Goal: Transaction & Acquisition: Purchase product/service

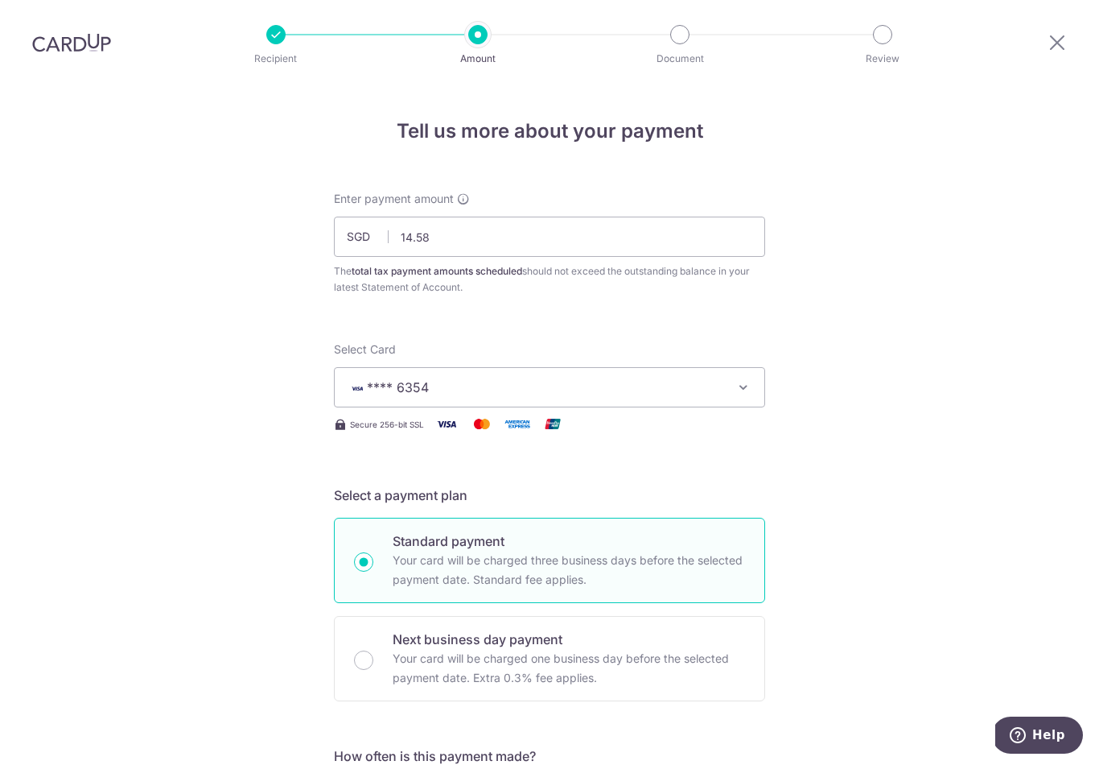
click at [57, 33] on img at bounding box center [71, 42] width 79 height 19
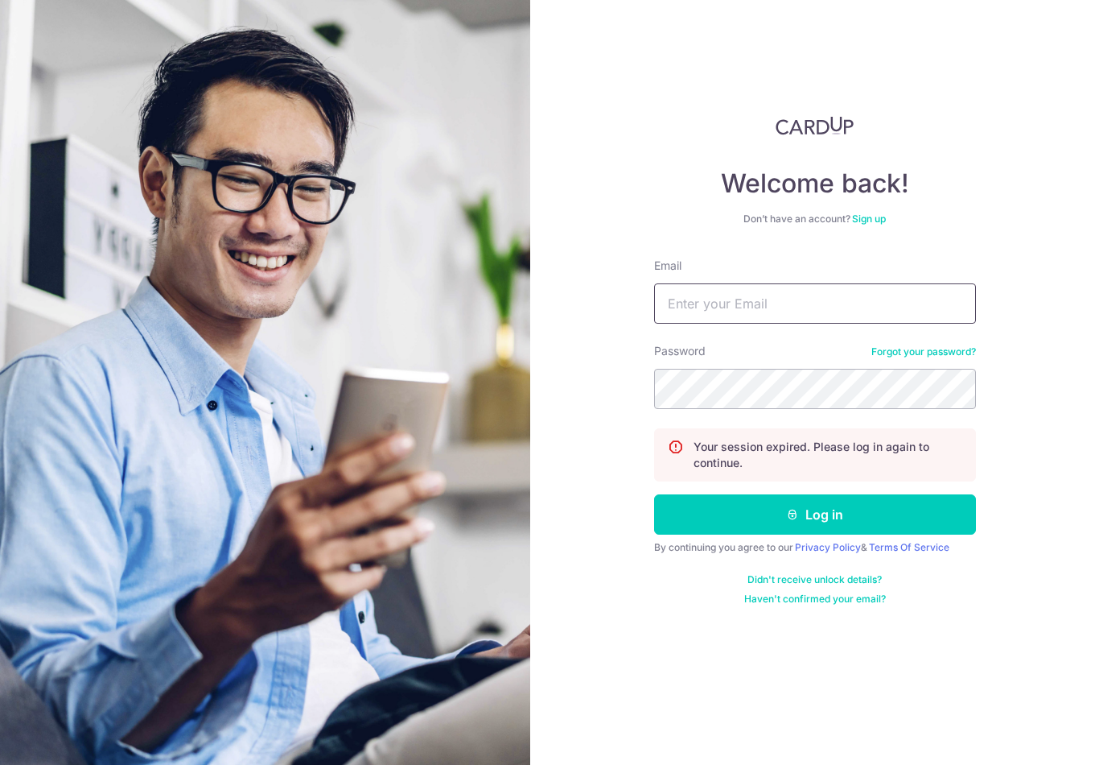
click at [905, 319] on input "Email" at bounding box center [815, 303] width 322 height 40
type input "[EMAIL_ADDRESS][DOMAIN_NAME]"
click at [814, 494] on button "Log in" at bounding box center [815, 514] width 322 height 40
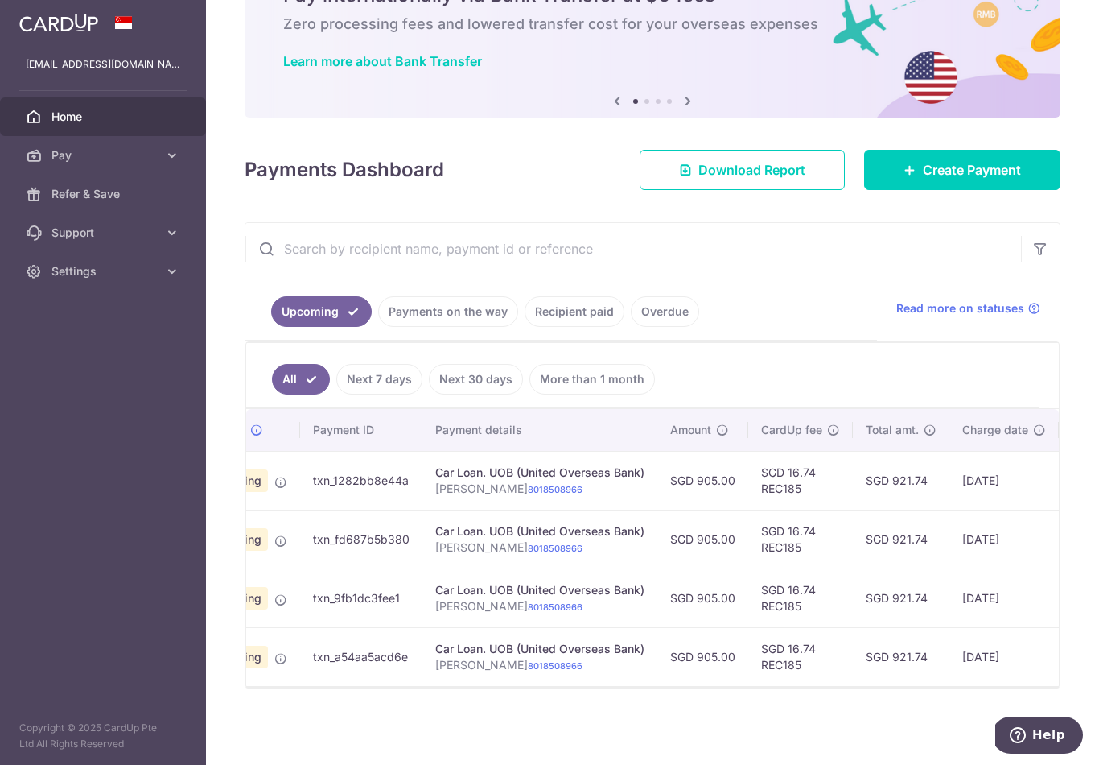
scroll to position [129, 0]
click at [435, 480] on div "Car Loan. UOB (United Overseas Bank)" at bounding box center [539, 472] width 209 height 16
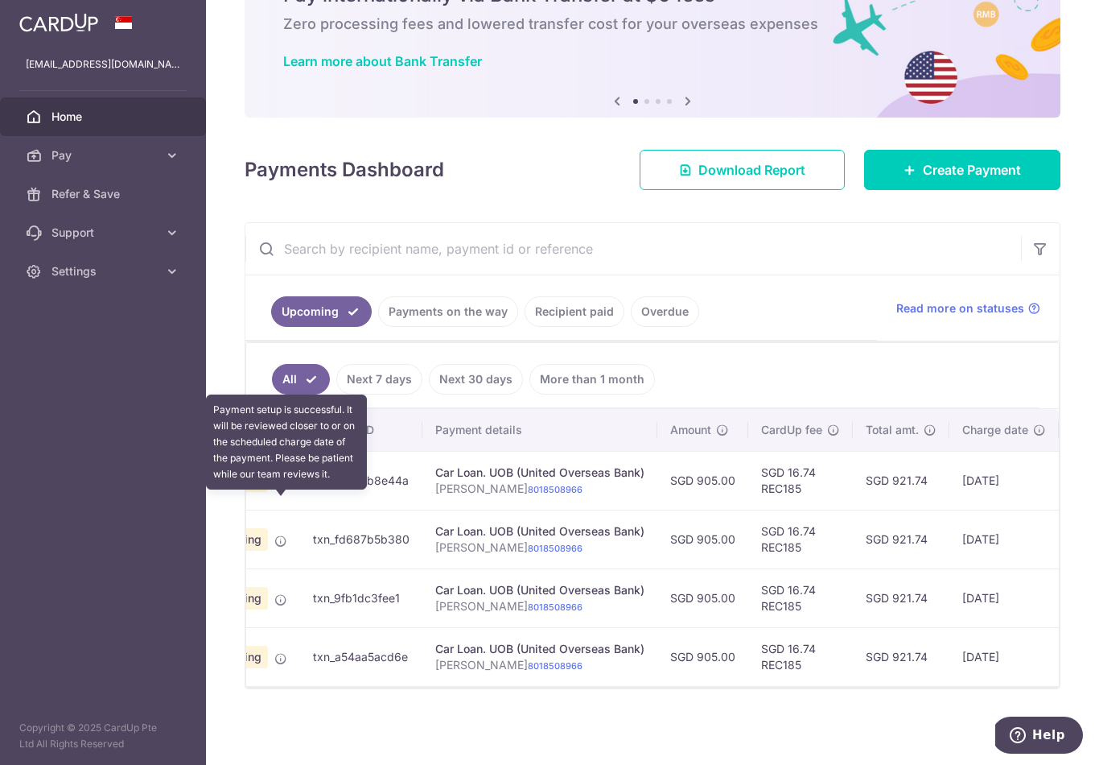
click at [274, 488] on icon at bounding box center [280, 482] width 13 height 13
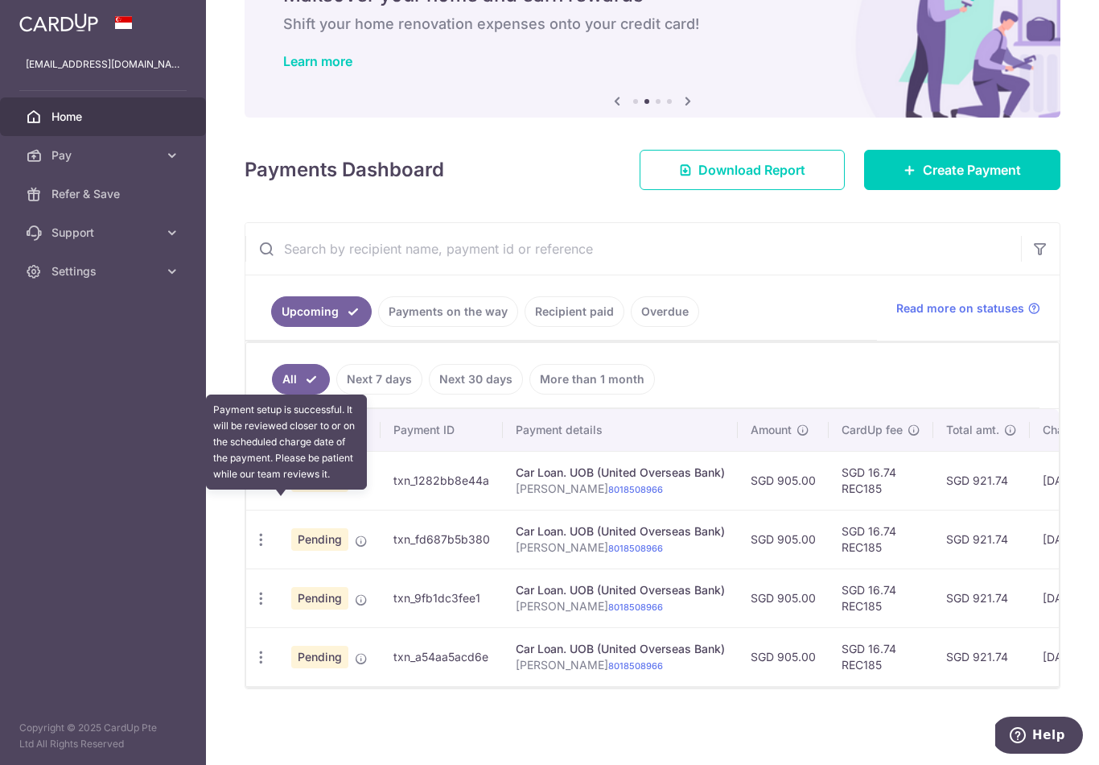
scroll to position [0, 0]
click at [253, 489] on icon "button" at bounding box center [261, 480] width 17 height 17
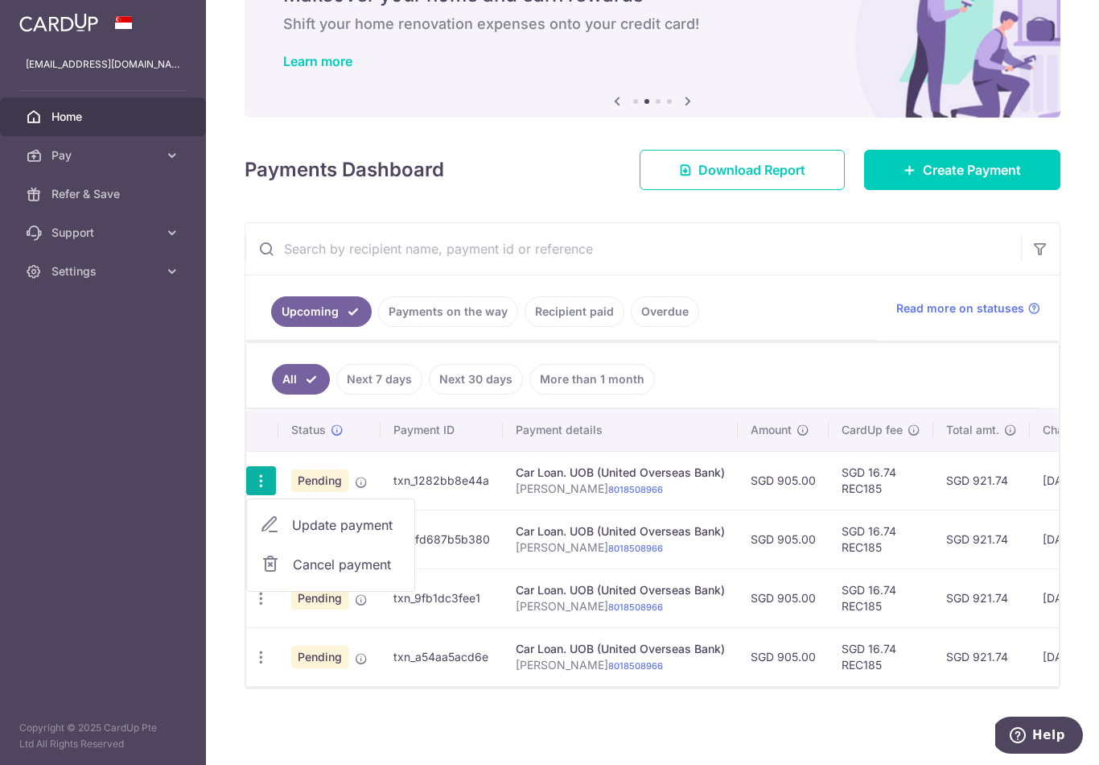
click at [293, 574] on span "Cancel payment" at bounding box center [347, 563] width 108 height 19
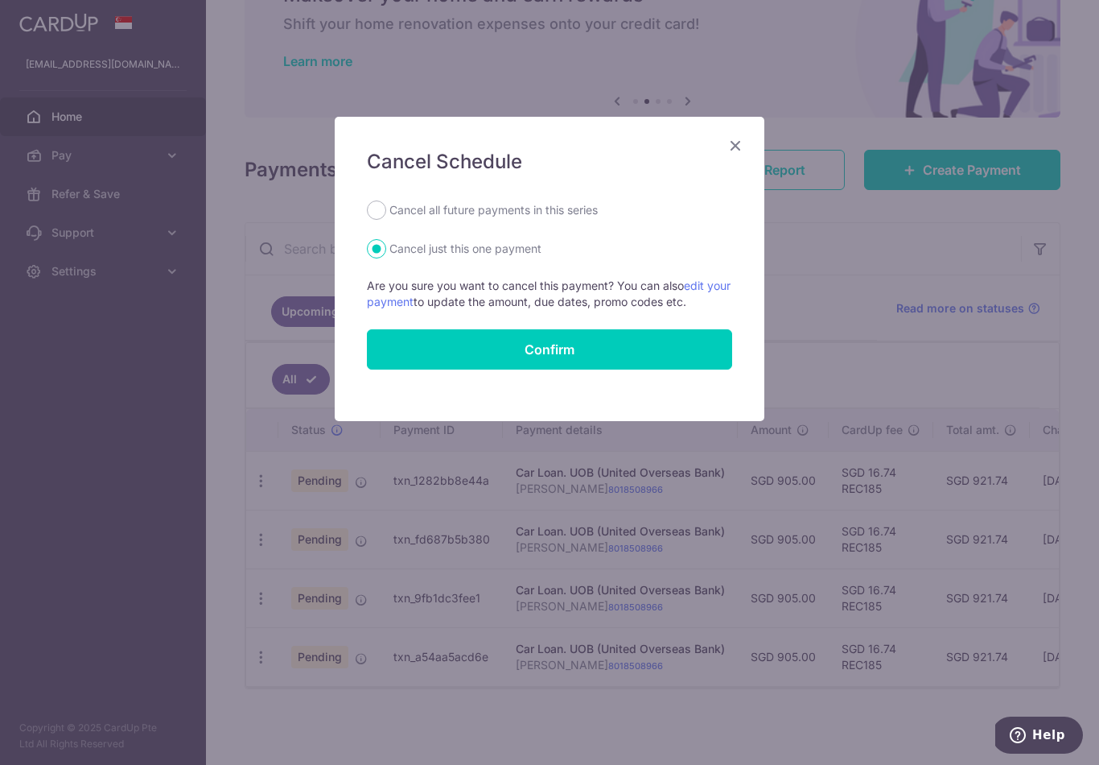
click at [575, 216] on label "Cancel all future payments in this series" at bounding box center [493, 209] width 208 height 19
click at [386, 216] on input "Cancel all future payments in this series" at bounding box center [376, 209] width 19 height 19
radio input "true"
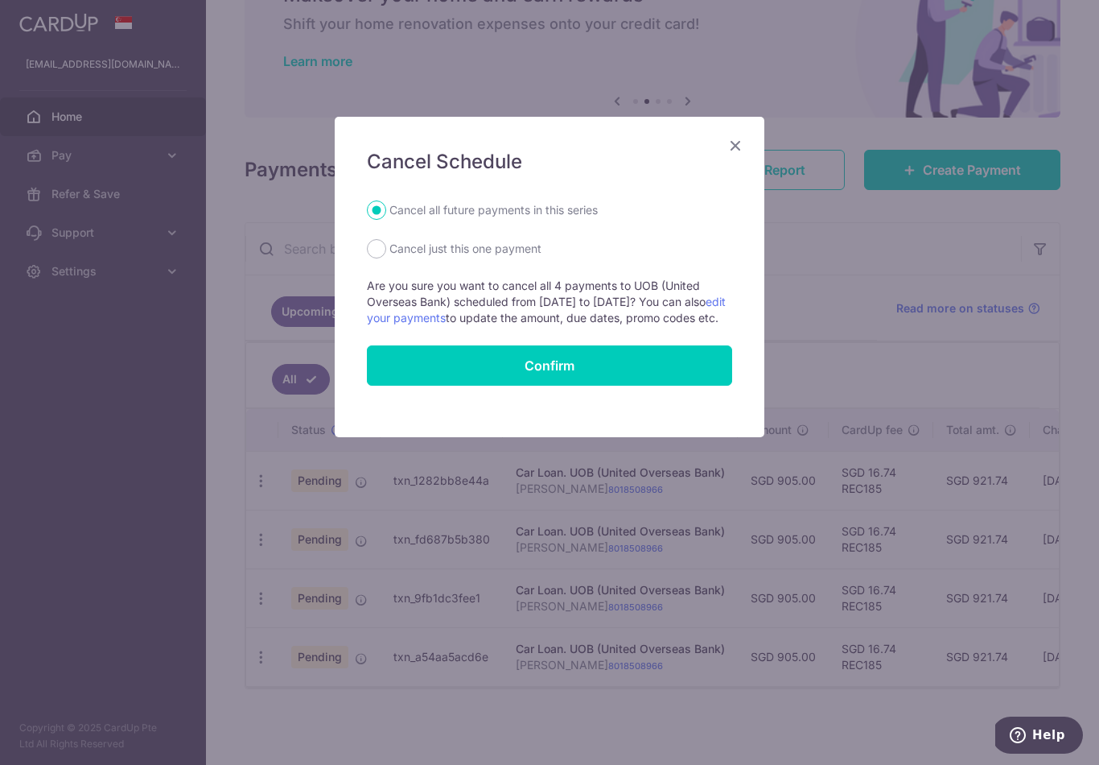
click at [666, 385] on input "Confirm" at bounding box center [549, 365] width 365 height 40
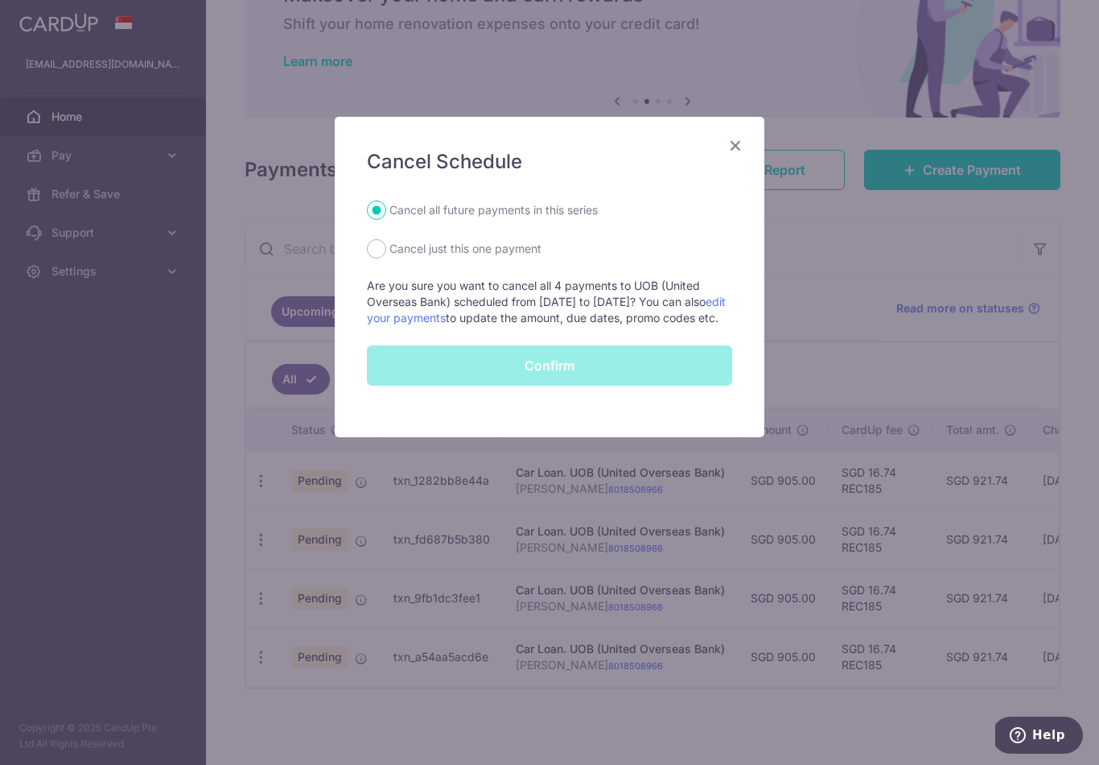
click at [692, 385] on div "Confirm" at bounding box center [549, 365] width 385 height 40
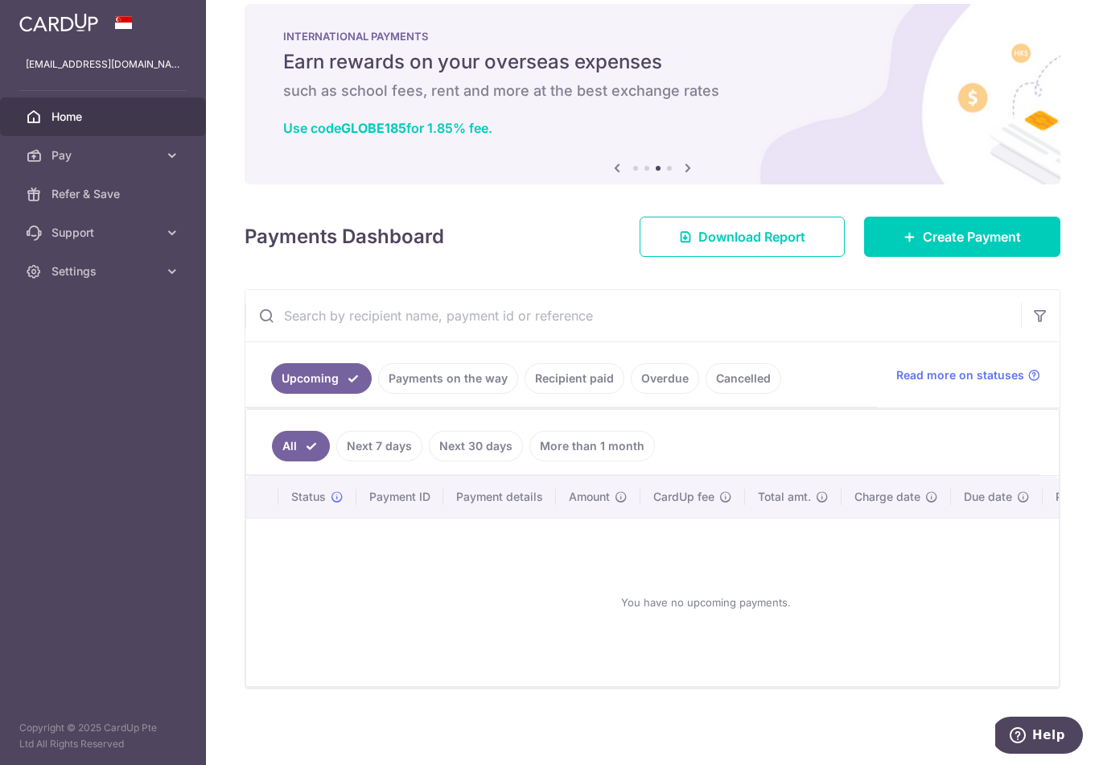
scroll to position [62, 0]
click at [925, 245] on link "Create Payment" at bounding box center [962, 236] width 196 height 40
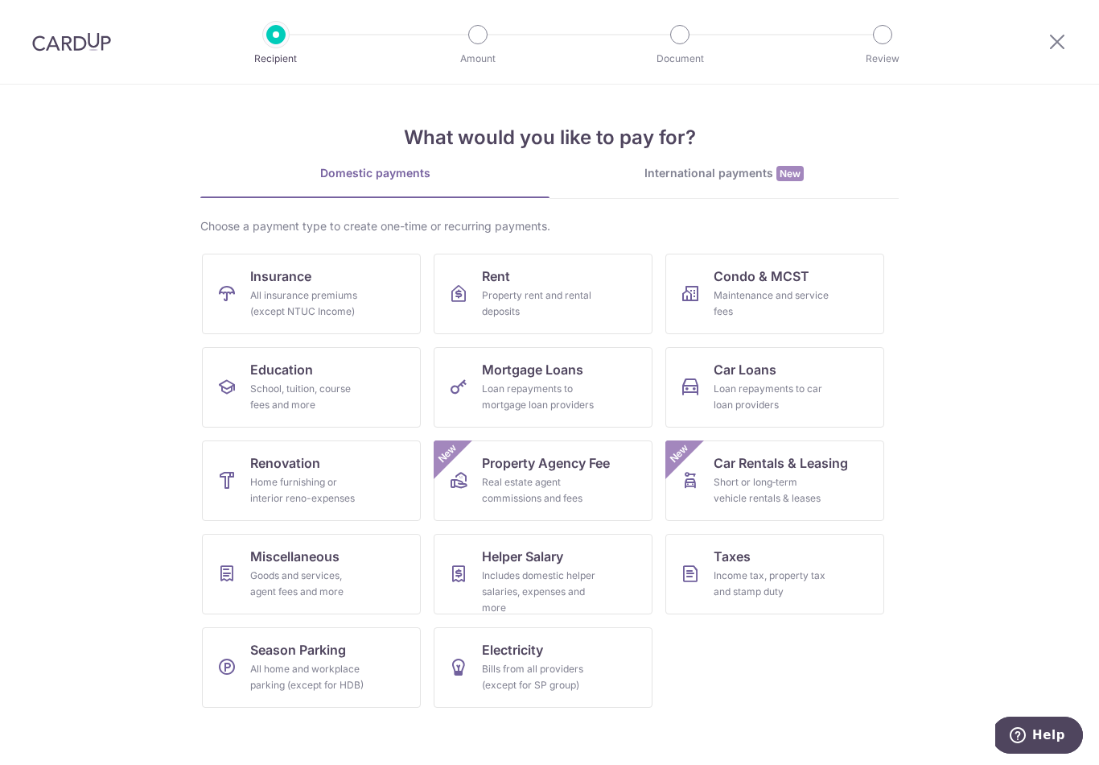
click at [777, 357] on link "Car Loans Loan repayments to car loan providers" at bounding box center [775, 387] width 219 height 80
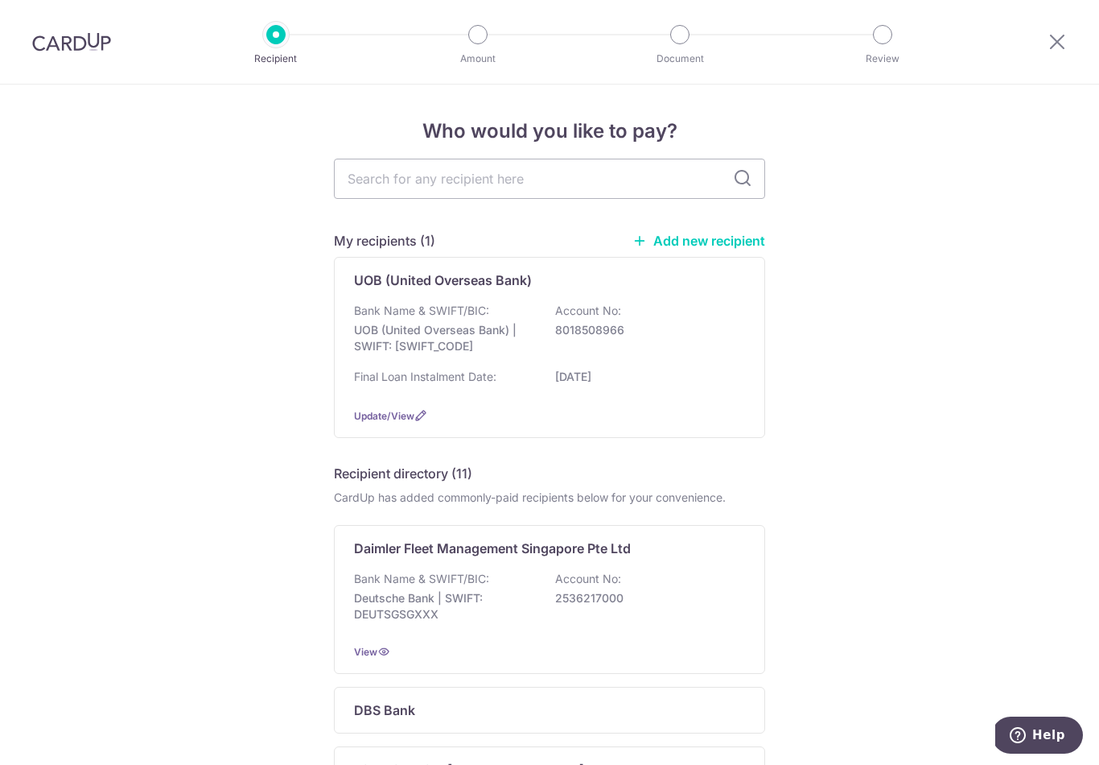
click at [707, 338] on p "8018508966" at bounding box center [645, 330] width 180 height 16
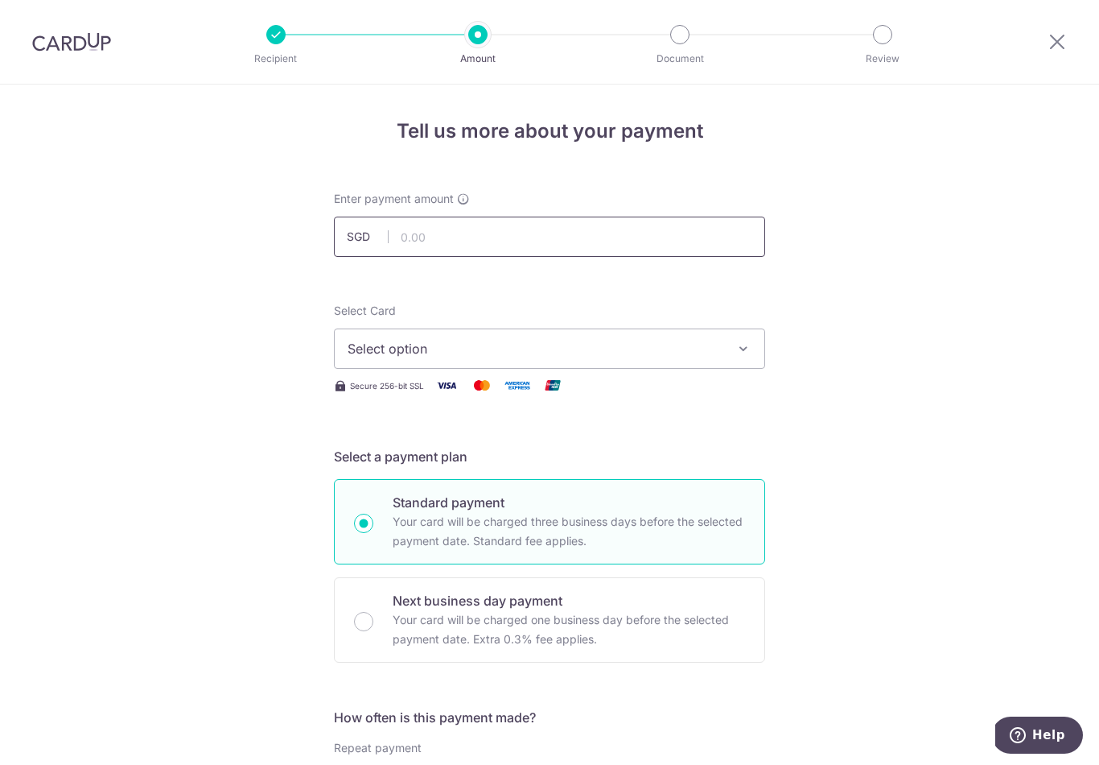
click at [730, 243] on input "text" at bounding box center [549, 236] width 431 height 40
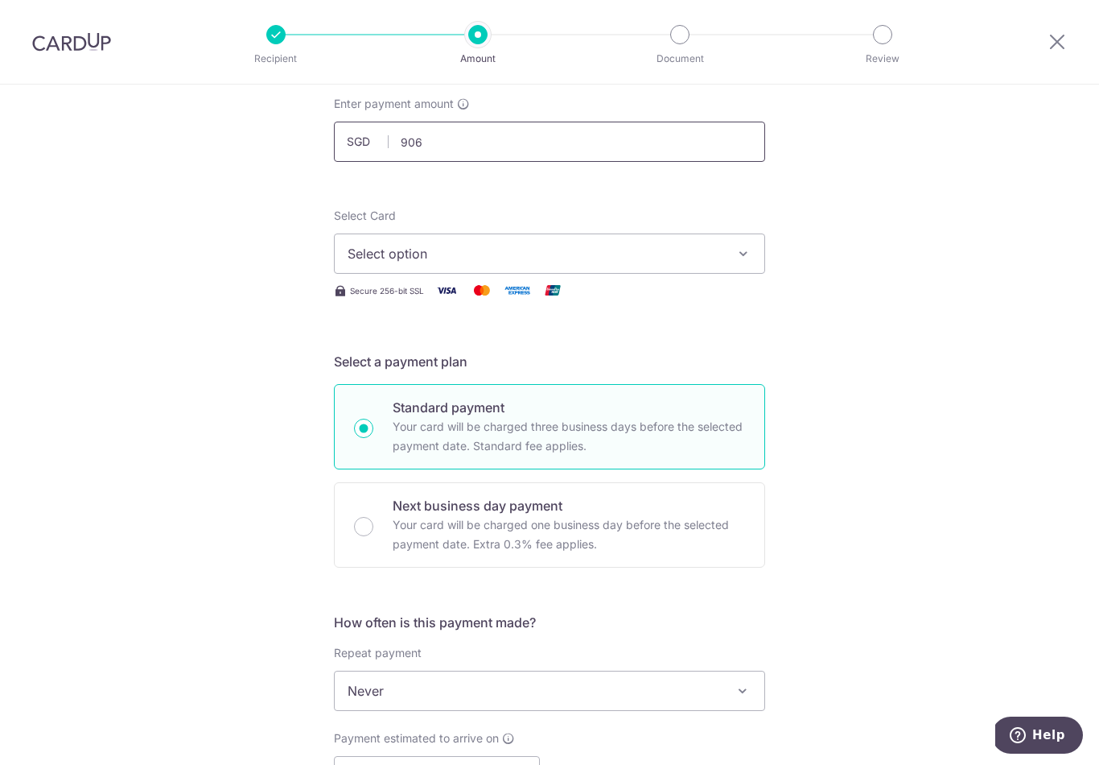
scroll to position [94, 0]
click at [716, 243] on button "Select option" at bounding box center [549, 254] width 431 height 40
type input "905.00"
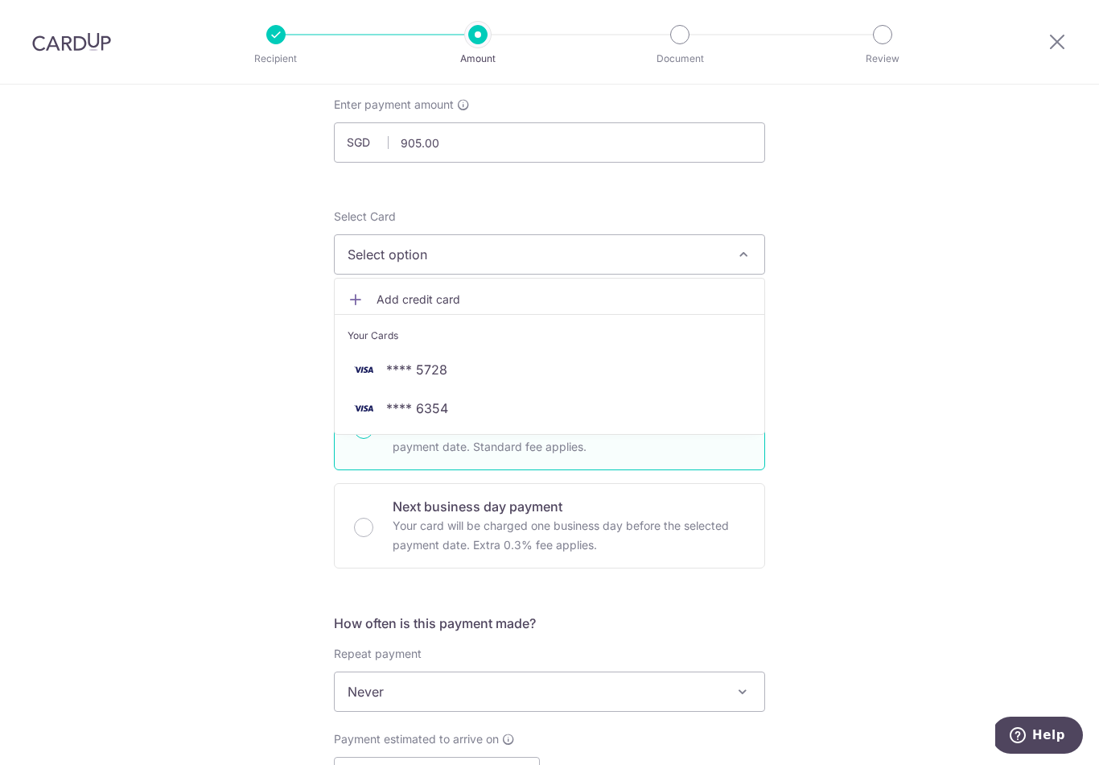
click at [567, 409] on span "**** 6354" at bounding box center [550, 407] width 404 height 19
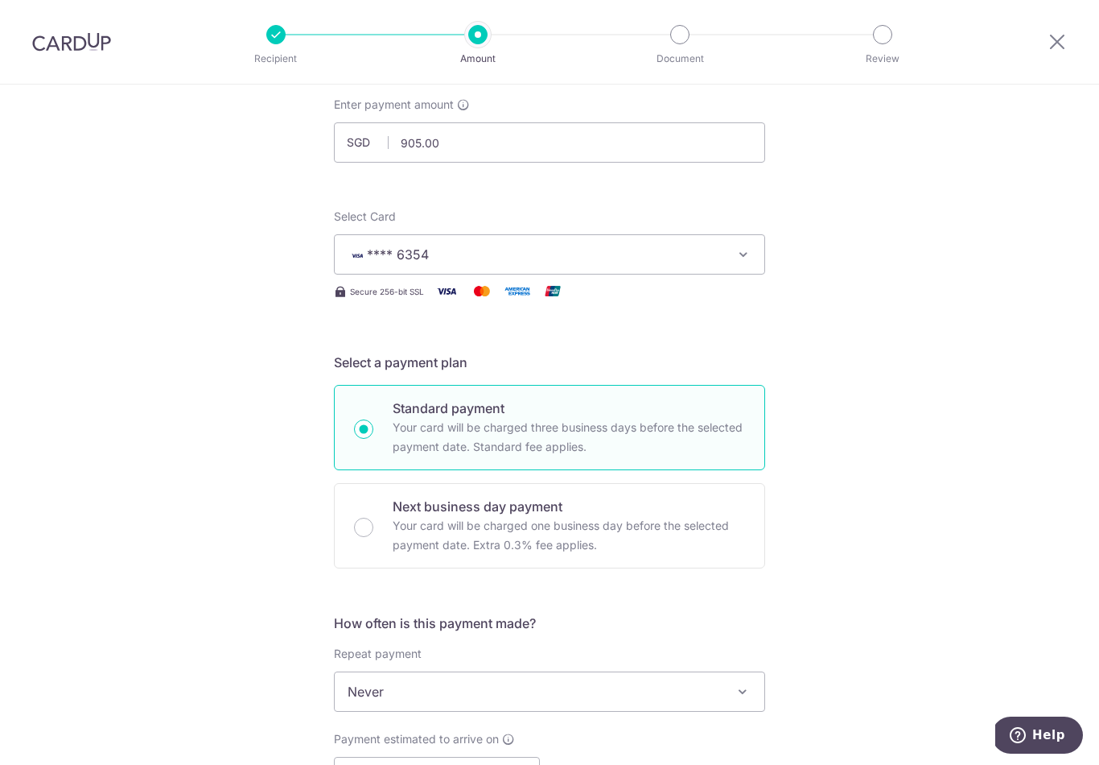
type input "14/01/2026"
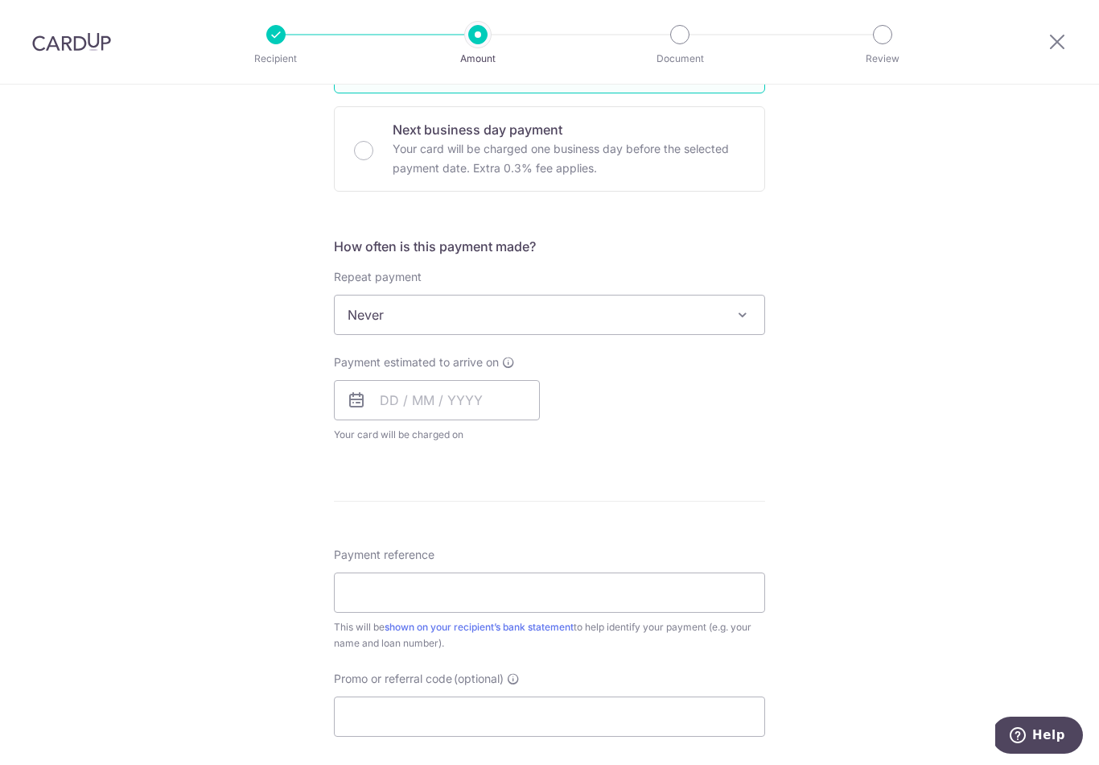
scroll to position [471, 0]
click at [592, 328] on span "Never" at bounding box center [550, 314] width 430 height 39
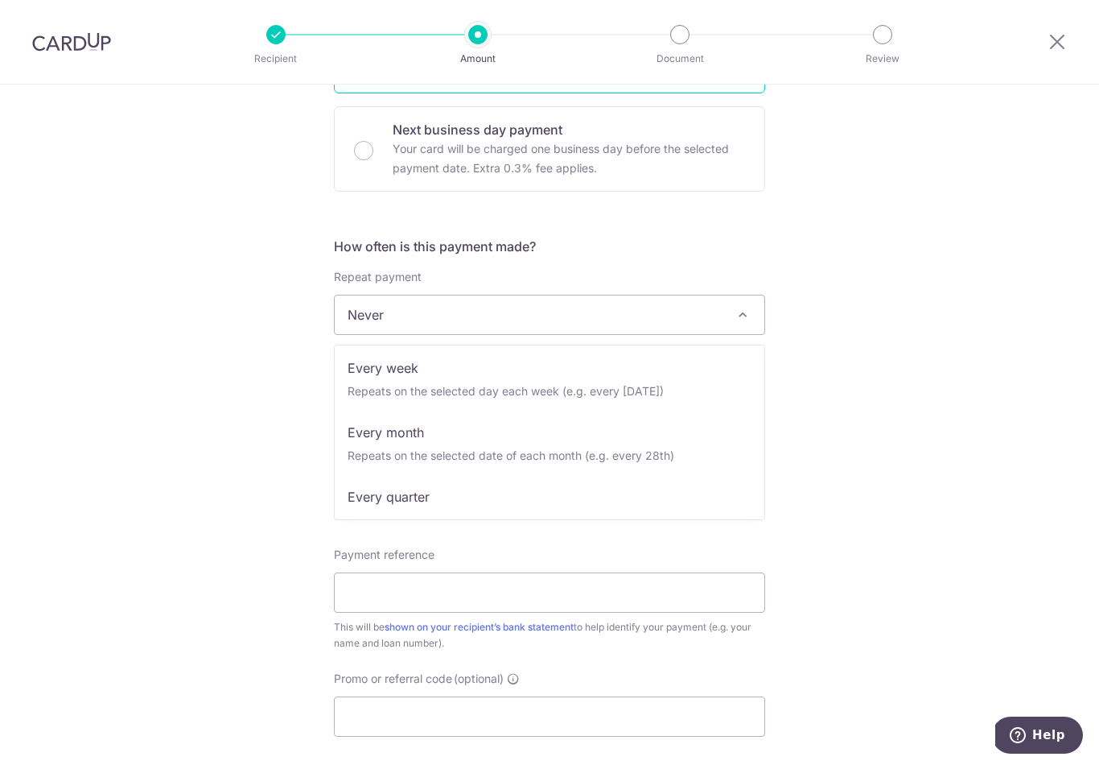
scroll to position [70, 0]
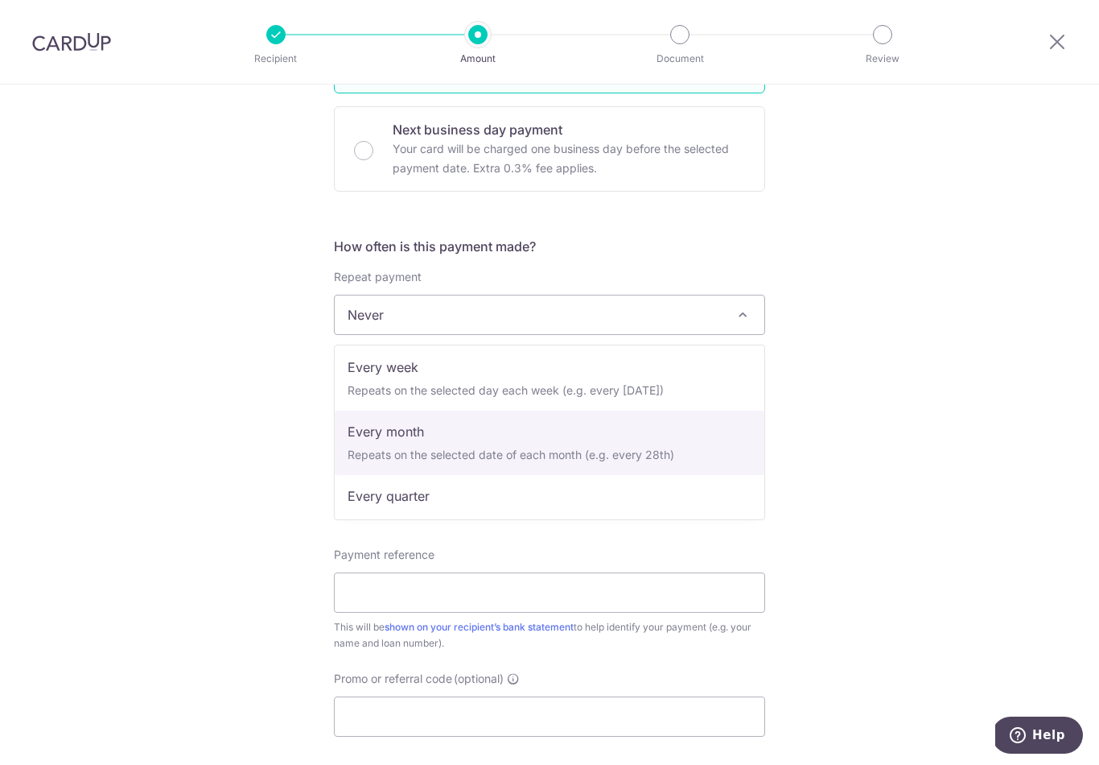
select select "3"
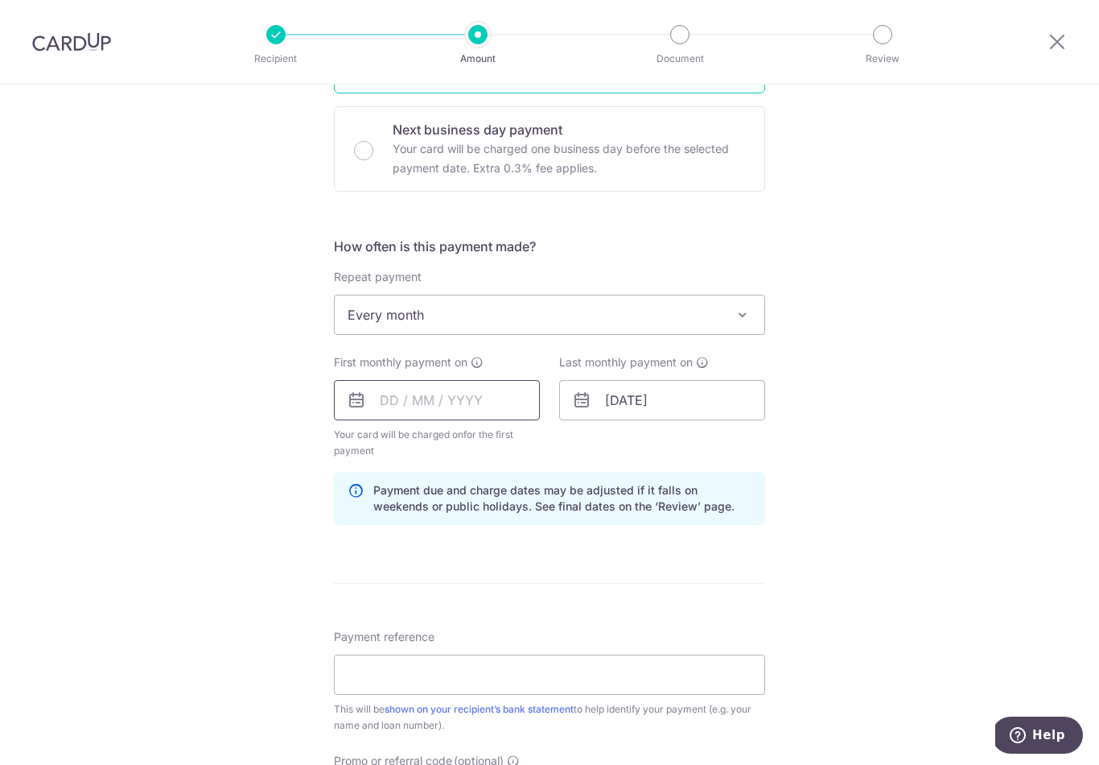
click at [494, 420] on input "text" at bounding box center [437, 400] width 206 height 40
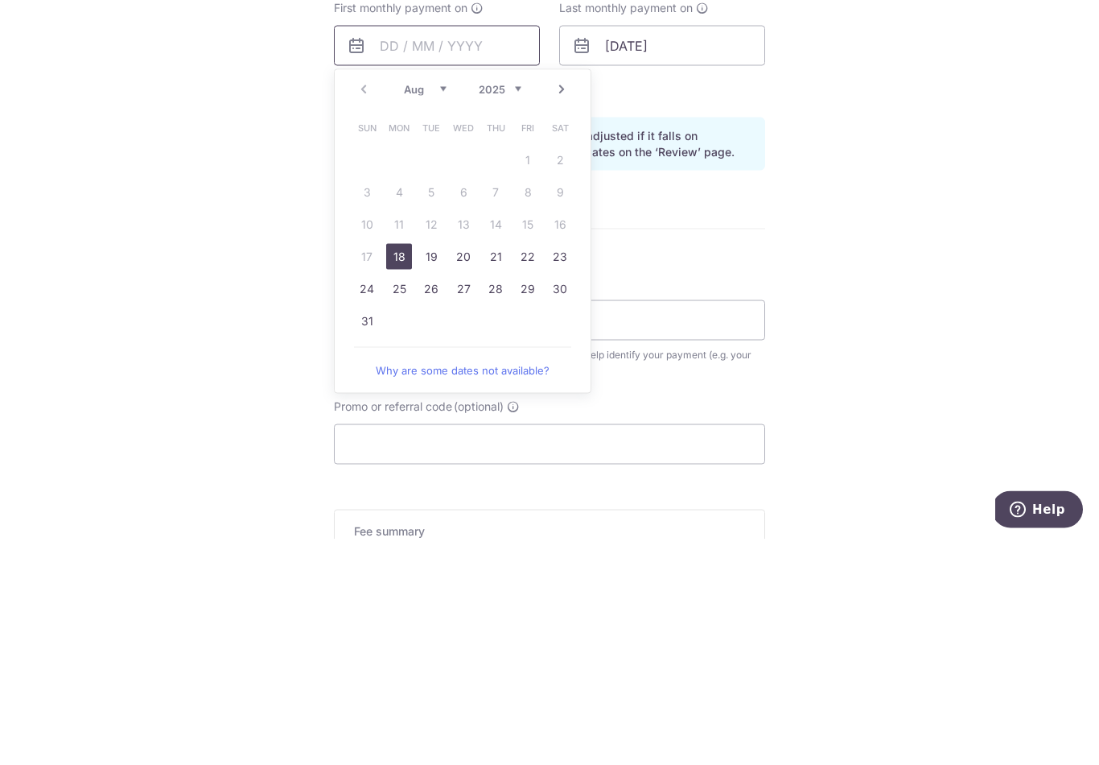
scroll to position [599, 0]
click at [569, 306] on link "Next" at bounding box center [561, 315] width 19 height 19
click at [460, 438] on link "17" at bounding box center [464, 451] width 26 height 26
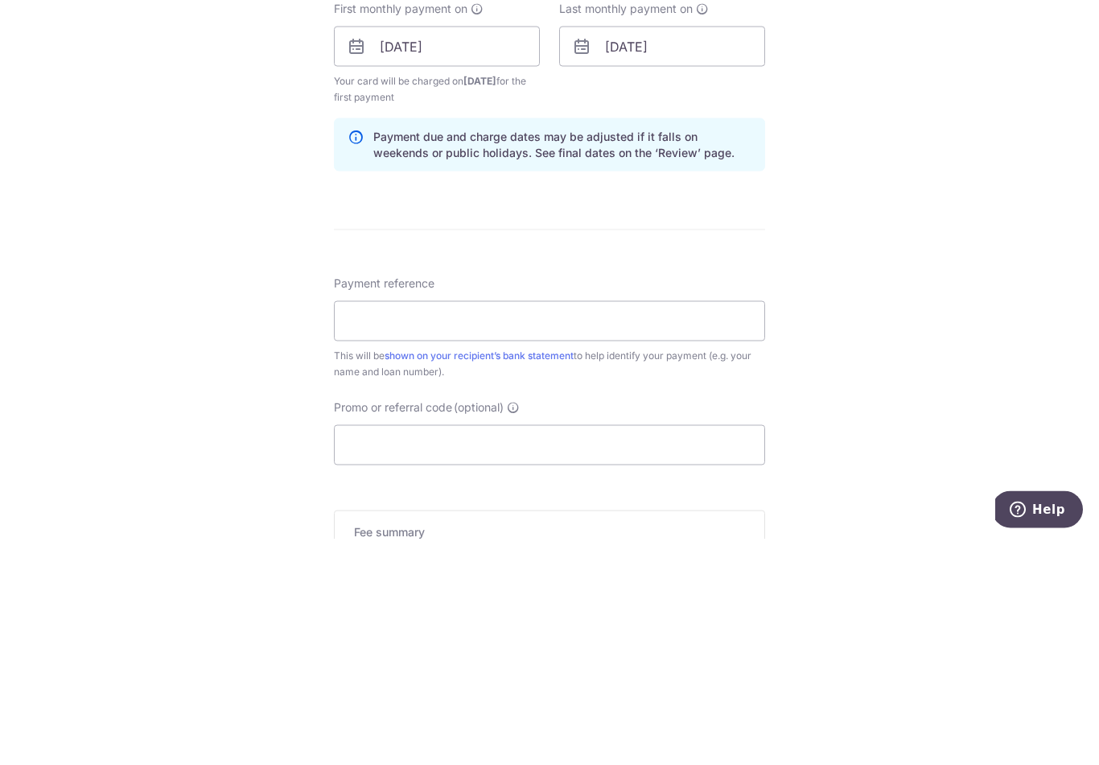
scroll to position [25, 0]
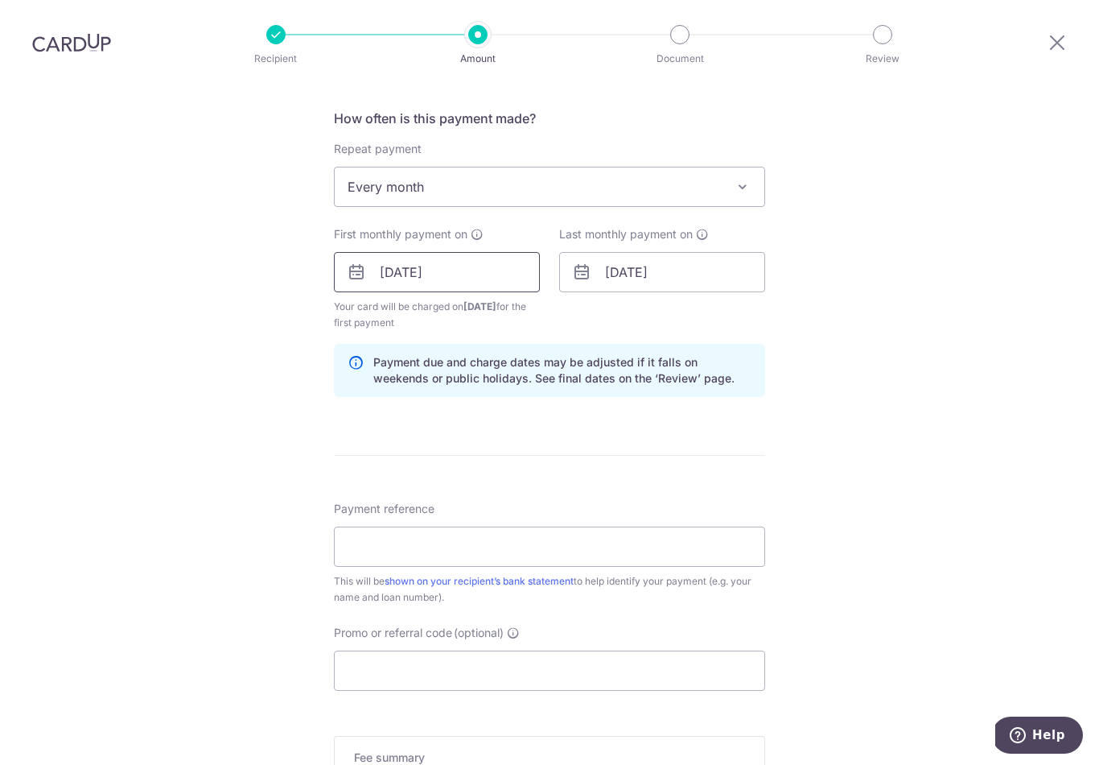
click at [504, 252] on input "[DATE]" at bounding box center [437, 272] width 206 height 40
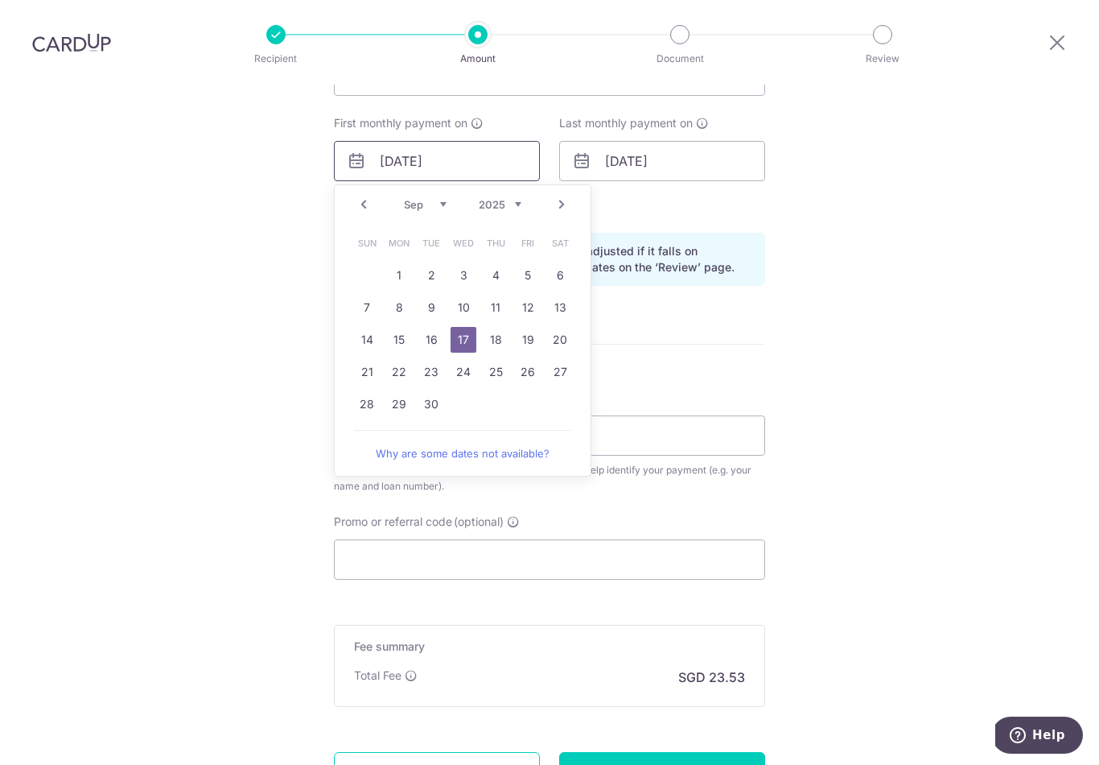
scroll to position [709, 0]
click at [439, 328] on link "16" at bounding box center [431, 341] width 26 height 26
type input "16/09/2025"
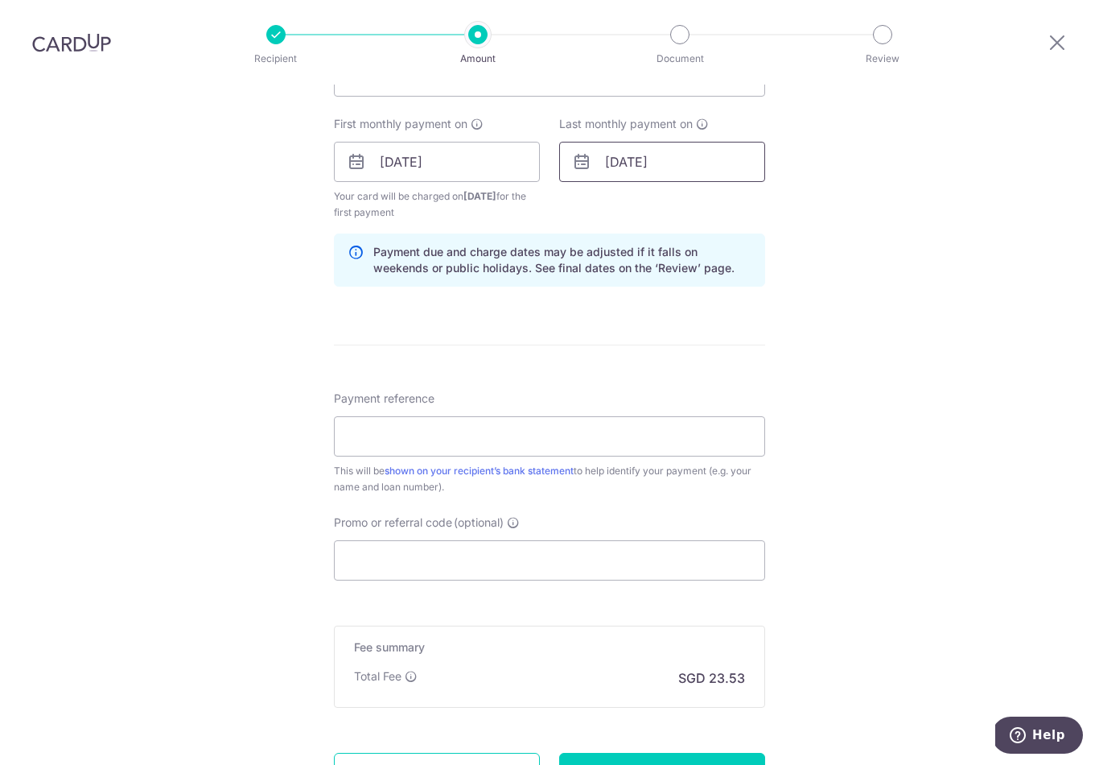
click at [674, 143] on input "14/01/2026" at bounding box center [662, 162] width 206 height 40
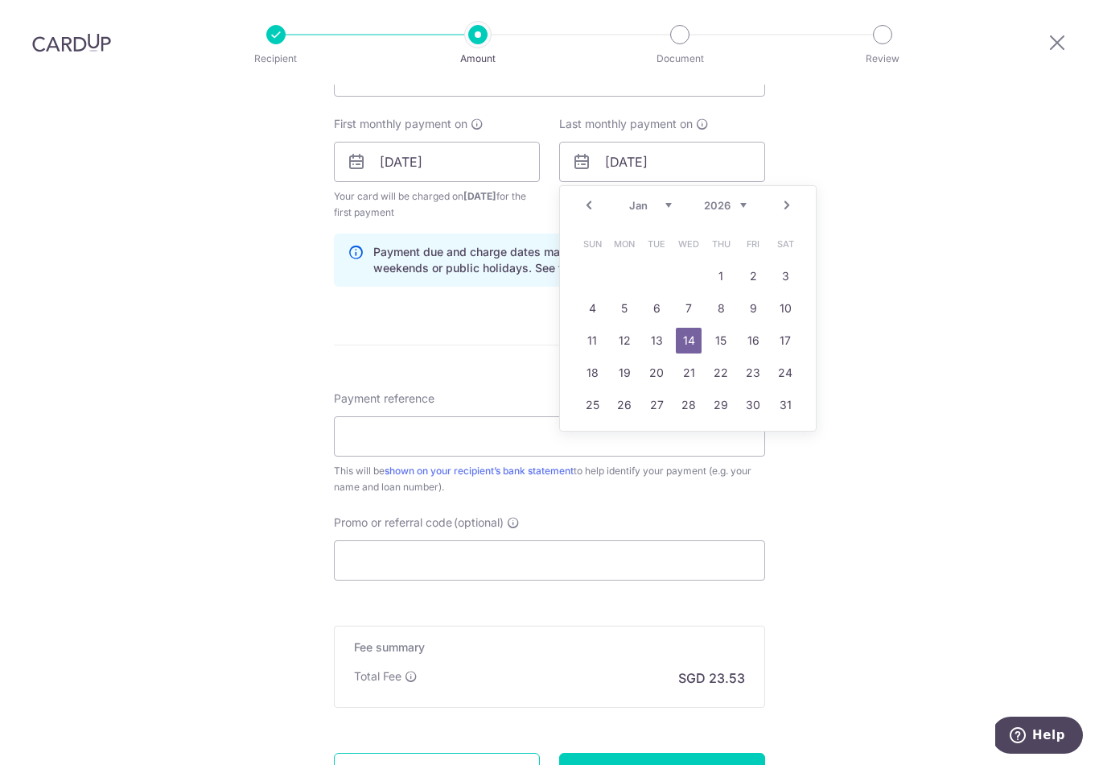
click at [736, 199] on select "2024 2025 2026 2027 2028 2029 2030 2031 2032 2033 2034 2035" at bounding box center [725, 205] width 43 height 13
click at [664, 199] on select "Jan Feb Mar Apr May Jun Jul Aug Sep Oct Nov Dec" at bounding box center [650, 205] width 43 height 13
click at [655, 328] on link "16" at bounding box center [657, 341] width 26 height 26
type input "16/06/2026"
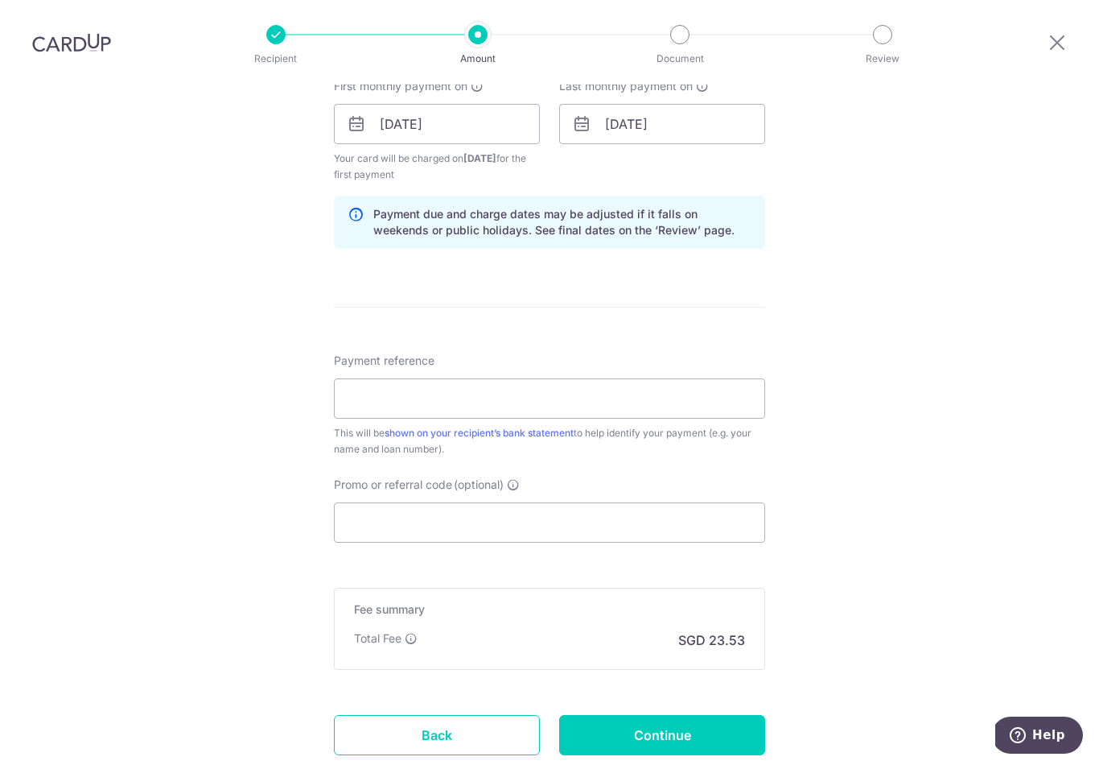
scroll to position [753, 0]
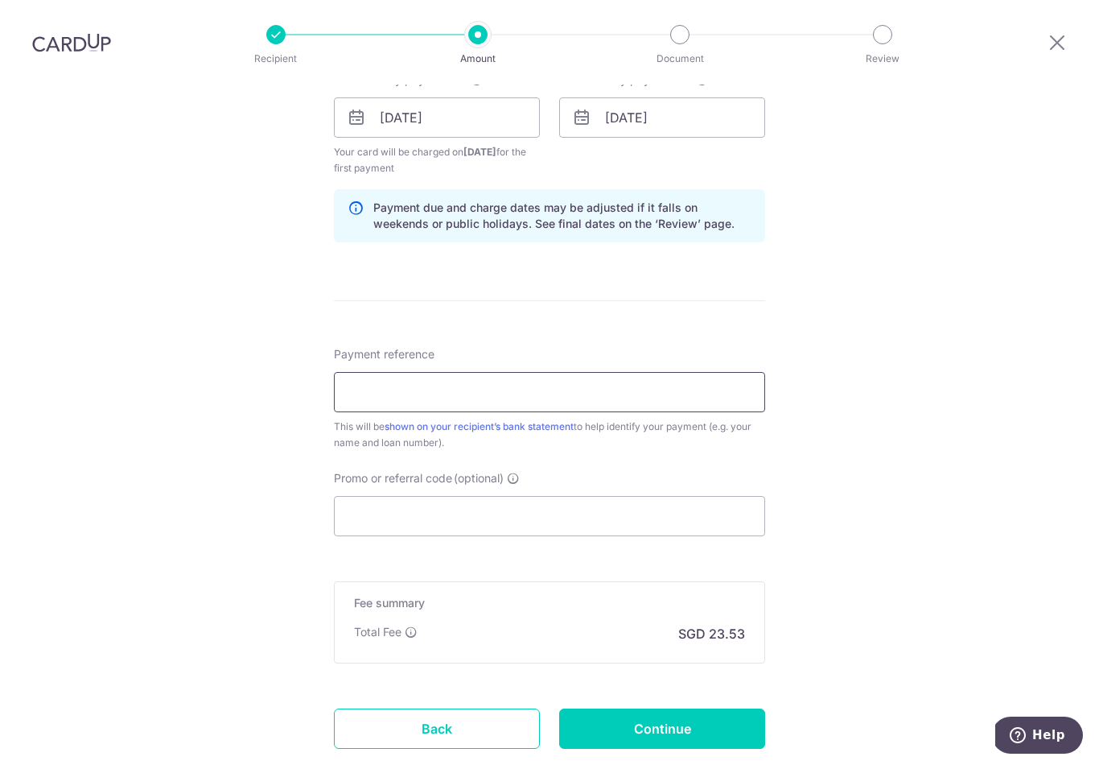
click at [691, 372] on input "Payment reference" at bounding box center [549, 392] width 431 height 40
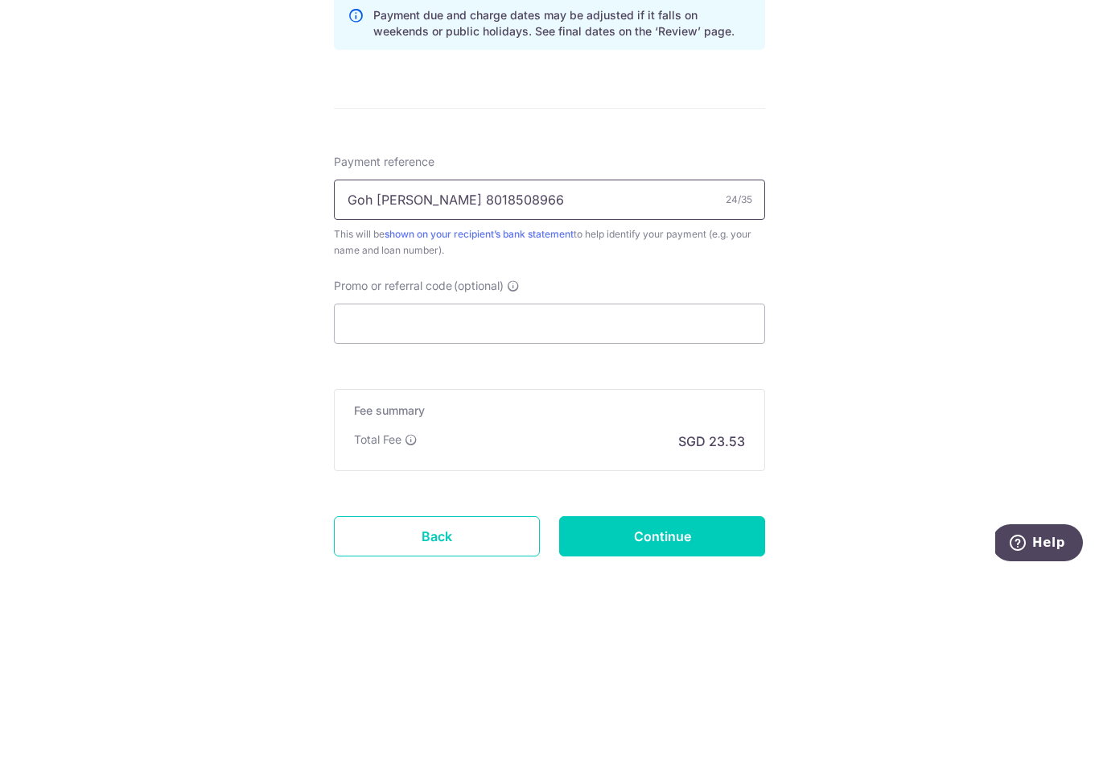
type input "Goh Jian Ming 8018508966"
click at [368, 496] on input "Promo or referral code (optional)" at bounding box center [549, 516] width 431 height 40
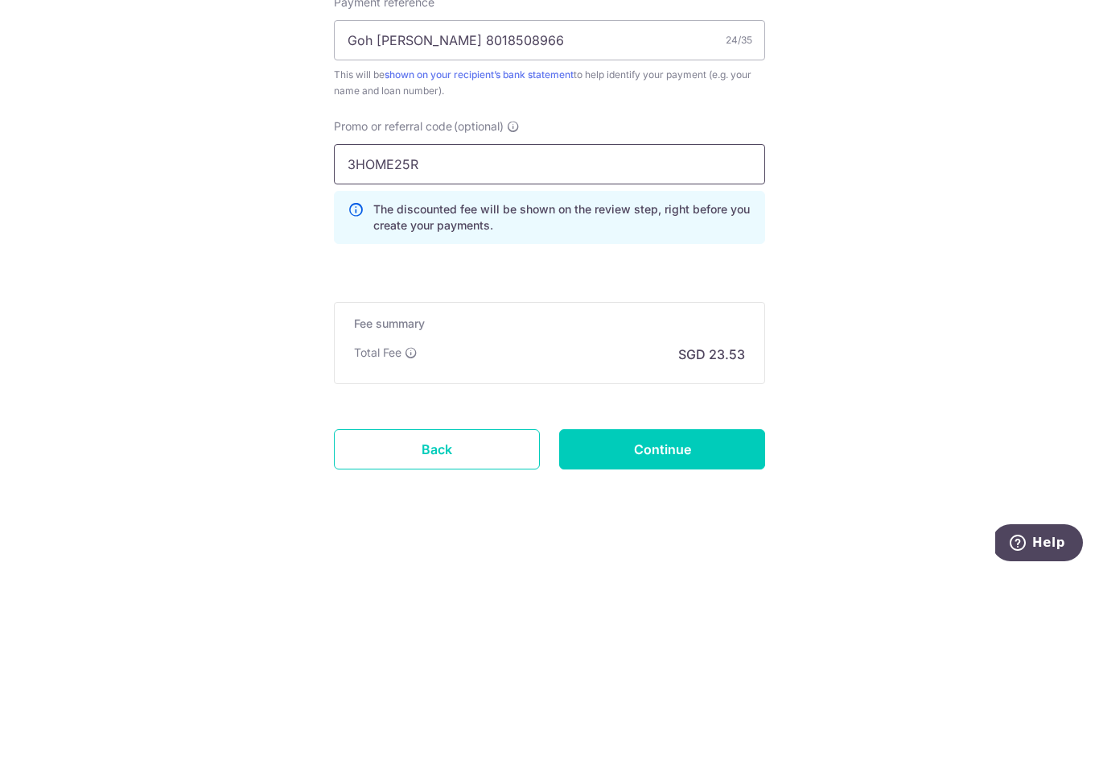
type input "3HOME25R"
click button "Add Card" at bounding box center [0, 0] width 0 height 0
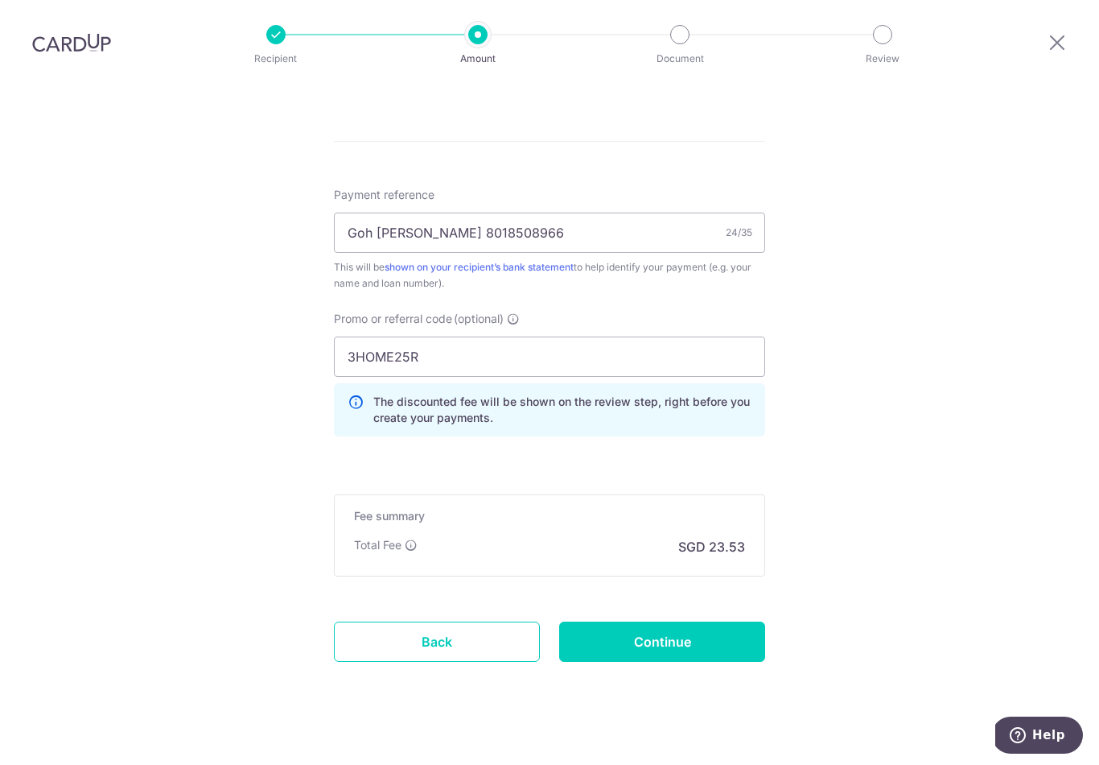
scroll to position [912, 0]
click at [726, 626] on input "Continue" at bounding box center [662, 642] width 206 height 40
type input "Create Schedule"
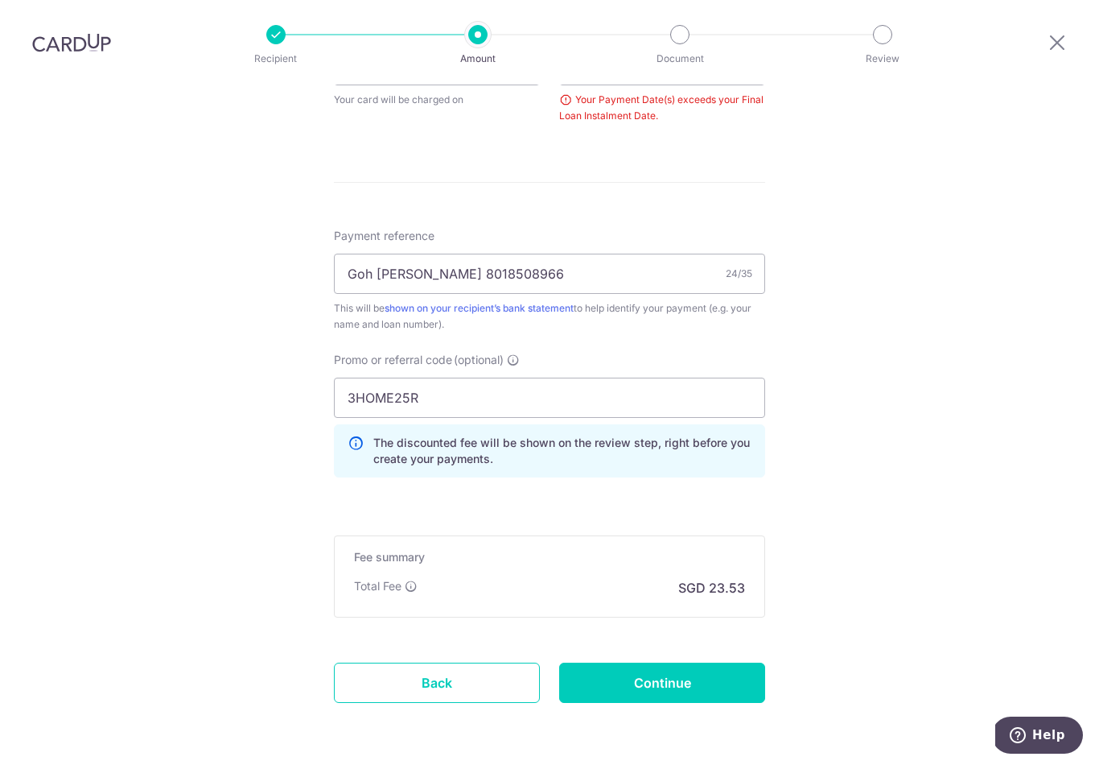
scroll to position [751, 0]
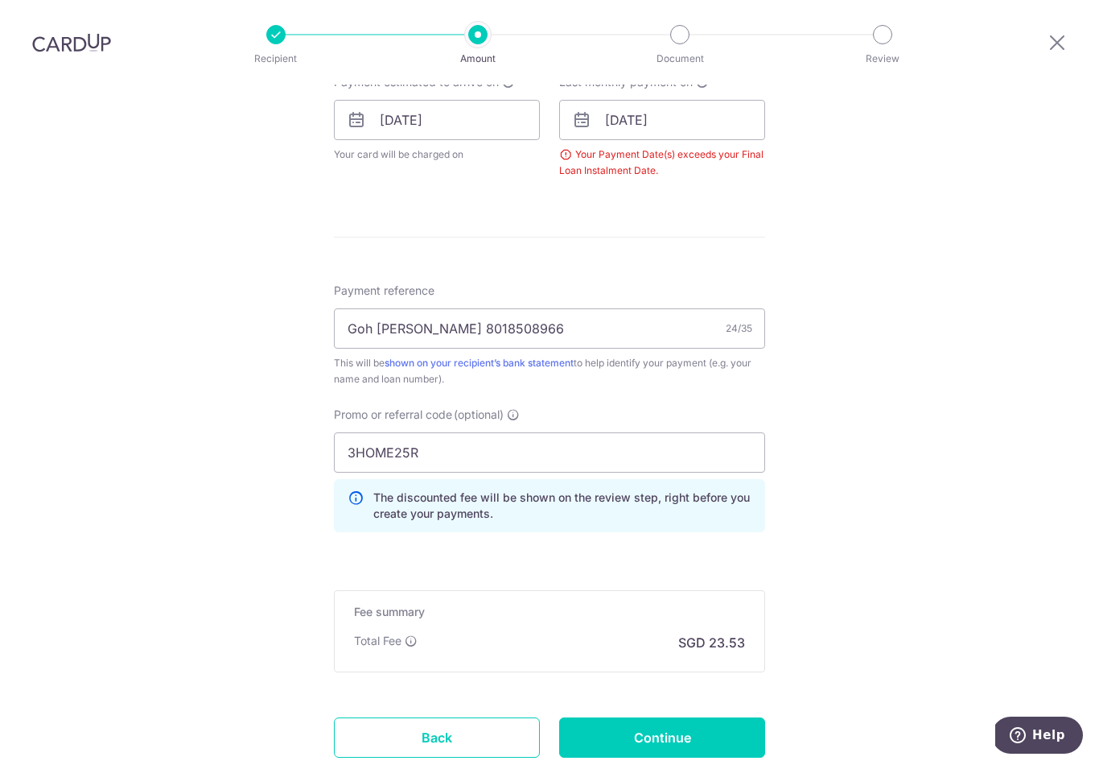
click at [365, 717] on link "Back" at bounding box center [437, 737] width 206 height 40
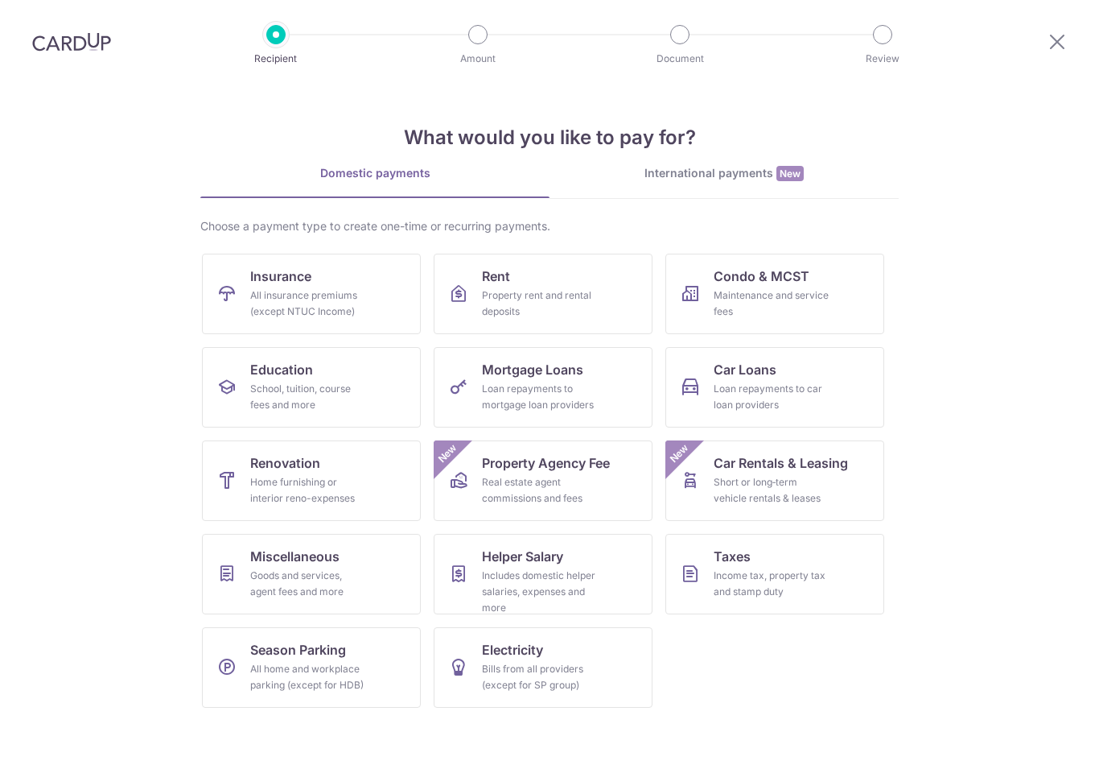
click at [755, 397] on div "Loan repayments to car loan providers" at bounding box center [772, 397] width 116 height 32
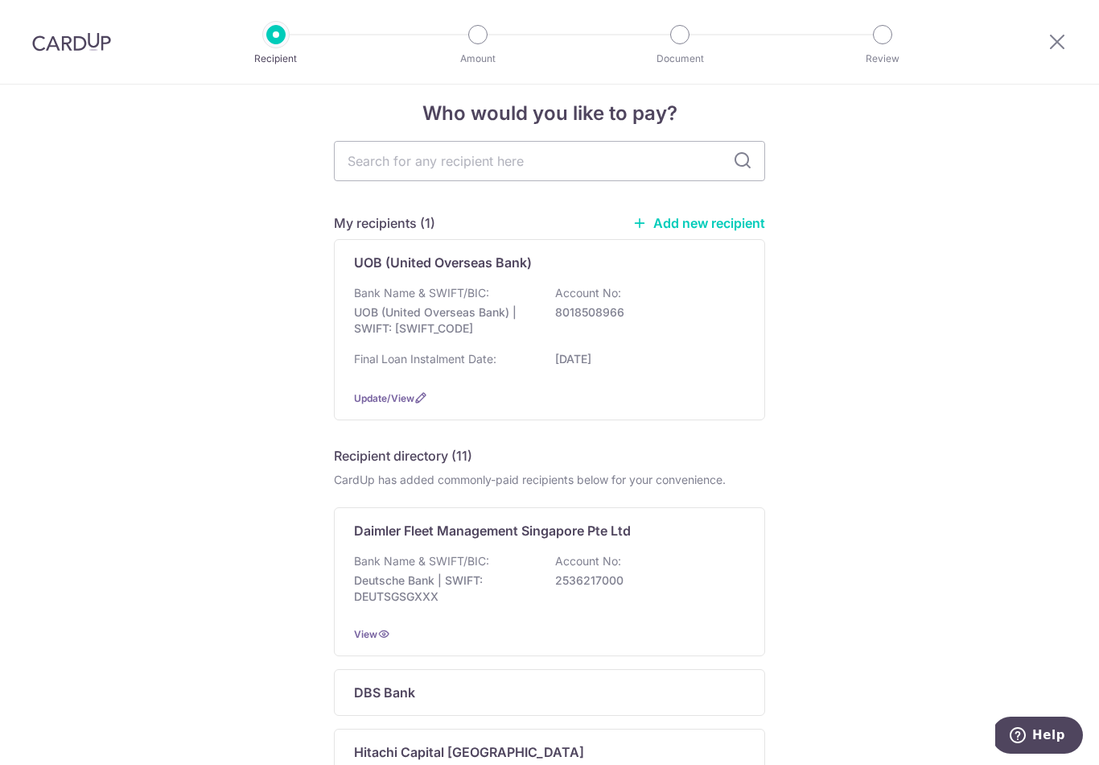
scroll to position [24, 0]
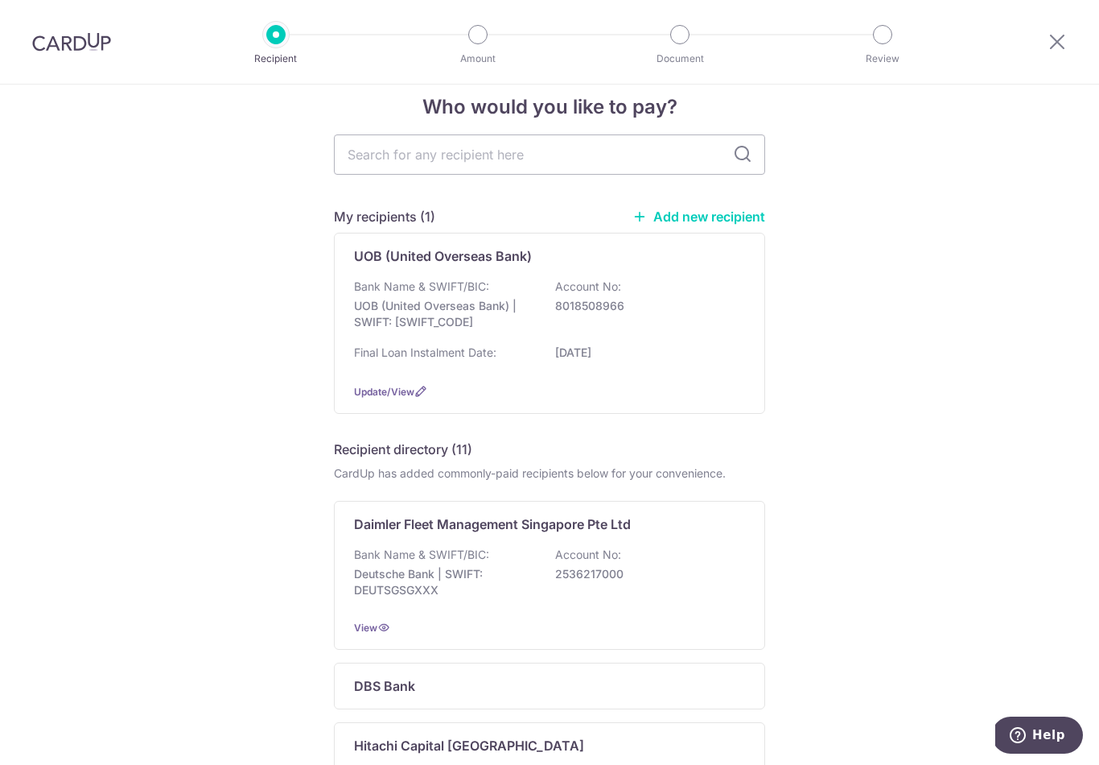
click at [365, 398] on span "Update/View" at bounding box center [384, 391] width 60 height 12
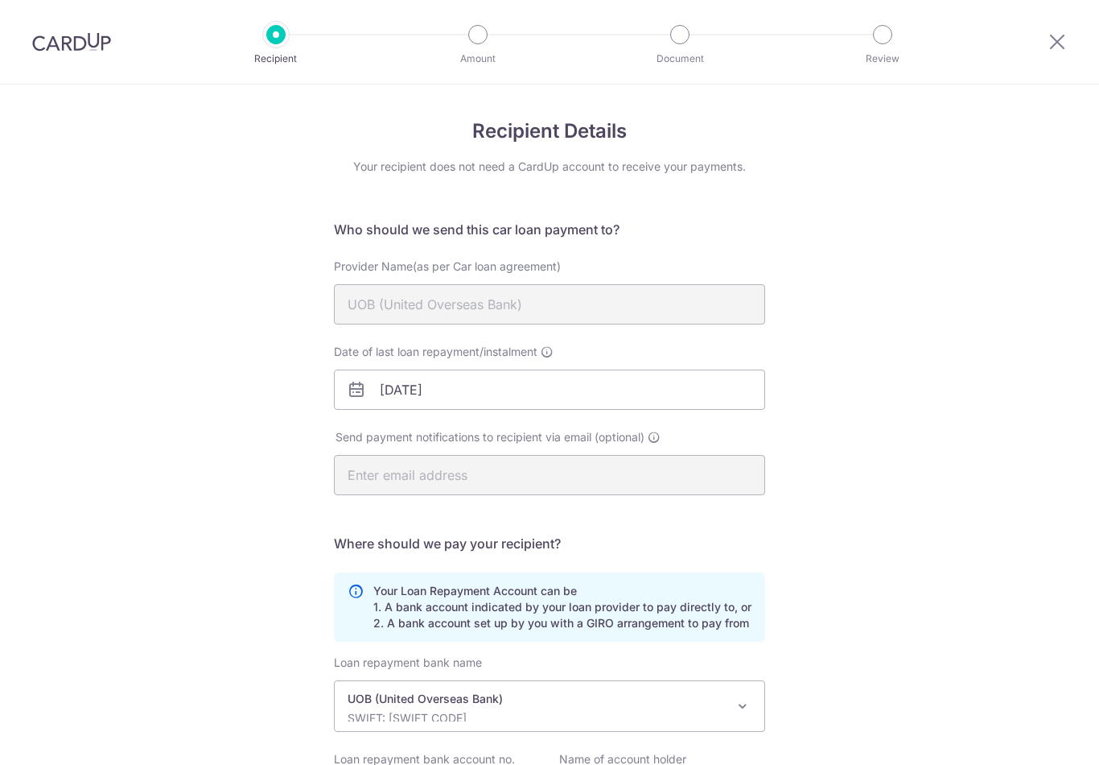
scroll to position [7, 0]
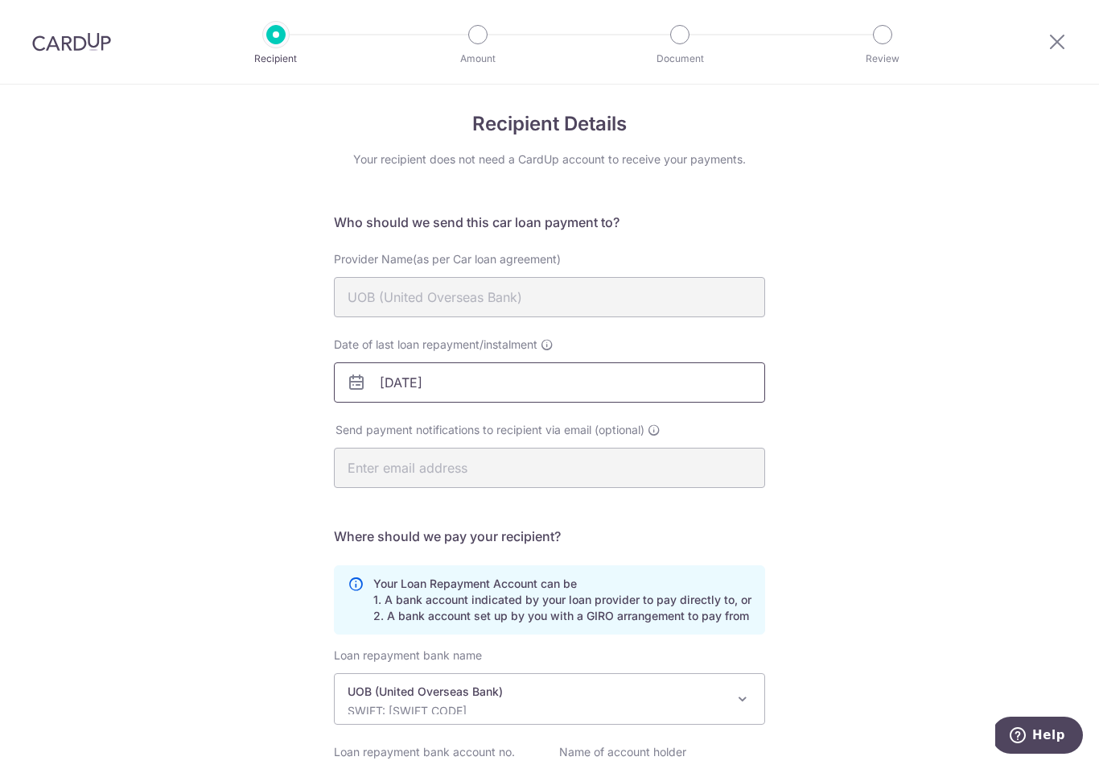
click at [698, 391] on input "[DATE]" at bounding box center [549, 382] width 431 height 40
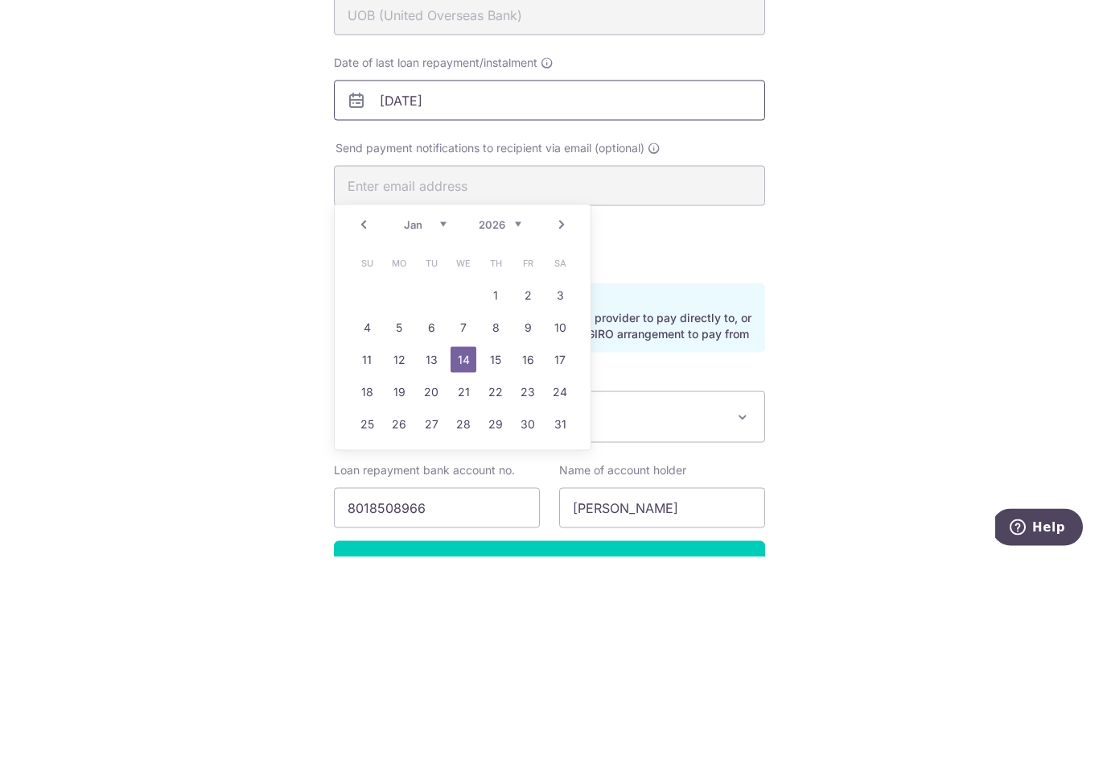
scroll to position [80, 0]
click at [493, 426] on select "2025 2026 2027 2028 2029 2030 2031 2032 2033 2034 2035 2036" at bounding box center [500, 432] width 43 height 13
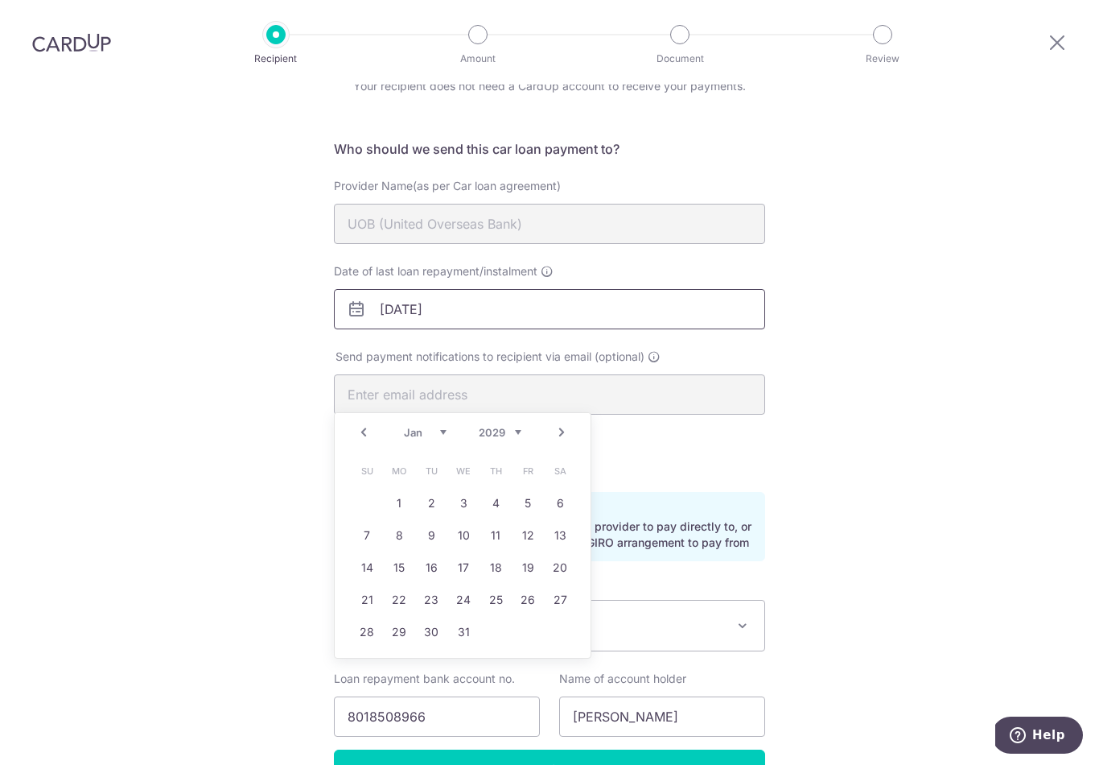
click at [399, 289] on input "14/01/2026" at bounding box center [549, 309] width 431 height 40
click at [458, 301] on input "14/01/2026" at bounding box center [549, 309] width 431 height 40
type input "1"
type input "[DATE]"
click at [281, 440] on div "Recipient Details Your recipient does not need a CardUp account to receive your…" at bounding box center [549, 434] width 1099 height 861
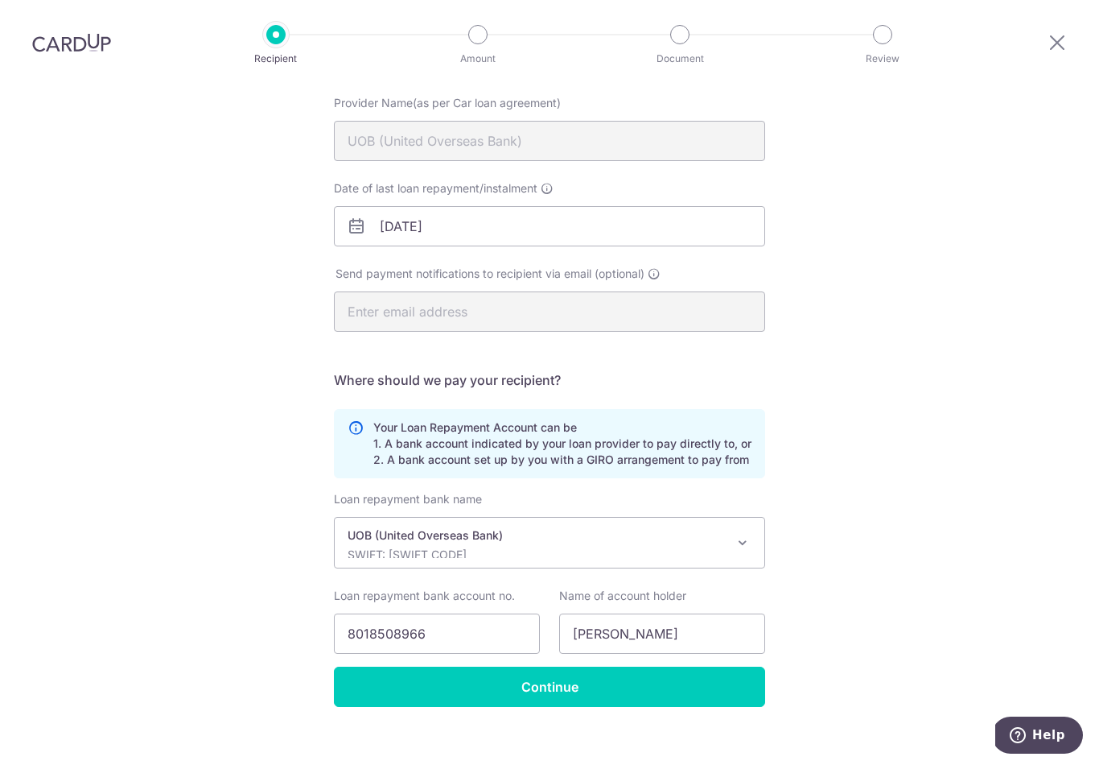
scroll to position [163, 0]
click at [410, 667] on input "Continue" at bounding box center [549, 687] width 431 height 40
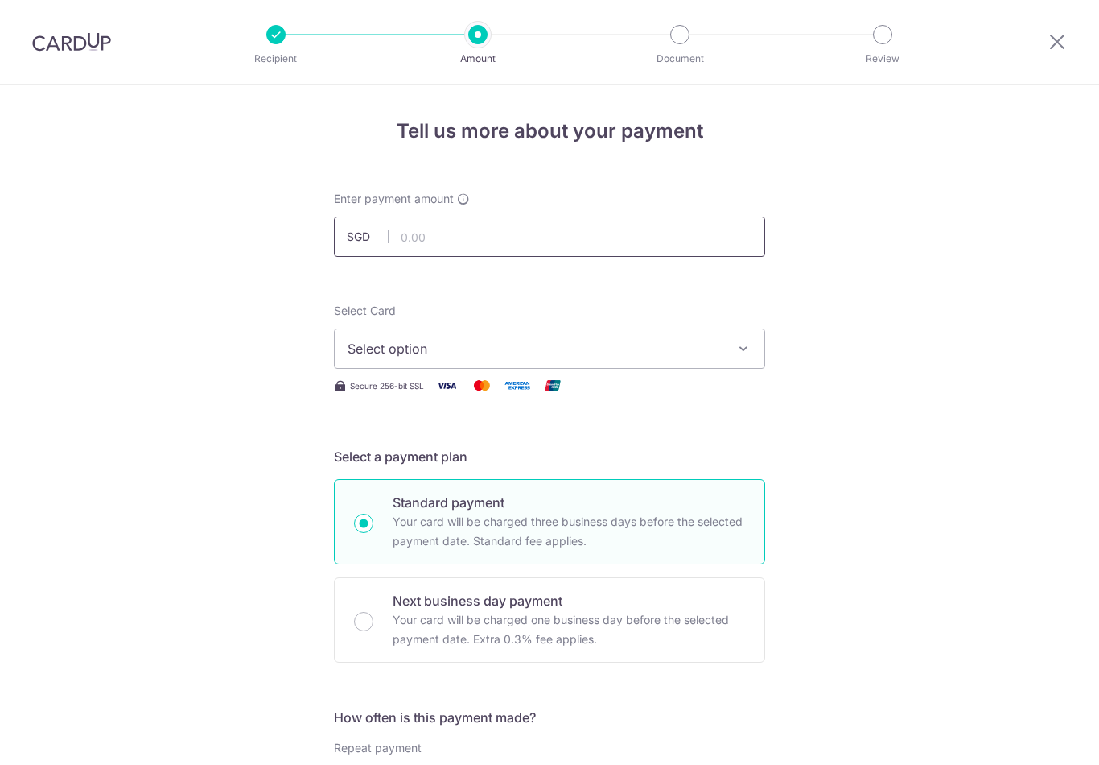
click at [426, 248] on input "text" at bounding box center [549, 236] width 431 height 40
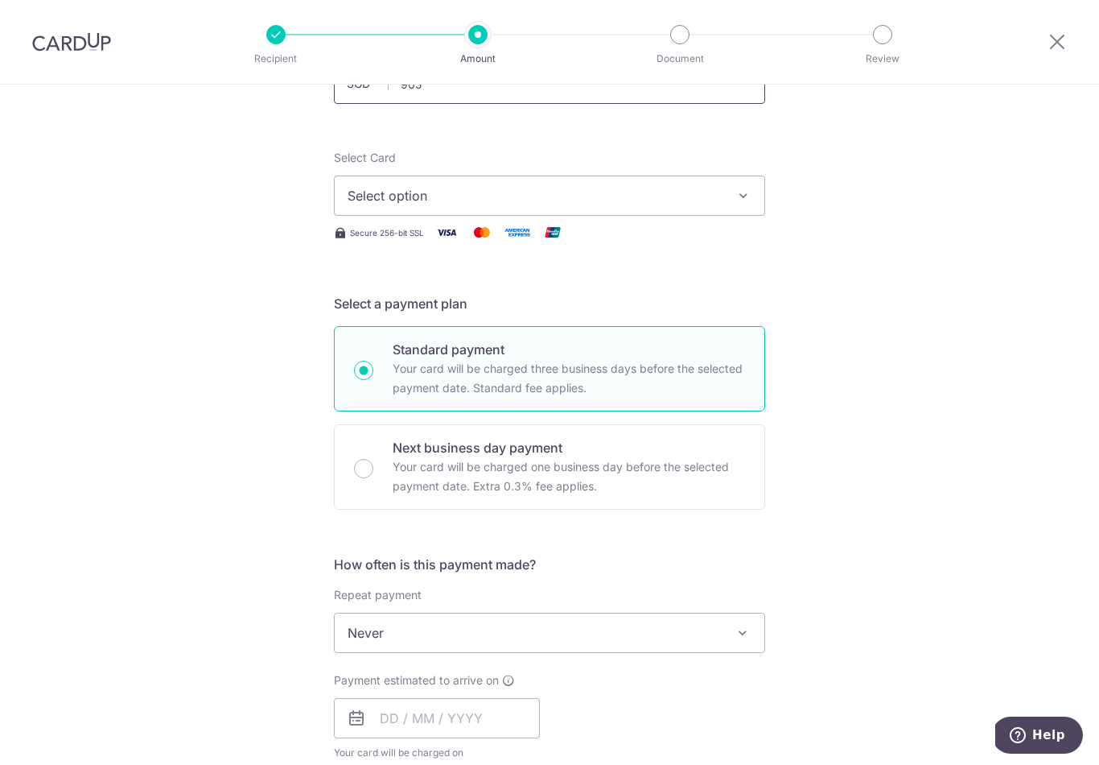
scroll to position [183, 0]
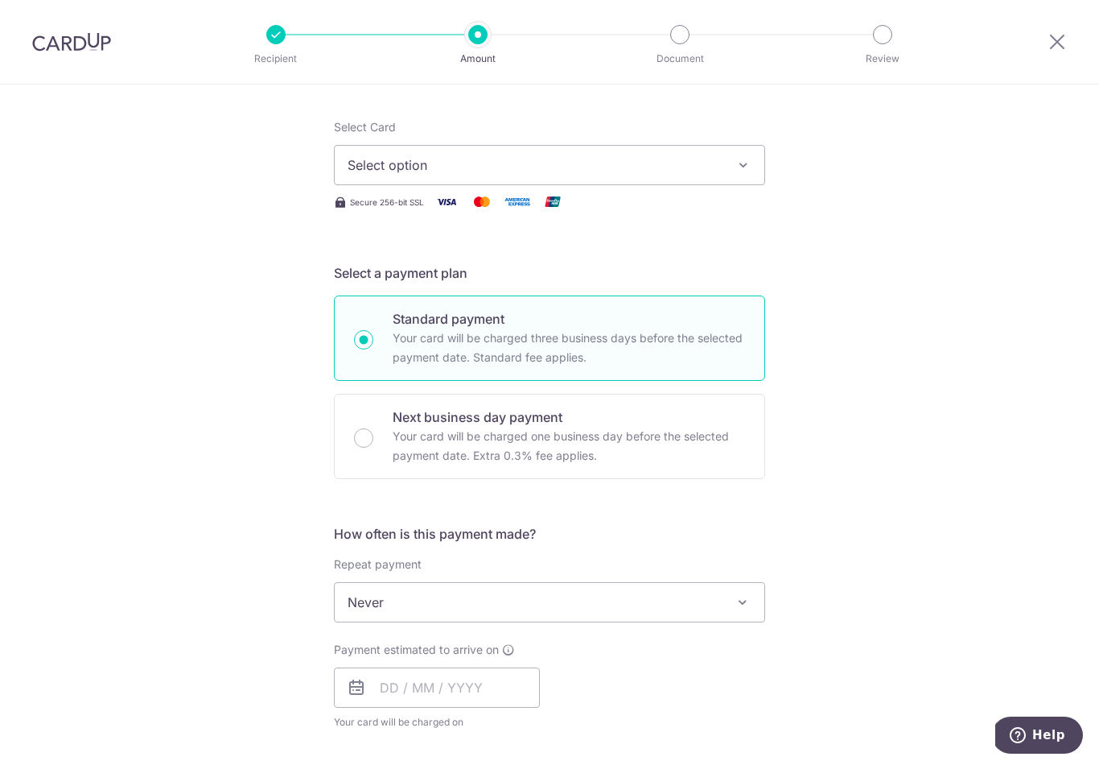
click at [372, 175] on span "Select option" at bounding box center [535, 164] width 375 height 19
type input "905.00"
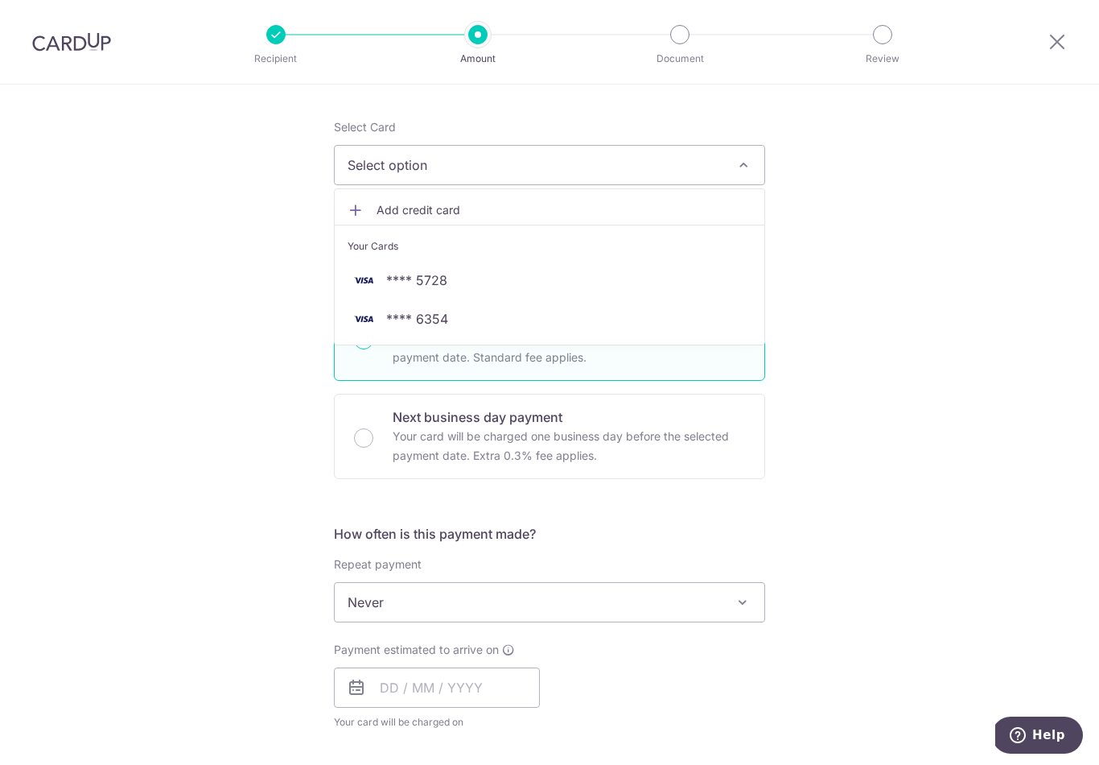
click at [389, 325] on span "**** 6354" at bounding box center [417, 318] width 62 height 19
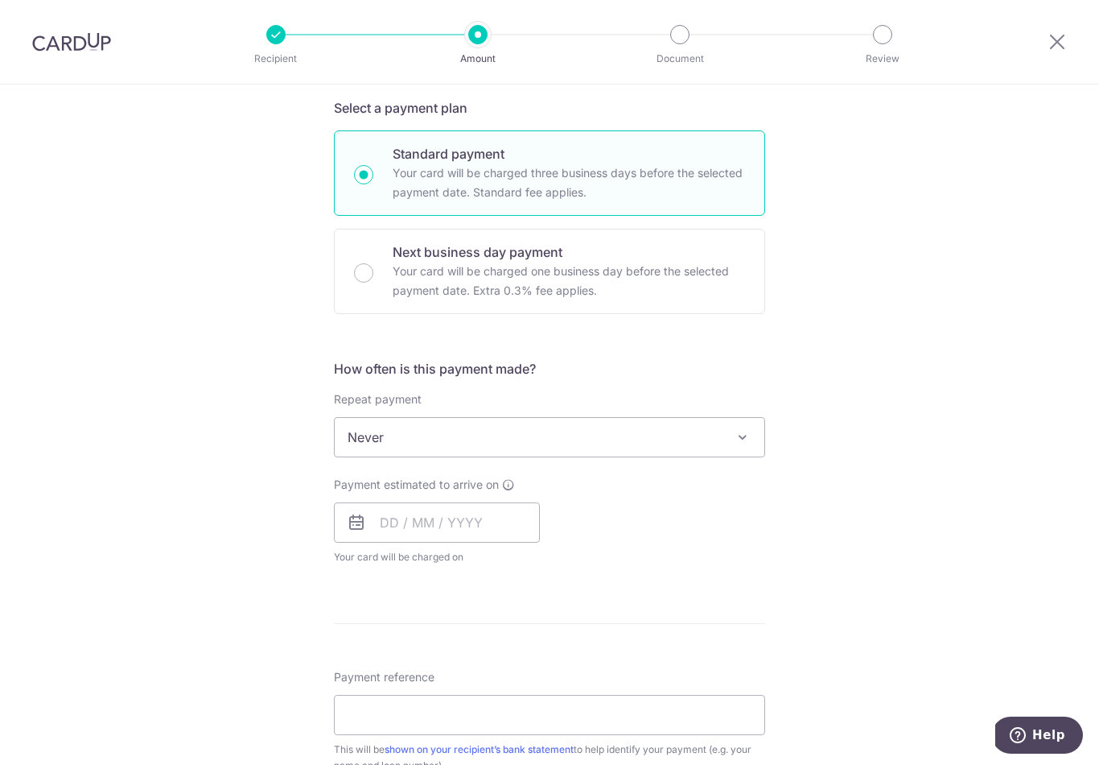
scroll to position [347, 0]
click at [355, 443] on span "Never" at bounding box center [550, 438] width 430 height 39
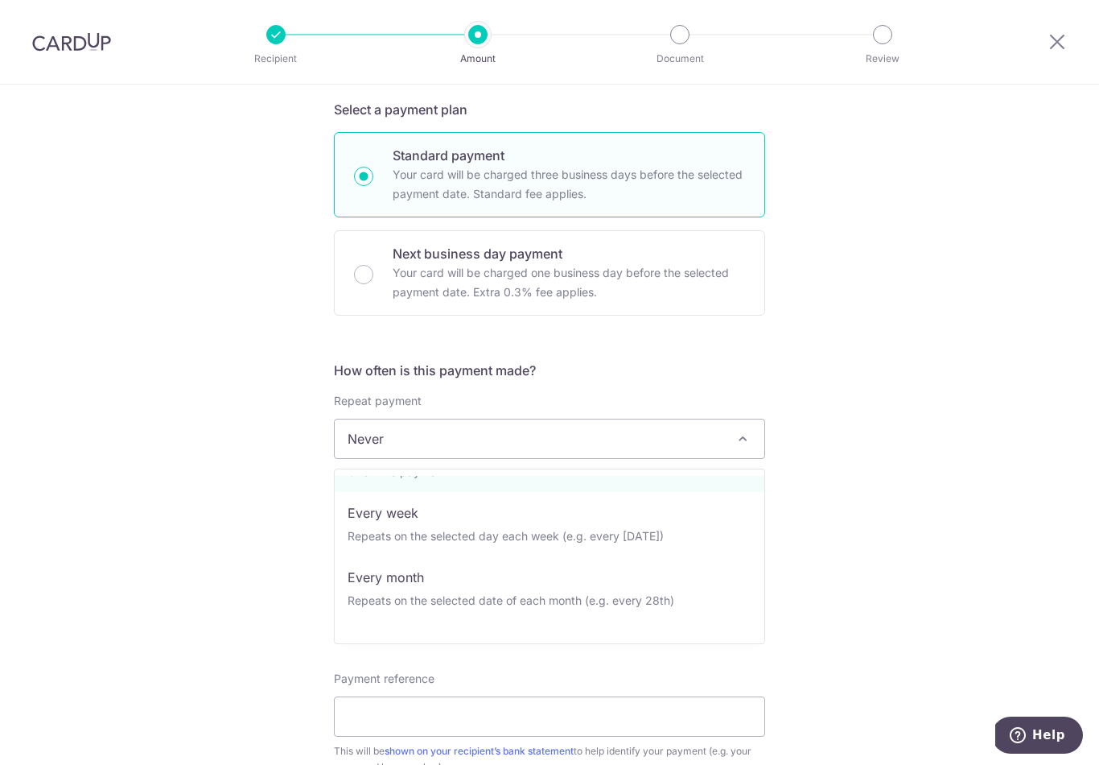
scroll to position [56, 0]
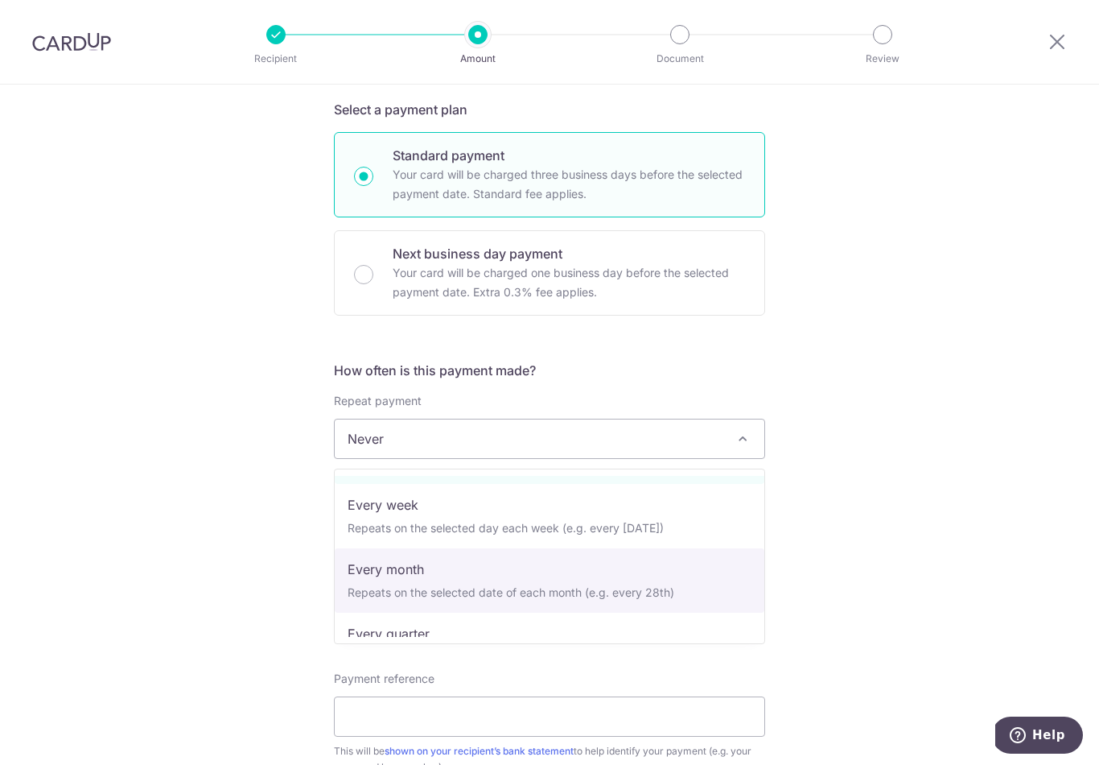
select select "3"
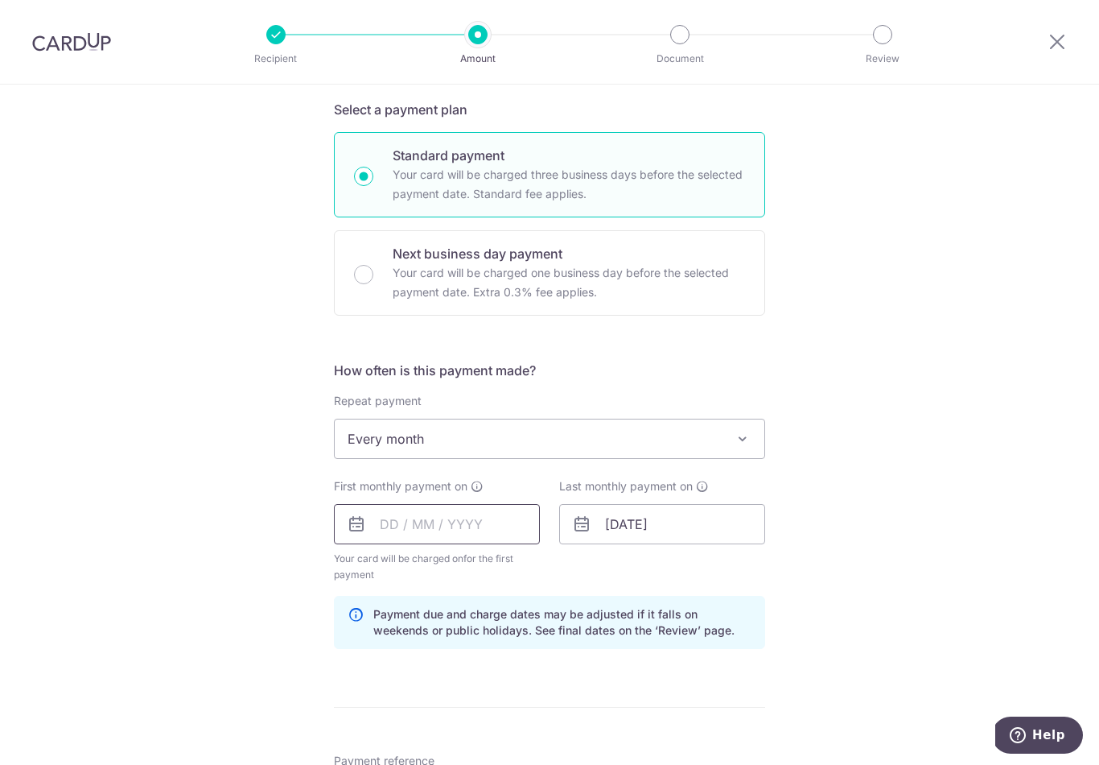
click at [388, 532] on input "text" at bounding box center [437, 524] width 206 height 40
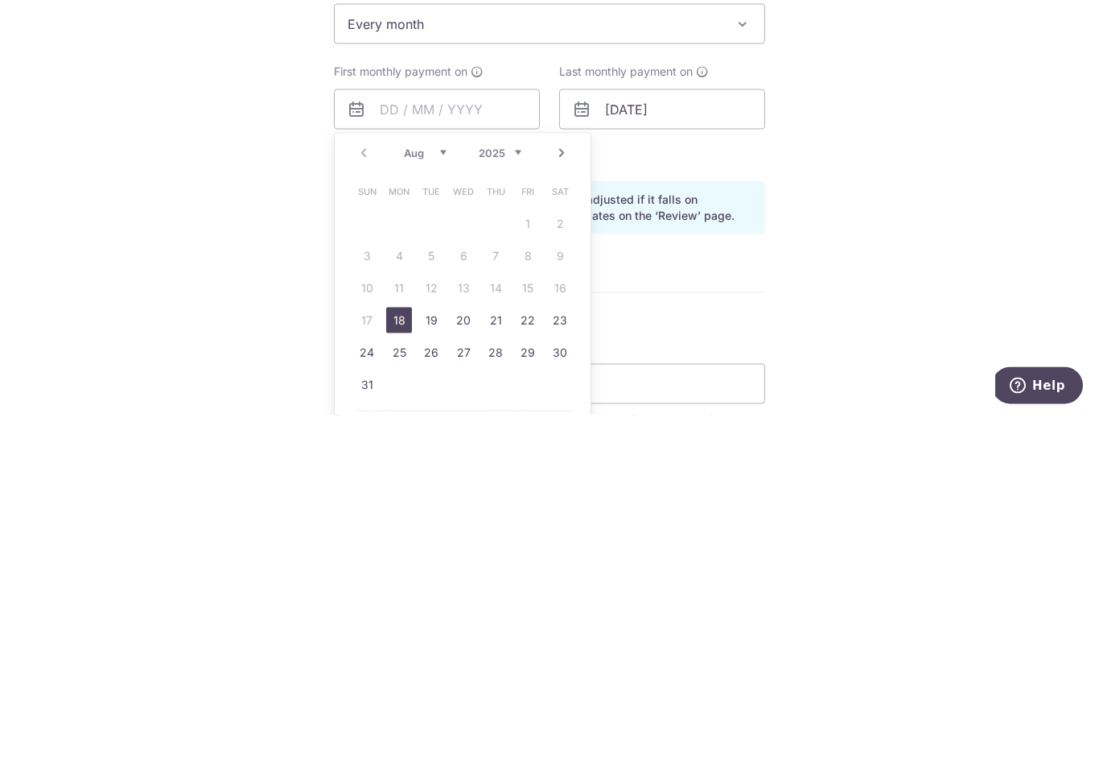
click at [567, 493] on link "Next" at bounding box center [561, 502] width 19 height 19
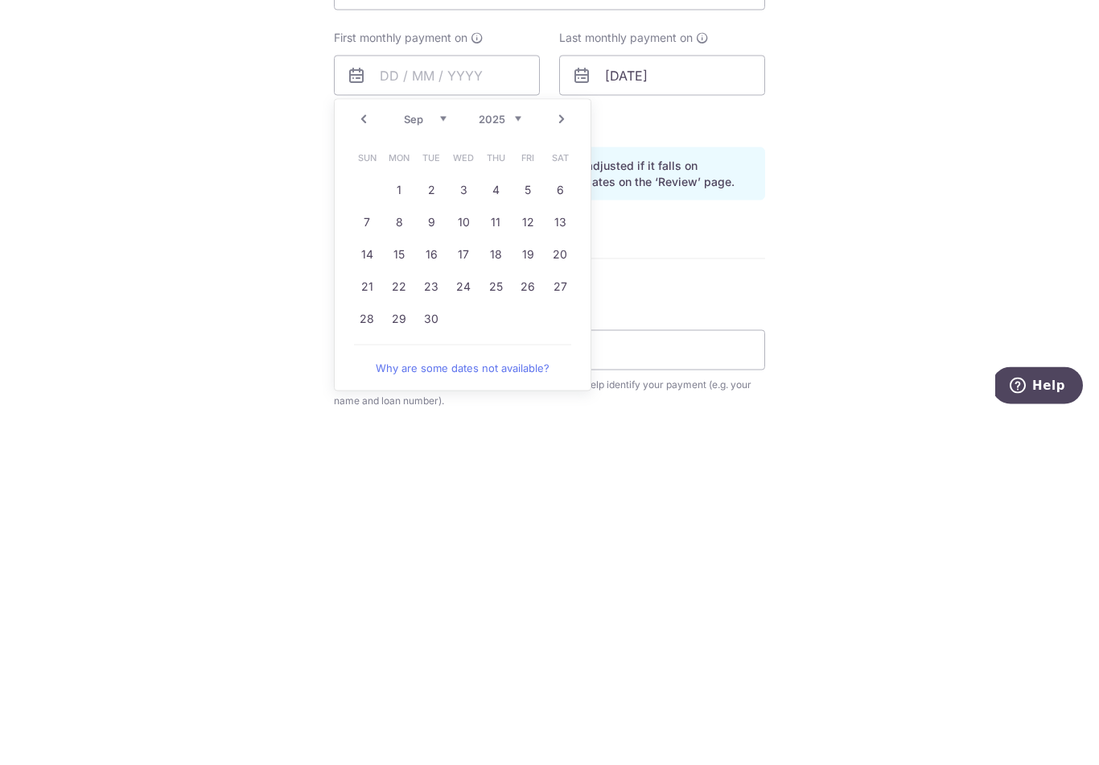
click at [463, 591] on link "17" at bounding box center [464, 604] width 26 height 26
type input "17/09/2025"
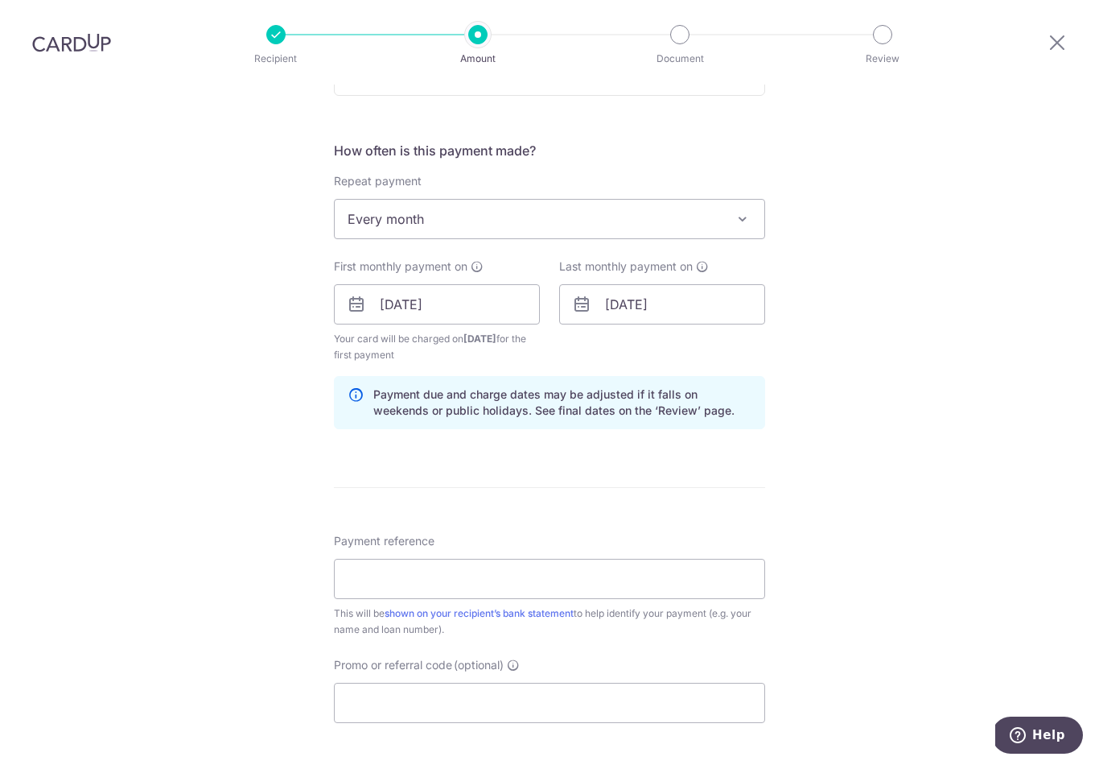
scroll to position [568, 0]
click at [582, 293] on icon at bounding box center [581, 302] width 19 height 19
click at [610, 289] on input "17/06/2029" at bounding box center [662, 302] width 206 height 40
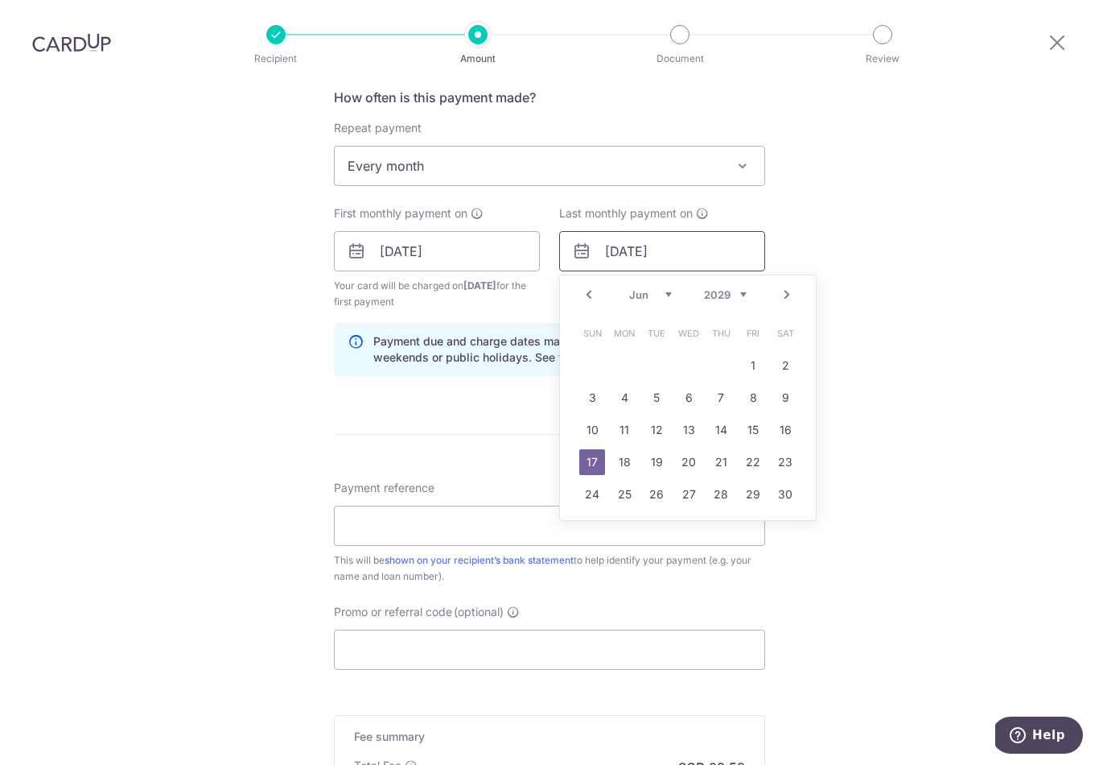
scroll to position [645, 0]
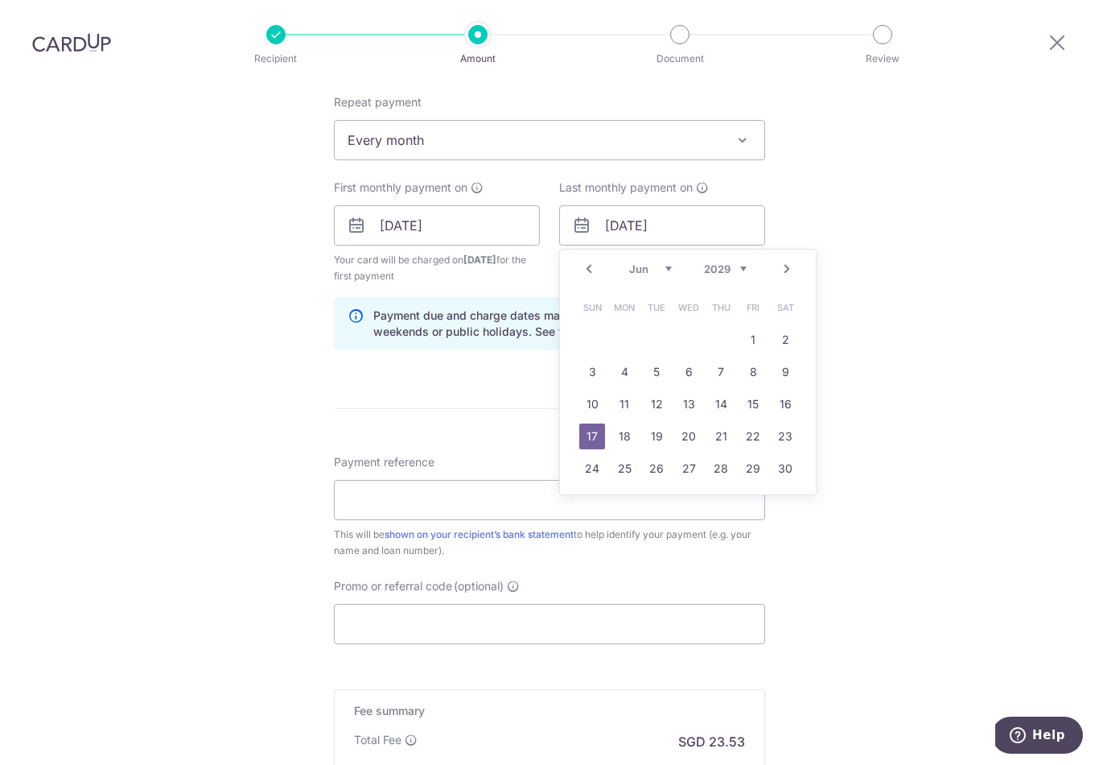
click at [727, 262] on select "2024 2025 2026 2027 2028 2029 2030 2031 2032 2033 2034 2035" at bounding box center [725, 268] width 43 height 13
click at [719, 262] on select "2024 2025 2026 2027 2028 2029 2030 2031 2032 2033 2034 2035" at bounding box center [725, 268] width 43 height 13
click at [623, 208] on input "17/06/2029" at bounding box center [662, 225] width 206 height 40
click at [279, 174] on div "Tell us more about your payment Enter payment amount SGD 905.00 905.00 Select C…" at bounding box center [549, 208] width 1099 height 1538
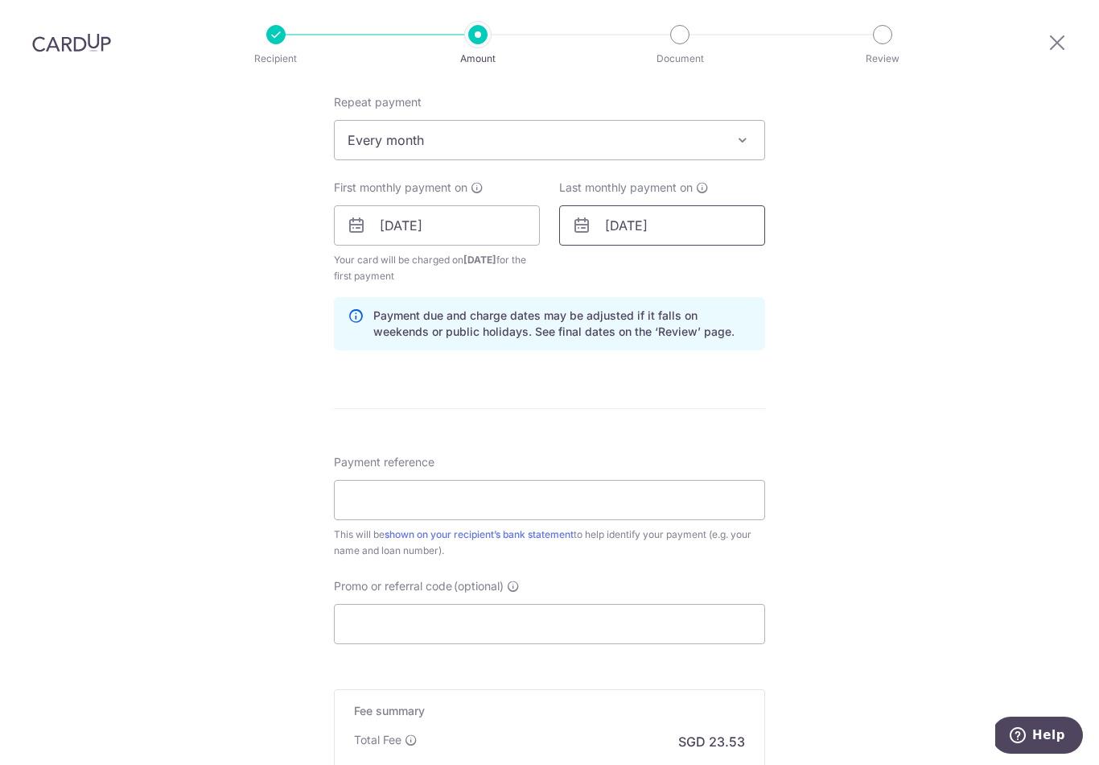
click at [624, 206] on input "17/06/2029" at bounding box center [662, 225] width 206 height 40
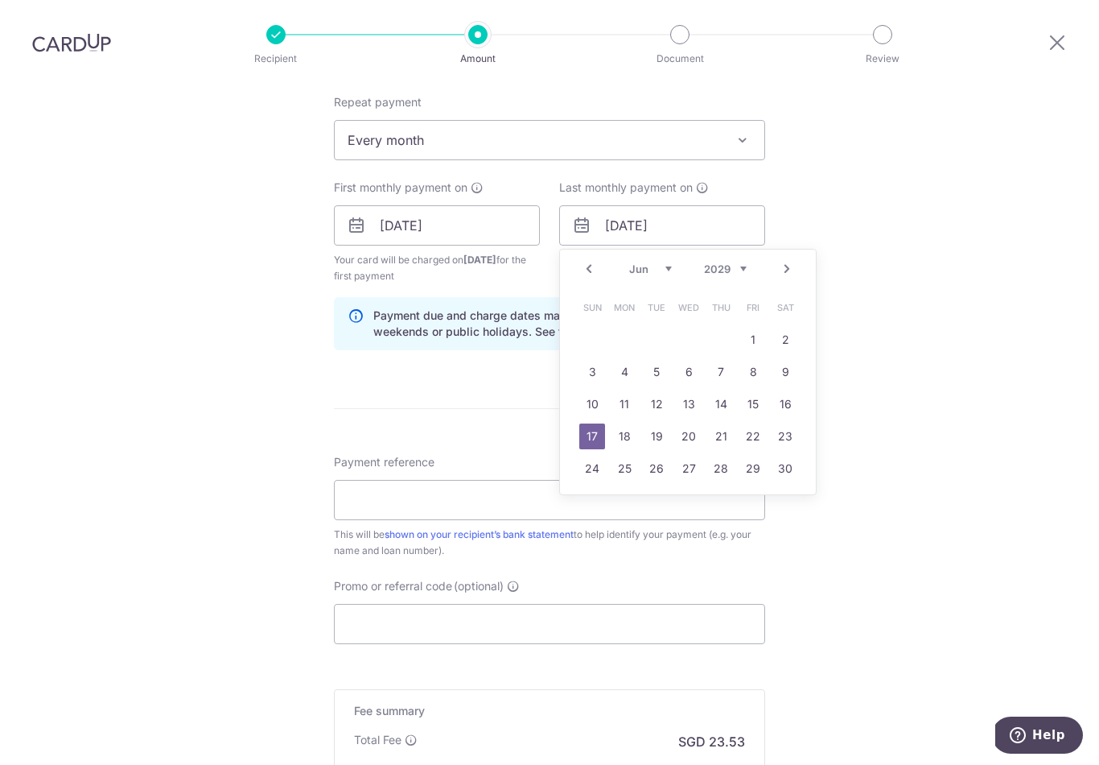
click at [725, 262] on select "2024 2025 2026 2027 2028 2029 2030 2031 2032 2033 2034 2035" at bounding box center [725, 268] width 43 height 13
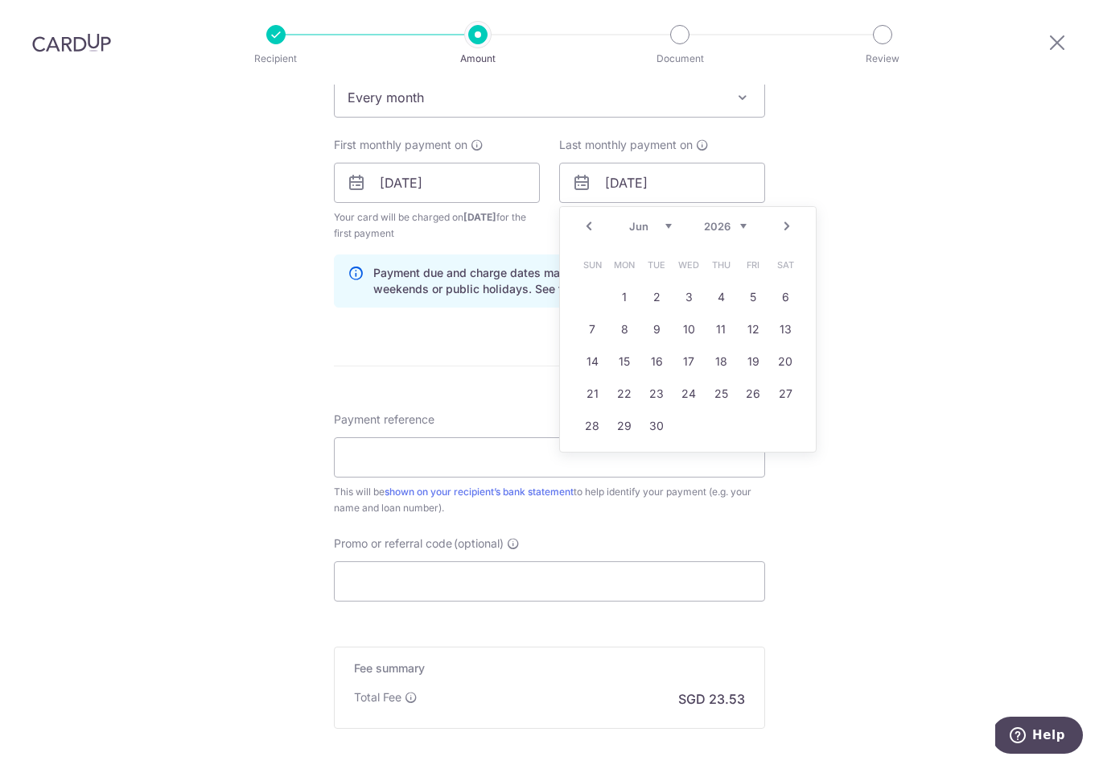
click at [690, 348] on link "17" at bounding box center [689, 361] width 26 height 26
type input "17/06/2026"
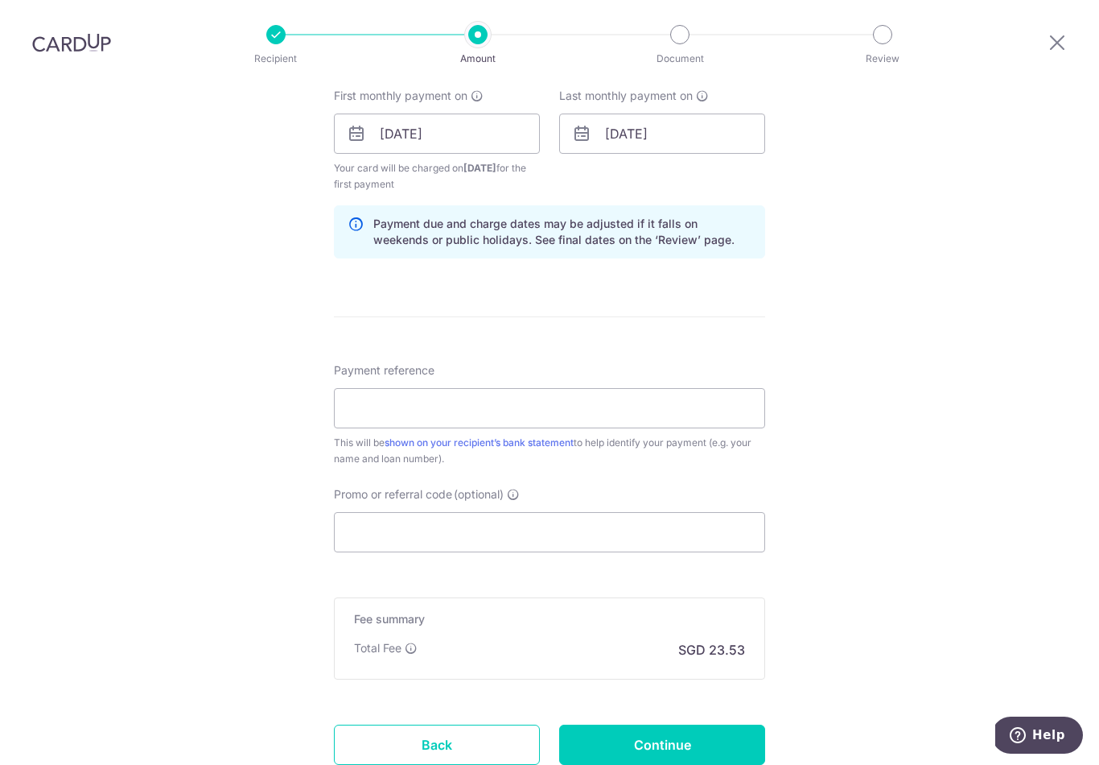
scroll to position [745, 0]
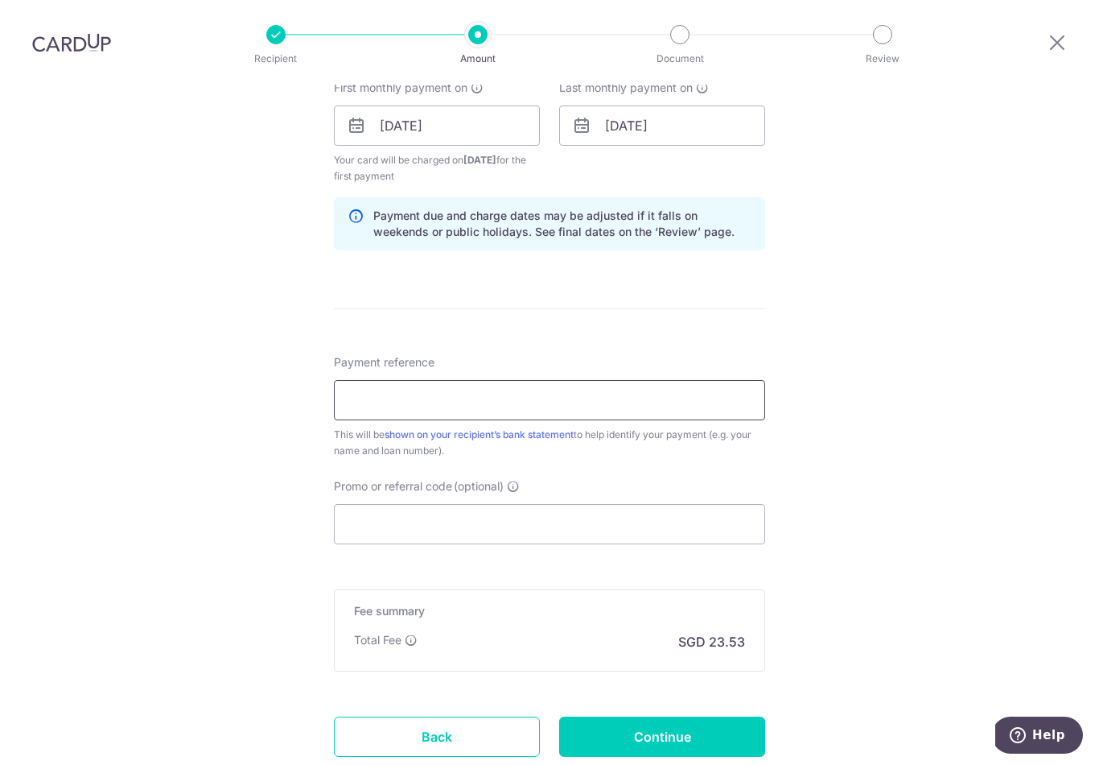
click at [367, 380] on input "Payment reference" at bounding box center [549, 400] width 431 height 40
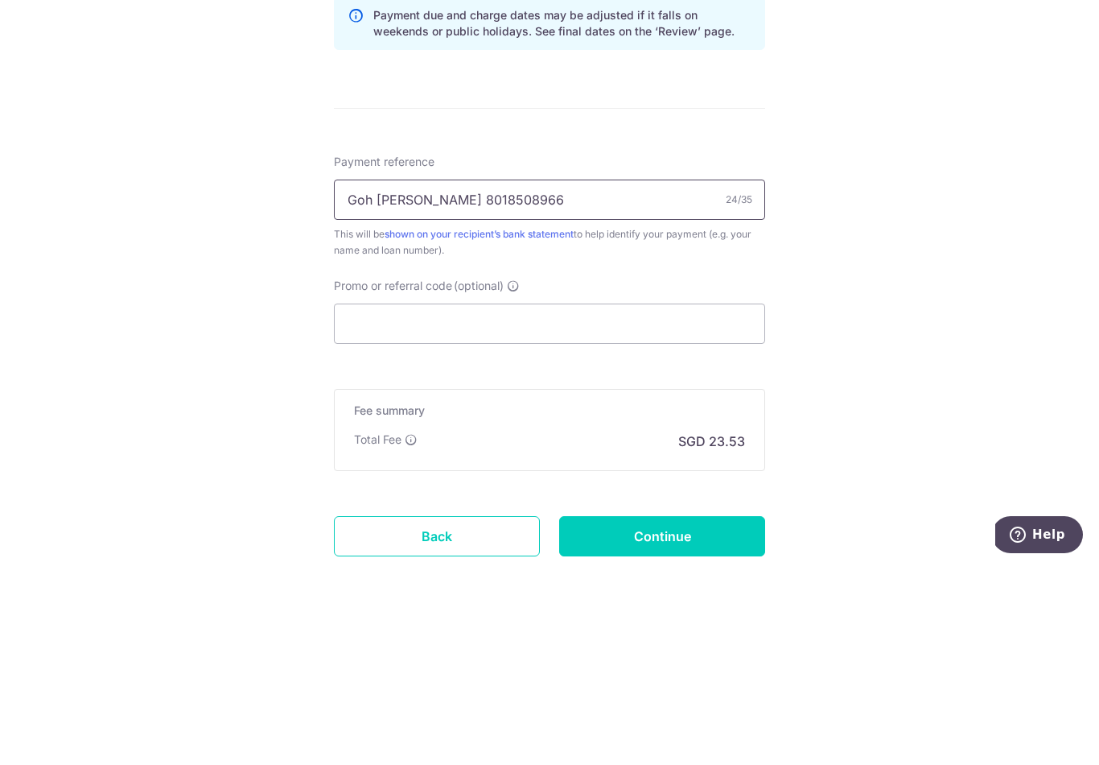
type input "Goh [PERSON_NAME] 8018508966"
click at [361, 504] on input "Promo or referral code (optional)" at bounding box center [549, 524] width 431 height 40
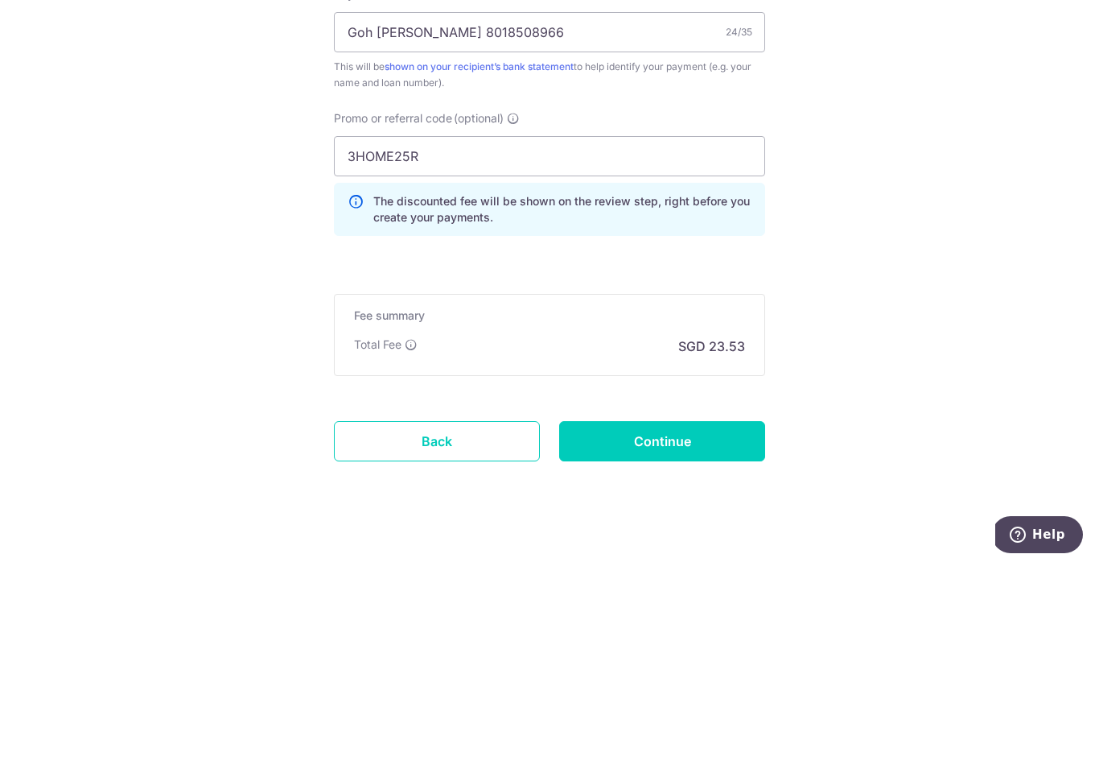
scroll to position [912, 0]
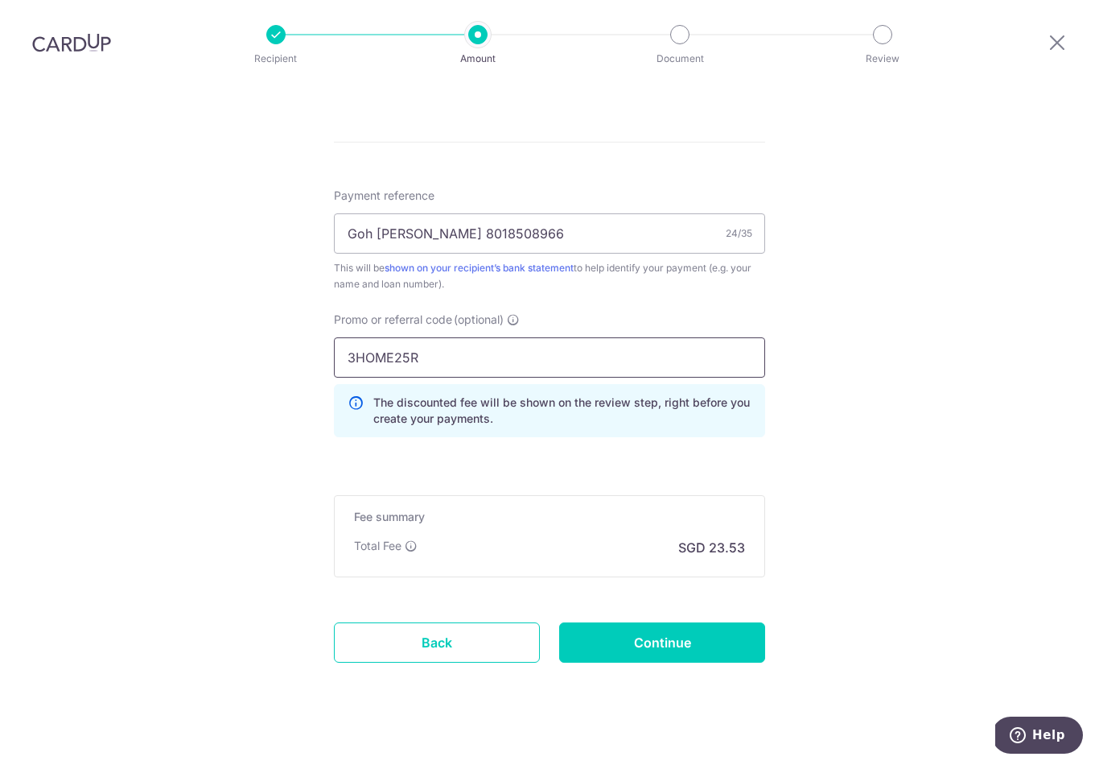
type input "3HOME25R"
click at [630, 622] on input "Continue" at bounding box center [662, 642] width 206 height 40
type input "Create Schedule"
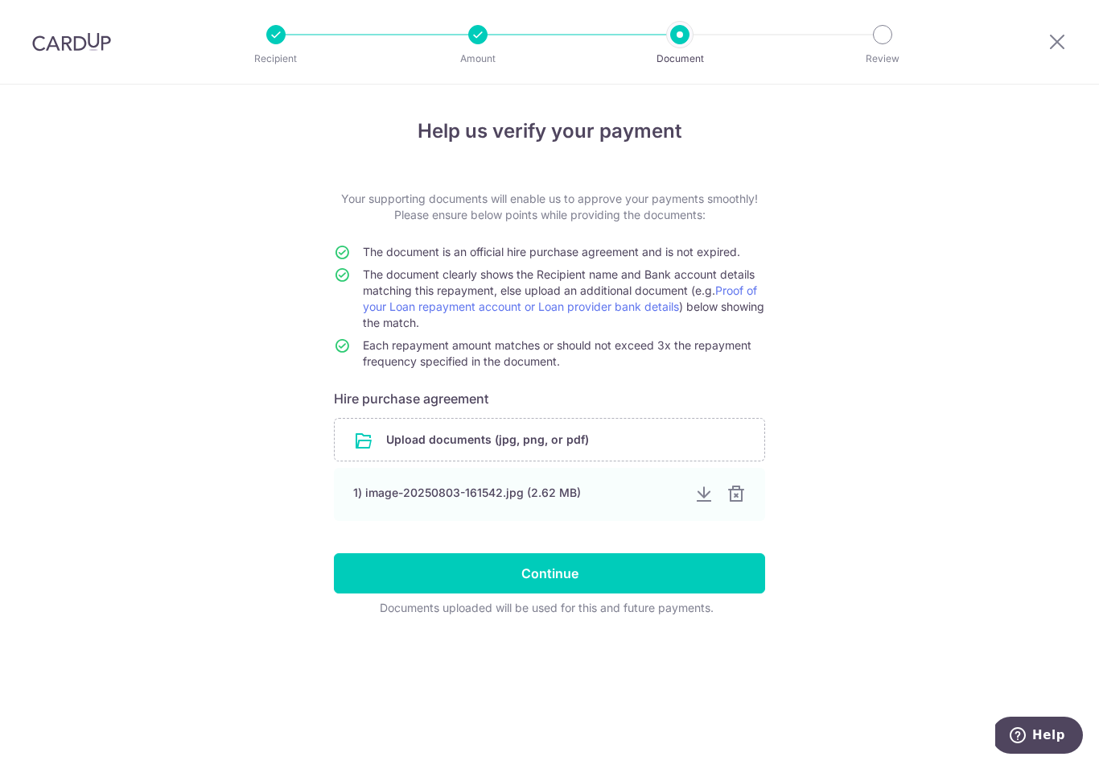
click at [409, 585] on input "Continue" at bounding box center [549, 573] width 431 height 40
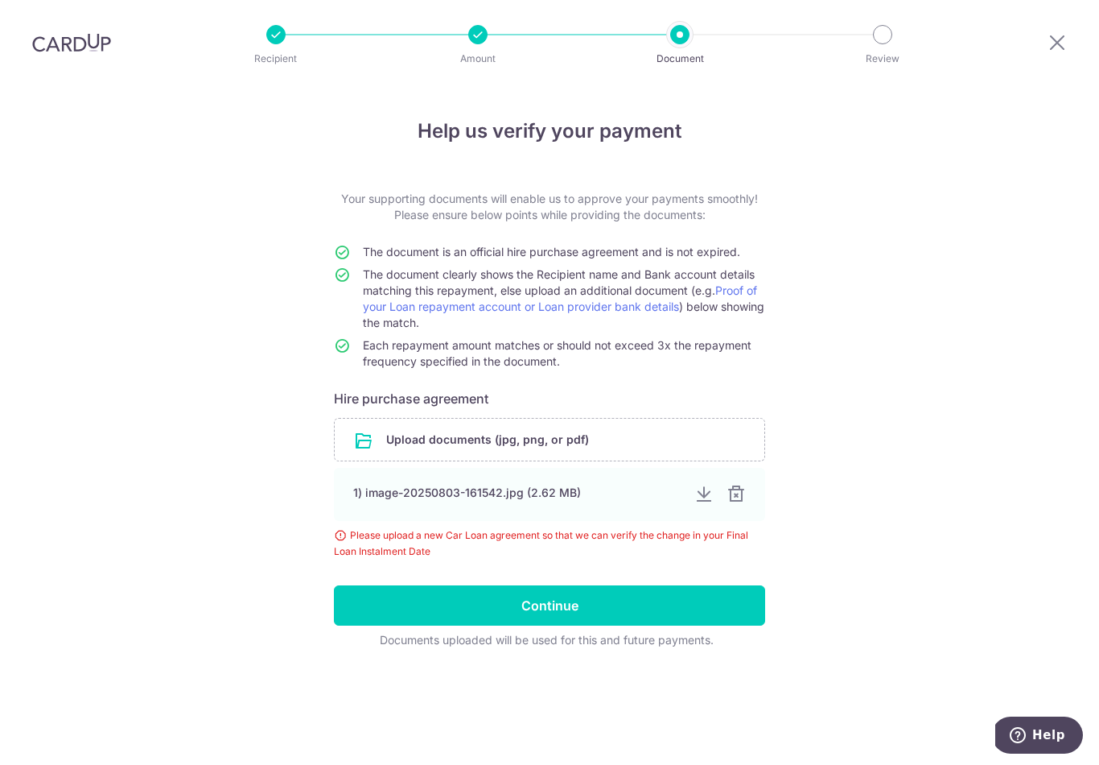
click at [708, 484] on div at bounding box center [703, 493] width 19 height 19
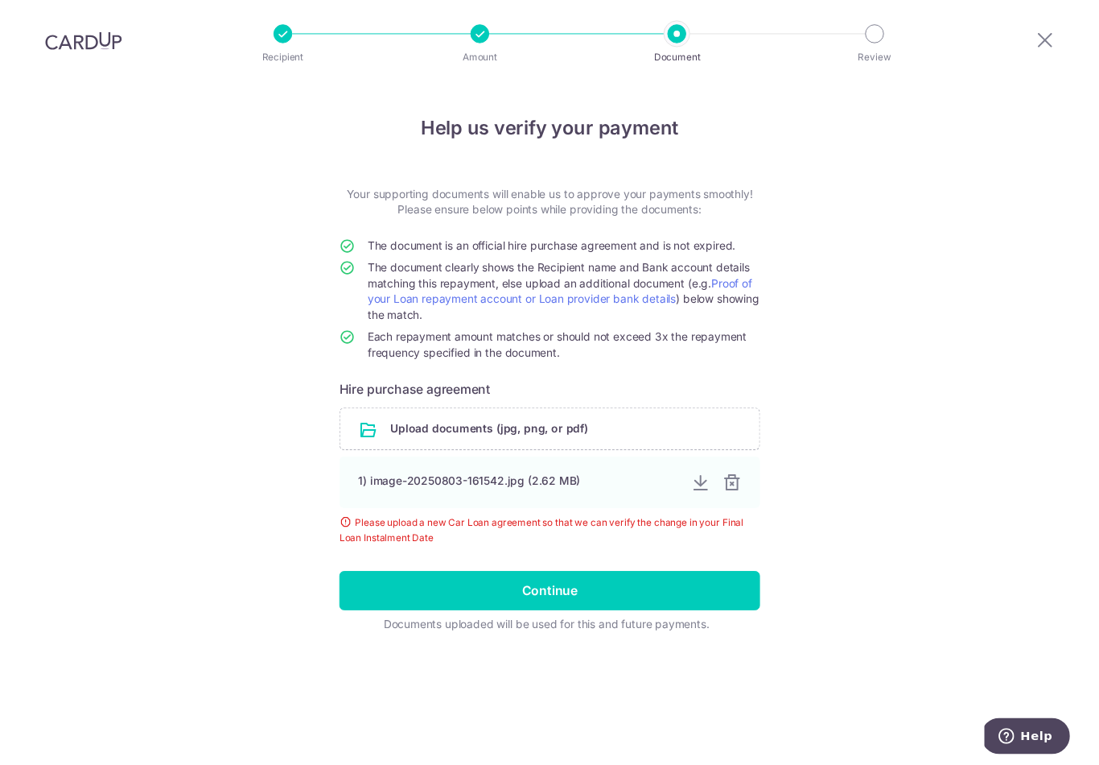
scroll to position [25, 0]
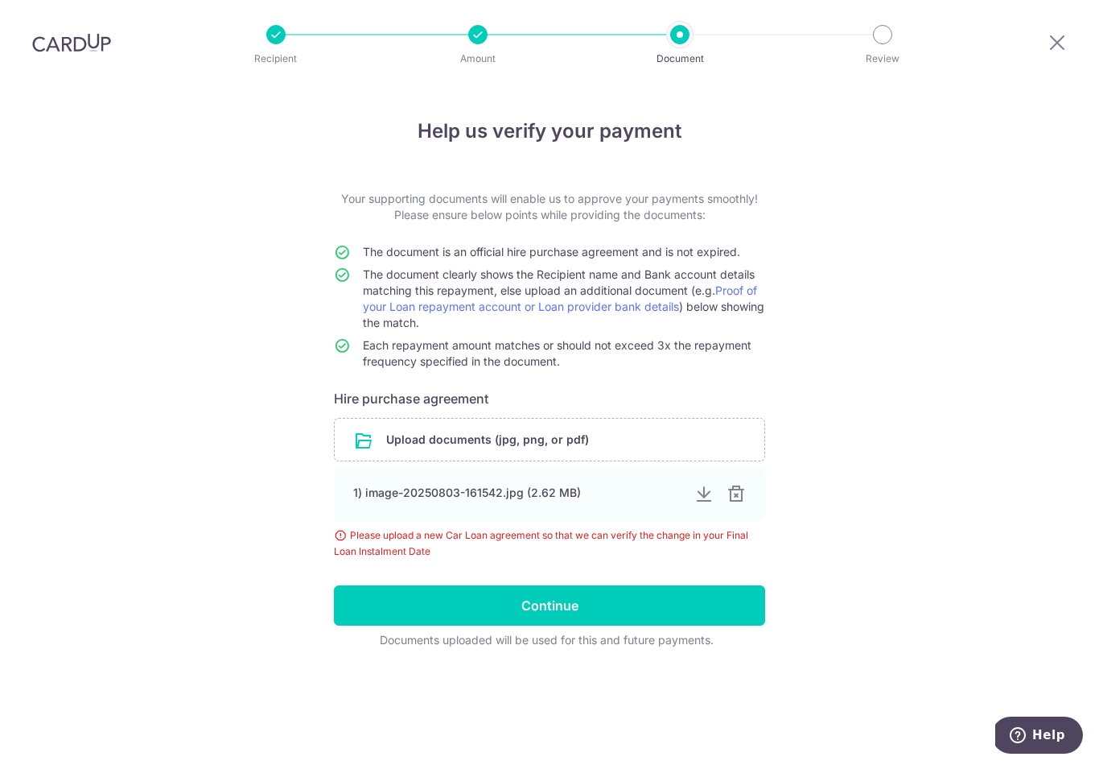
click at [732, 484] on div at bounding box center [736, 493] width 19 height 19
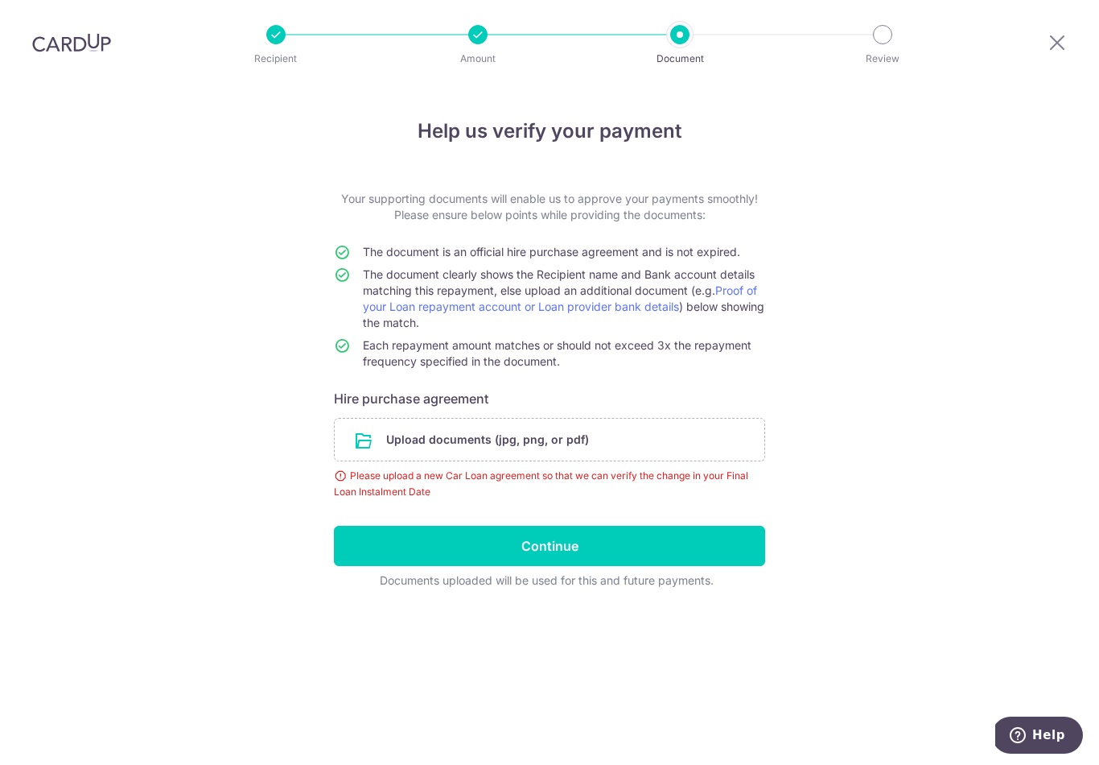
click at [376, 418] on input "file" at bounding box center [550, 439] width 430 height 42
click at [418, 431] on input "file" at bounding box center [550, 439] width 430 height 42
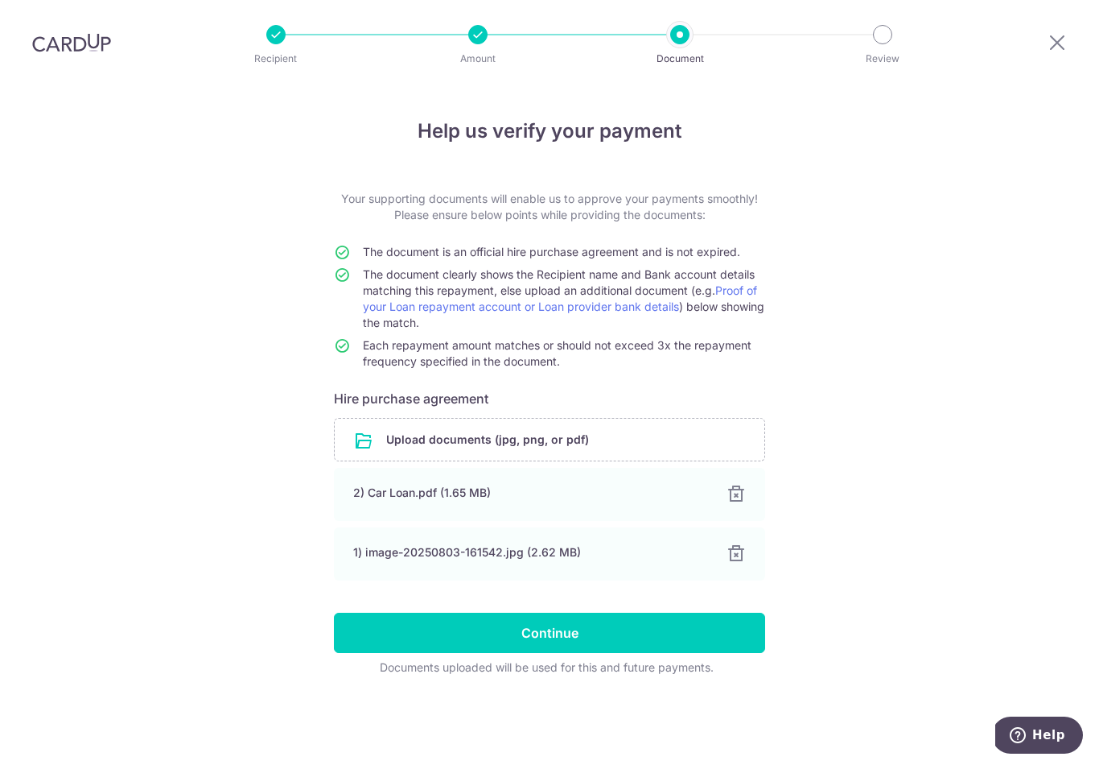
click at [409, 620] on input "Continue" at bounding box center [549, 632] width 431 height 40
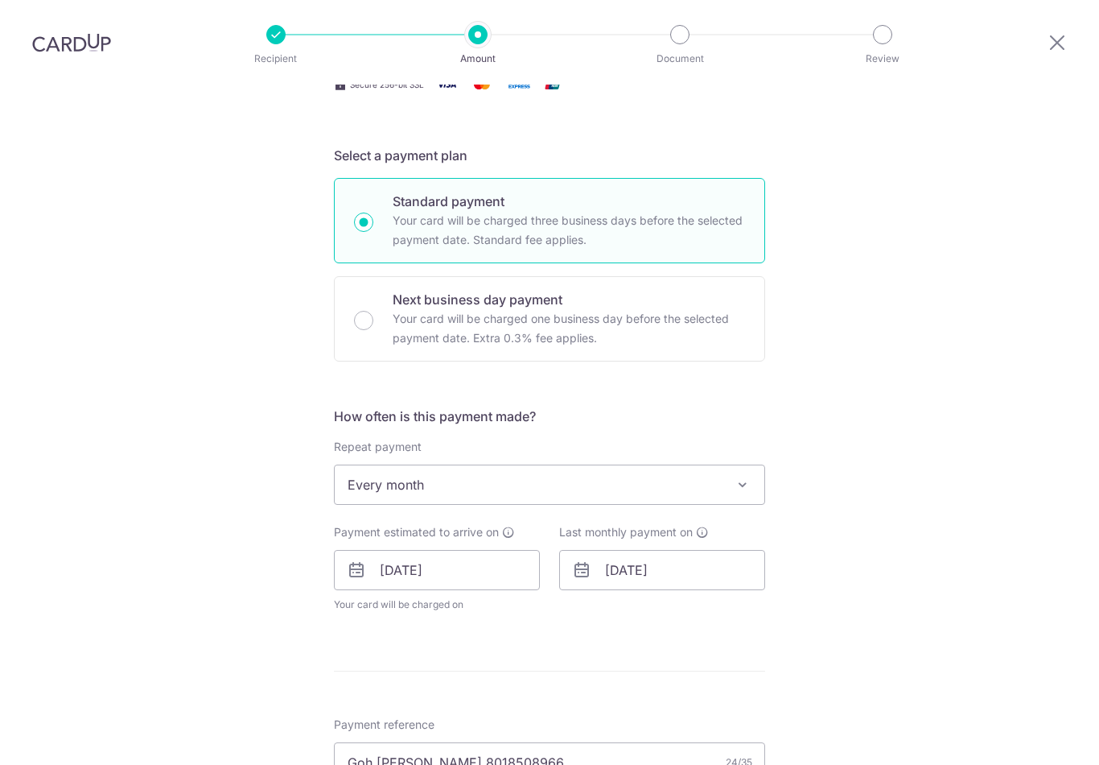
scroll to position [324, 0]
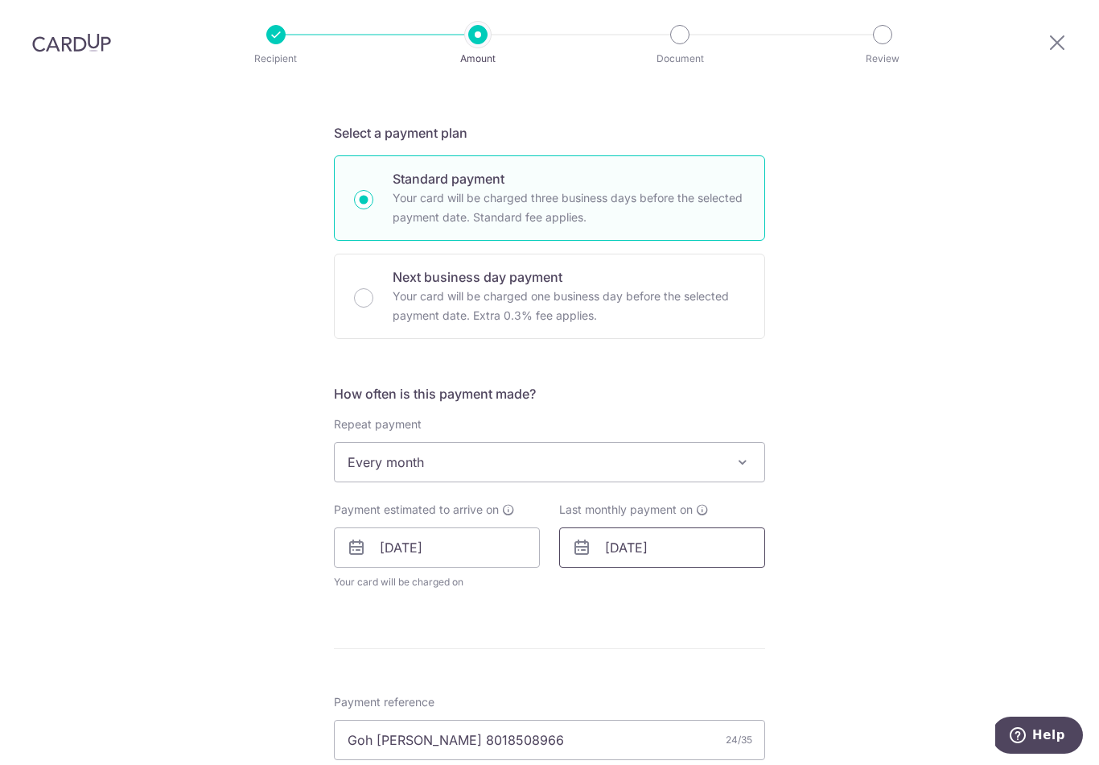
click at [610, 543] on input "[DATE]" at bounding box center [662, 547] width 206 height 40
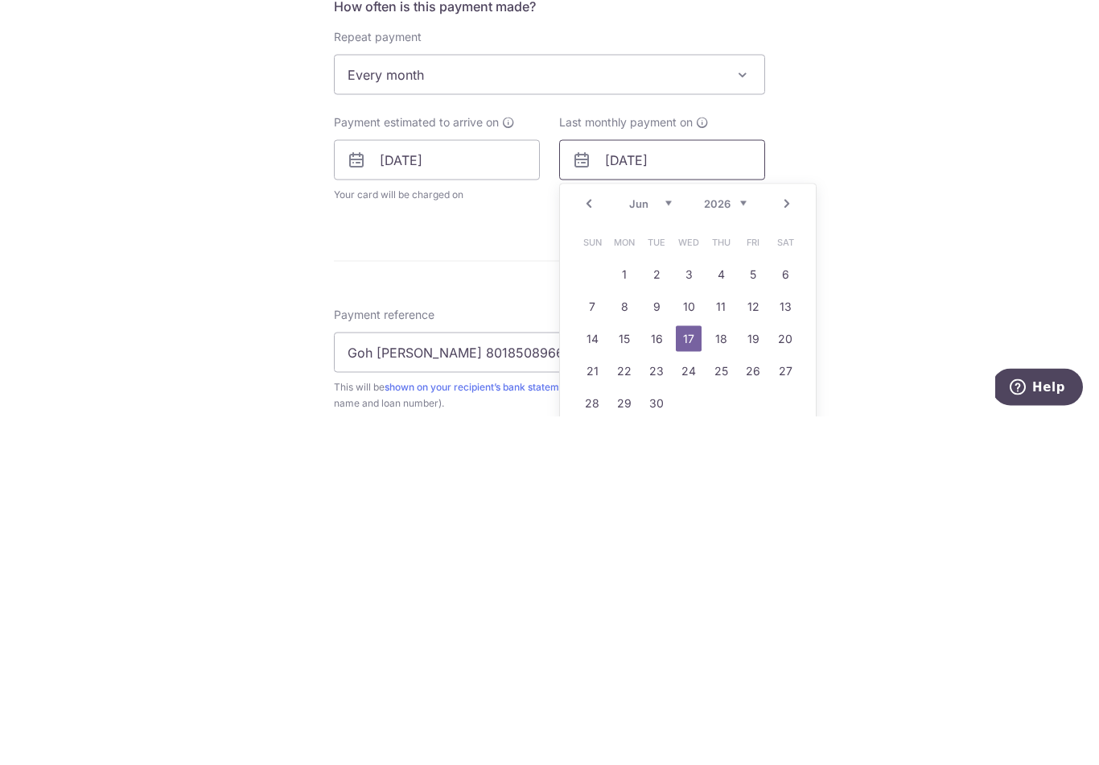
scroll to position [361, 0]
click at [710, 547] on select "2025 2026 2027 2028 2029 2030 2031 2032 2033 2034 2035" at bounding box center [725, 553] width 43 height 13
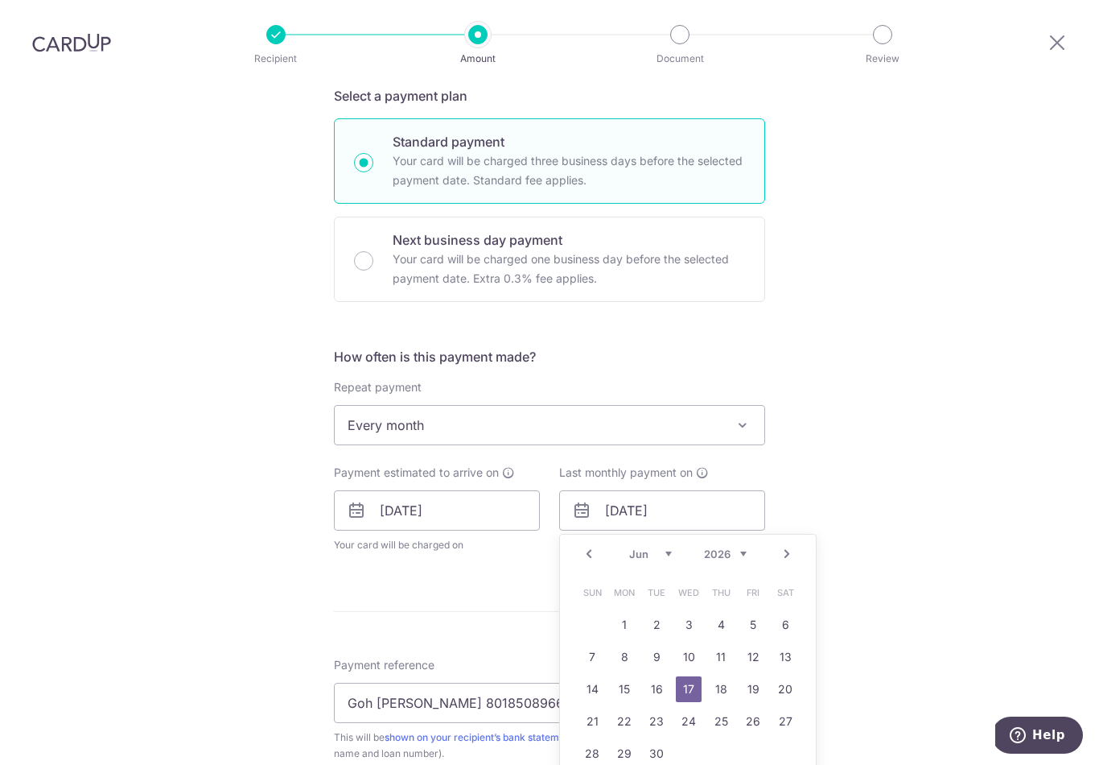
click at [586, 544] on link "Prev" at bounding box center [588, 553] width 19 height 19
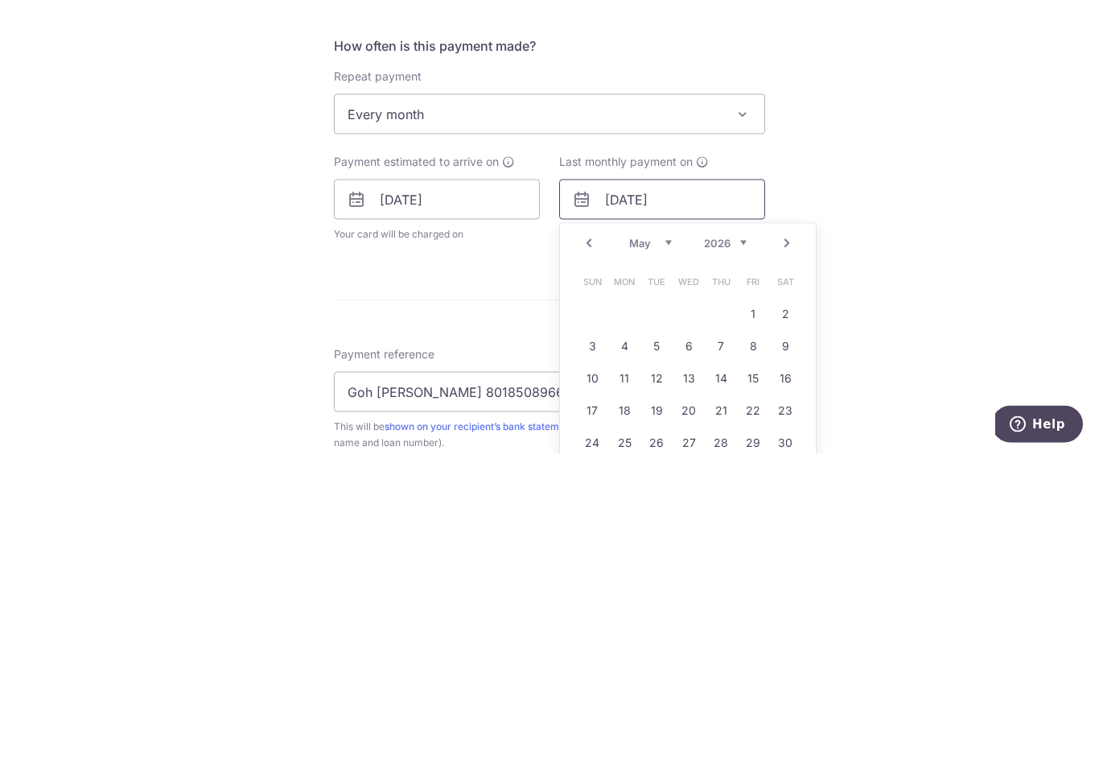
scroll to position [372, 0]
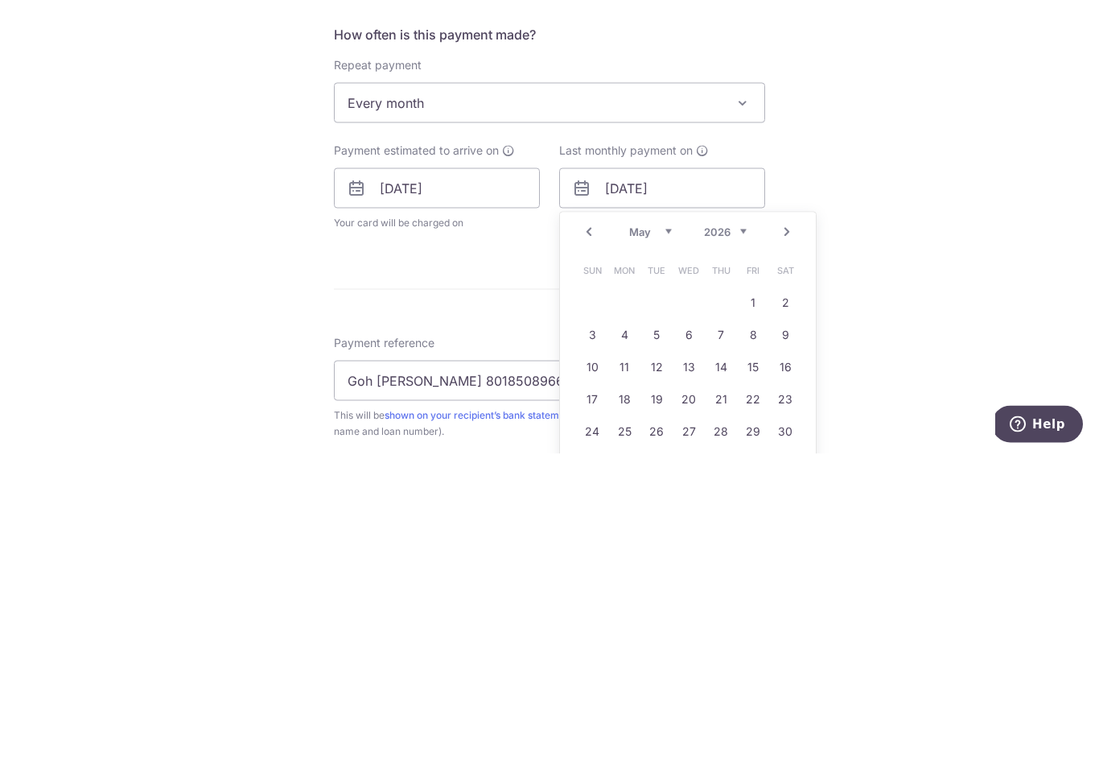
click at [596, 533] on link "Prev" at bounding box center [588, 542] width 19 height 19
click at [649, 536] on select "Jan Feb Mar Apr May Jun Jul Aug Sep Oct Nov Dec" at bounding box center [650, 542] width 43 height 13
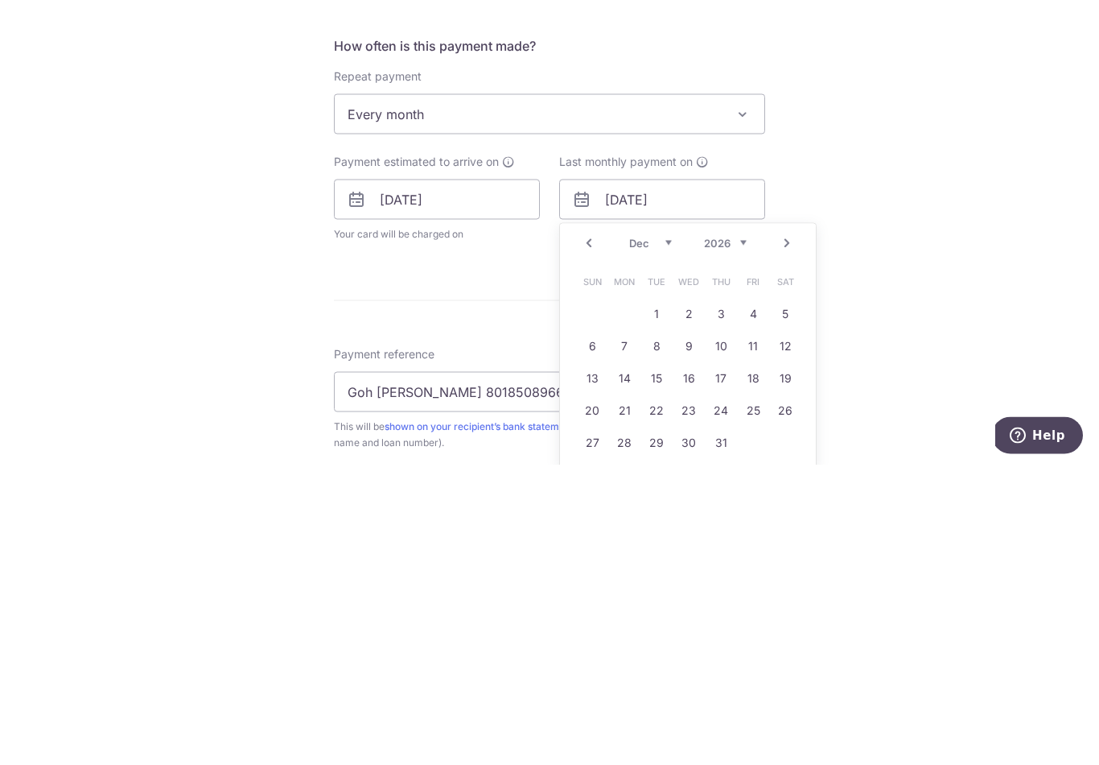
click at [727, 536] on select "2025 2026 2027 2028 2029 2030 2031 2032 2033 2034 2035" at bounding box center [725, 542] width 43 height 13
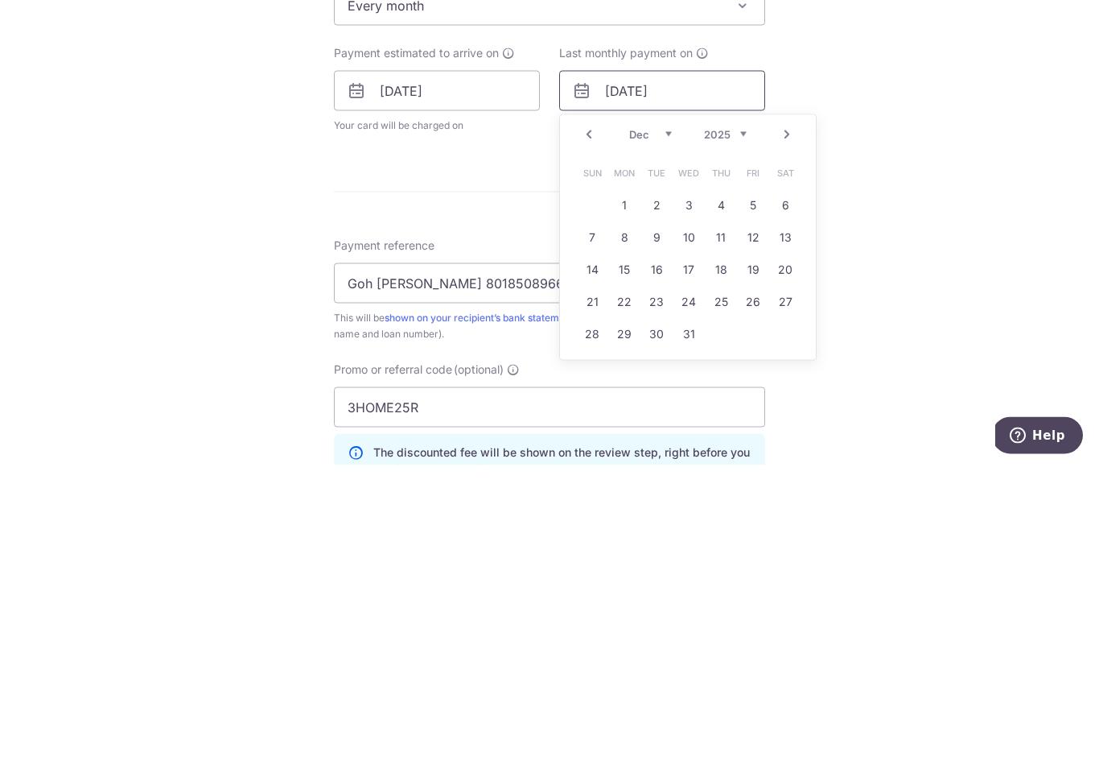
scroll to position [481, 0]
click at [686, 620] on link "31" at bounding box center [689, 633] width 26 height 26
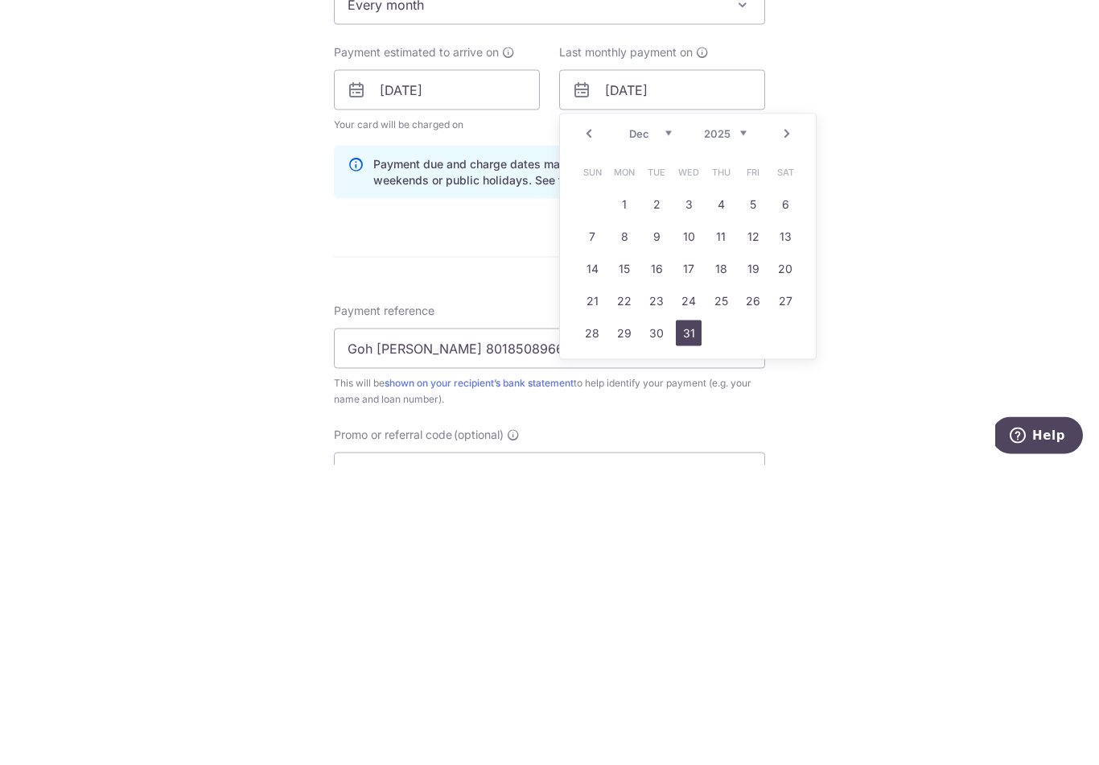
type input "31/12/2025"
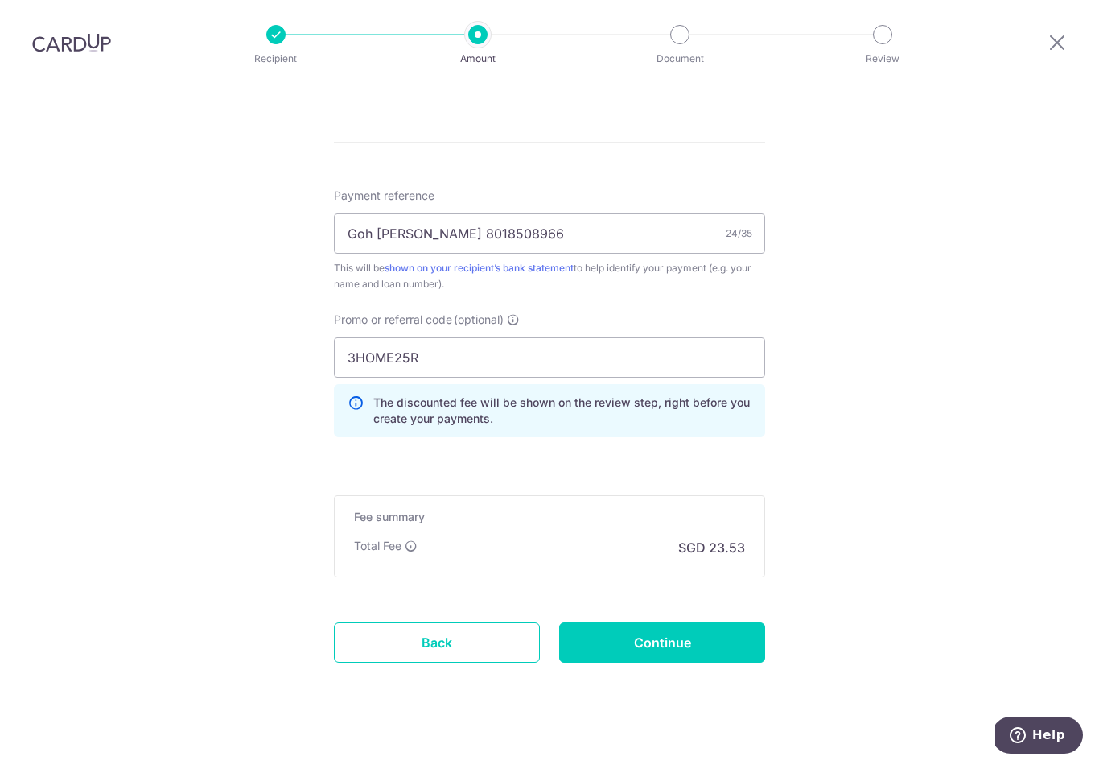
scroll to position [896, 0]
click at [587, 629] on input "Continue" at bounding box center [662, 642] width 206 height 40
type input "Update Schedule"
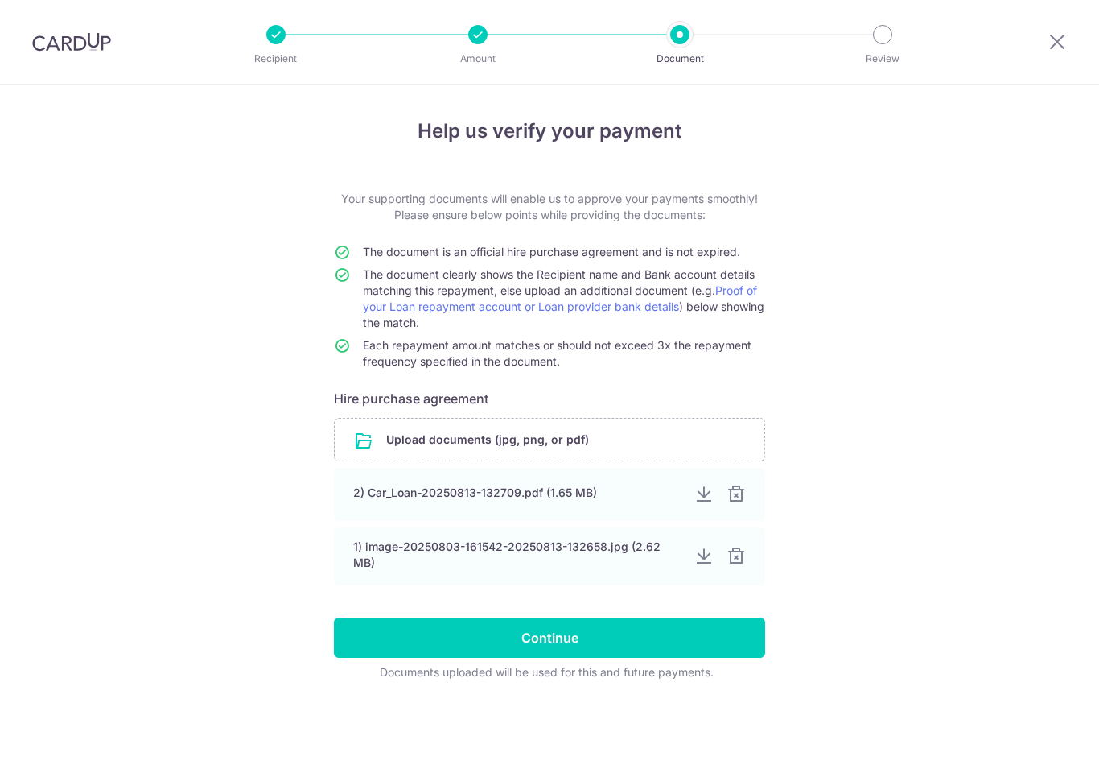
click at [393, 653] on input "Continue" at bounding box center [549, 637] width 431 height 40
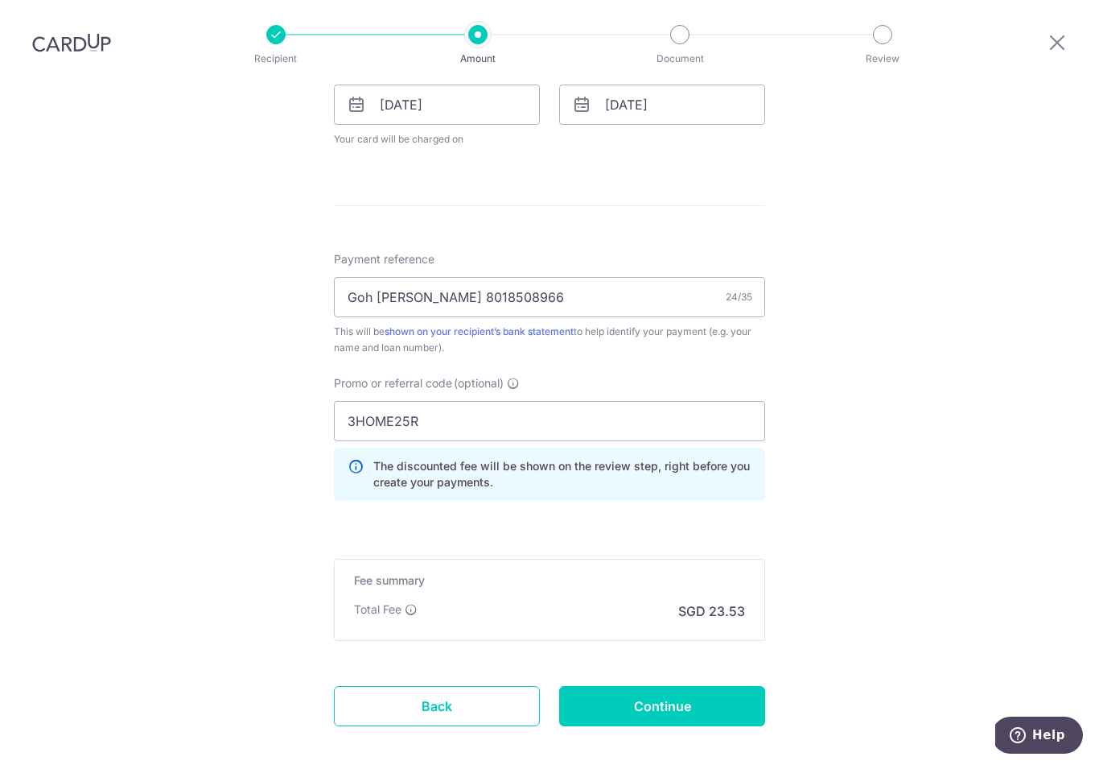
scroll to position [817, 0]
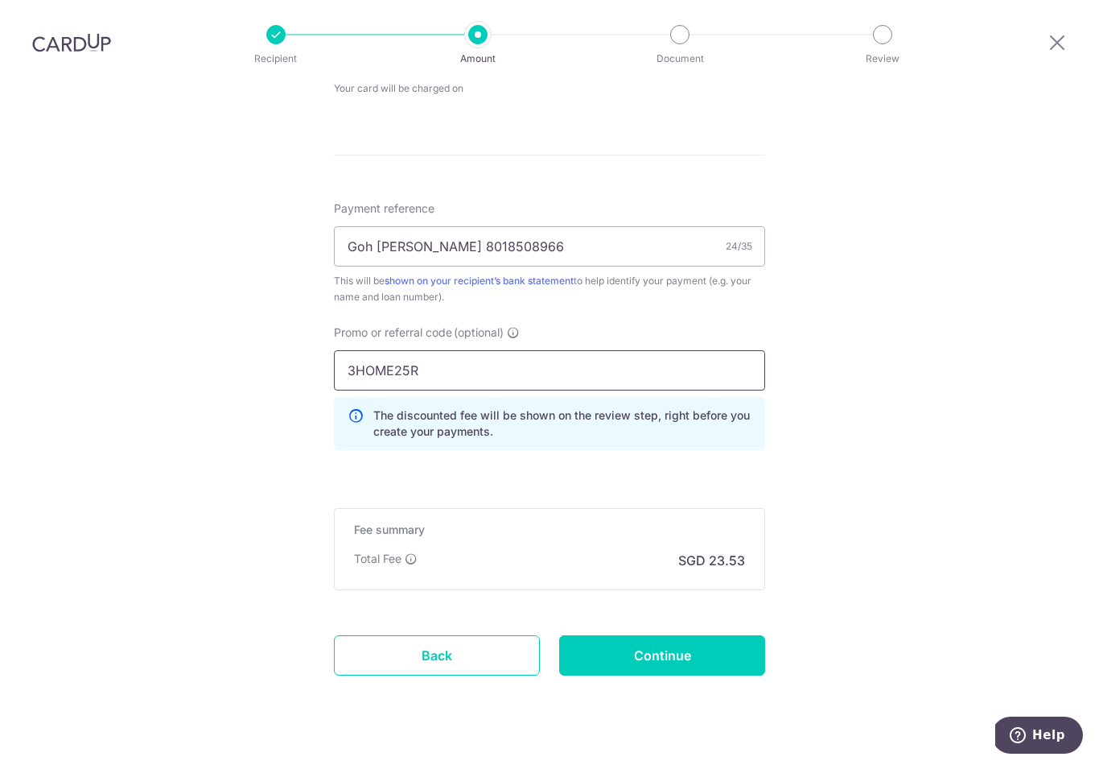
click at [379, 356] on input "3HOME25R" at bounding box center [549, 370] width 431 height 40
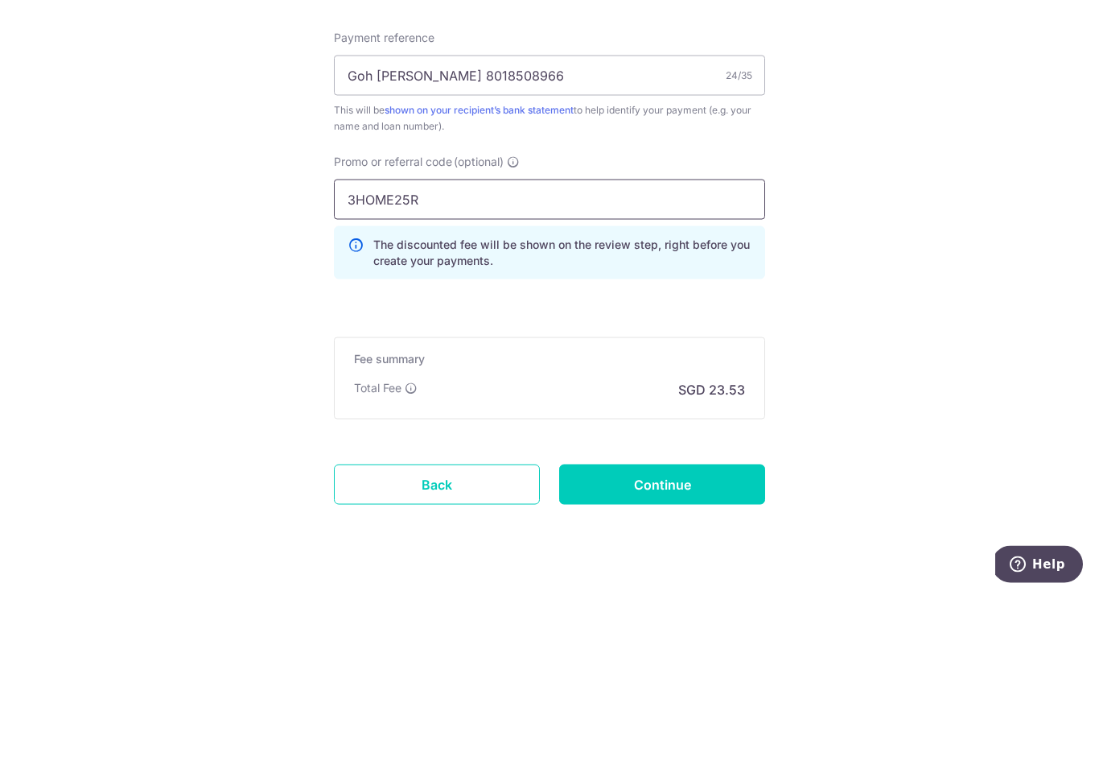
click at [374, 350] on input "3HOME25R" at bounding box center [549, 370] width 431 height 40
click at [359, 350] on input "3HOME25R" at bounding box center [549, 370] width 431 height 40
click at [361, 350] on input "3HOME25R" at bounding box center [549, 370] width 431 height 40
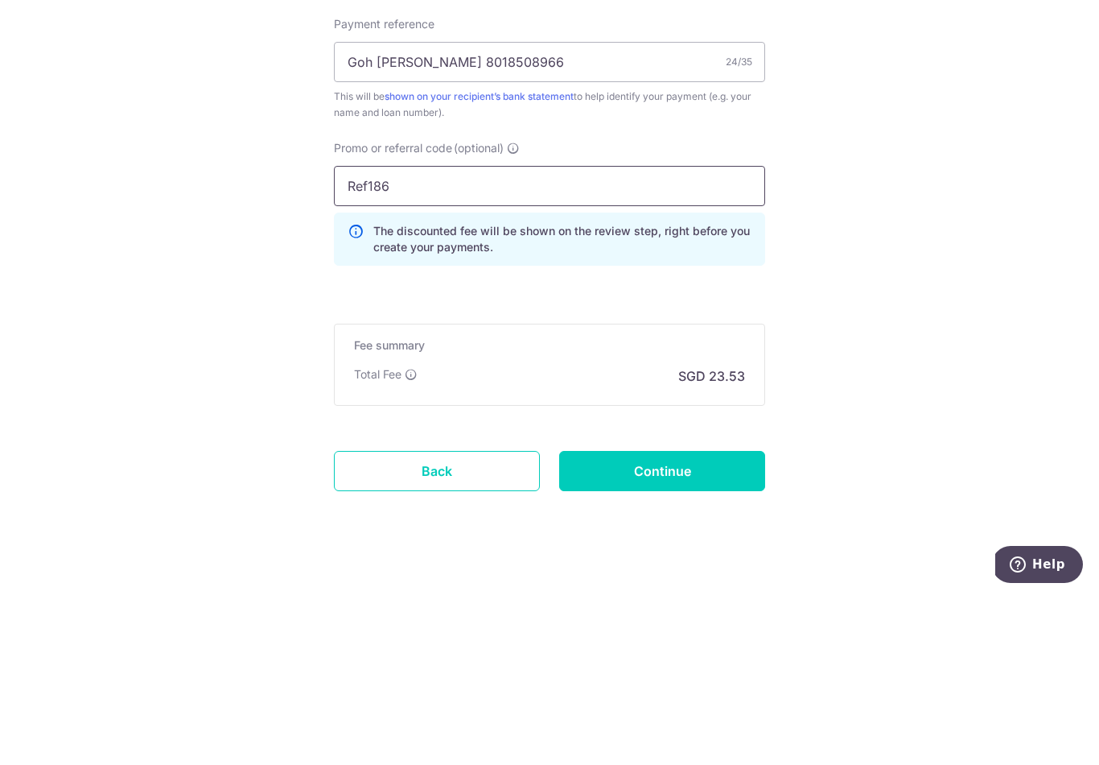
scroll to position [830, 0]
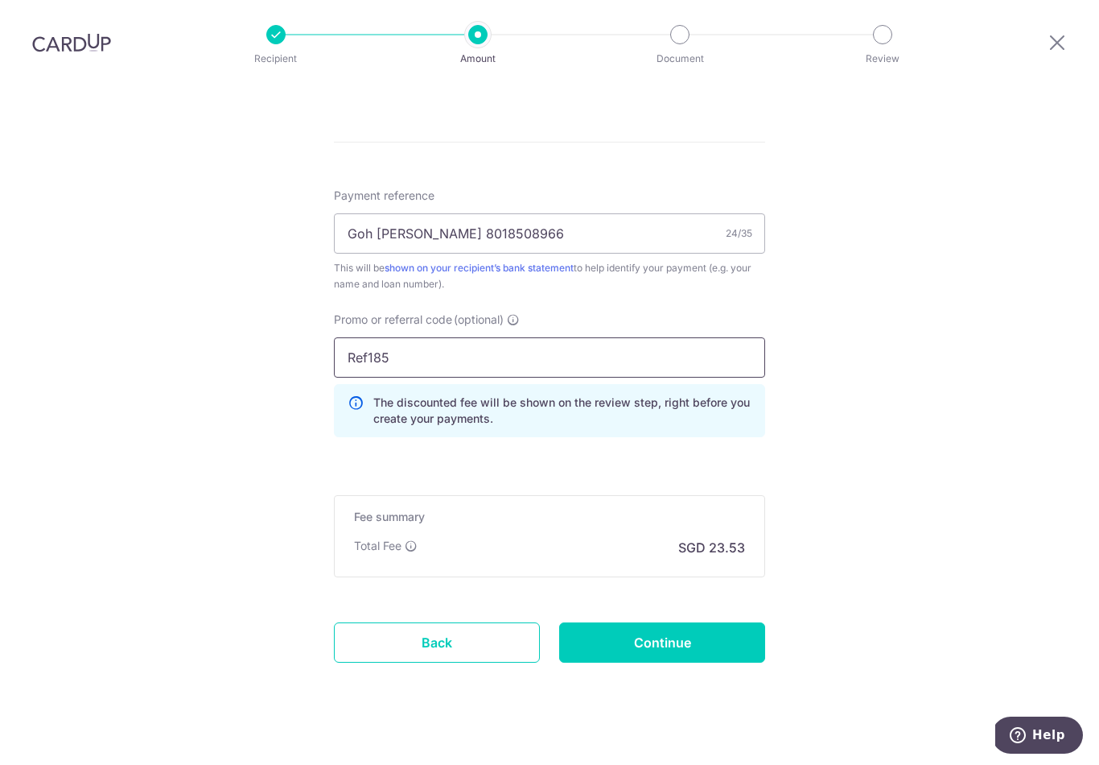
type input "Ref185"
click at [751, 622] on input "Continue" at bounding box center [662, 642] width 206 height 40
type input "Update Schedule"
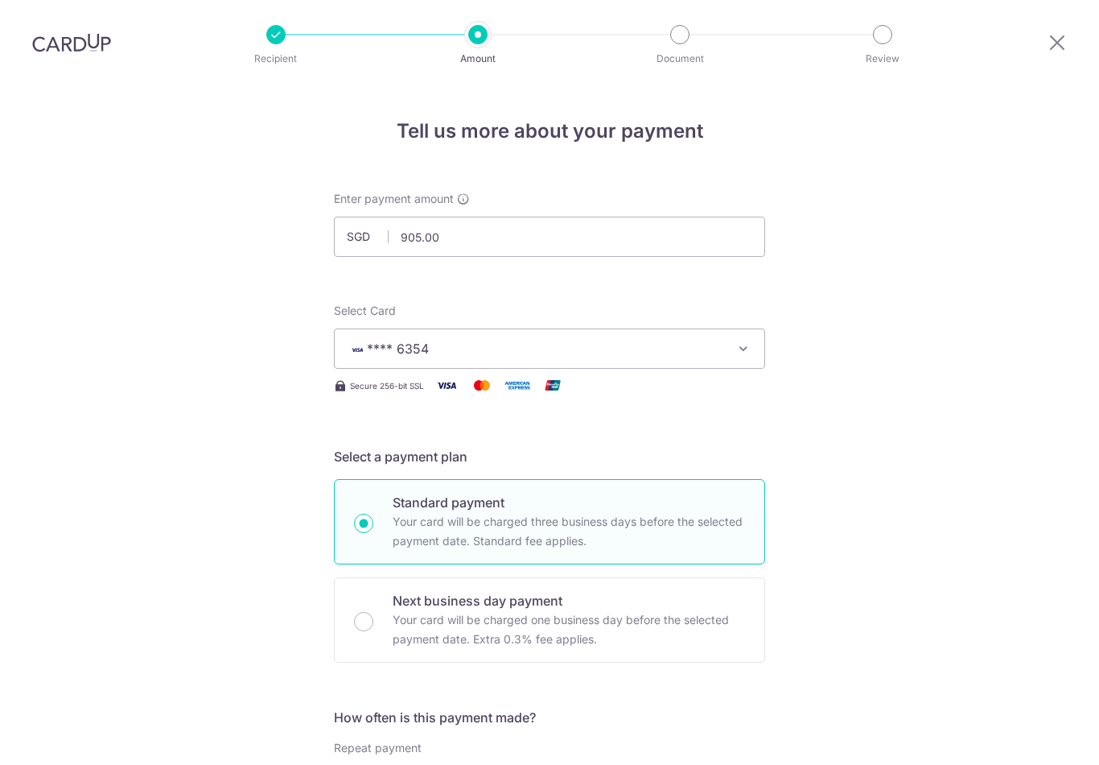
scroll to position [852, 0]
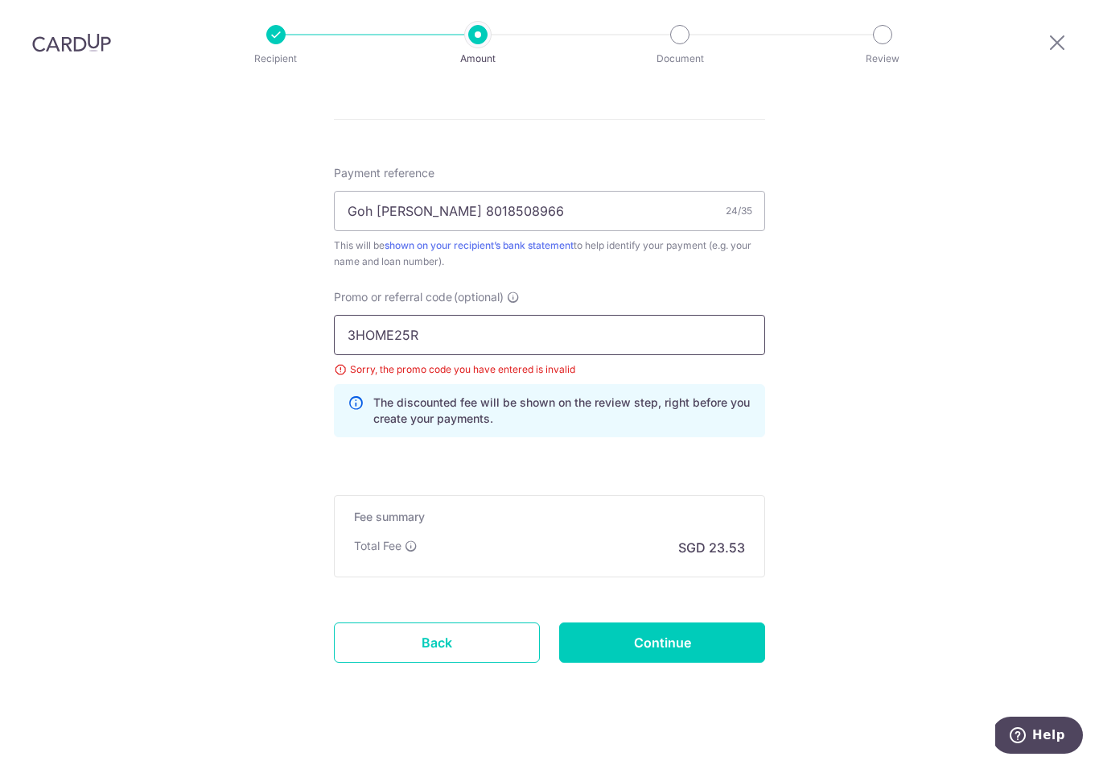
click at [361, 323] on input "3HOME25R" at bounding box center [549, 335] width 431 height 40
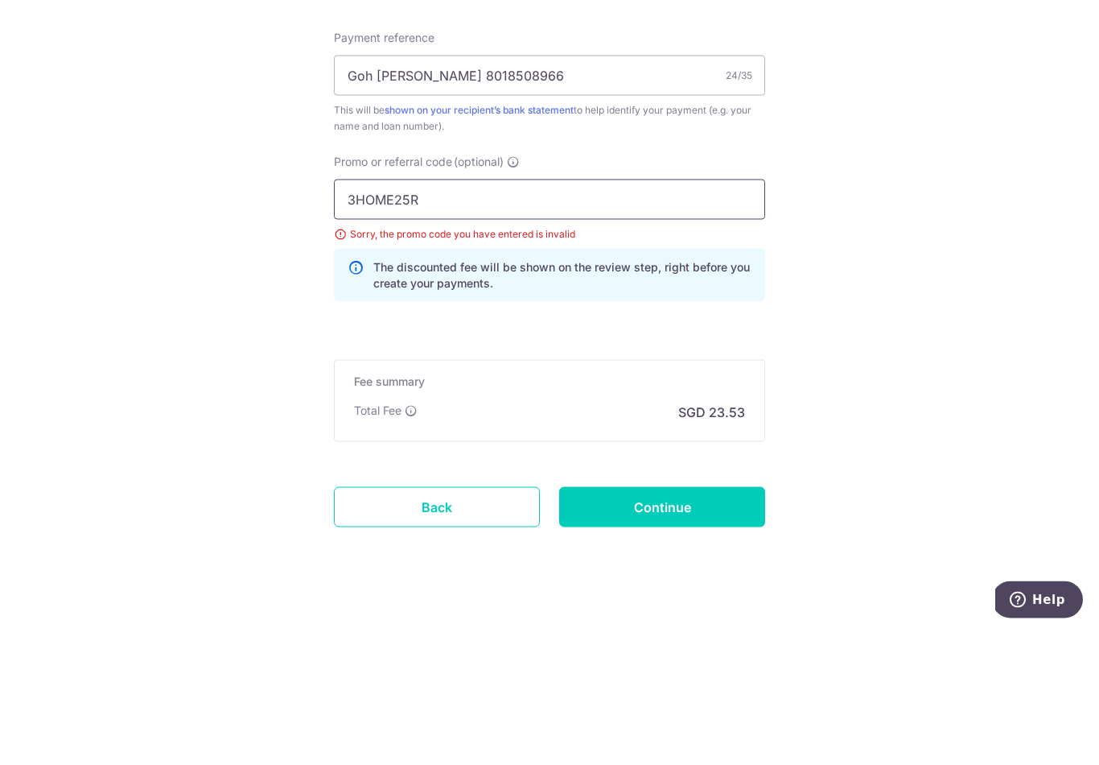
click at [362, 315] on input "3HOME25R" at bounding box center [549, 335] width 431 height 40
click at [361, 315] on input "3HOME25R" at bounding box center [549, 335] width 431 height 40
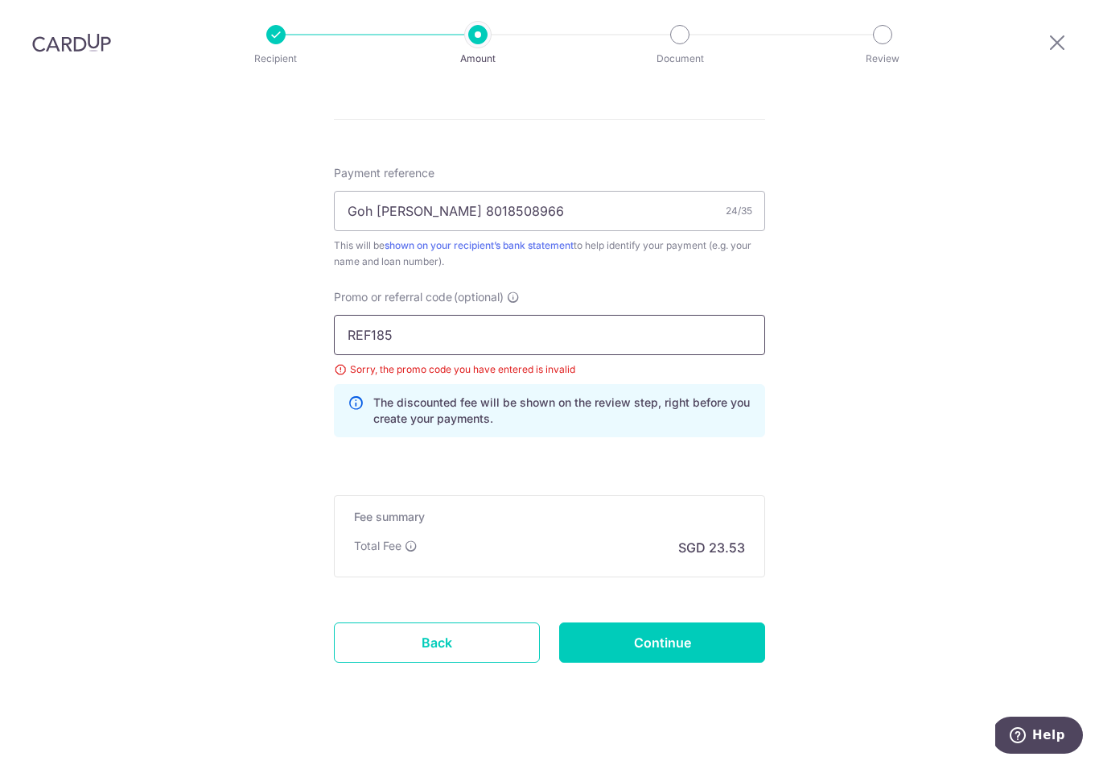
type input "REF185"
click at [744, 622] on input "Continue" at bounding box center [662, 642] width 206 height 40
type input "Update Schedule"
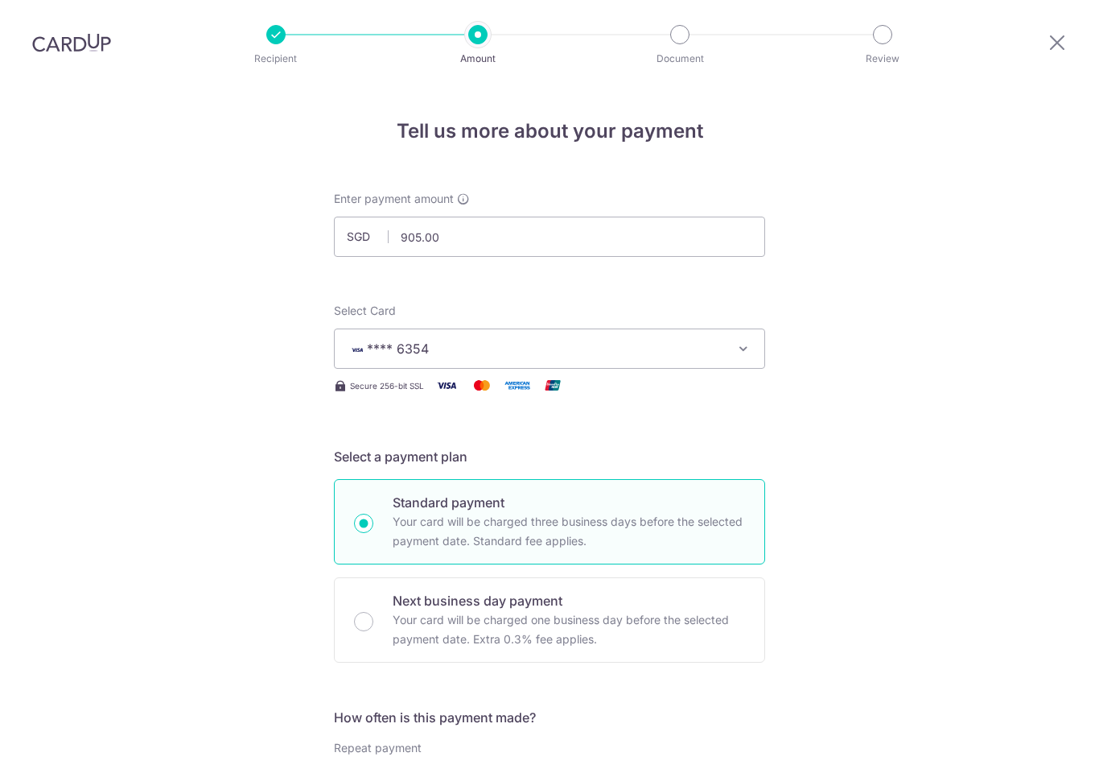
scroll to position [852, 0]
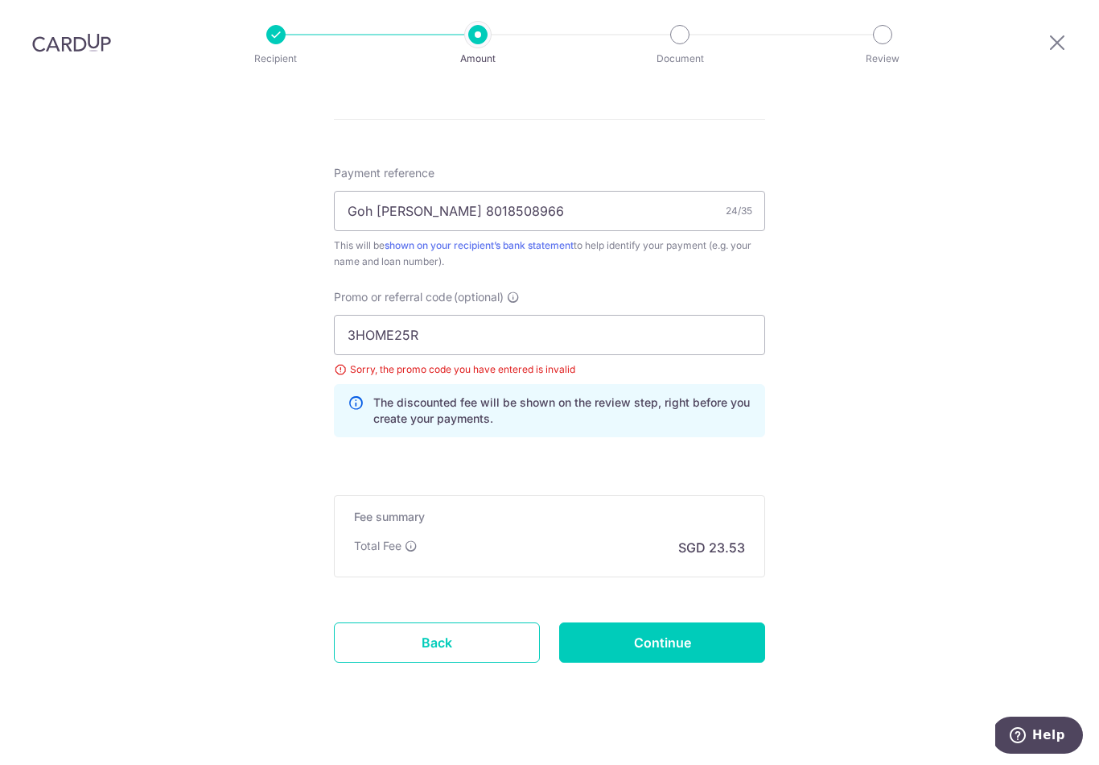
click at [590, 635] on input "Continue" at bounding box center [662, 642] width 206 height 40
type input "Update Schedule"
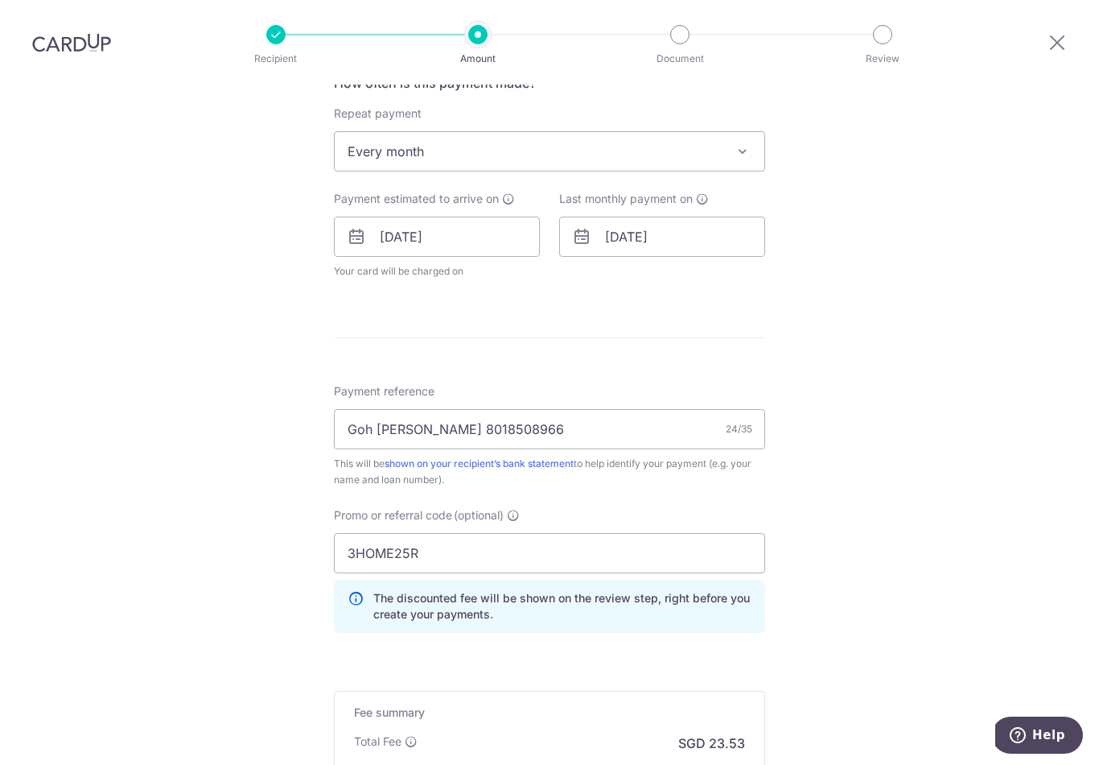
scroll to position [636, 0]
click at [375, 531] on input "3HOME25R" at bounding box center [549, 551] width 431 height 40
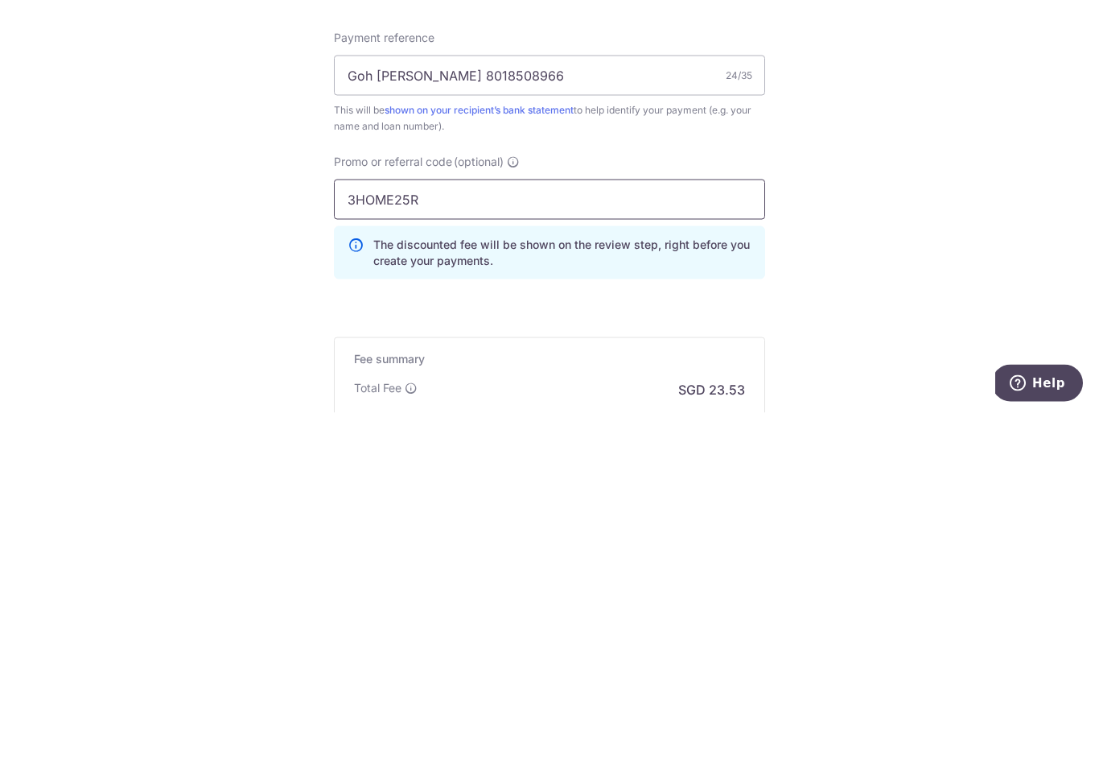
click at [361, 531] on input "3HOME25R" at bounding box center [549, 551] width 431 height 40
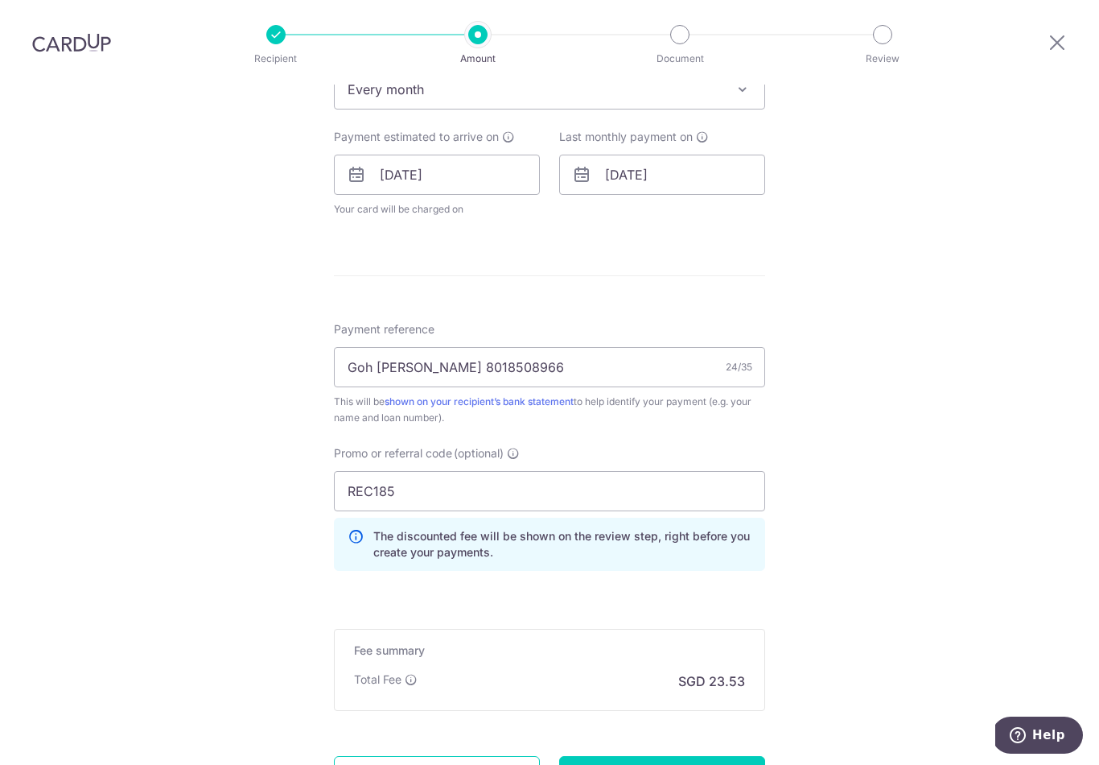
scroll to position [752, 0]
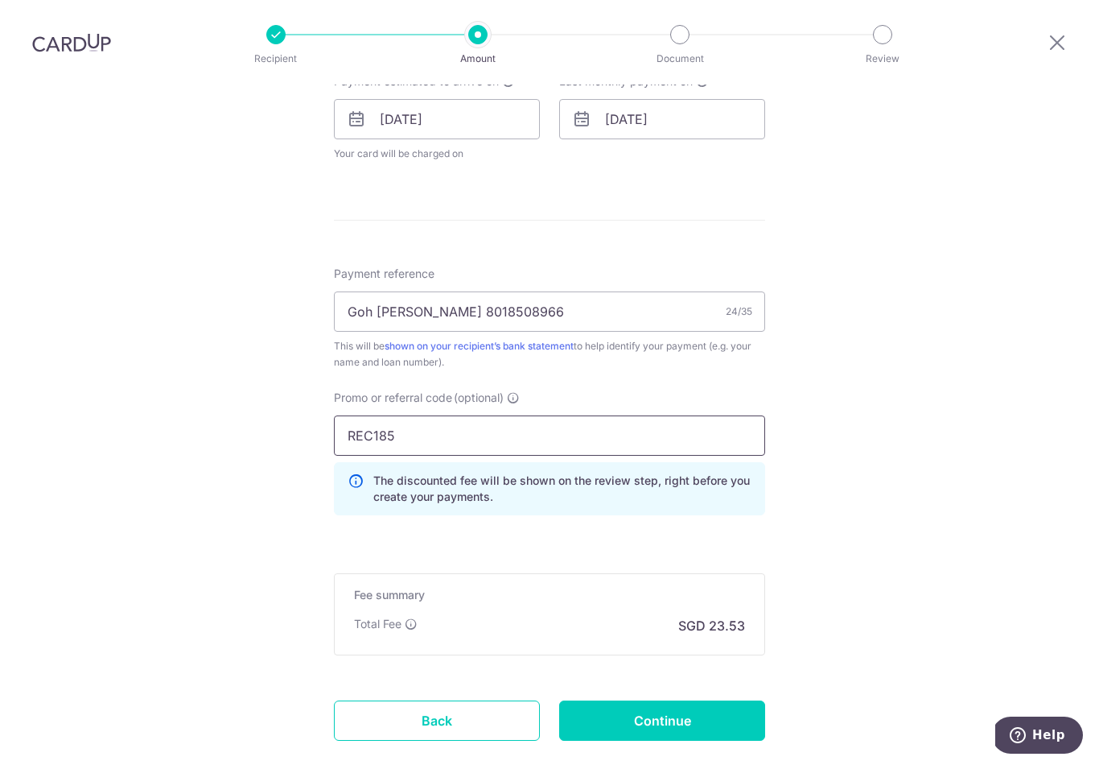
type input "REC185"
click at [716, 700] on input "Continue" at bounding box center [662, 720] width 206 height 40
type input "Update Schedule"
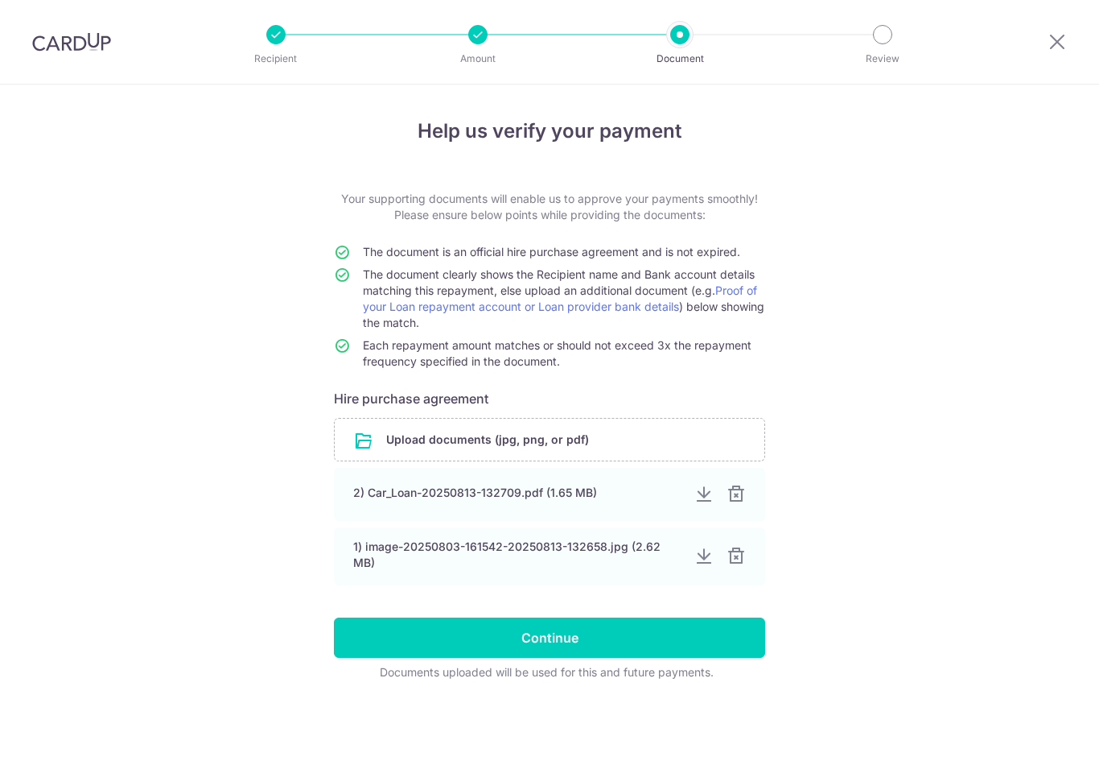
click at [381, 646] on input "Continue" at bounding box center [549, 637] width 431 height 40
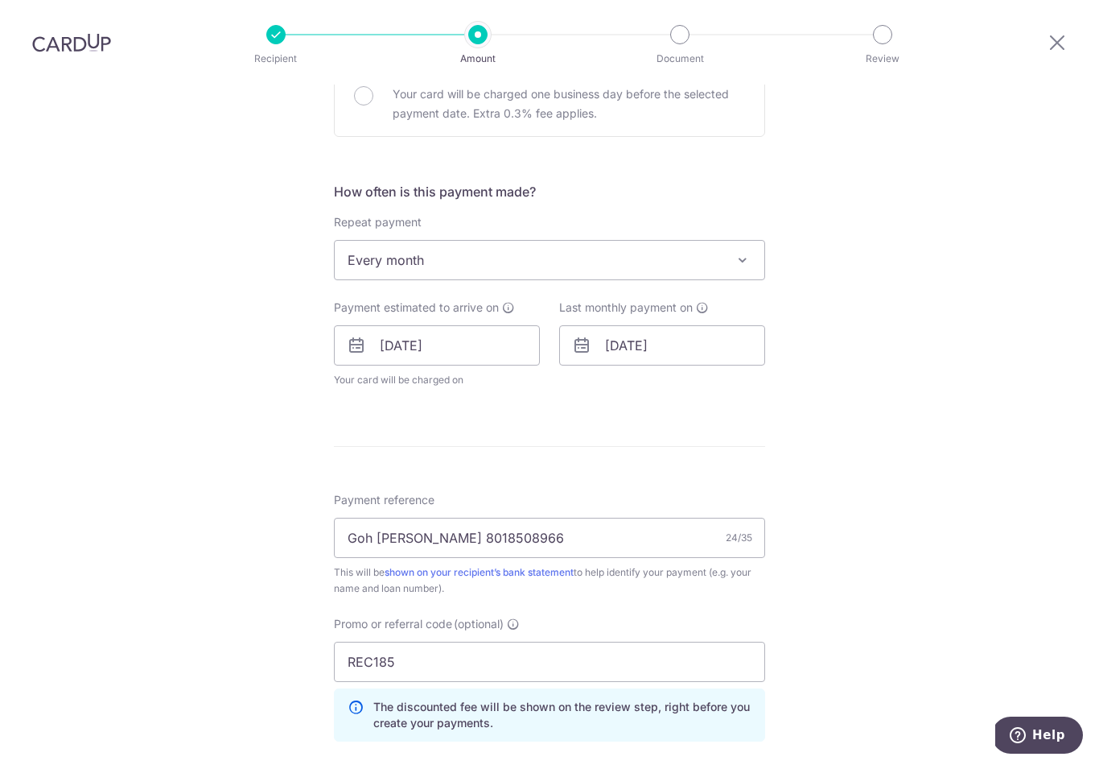
scroll to position [529, 0]
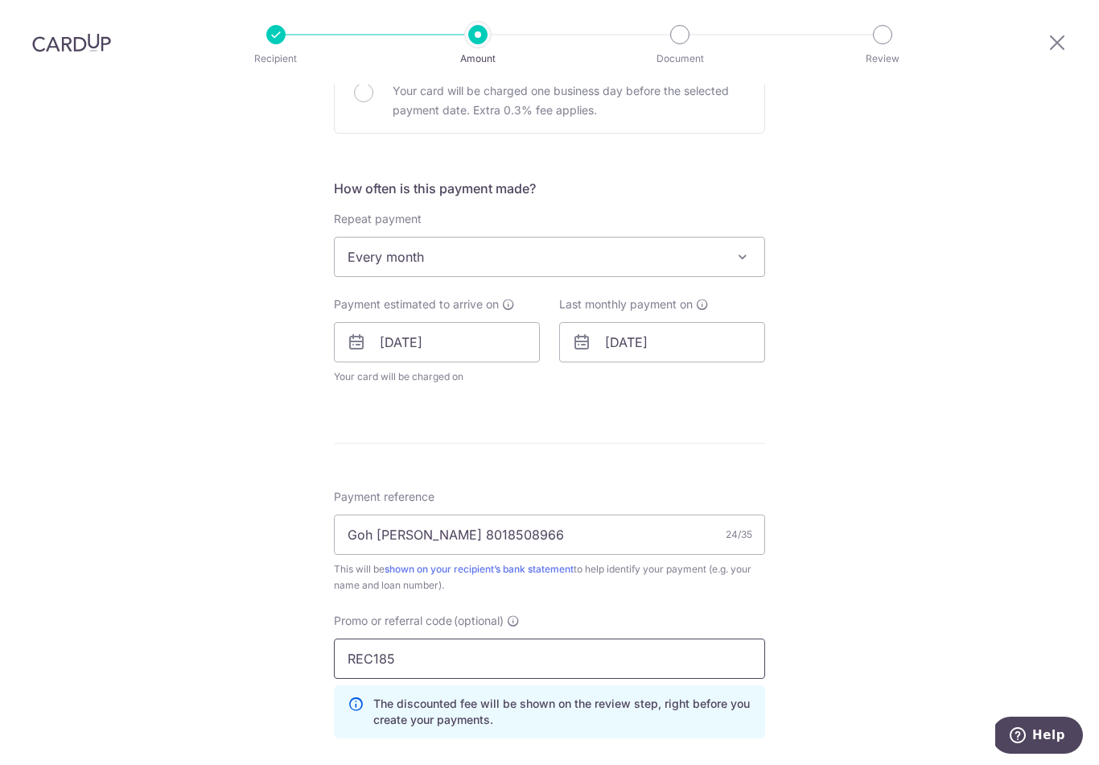
click at [379, 645] on input "REC185" at bounding box center [549, 658] width 431 height 40
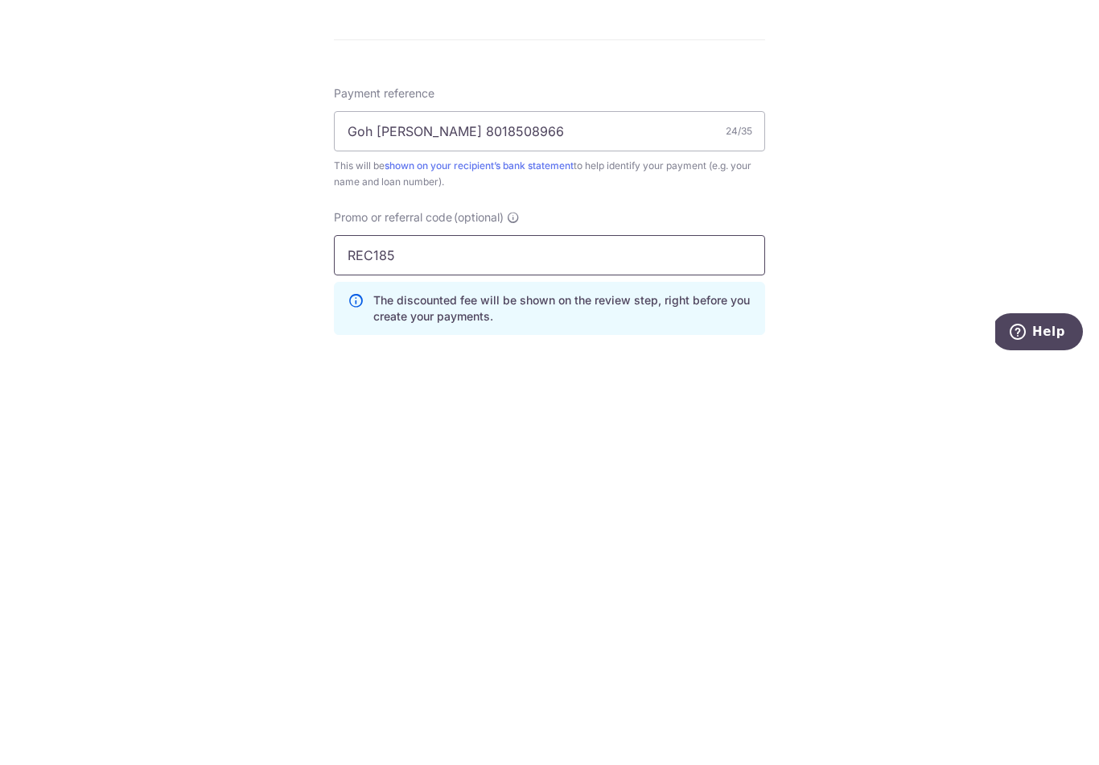
click at [366, 638] on input "REC185" at bounding box center [549, 658] width 431 height 40
click at [362, 638] on input "REC185" at bounding box center [549, 658] width 431 height 40
paste input "3HOME25R"
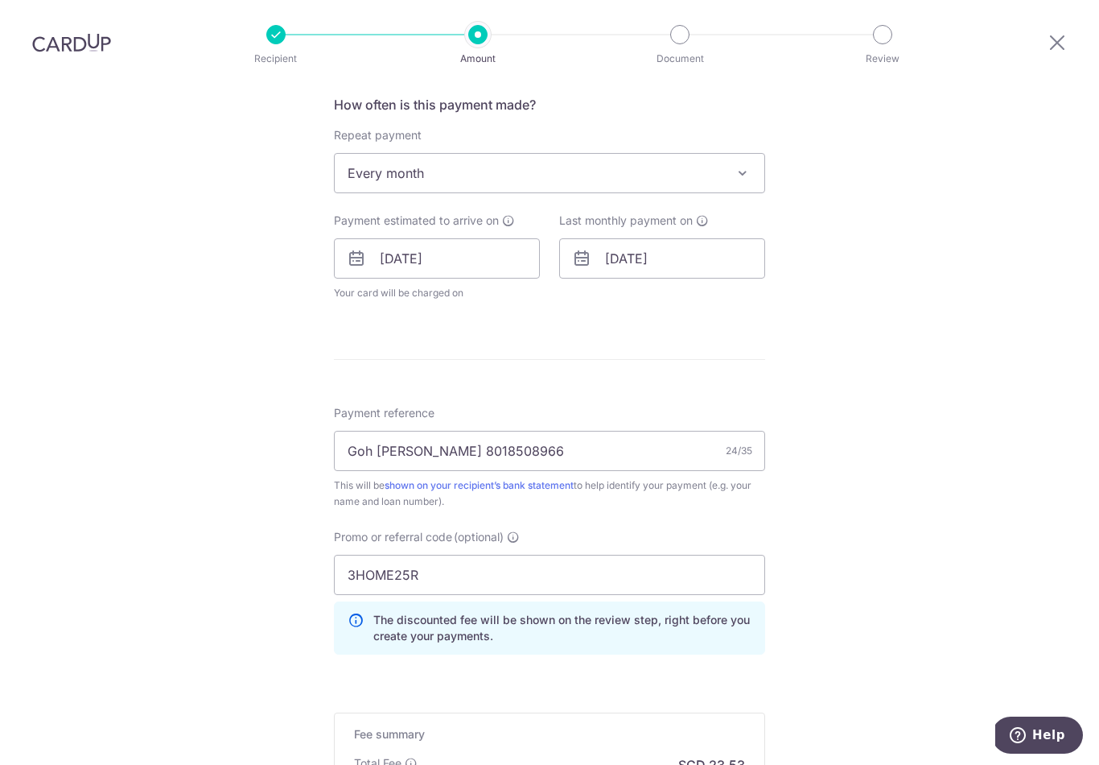
scroll to position [719, 0]
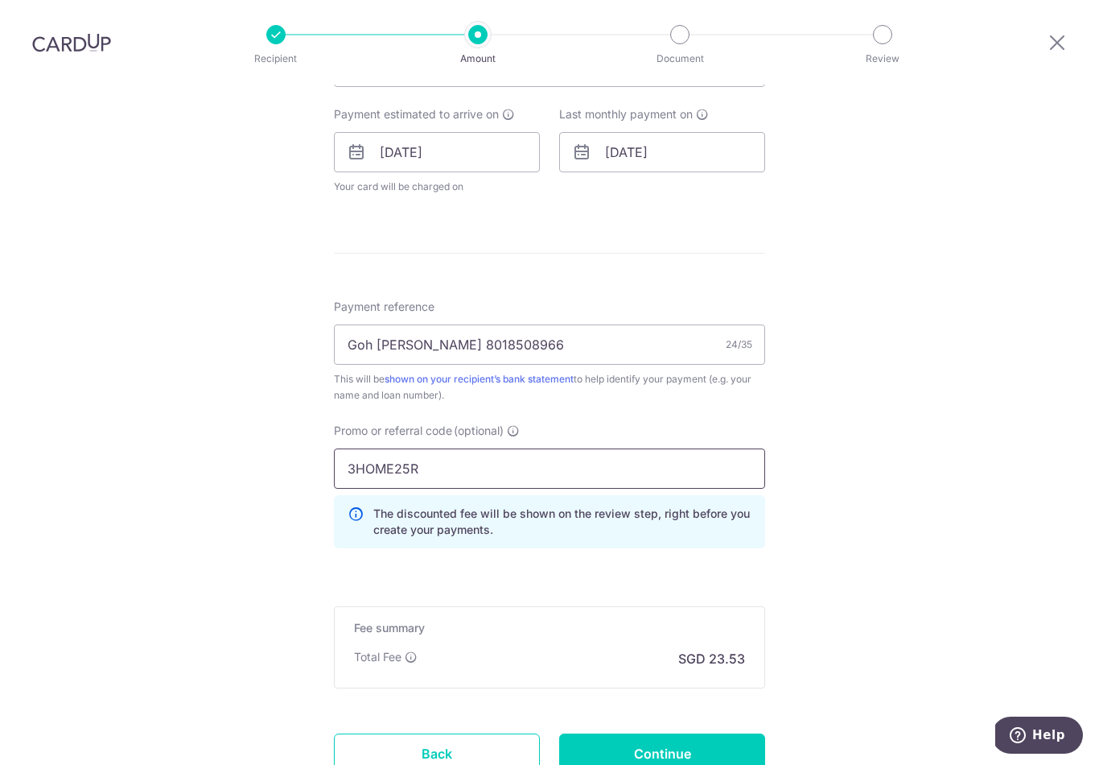
type input "3HOME25R"
click at [611, 739] on input "Continue" at bounding box center [662, 753] width 206 height 40
type input "Update Schedule"
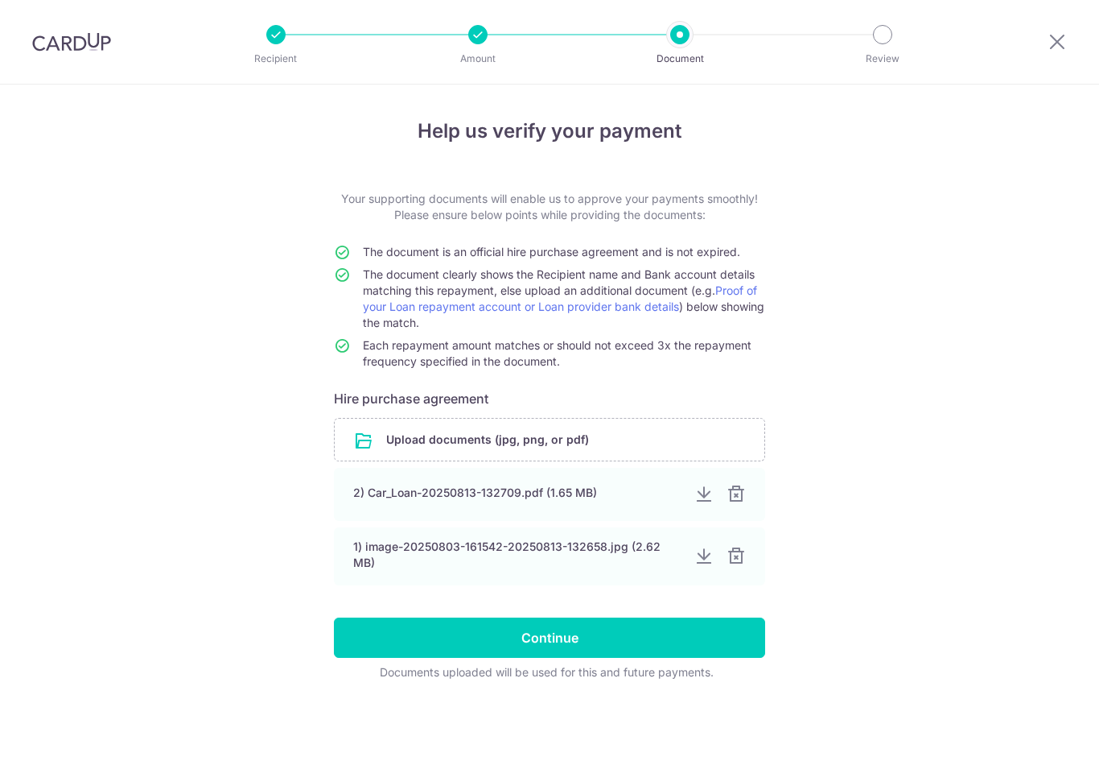
click at [429, 646] on input "Continue" at bounding box center [549, 637] width 431 height 40
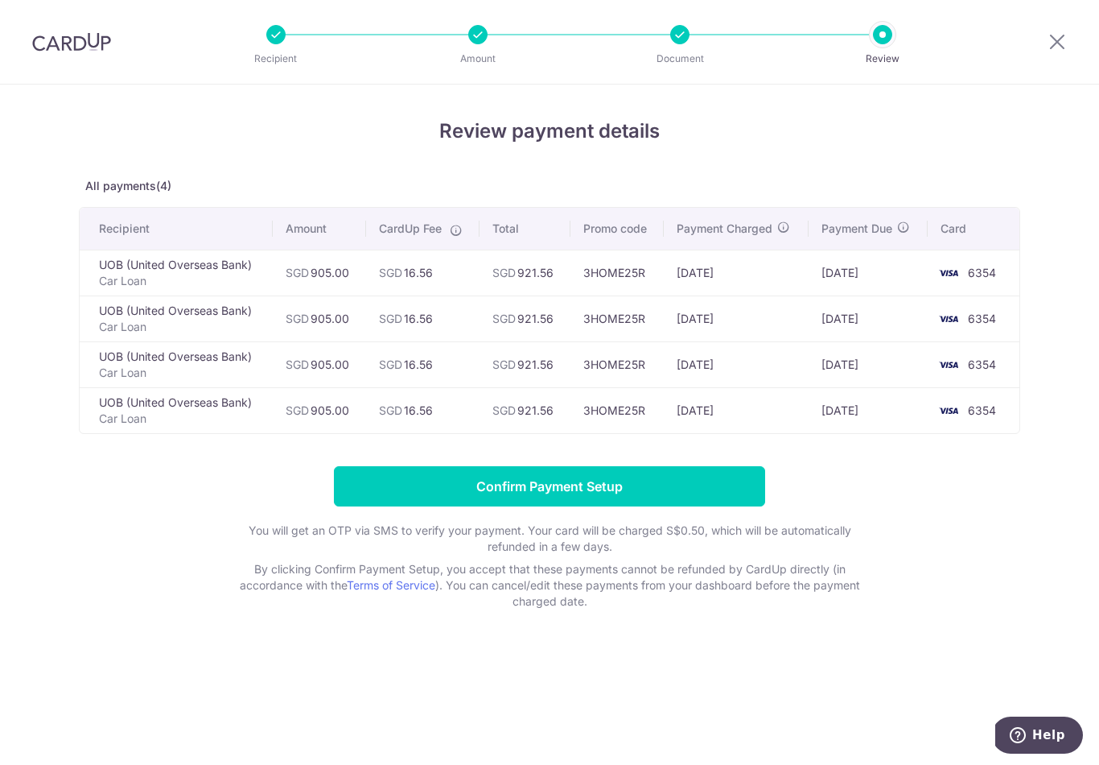
click at [359, 498] on input "Confirm Payment Setup" at bounding box center [549, 486] width 431 height 40
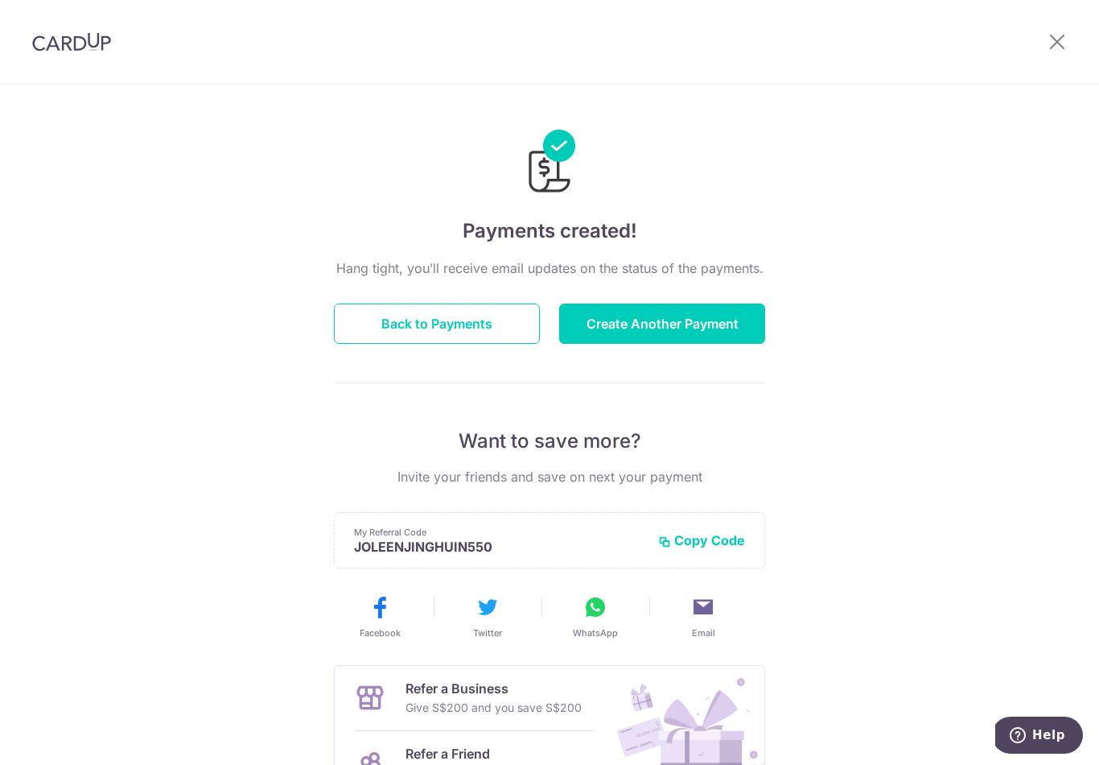
click at [601, 337] on button "Create Another Payment" at bounding box center [662, 323] width 206 height 40
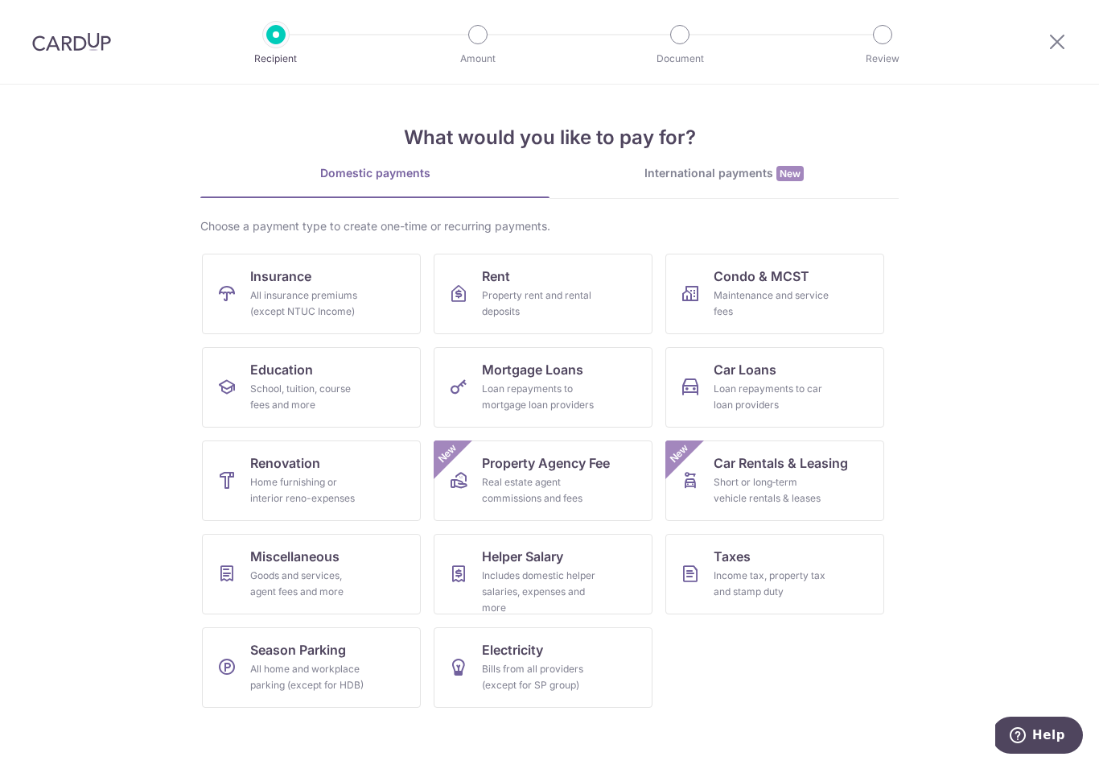
click at [499, 368] on span "Mortgage Loans" at bounding box center [532, 369] width 101 height 19
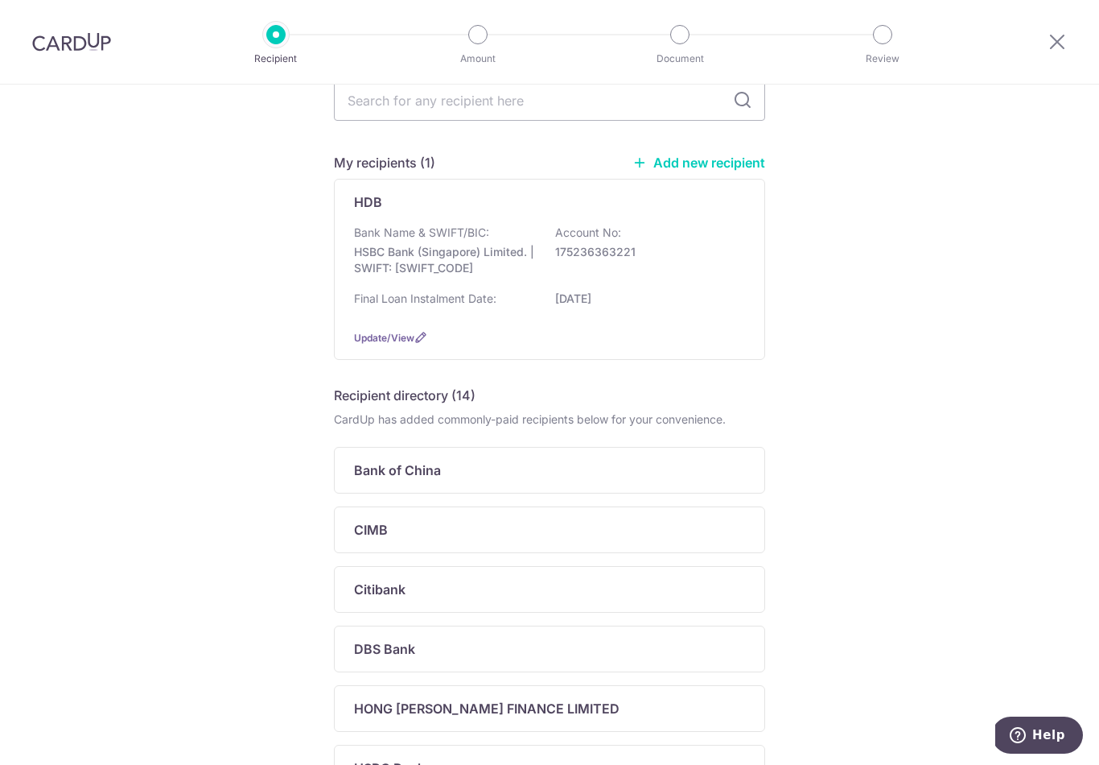
scroll to position [62, 0]
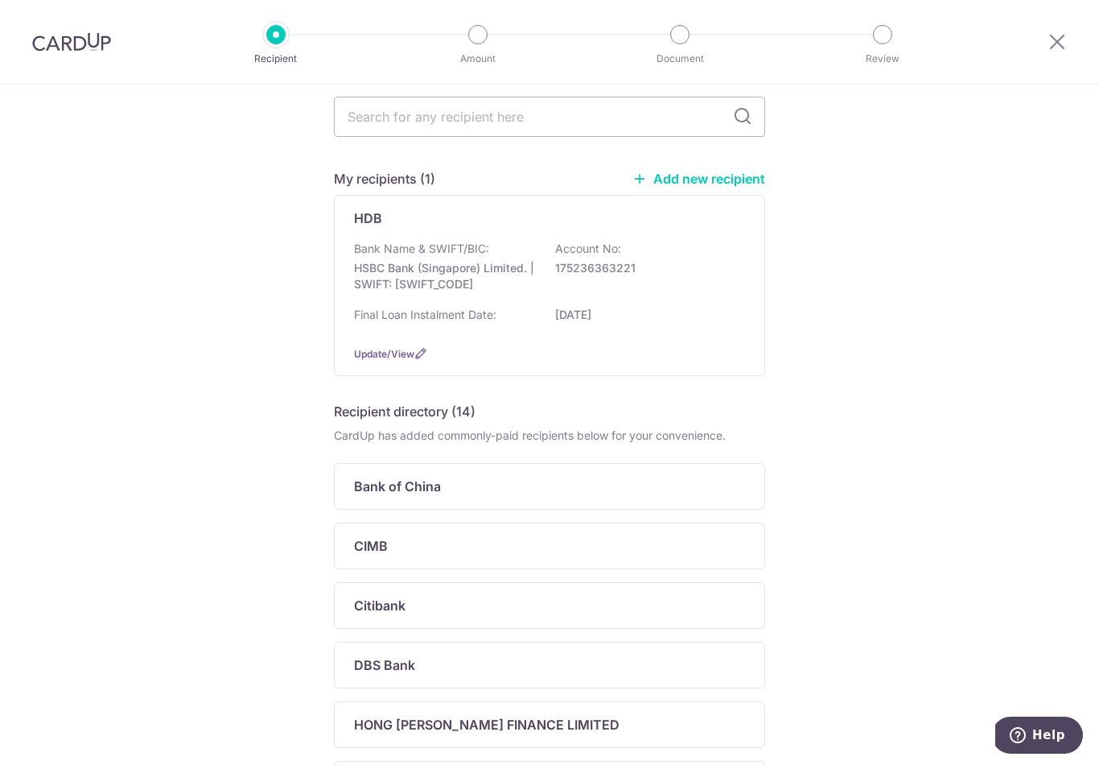
click at [370, 300] on div "Bank Name & SWIFT/BIC: HSBC Bank (Singapore) Limited. | SWIFT: HSBCSGS2XXX Acco…" at bounding box center [549, 271] width 391 height 60
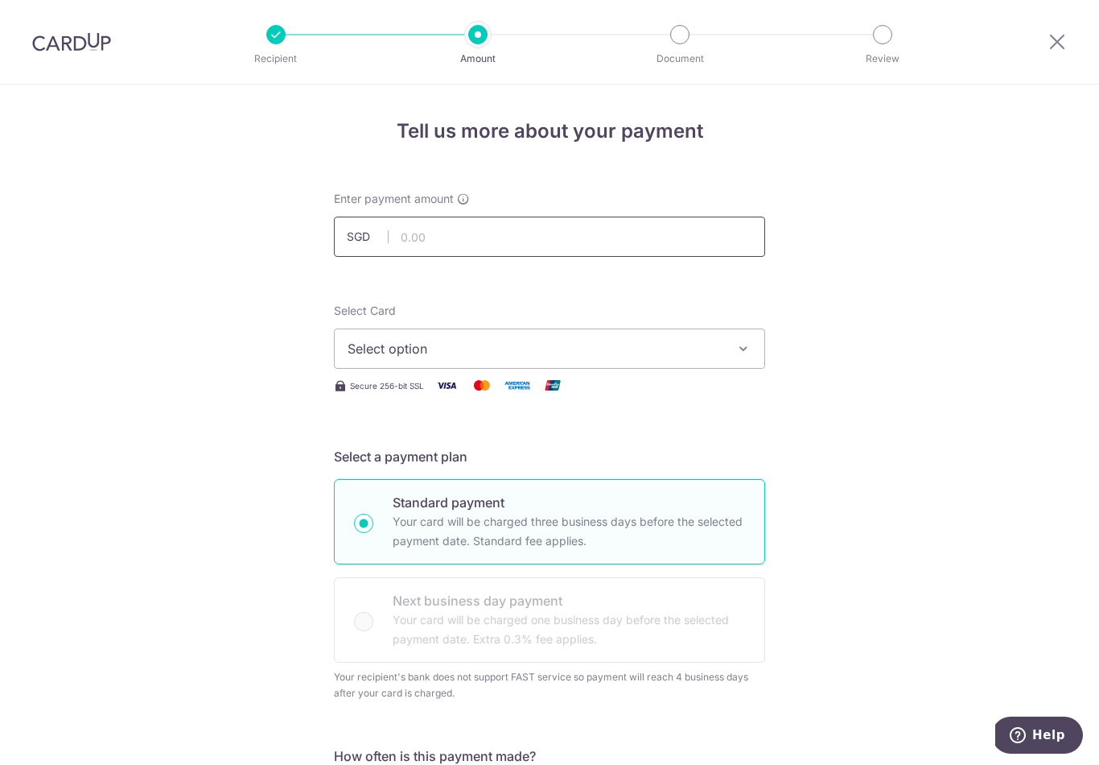
click at [412, 243] on input "text" at bounding box center [549, 236] width 431 height 40
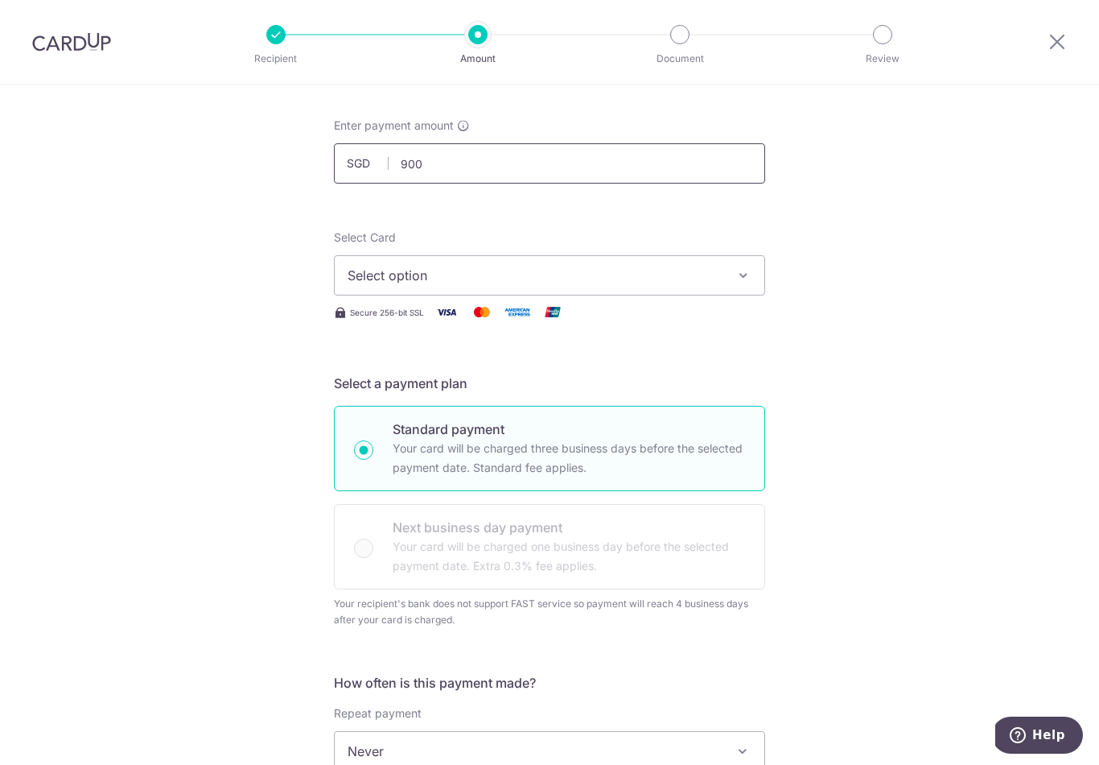
scroll to position [75, 0]
click at [369, 283] on span "Select option" at bounding box center [535, 273] width 375 height 19
type input "900.00"
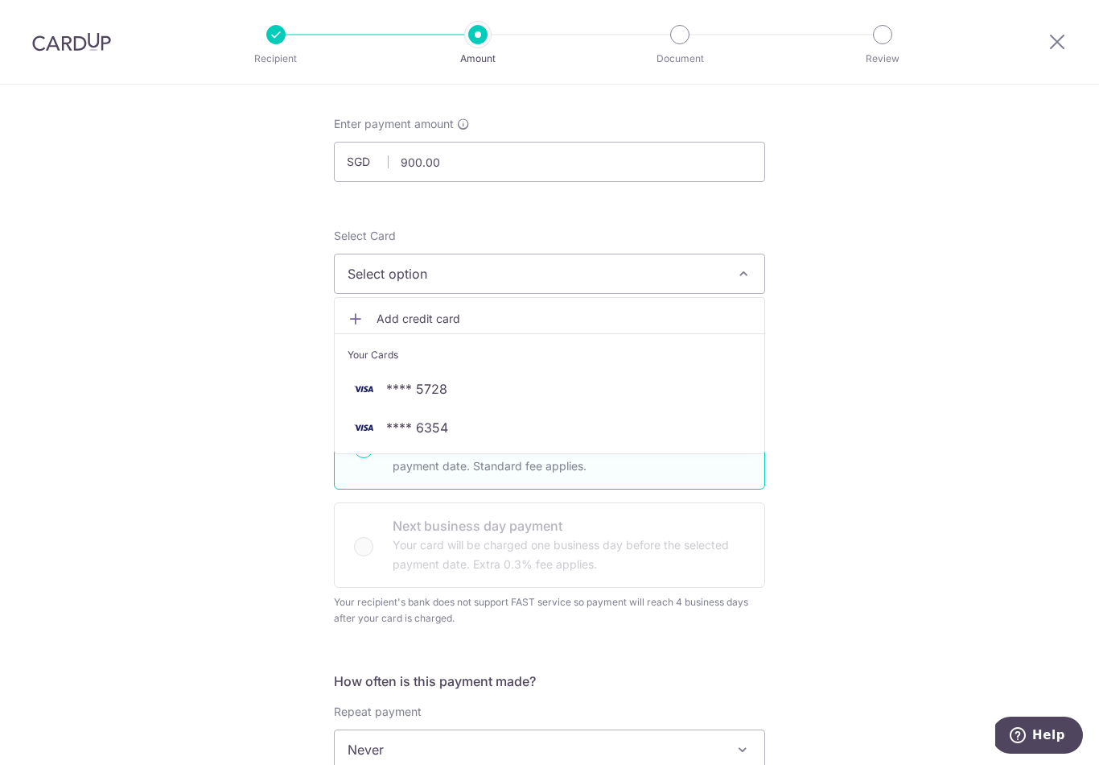
click at [379, 427] on img at bounding box center [364, 427] width 32 height 19
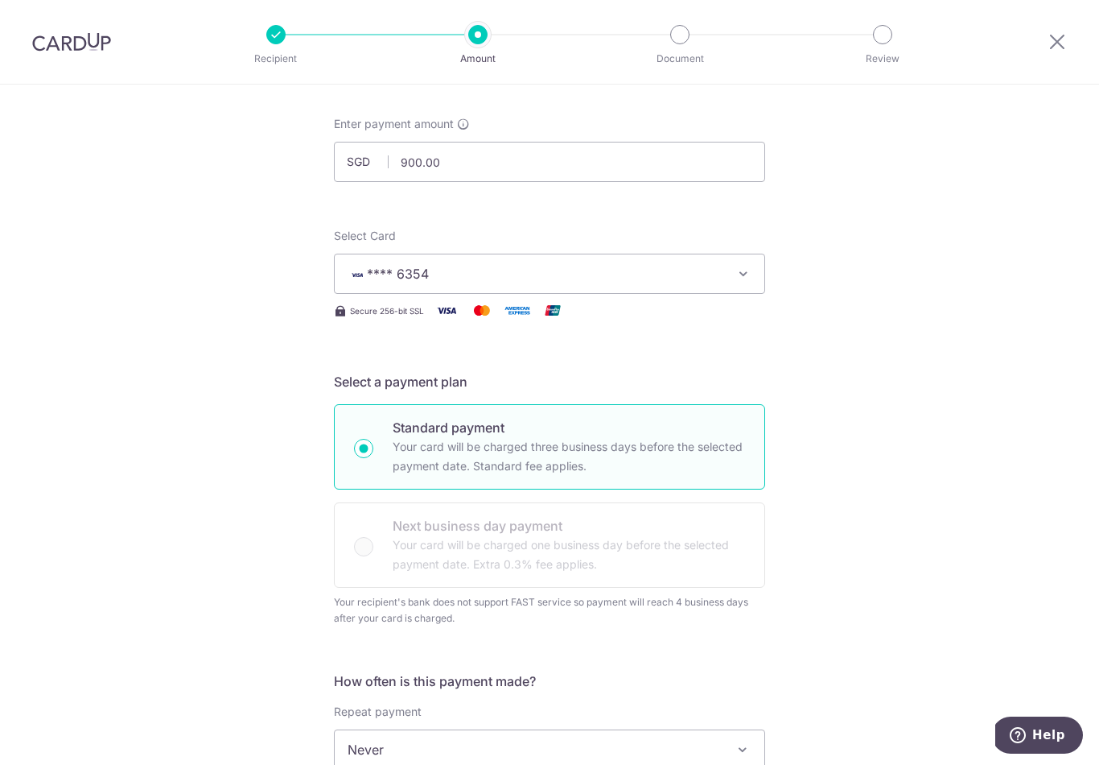
type input "01/08/2035"
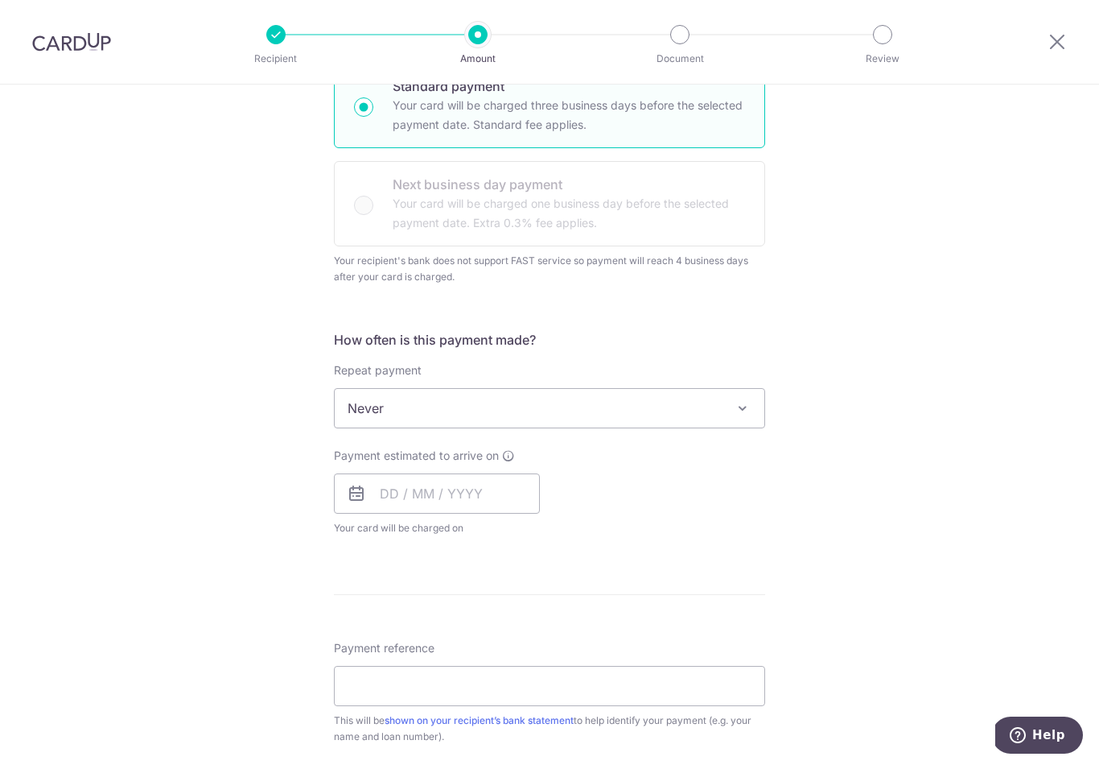
scroll to position [414, 0]
click at [359, 429] on span "Never" at bounding box center [550, 409] width 430 height 39
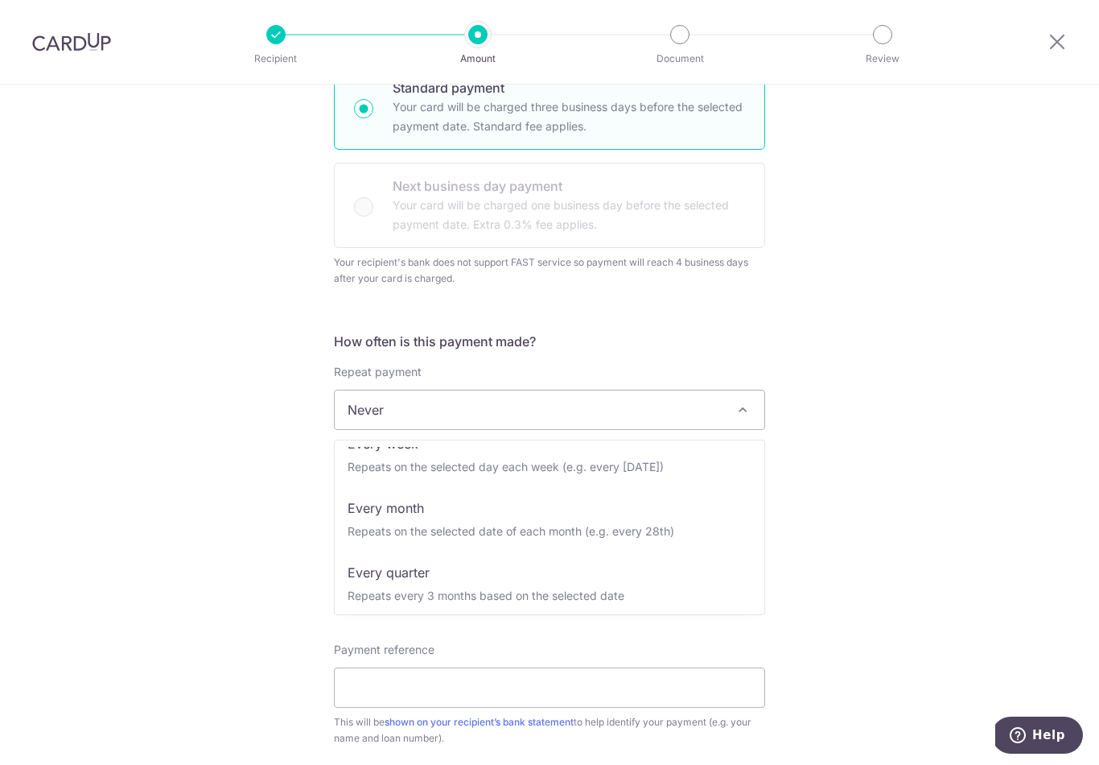
scroll to position [87, 0]
select select "3"
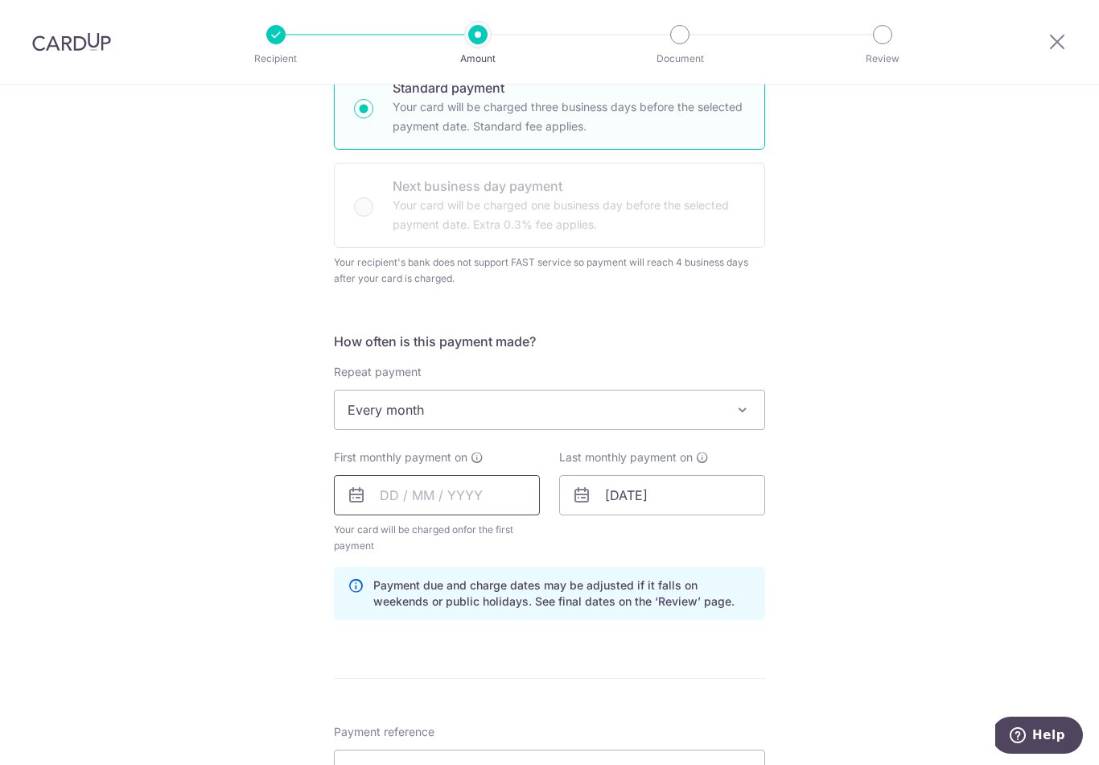
click at [378, 502] on input "text" at bounding box center [437, 495] width 206 height 40
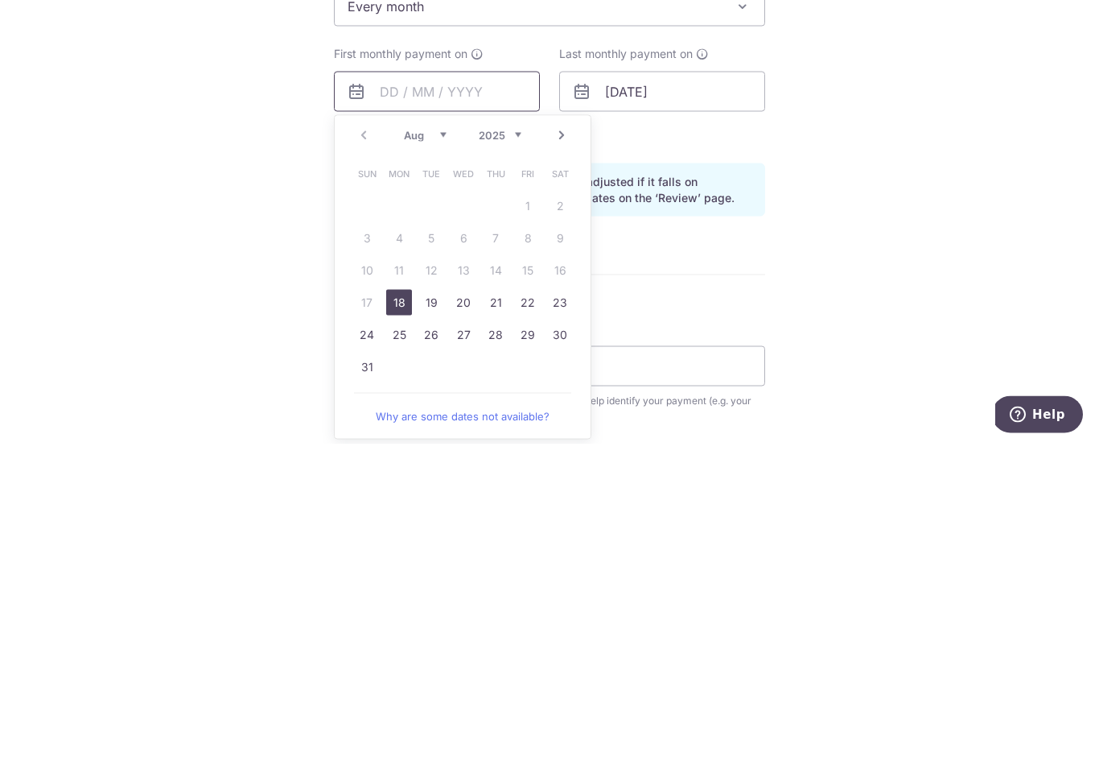
scroll to position [522, 0]
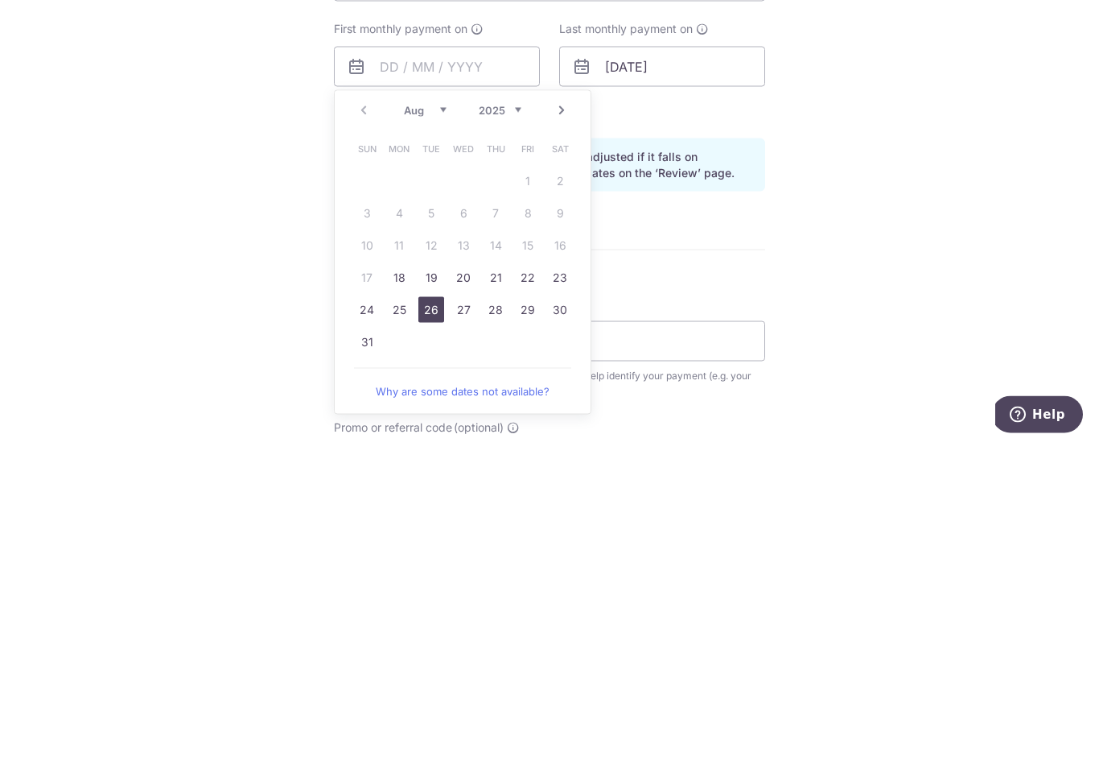
click at [432, 617] on link "26" at bounding box center [431, 630] width 26 height 26
type input "26/08/2025"
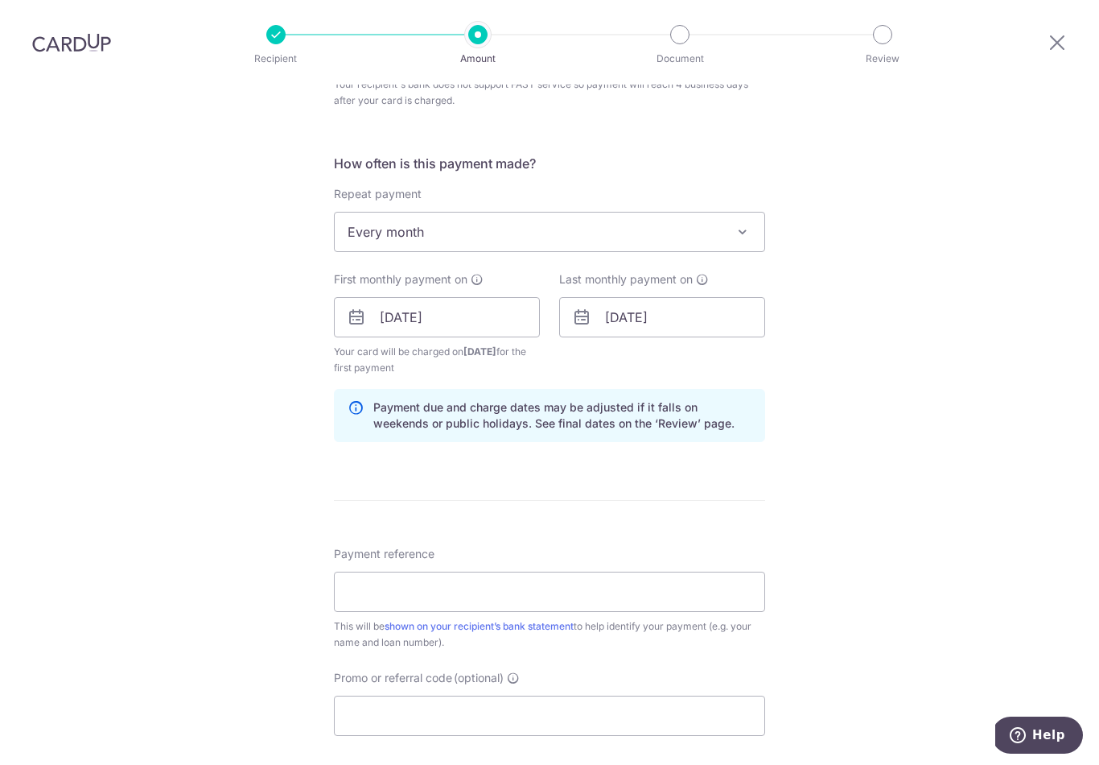
scroll to position [596, 0]
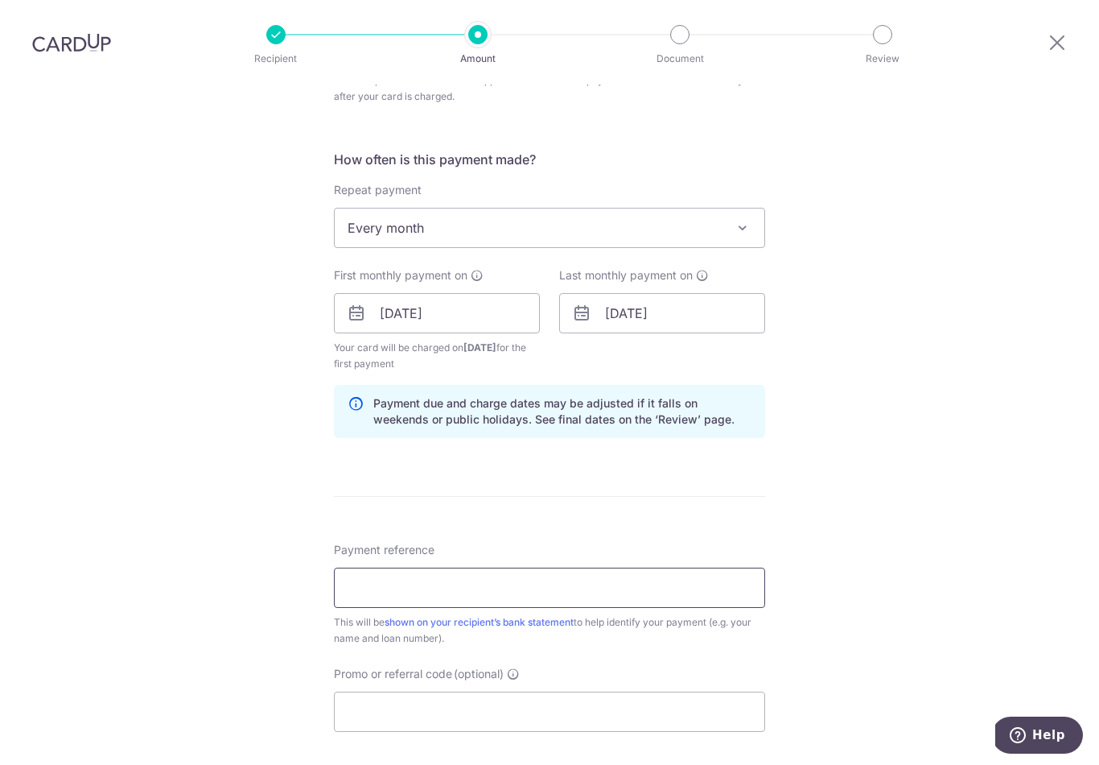
click at [342, 571] on input "Payment reference" at bounding box center [549, 587] width 431 height 40
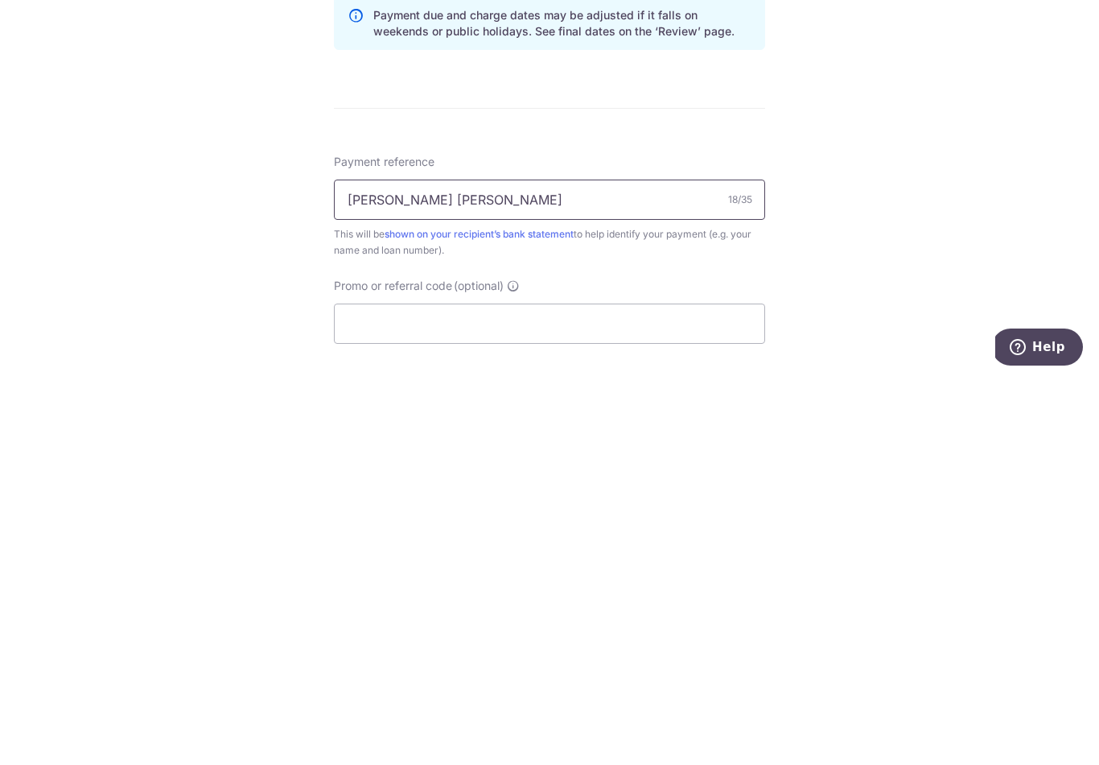
type input "[PERSON_NAME] [PERSON_NAME]"
click at [375, 691] on input "Promo or referral code (optional)" at bounding box center [549, 711] width 431 height 40
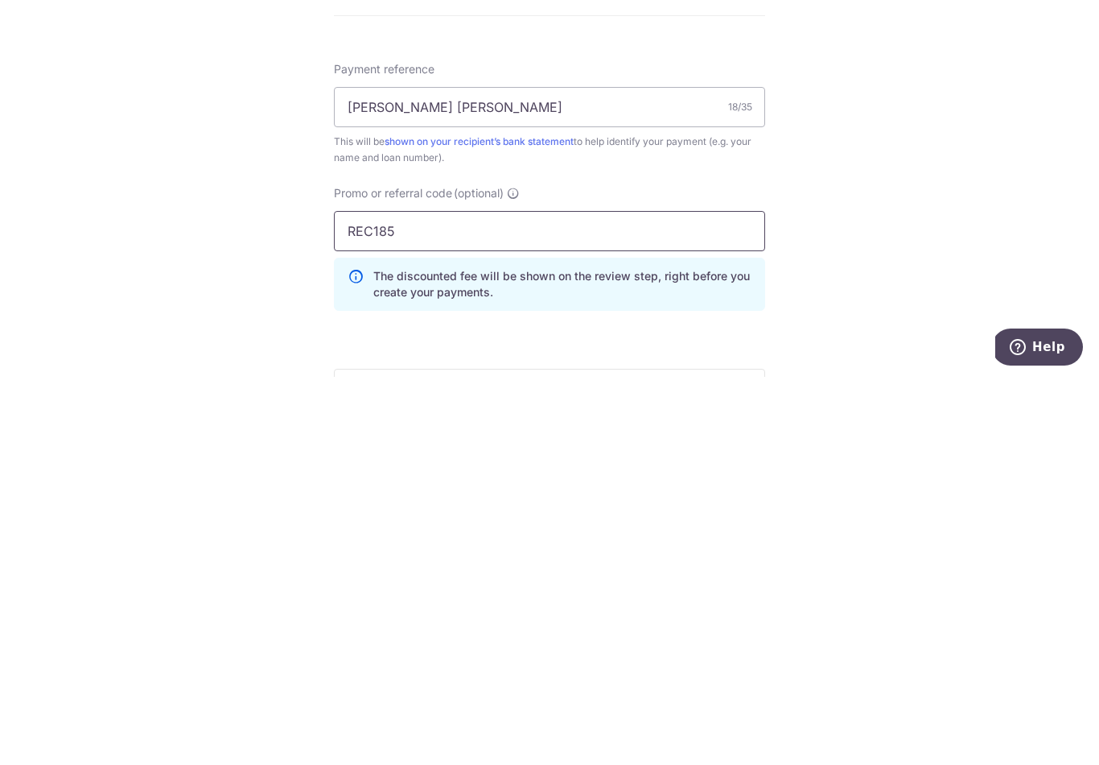
scroll to position [690, 0]
type input "REC185"
click at [492, 474] on input "[PERSON_NAME] [PERSON_NAME]" at bounding box center [549, 494] width 431 height 40
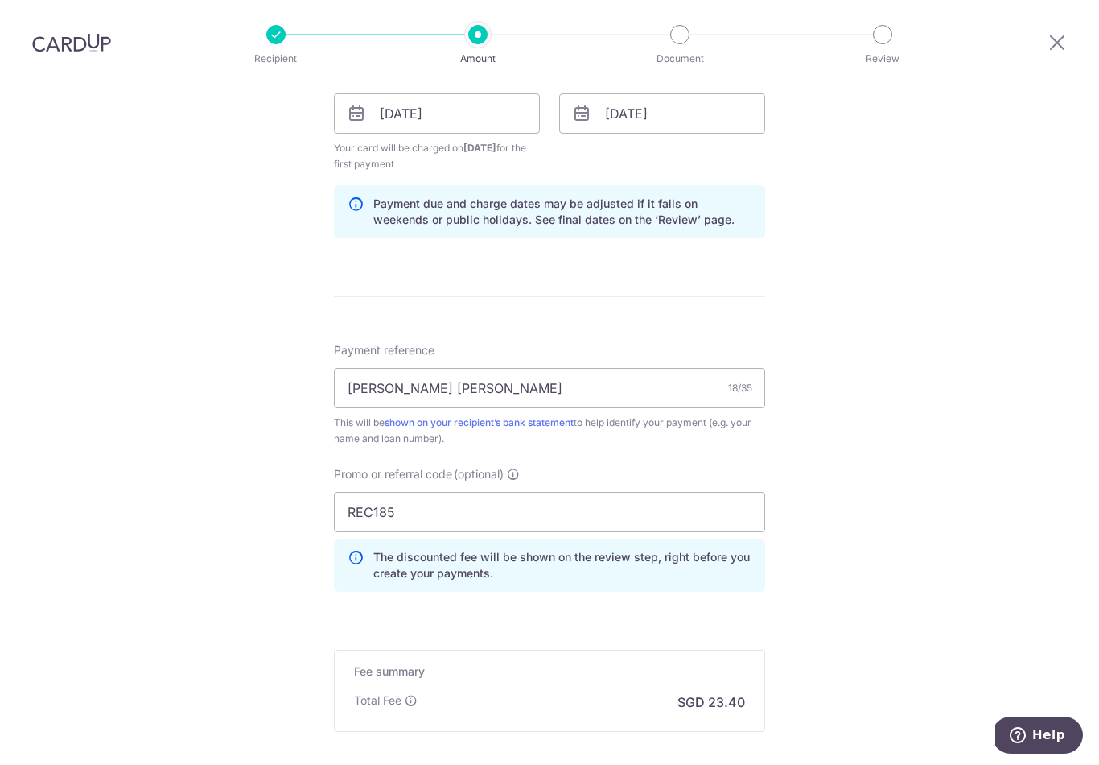
scroll to position [816, 0]
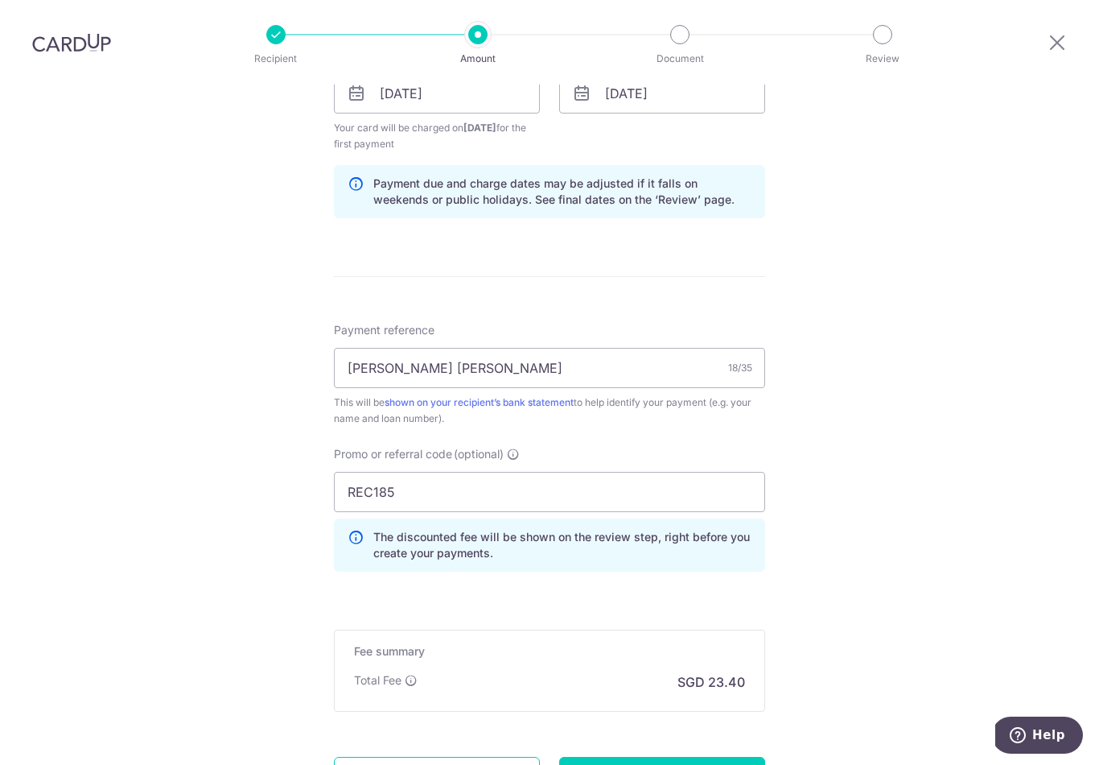
click at [636, 756] on input "Continue" at bounding box center [662, 776] width 206 height 40
type input "Create Schedule"
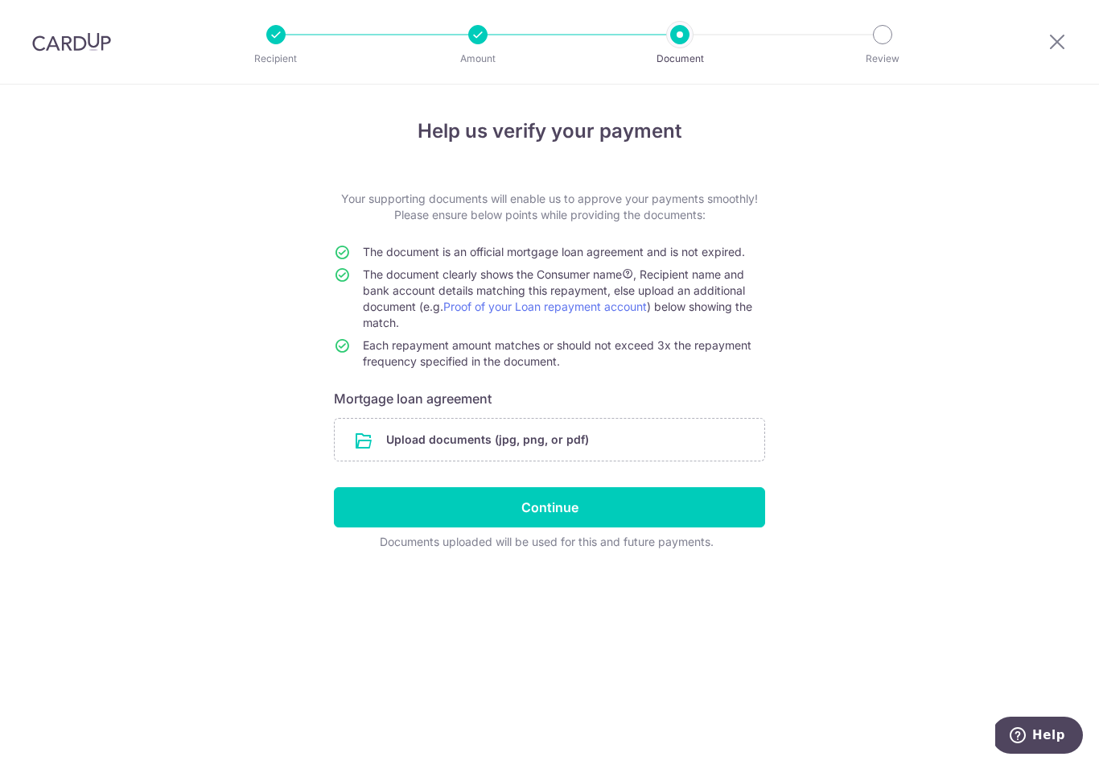
click at [378, 437] on input "file" at bounding box center [550, 439] width 430 height 42
click at [422, 451] on input "file" at bounding box center [550, 439] width 430 height 42
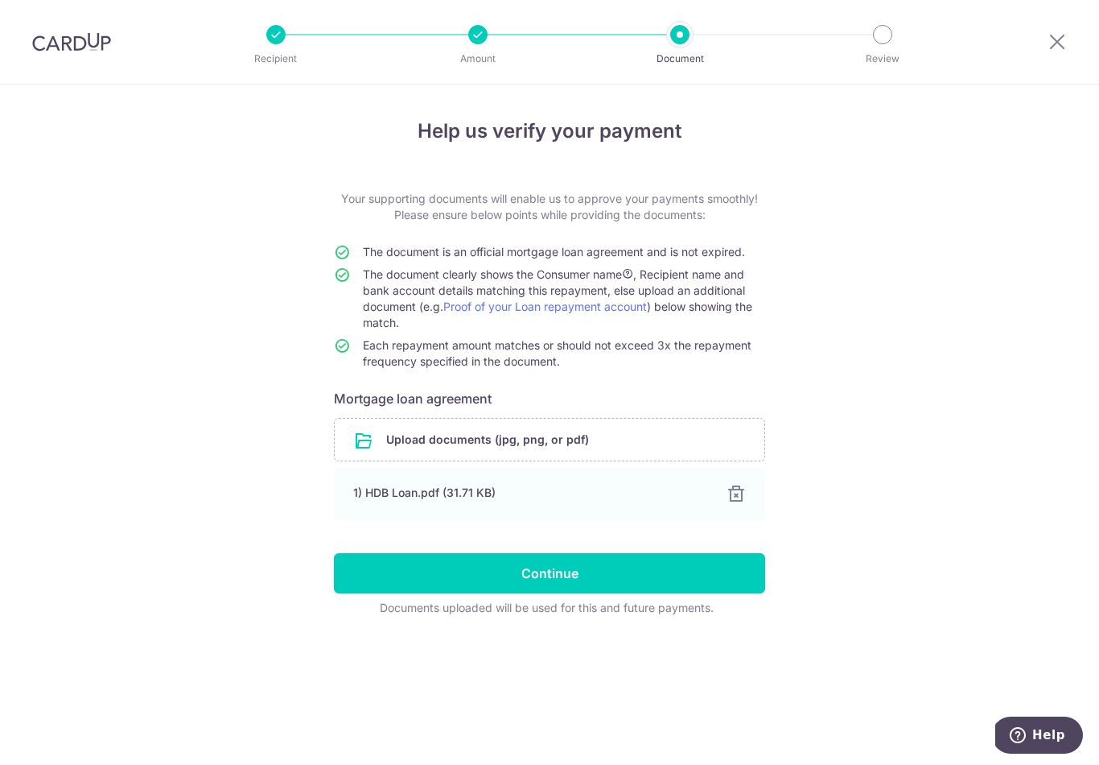
click at [396, 582] on input "Continue" at bounding box center [549, 573] width 431 height 40
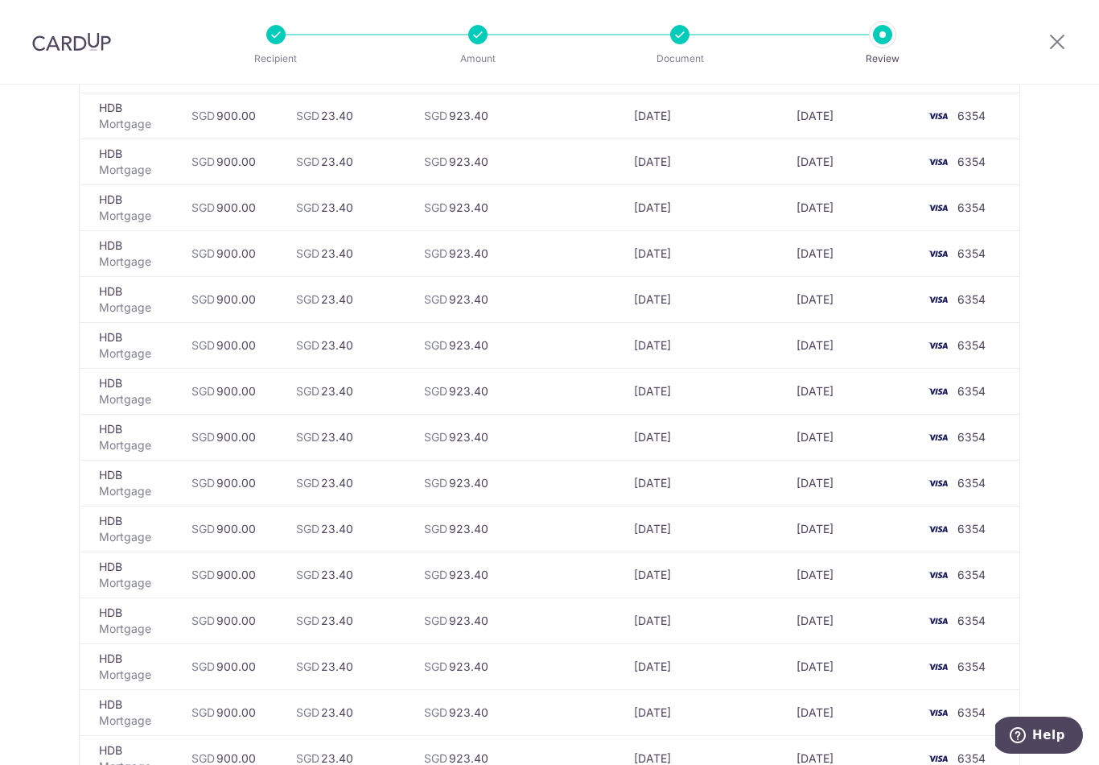
scroll to position [1105, 0]
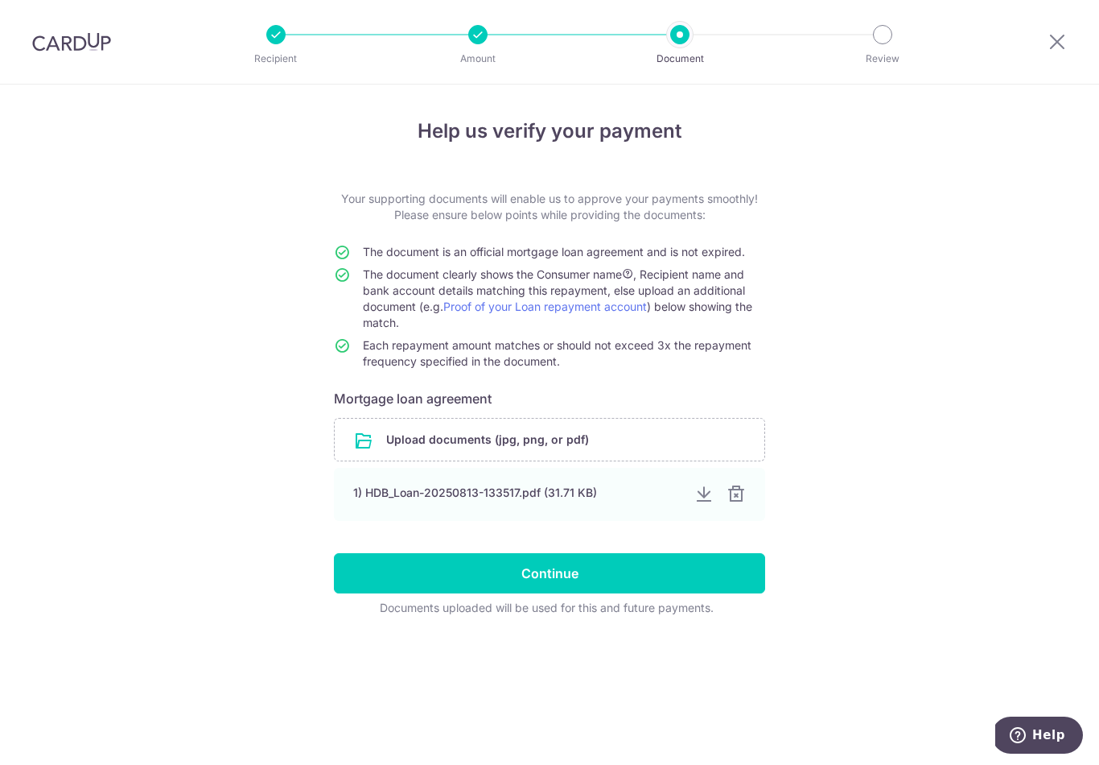
click at [474, 313] on link "Proof of your Loan repayment account" at bounding box center [545, 306] width 204 height 14
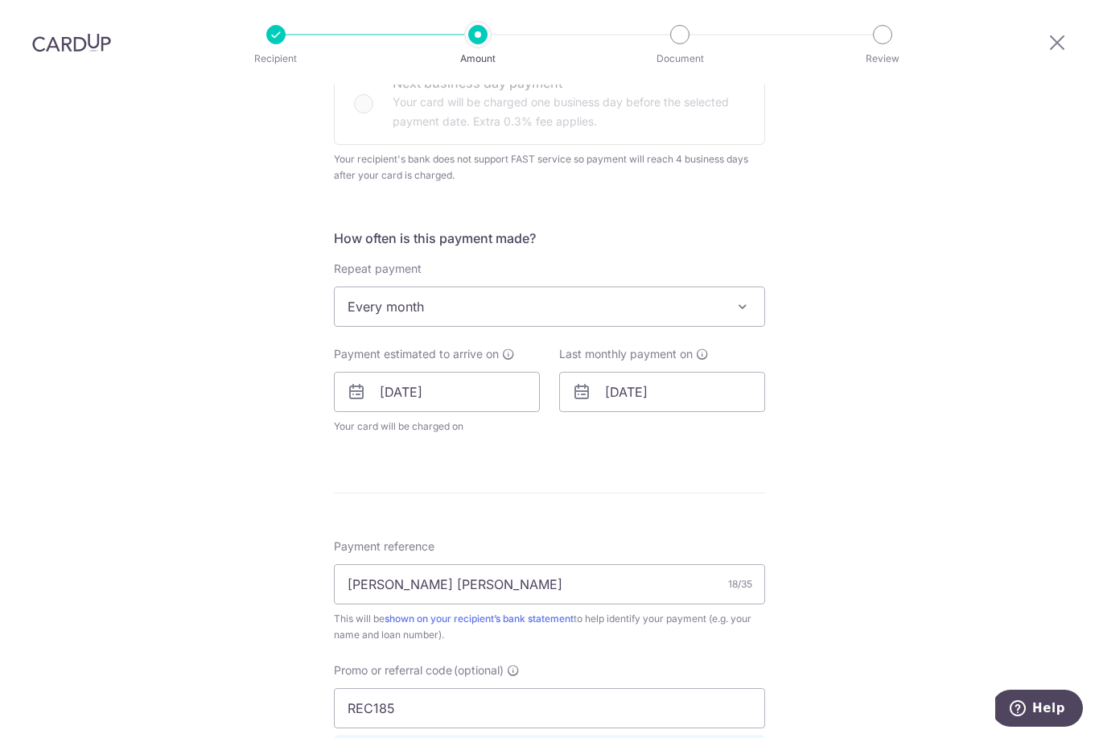
scroll to position [517, 0]
click at [610, 372] on input "[DATE]" at bounding box center [662, 392] width 206 height 40
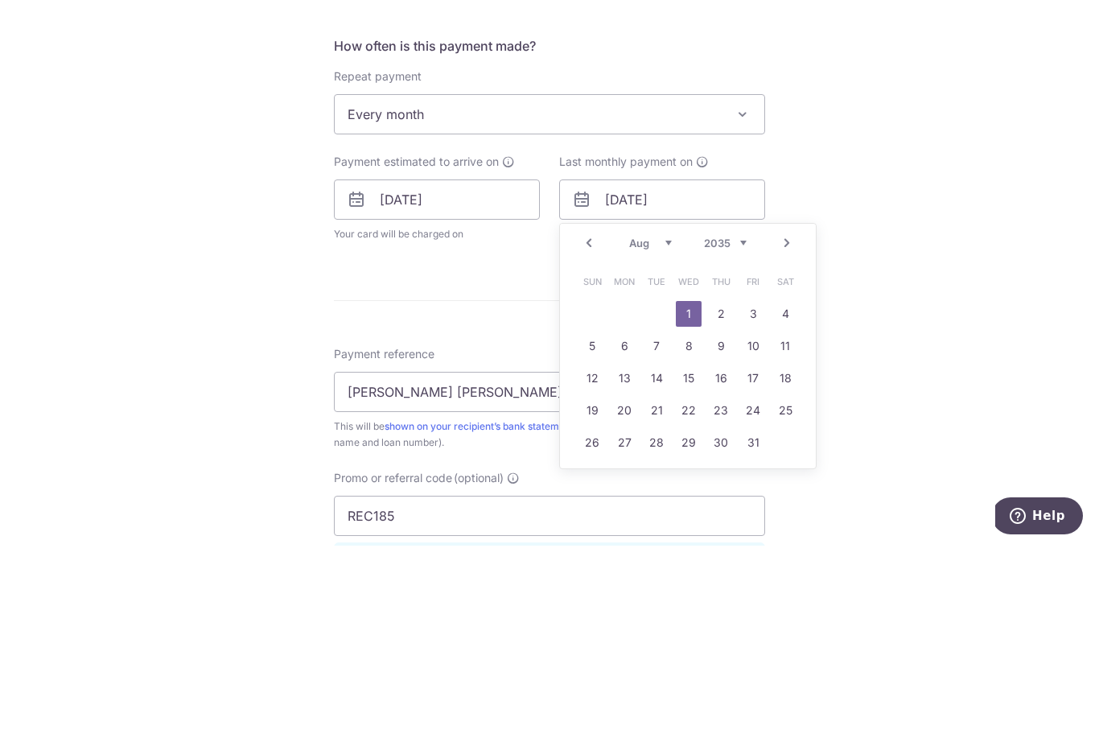
click at [719, 429] on select "2025 2026 2027 2028 2029 2030 2031 2032 2033 2034 2035" at bounding box center [725, 435] width 43 height 13
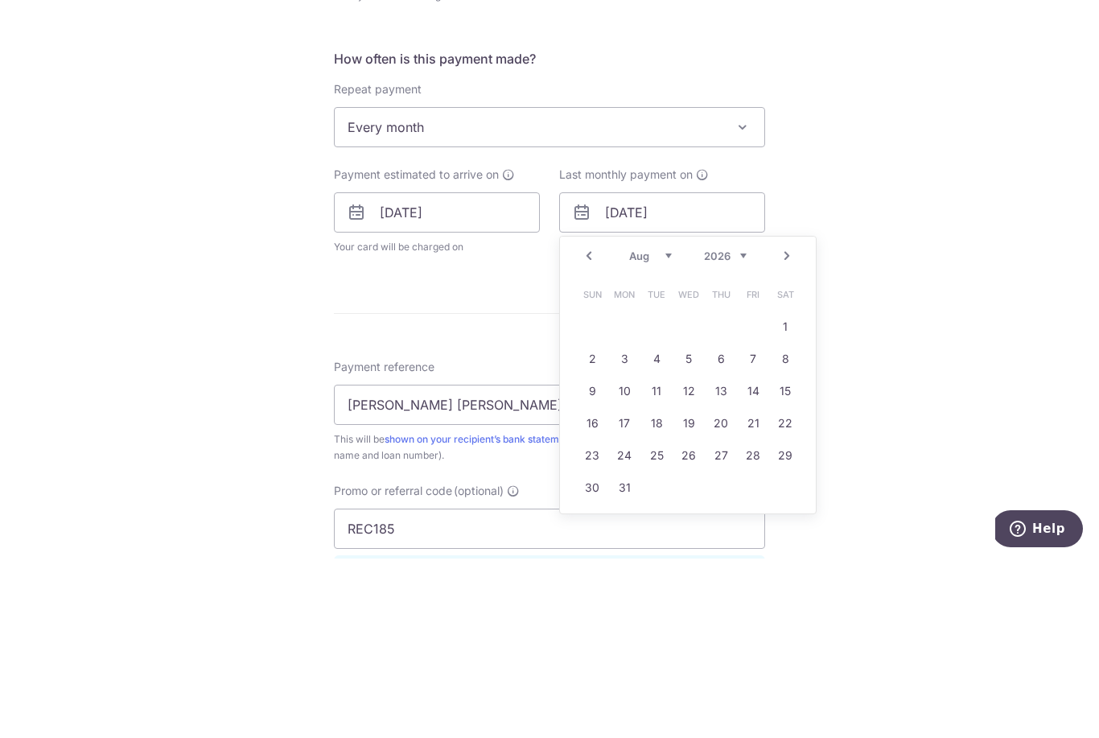
click at [642, 429] on select "Jan Feb Mar Apr May Jun Jul Aug Sep Oct Nov Dec" at bounding box center [650, 435] width 43 height 13
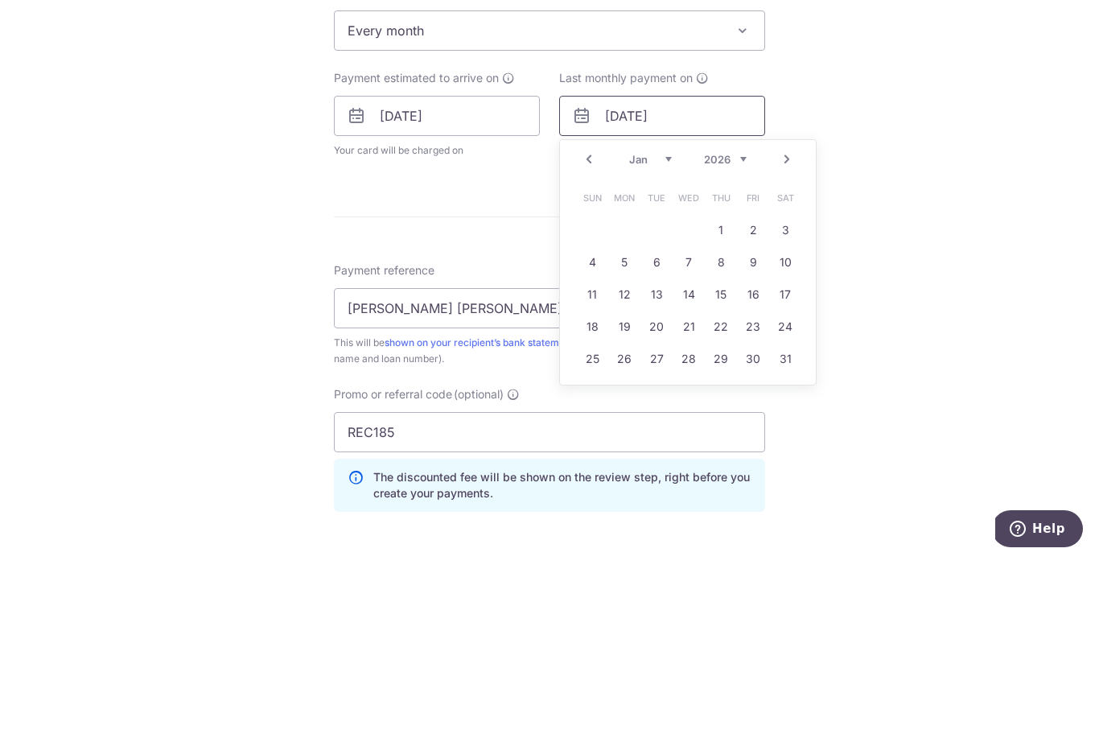
scroll to position [645, 0]
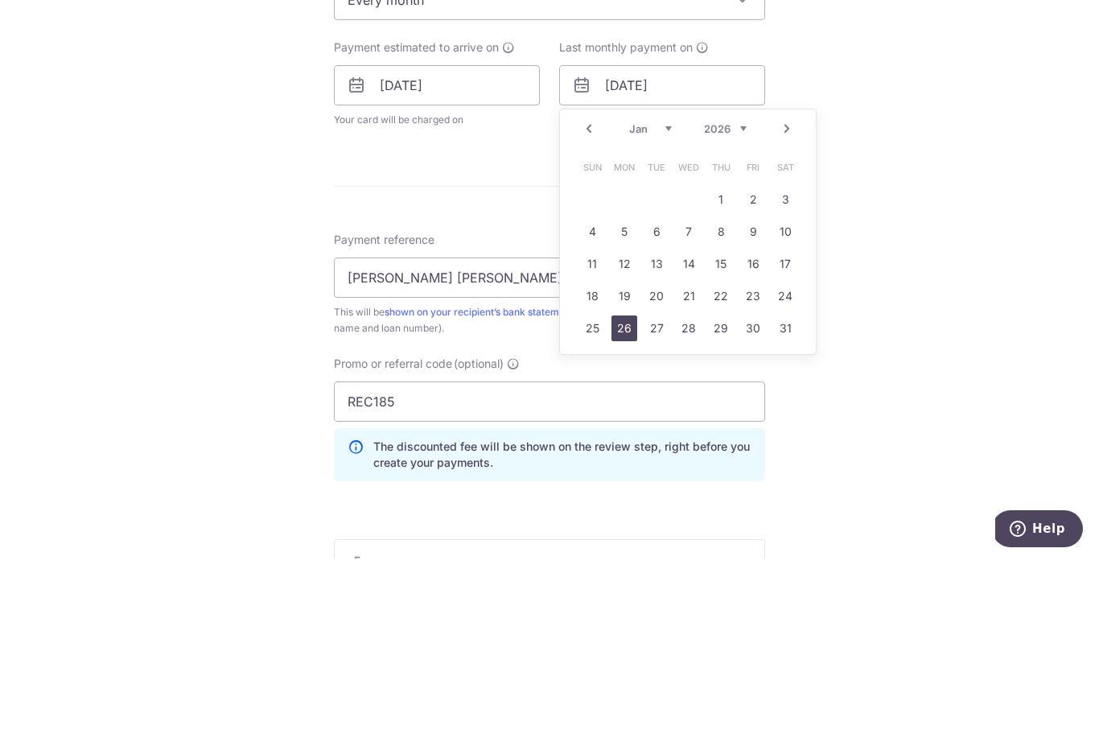
click at [625, 495] on link "26" at bounding box center [625, 508] width 26 height 26
type input "26/01/2026"
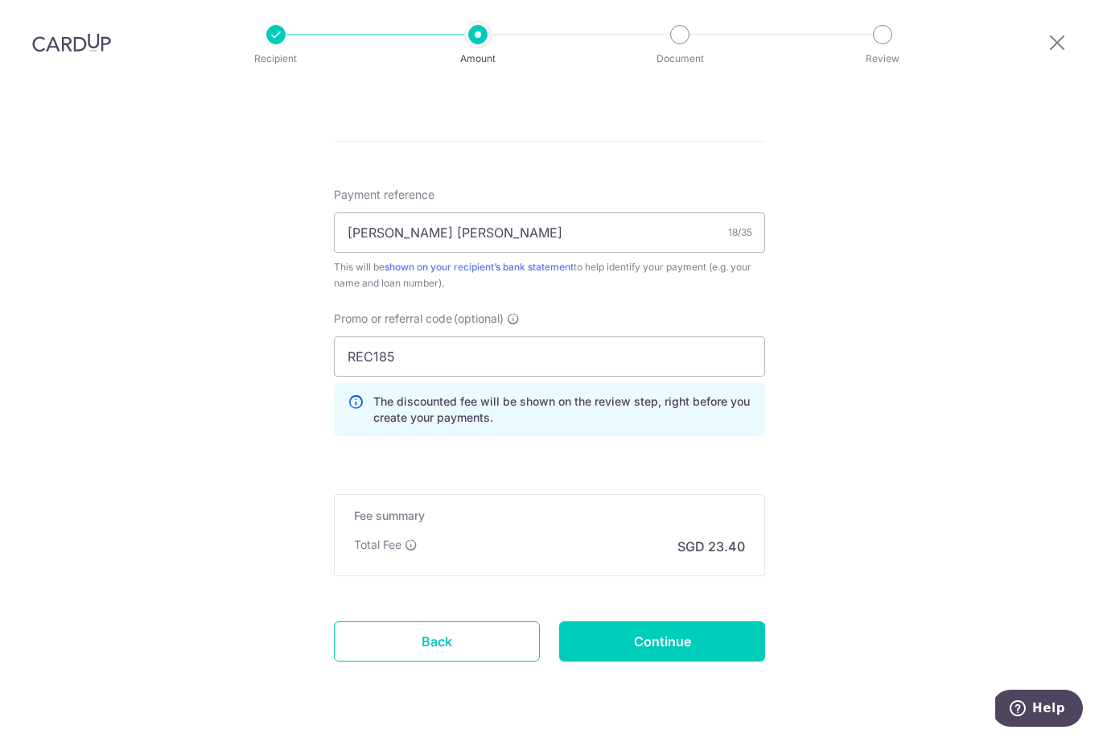
scroll to position [934, 0]
click at [597, 622] on input "Continue" at bounding box center [662, 642] width 206 height 40
type input "Update Schedule"
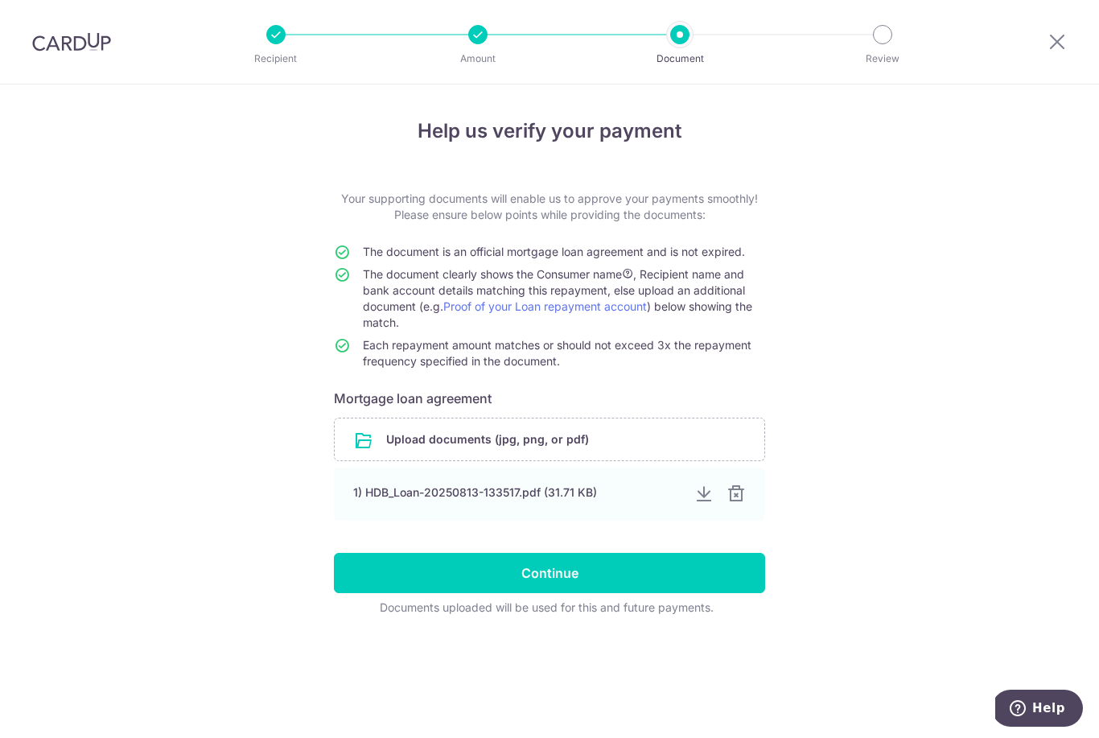
click at [422, 453] on input "file" at bounding box center [550, 439] width 430 height 42
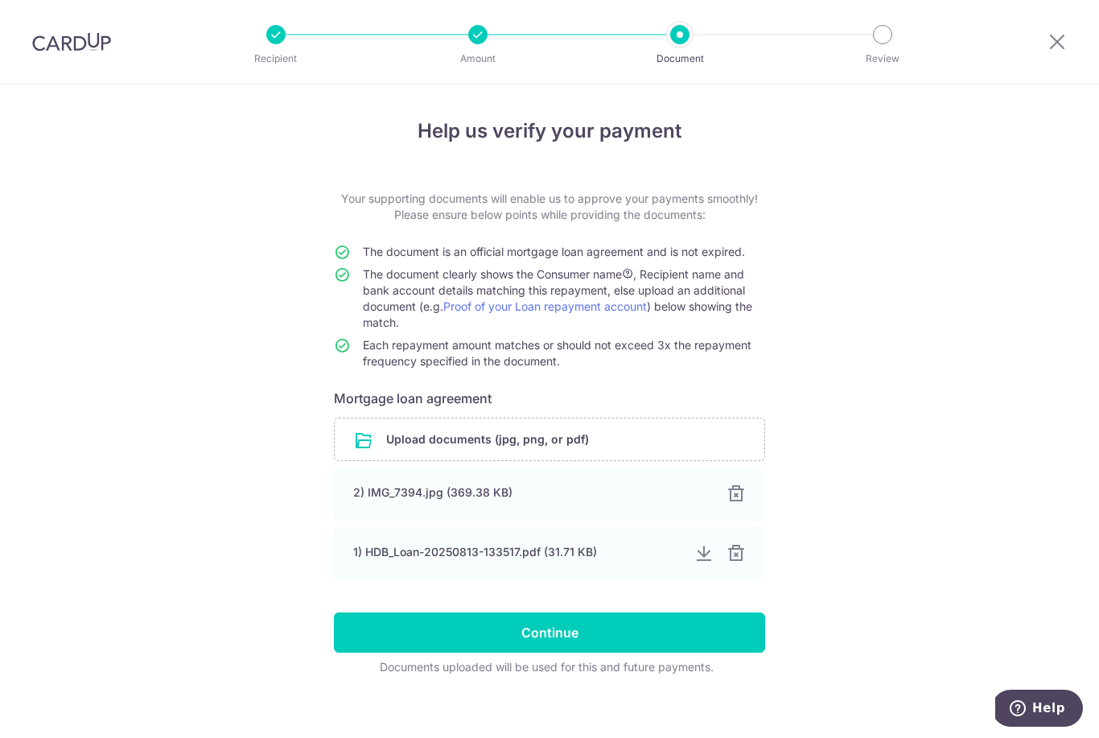
click at [429, 644] on input "Continue" at bounding box center [549, 632] width 431 height 40
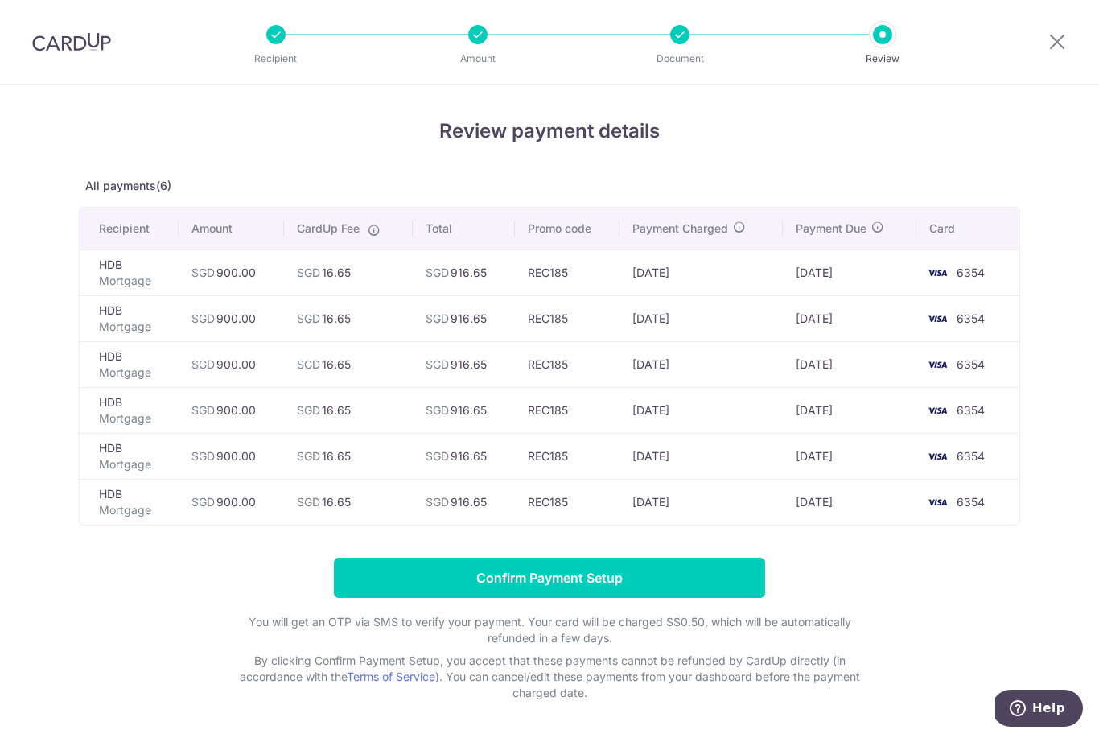
click at [385, 590] on input "Confirm Payment Setup" at bounding box center [549, 578] width 431 height 40
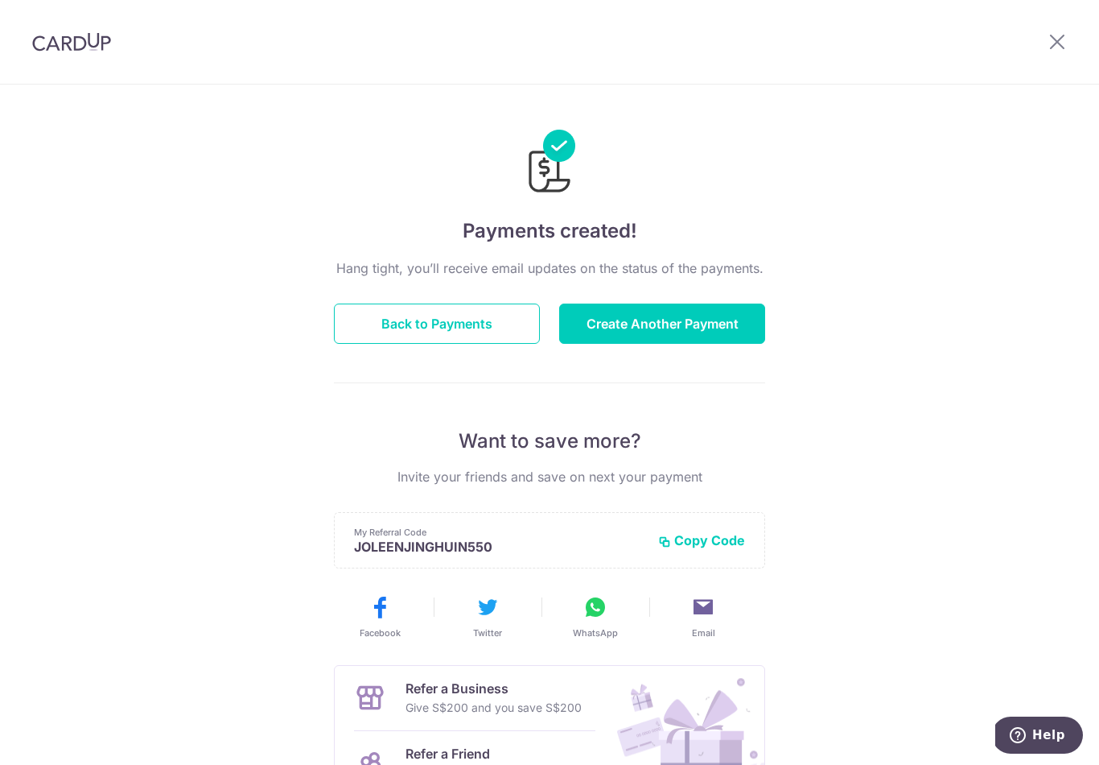
click at [589, 323] on button "Create Another Payment" at bounding box center [662, 323] width 206 height 40
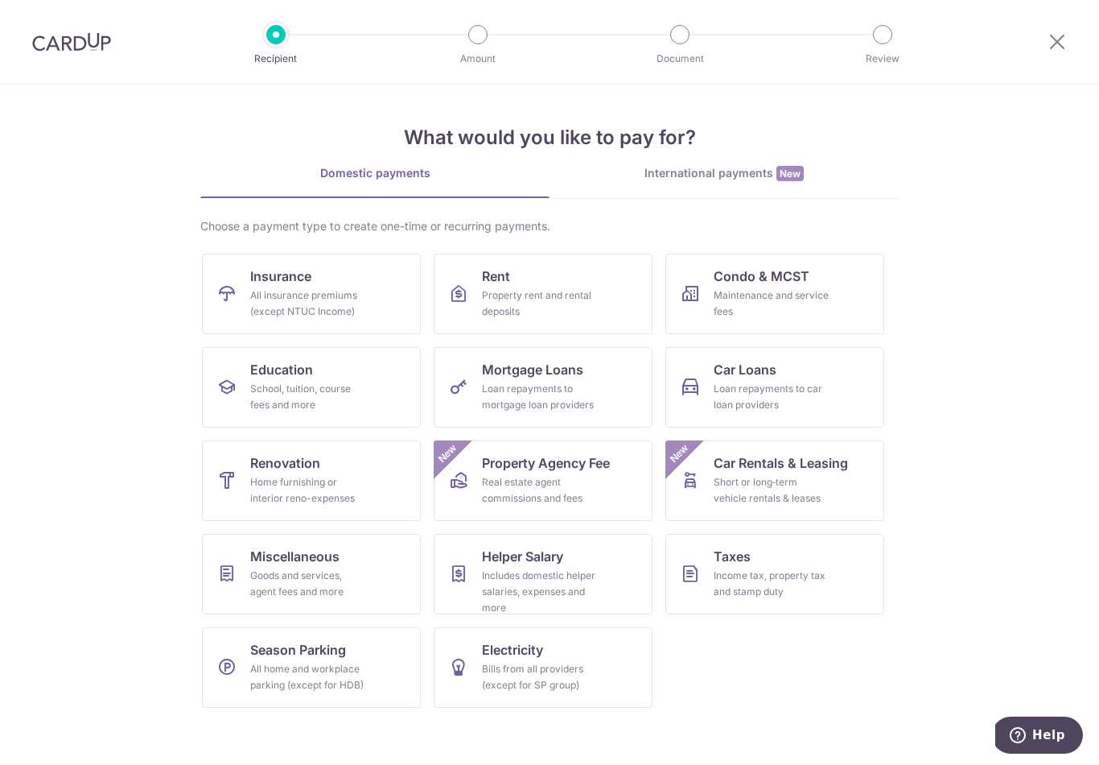
click at [243, 300] on link "Insurance All insurance premiums (except NTUC Income)" at bounding box center [311, 293] width 219 height 80
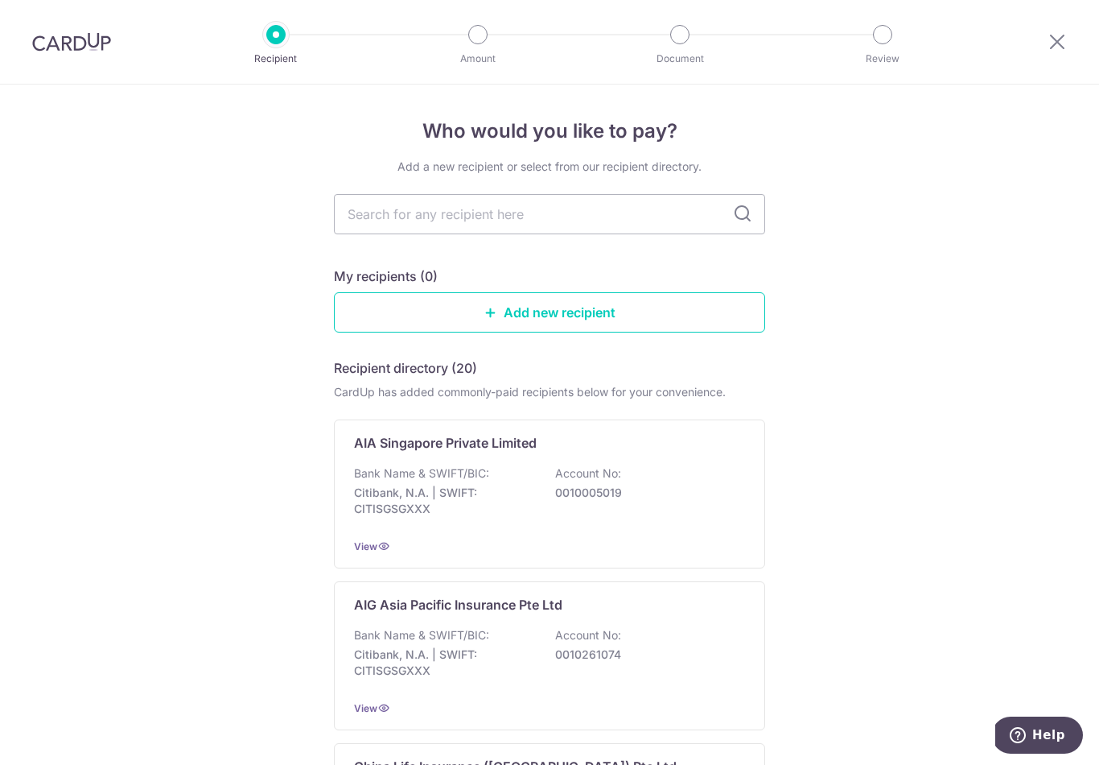
scroll to position [22, 0]
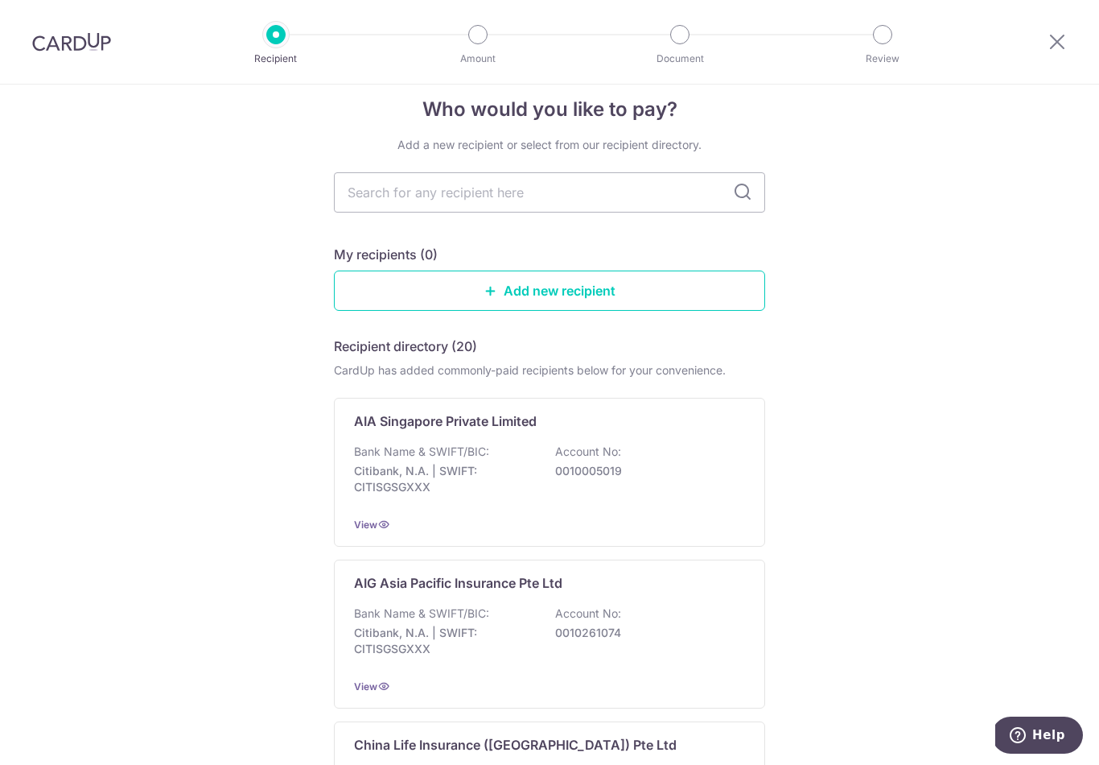
click at [47, 37] on img at bounding box center [71, 41] width 79 height 19
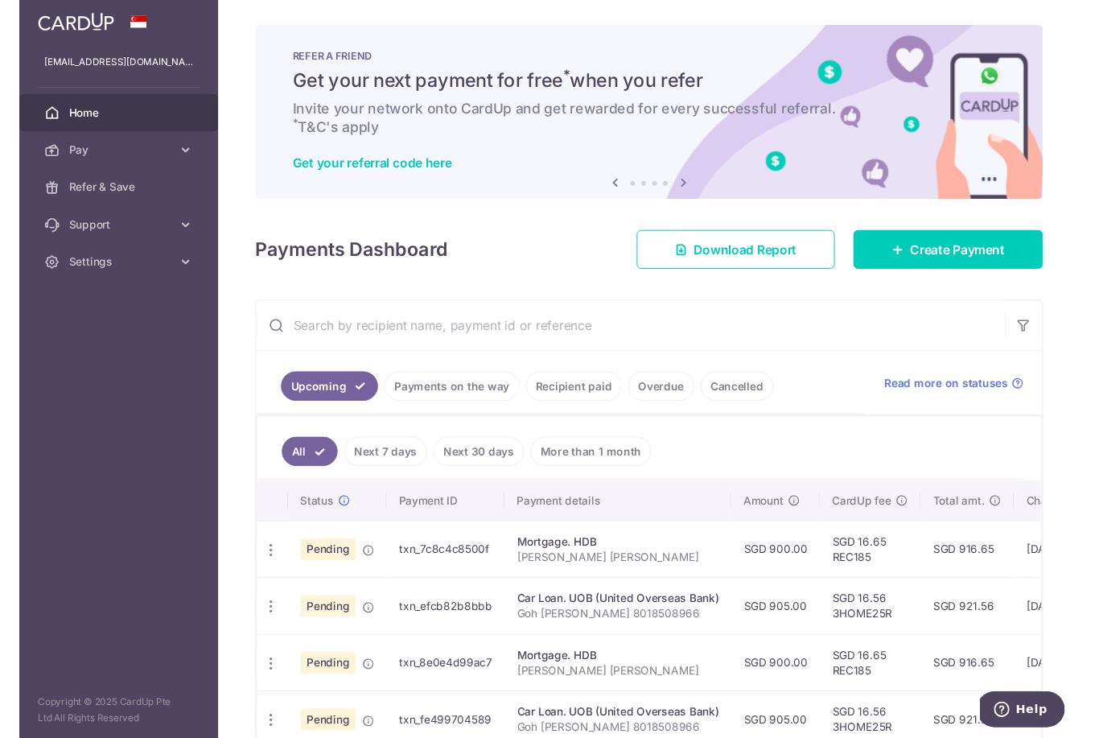
scroll to position [16, 0]
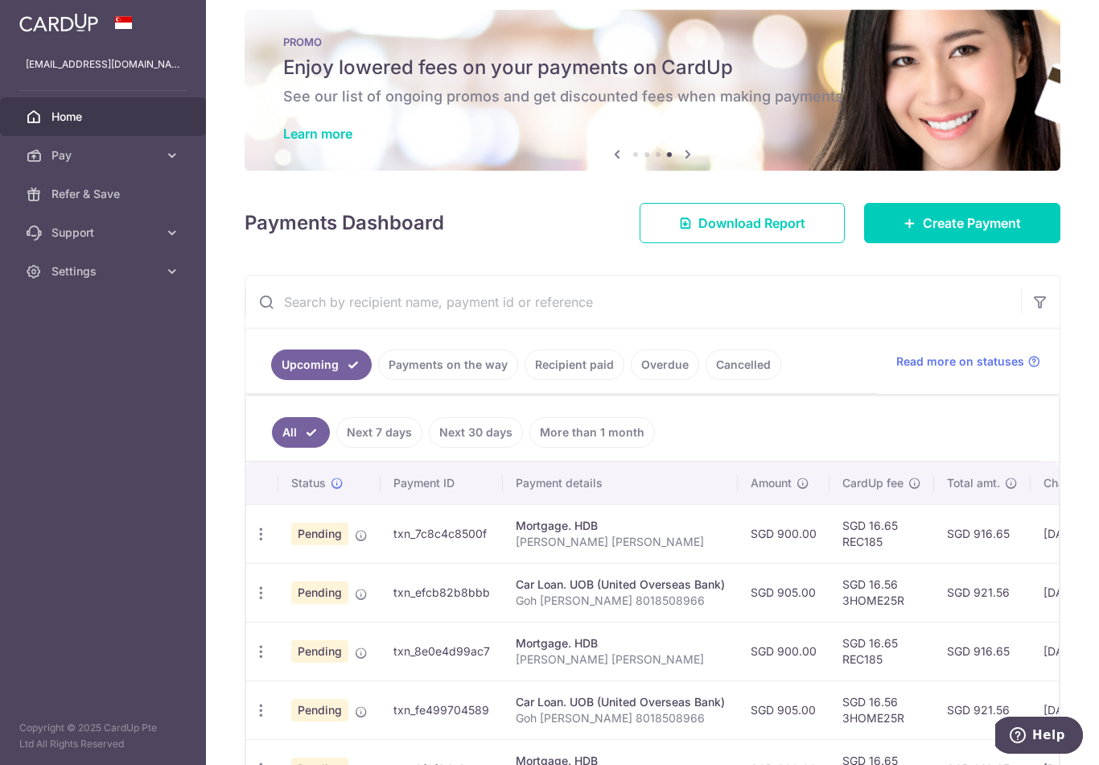
click at [283, 142] on link "Learn more" at bounding box center [317, 134] width 69 height 16
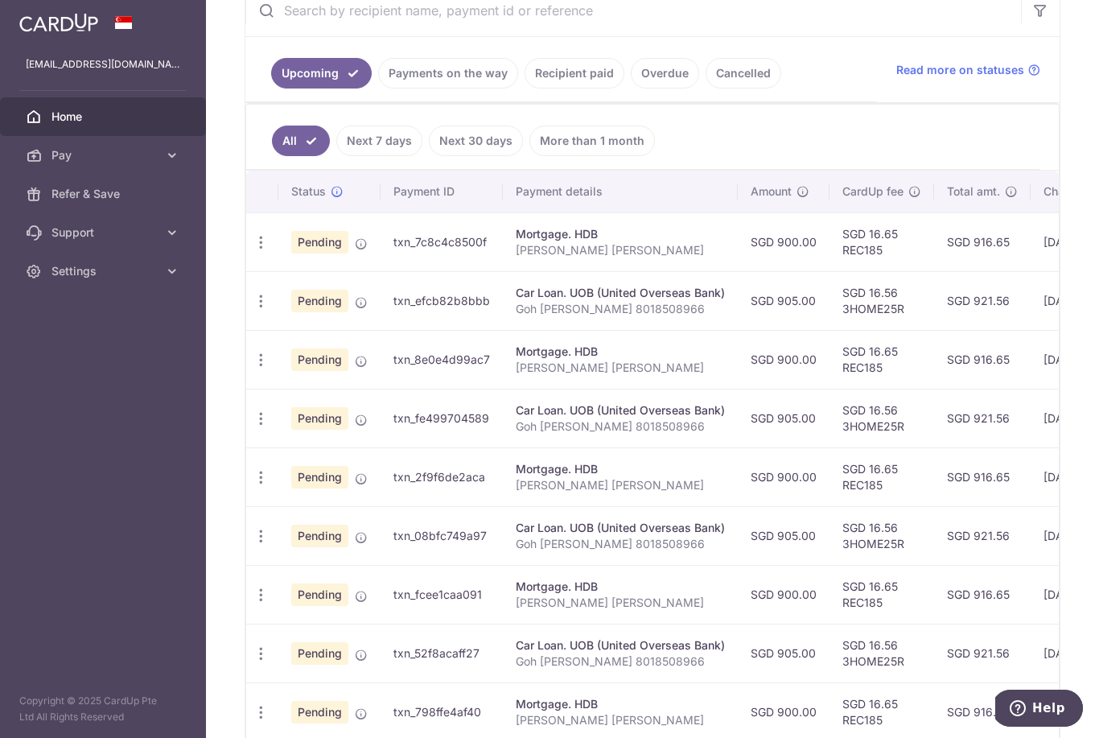
scroll to position [410, 0]
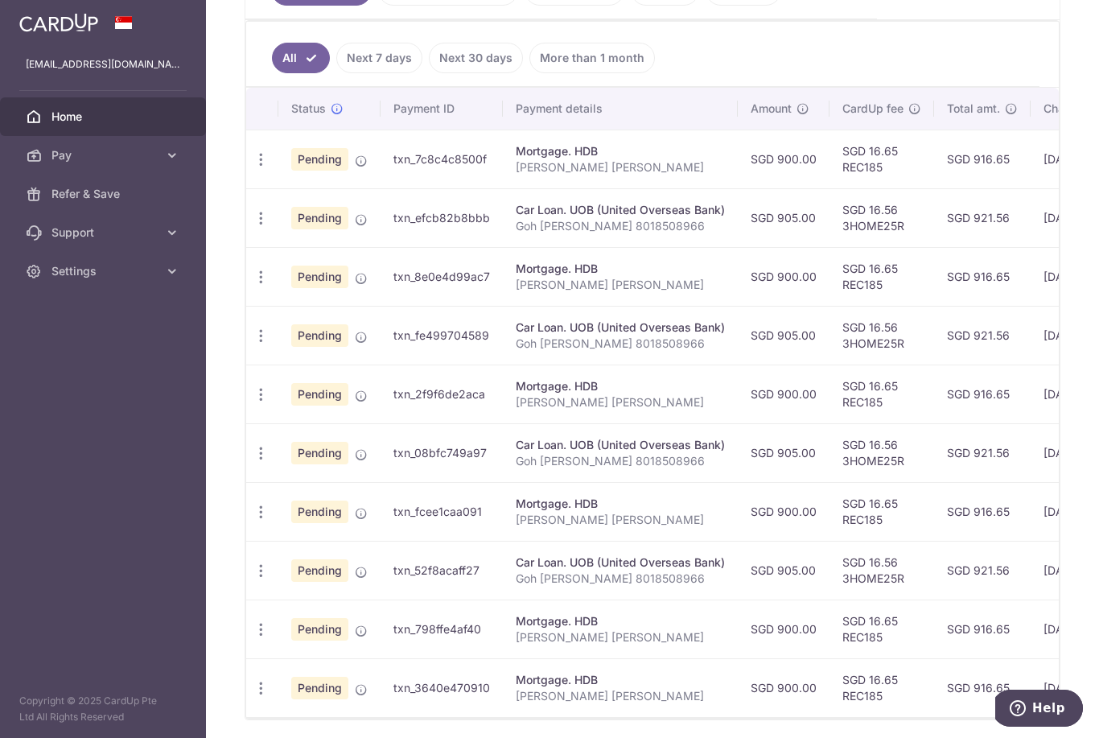
click at [253, 168] on icon "button" at bounding box center [261, 159] width 17 height 17
click at [293, 253] on span "Cancel payment" at bounding box center [347, 242] width 108 height 19
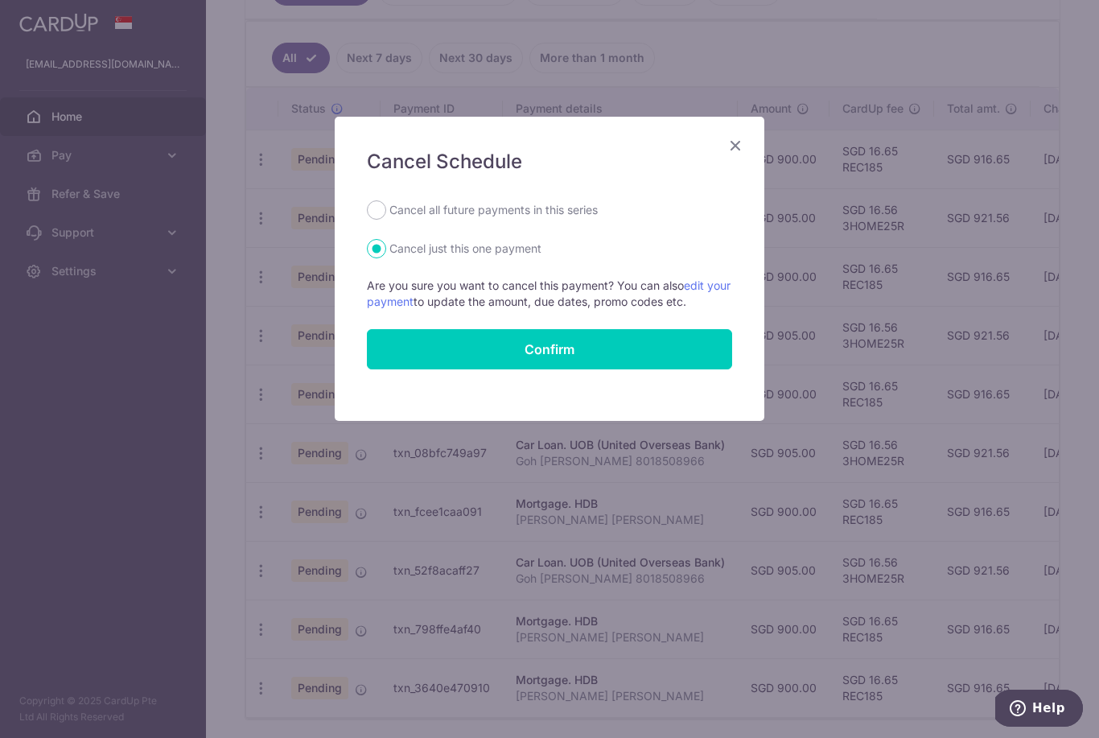
click at [566, 218] on label "Cancel all future payments in this series" at bounding box center [493, 209] width 208 height 19
click at [386, 218] on input "Cancel all future payments in this series" at bounding box center [376, 209] width 19 height 19
radio input "true"
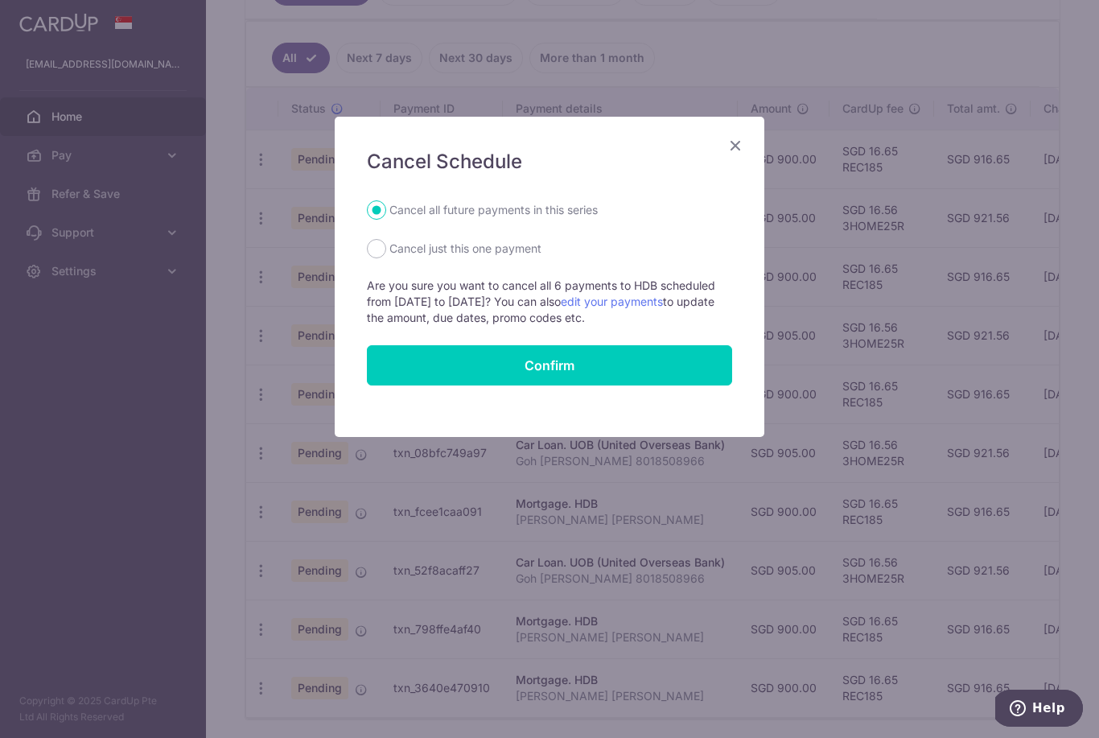
click at [582, 213] on label "Cancel all future payments in this series" at bounding box center [493, 209] width 208 height 19
click at [386, 213] on input "Cancel all future payments in this series" at bounding box center [376, 209] width 19 height 19
click at [663, 295] on link "edit your payments" at bounding box center [612, 302] width 102 height 14
click at [742, 149] on icon "Close" at bounding box center [735, 145] width 19 height 20
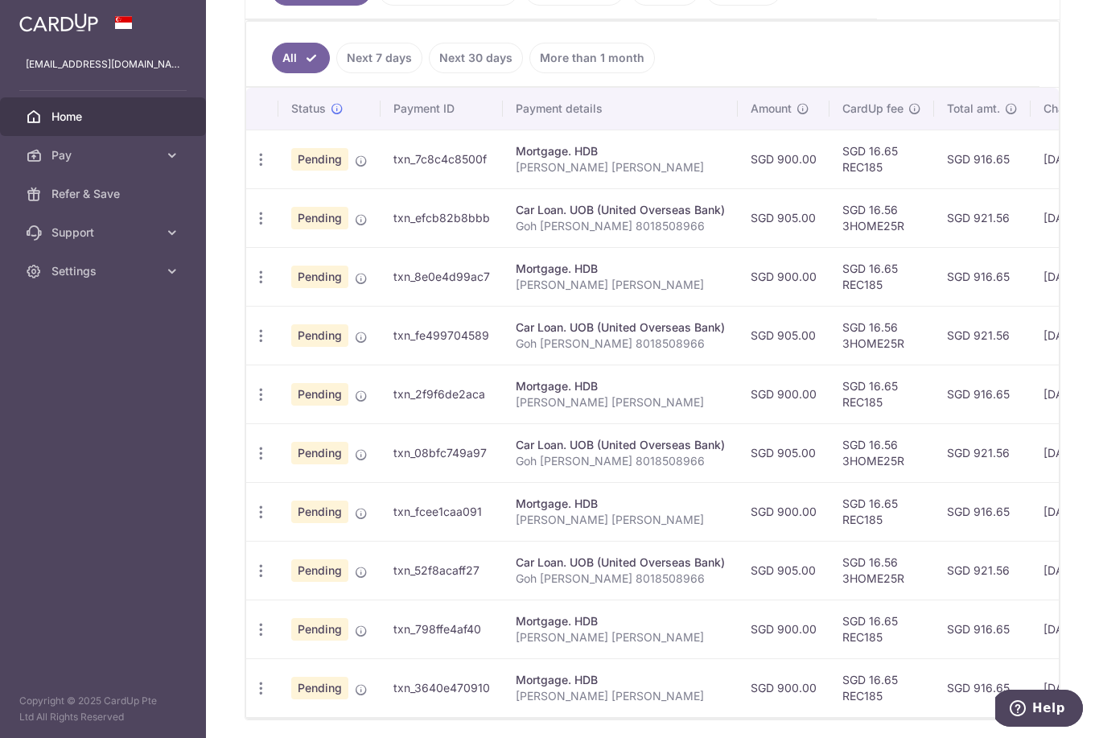
scroll to position [0, 0]
click at [253, 168] on icon "button" at bounding box center [261, 159] width 17 height 17
click at [247, 223] on link "Update payment" at bounding box center [330, 203] width 167 height 39
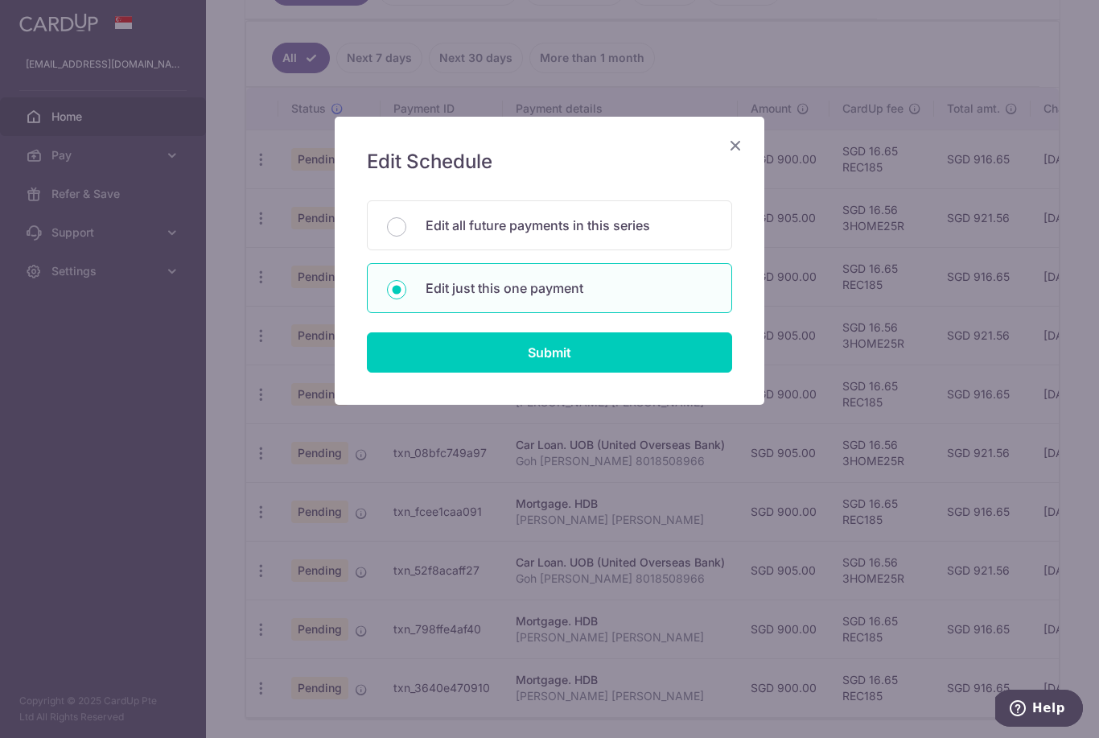
click at [379, 209] on div "Edit all future payments in this series" at bounding box center [549, 225] width 365 height 50
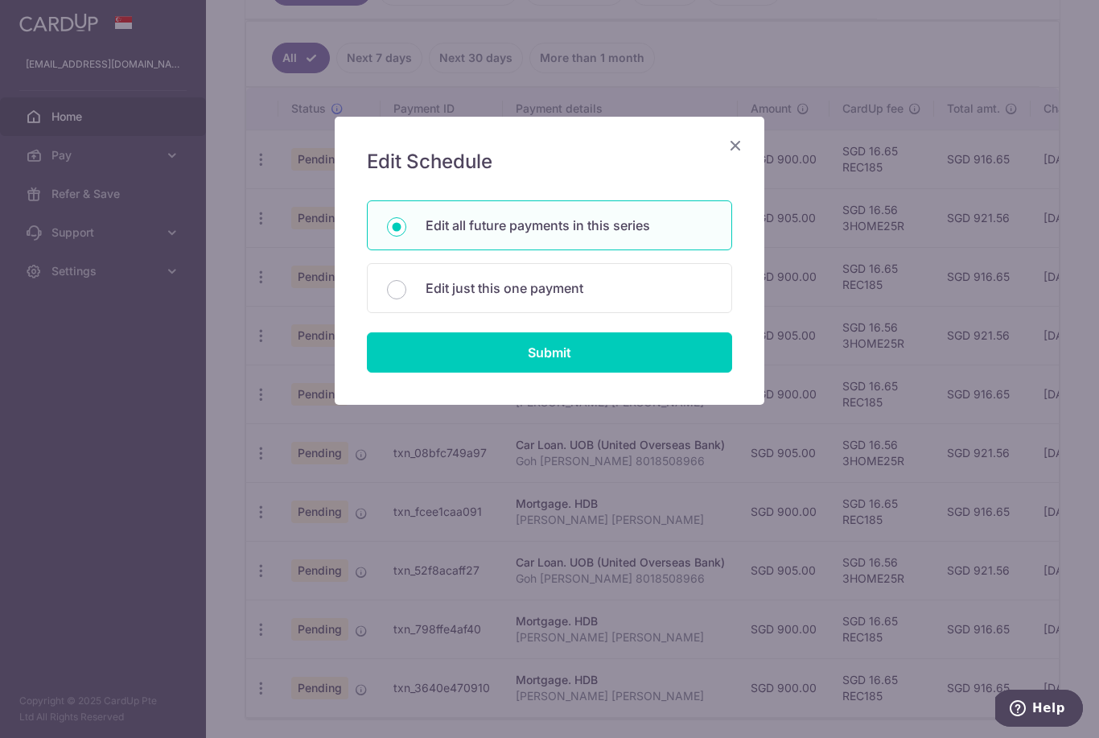
click at [394, 222] on input "Edit all future payments in this series" at bounding box center [396, 226] width 19 height 19
radio input "true"
click at [428, 360] on input "Submit" at bounding box center [549, 352] width 365 height 40
radio input "true"
type input "900.00"
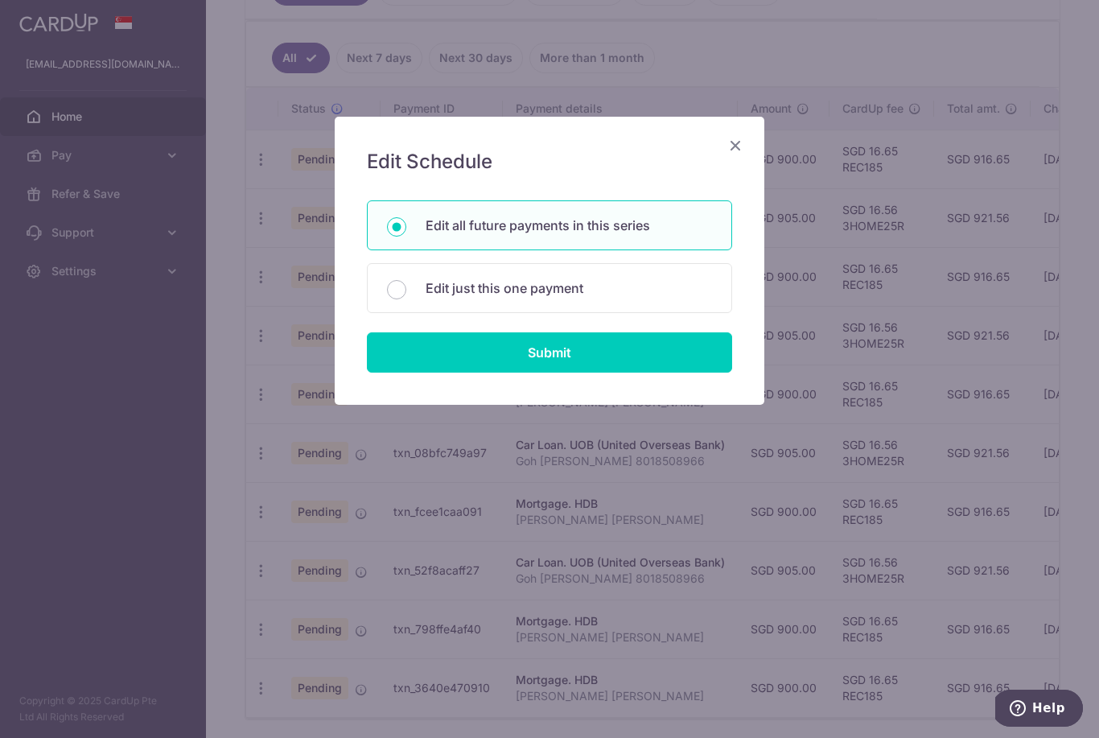
type input "[PERSON_NAME] [PERSON_NAME]"
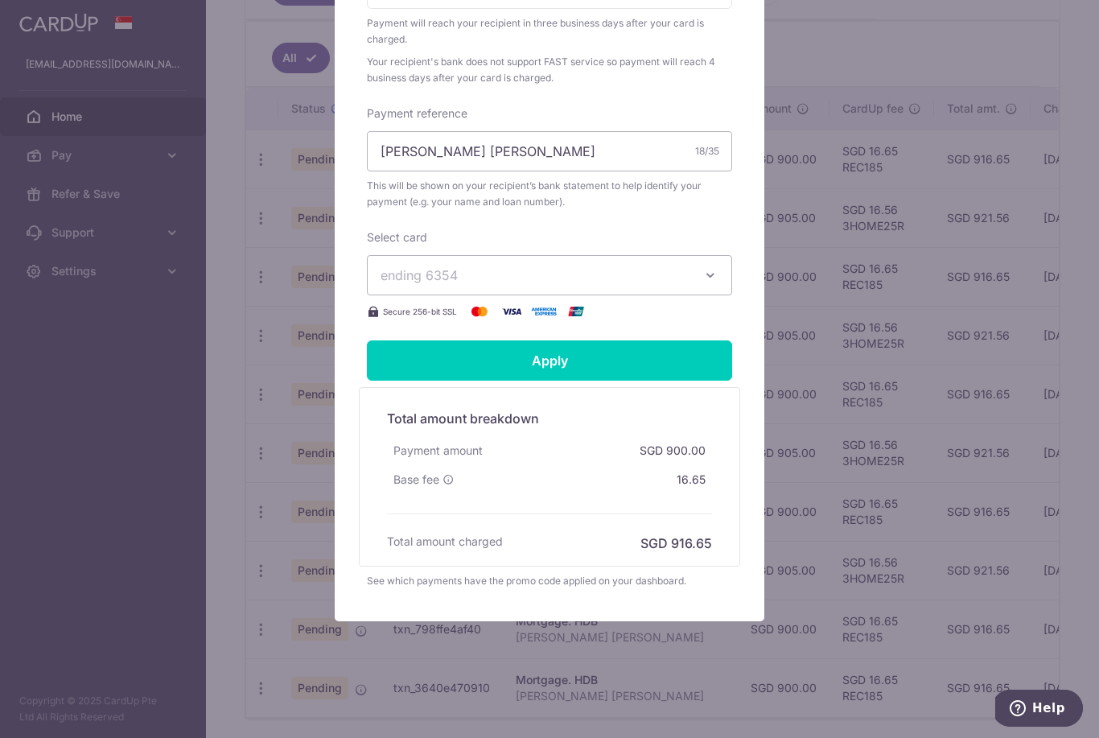
scroll to position [509, 0]
click at [399, 530] on div "Total amount breakdown Payment amount SGD 900.00 Base fee 16.65 Processing fee …" at bounding box center [549, 477] width 341 height 152
click at [412, 480] on span "Base fee" at bounding box center [417, 480] width 46 height 16
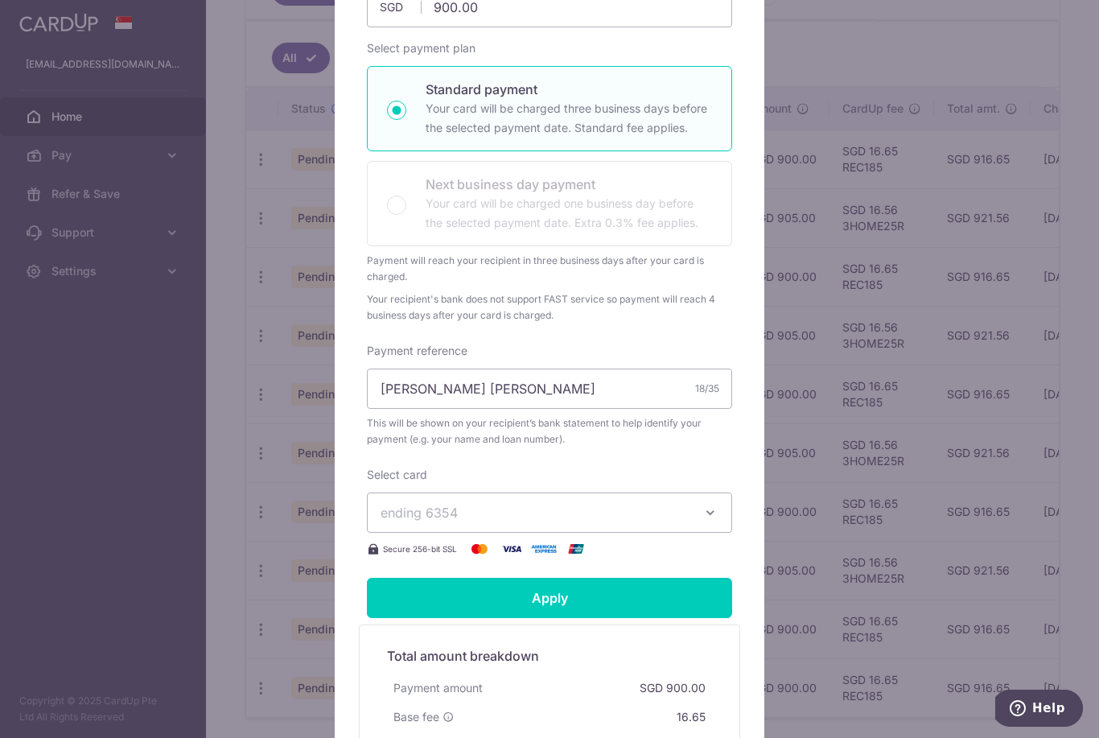
scroll to position [274, 0]
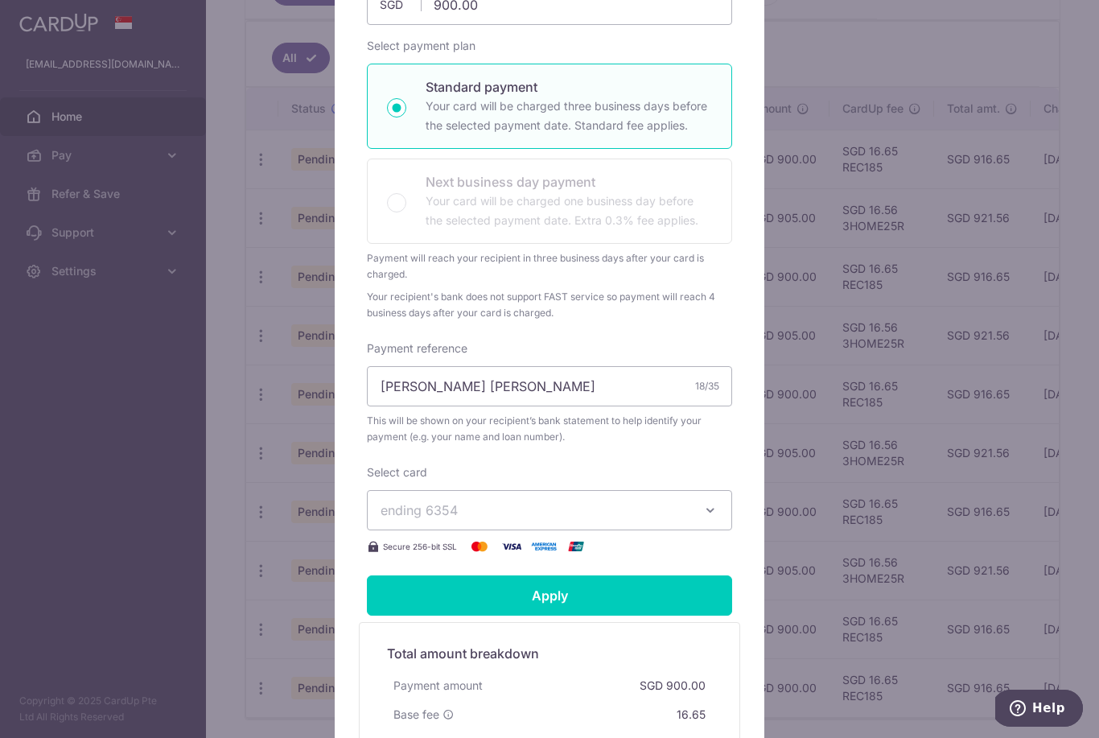
click at [382, 509] on span "ending 6354" at bounding box center [419, 510] width 77 height 16
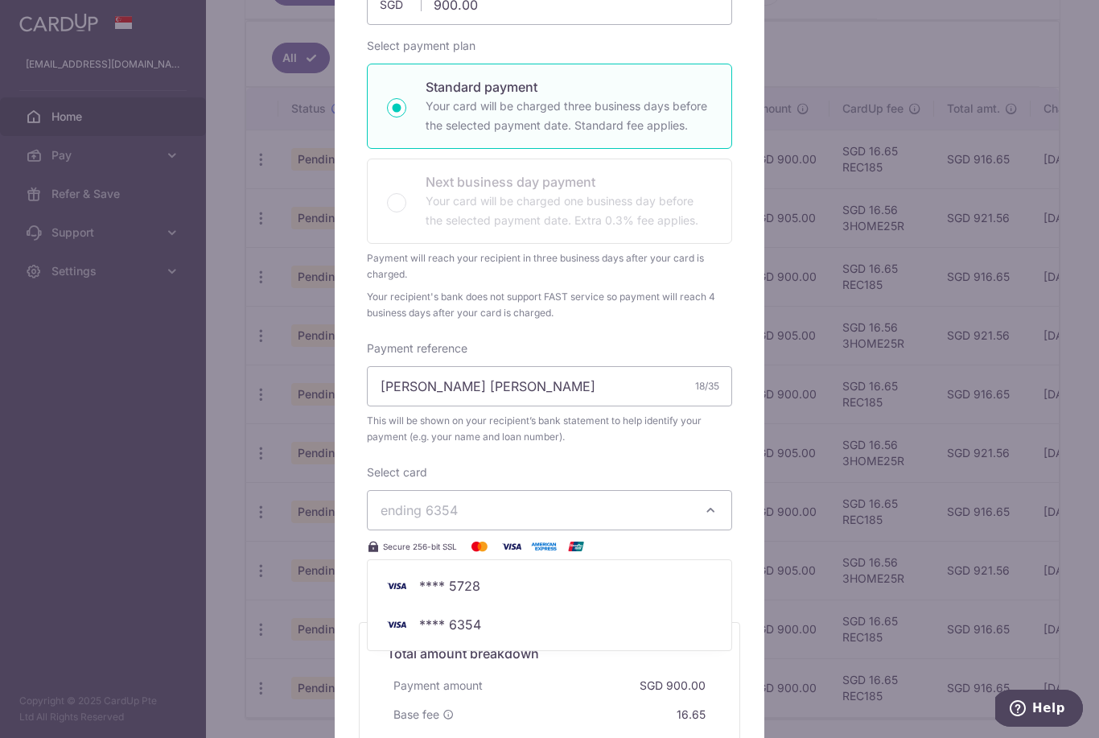
click at [411, 629] on img at bounding box center [397, 624] width 32 height 19
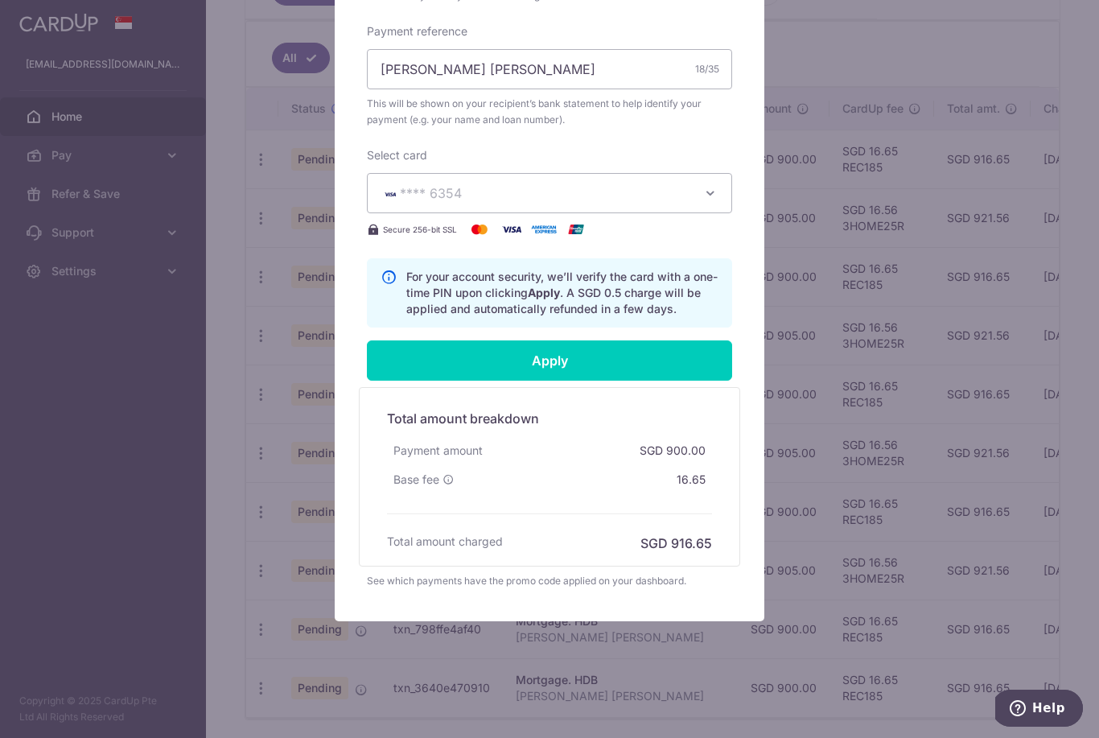
scroll to position [591, 0]
click at [398, 553] on div "Total amount breakdown Payment amount SGD 900.00 Base fee 16.65 Processing fee …" at bounding box center [549, 476] width 381 height 179
click at [403, 582] on div "See which payments have the promo code applied on your dashboard." at bounding box center [549, 581] width 365 height 16
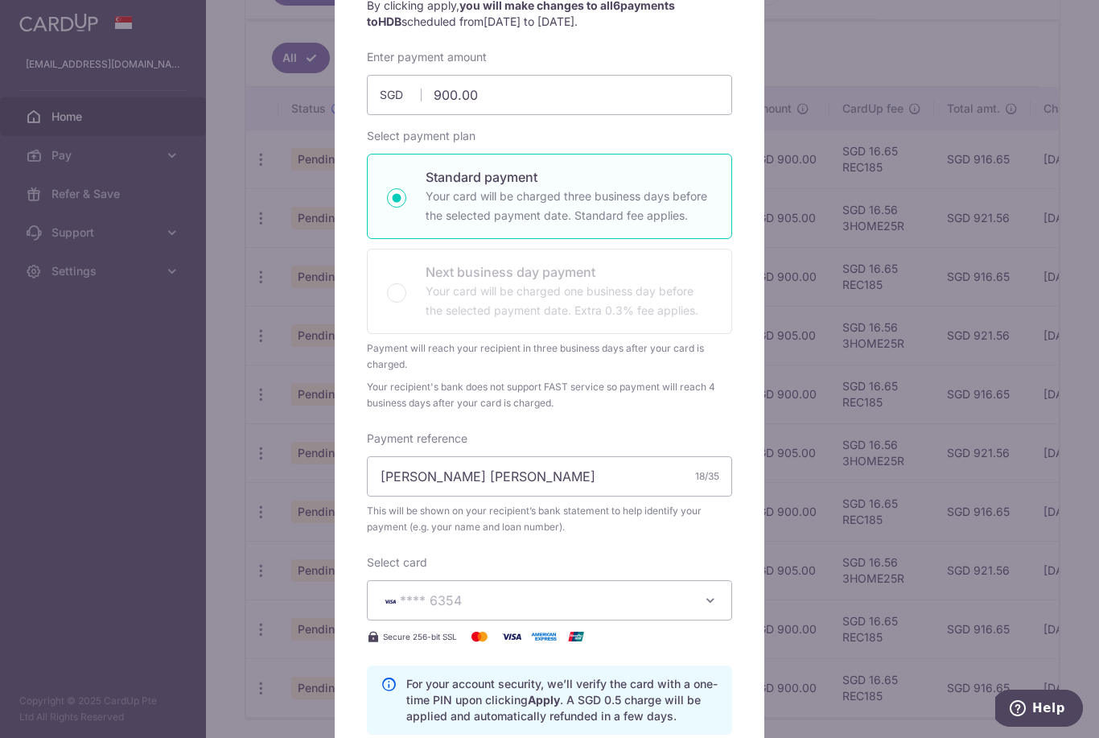
scroll to position [84, 0]
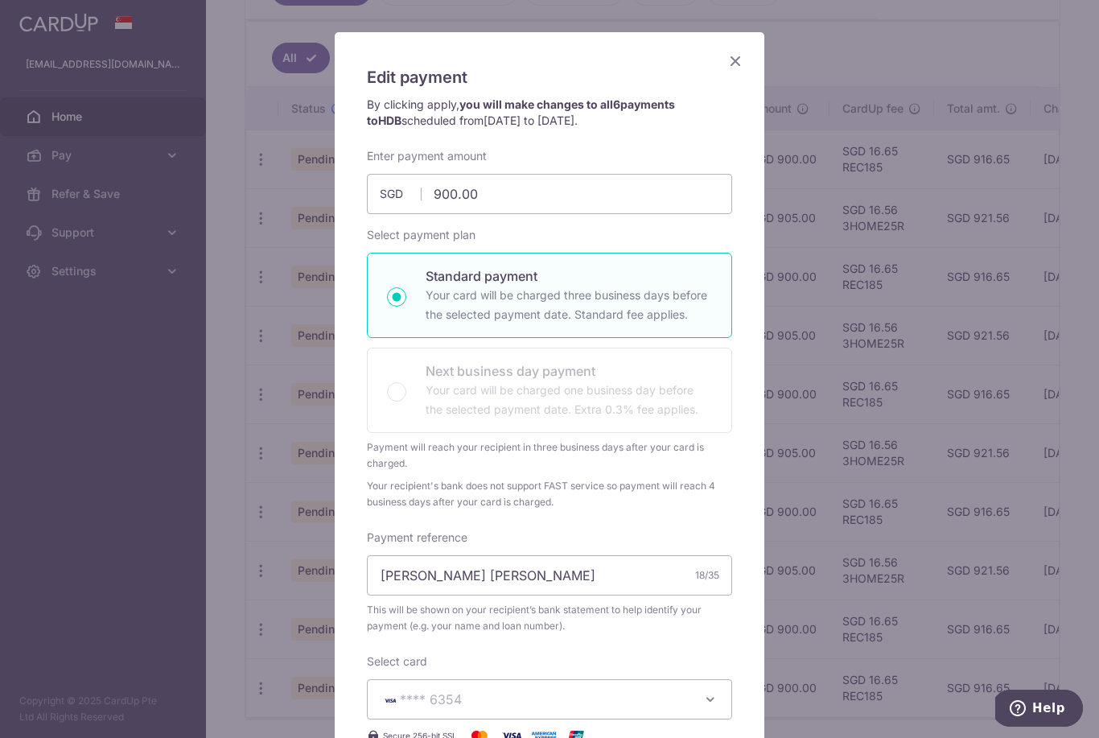
click at [736, 61] on icon "Close" at bounding box center [735, 61] width 19 height 20
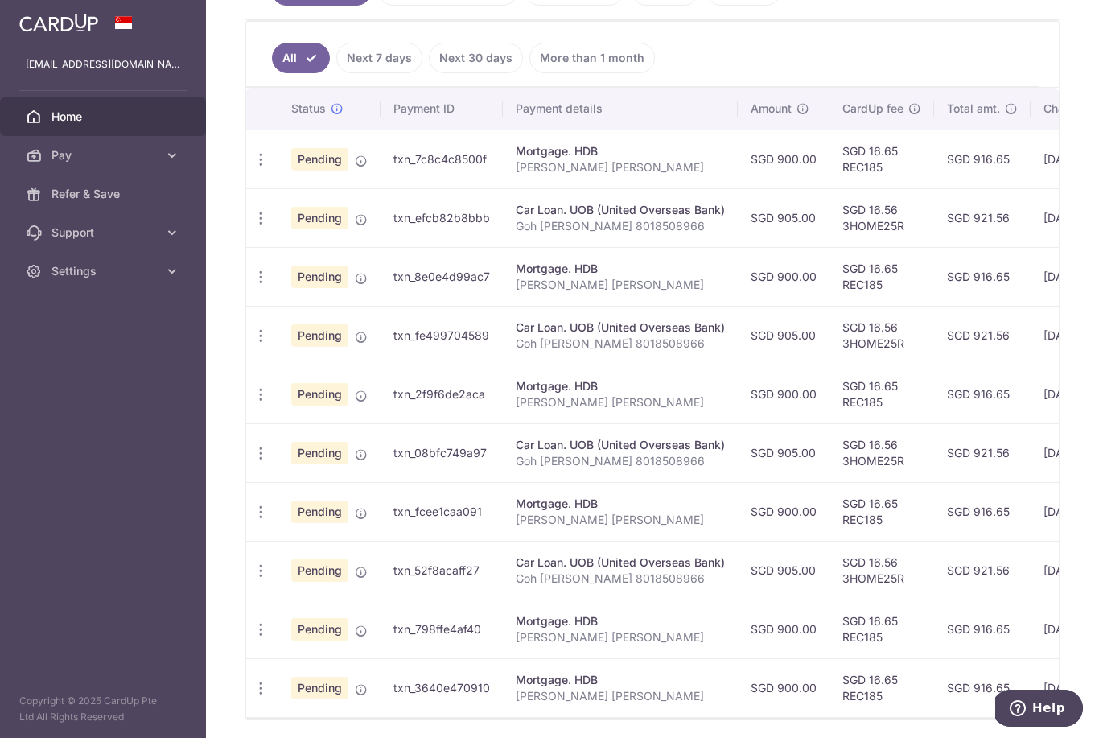
click at [253, 168] on icon "button" at bounding box center [261, 159] width 17 height 17
click at [293, 253] on span "Cancel payment" at bounding box center [347, 242] width 108 height 19
radio input "true"
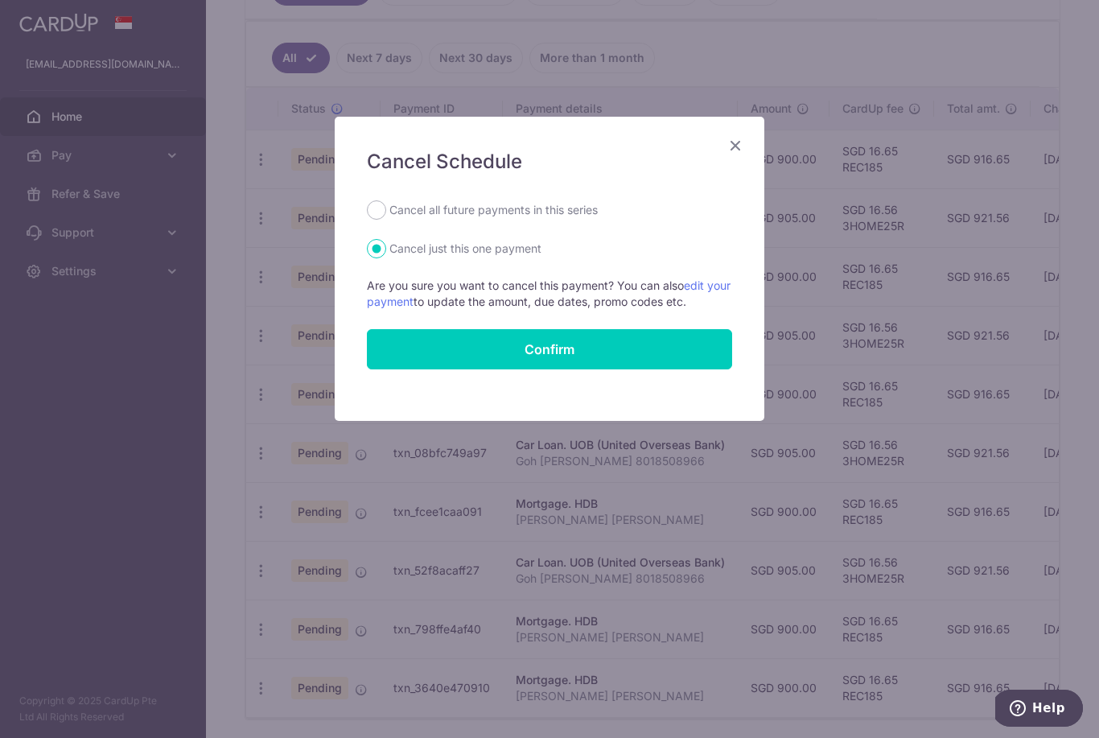
click at [380, 300] on link "edit your payment" at bounding box center [549, 293] width 364 height 30
click at [732, 150] on icon "Close" at bounding box center [735, 145] width 19 height 20
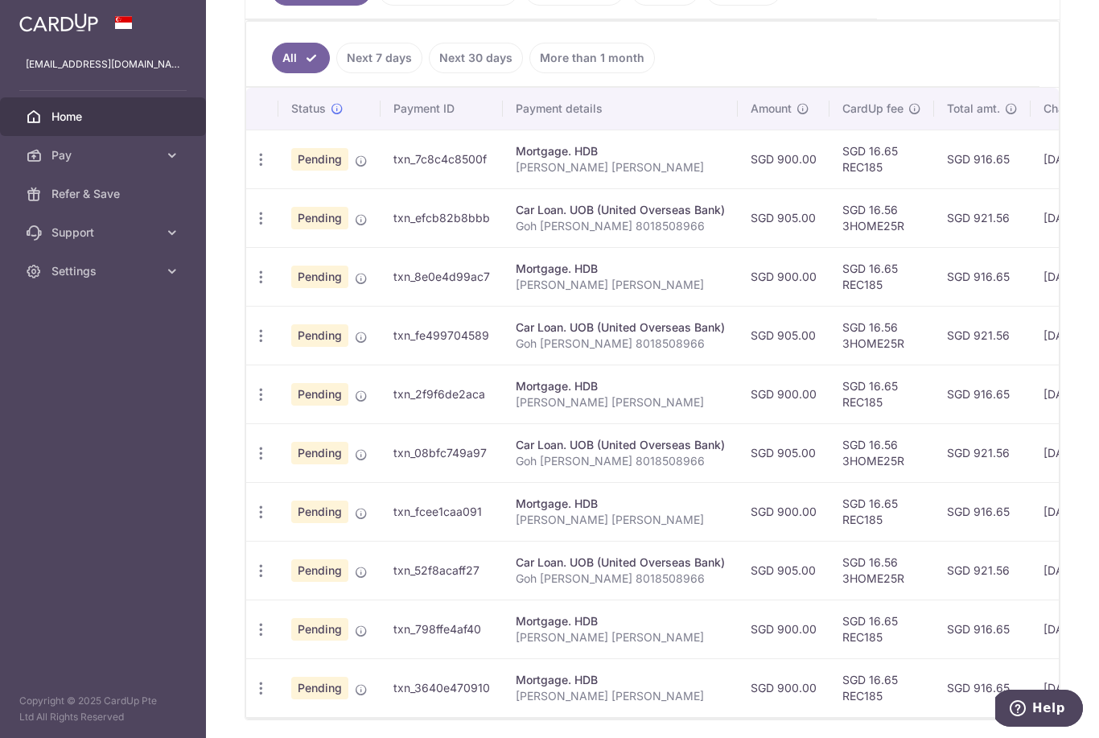
click at [253, 168] on icon "button" at bounding box center [261, 159] width 17 height 17
click at [292, 213] on span "Update payment" at bounding box center [346, 203] width 109 height 19
radio input "true"
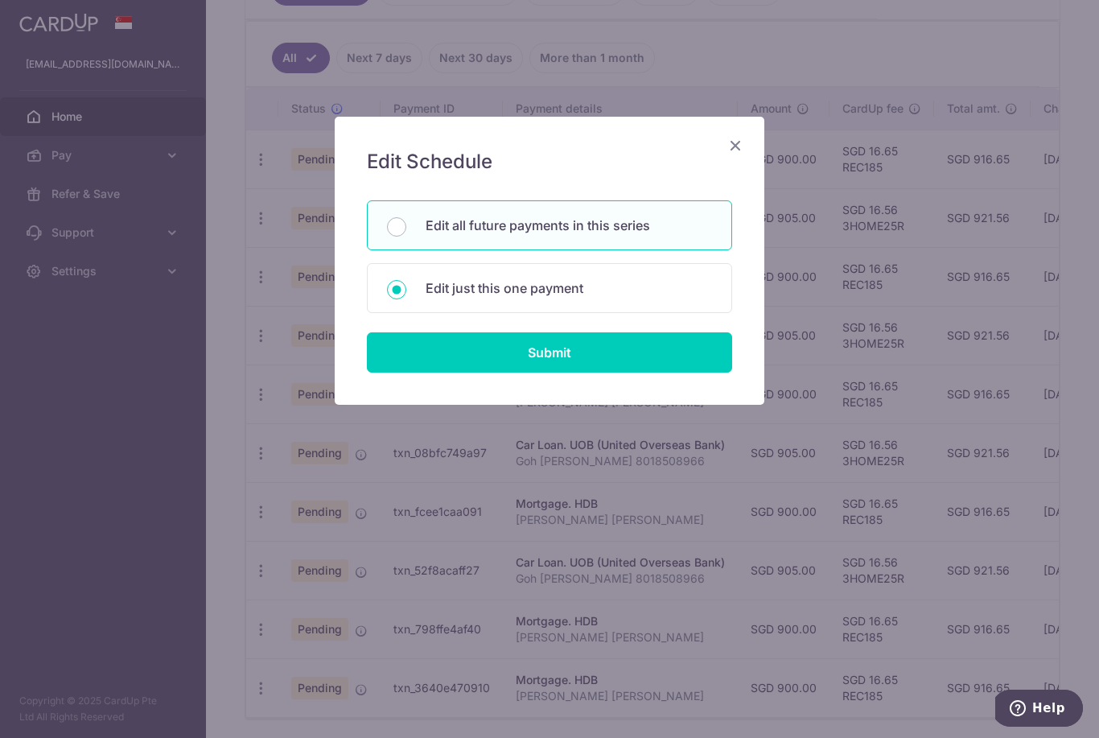
click at [372, 352] on input "Submit" at bounding box center [549, 352] width 365 height 40
radio input "true"
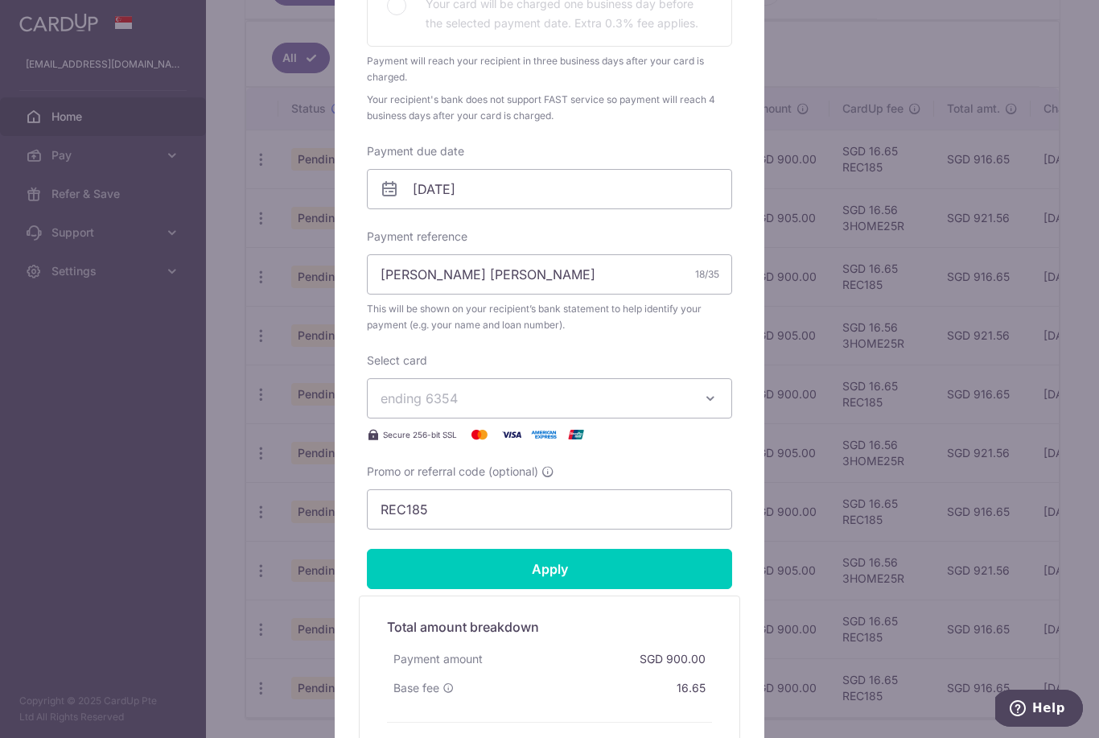
scroll to position [426, 0]
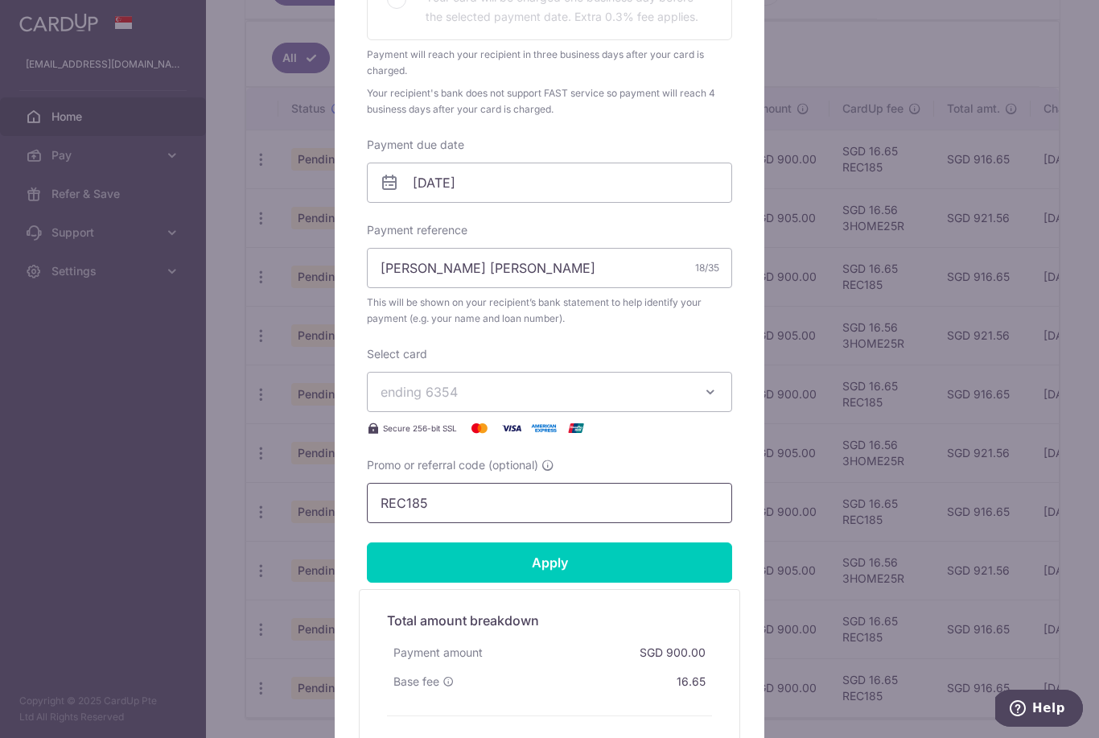
click at [398, 511] on input "REC185" at bounding box center [549, 503] width 365 height 40
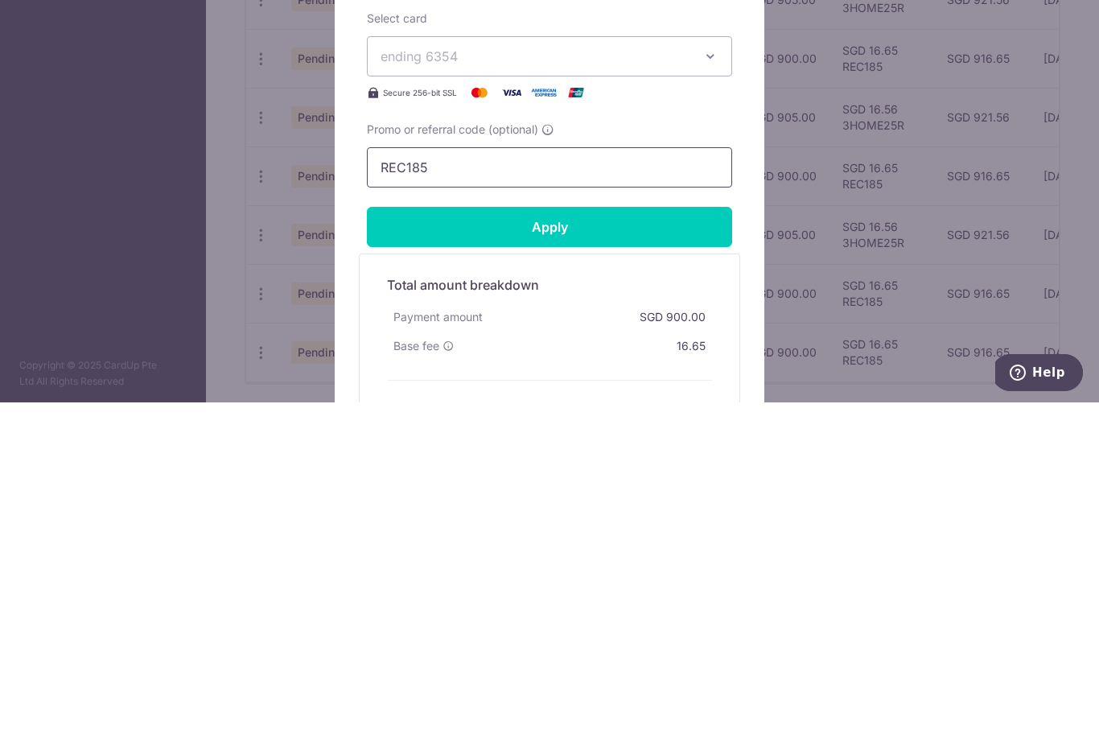
click at [404, 483] on input "REC185" at bounding box center [549, 503] width 365 height 40
click at [392, 483] on input "REC185" at bounding box center [549, 503] width 365 height 40
click at [404, 483] on input "3HOME25R" at bounding box center [549, 503] width 365 height 40
click at [392, 483] on input "3HOME25R" at bounding box center [549, 503] width 365 height 40
type input "3HOME25R"
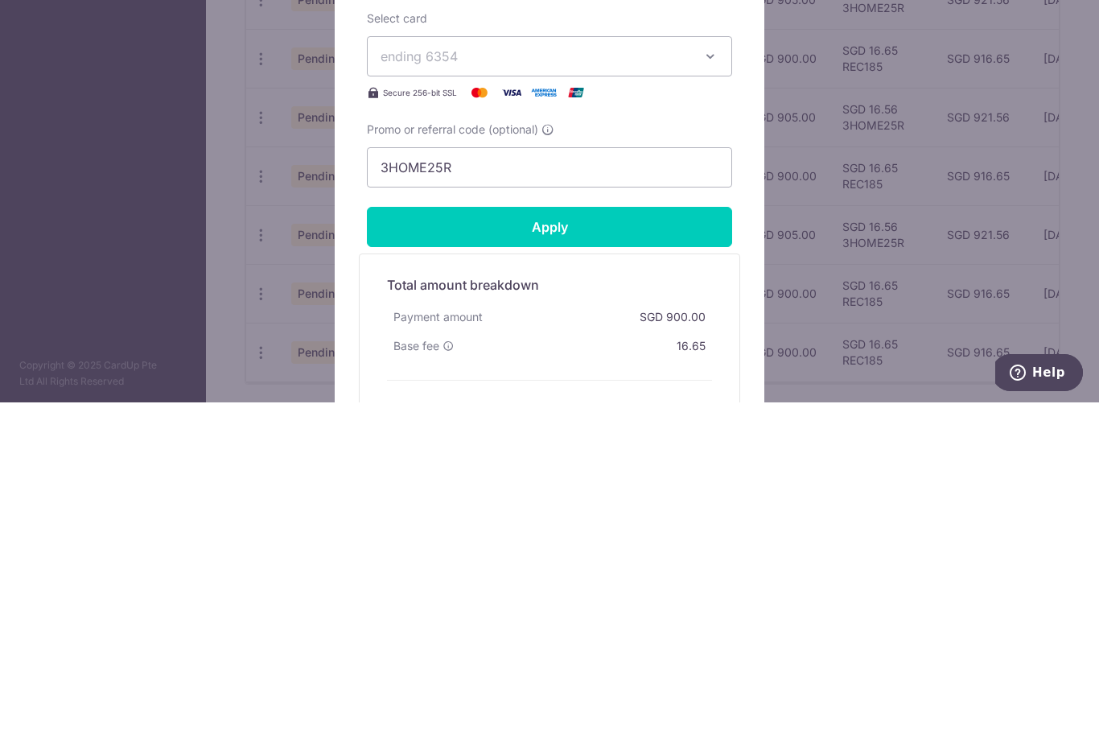
click at [413, 542] on input "Apply" at bounding box center [549, 562] width 365 height 40
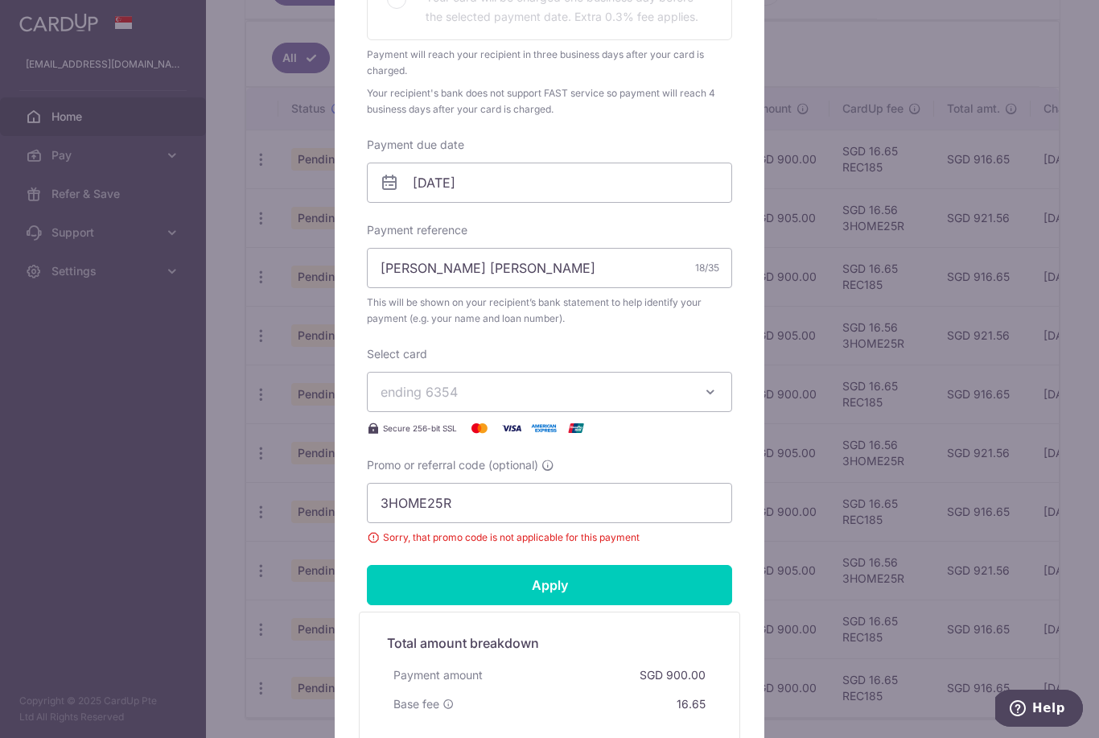
click at [235, 262] on div "Edit payment By clicking apply, you will make changes to all 6 payments to HDB …" at bounding box center [549, 369] width 1099 height 738
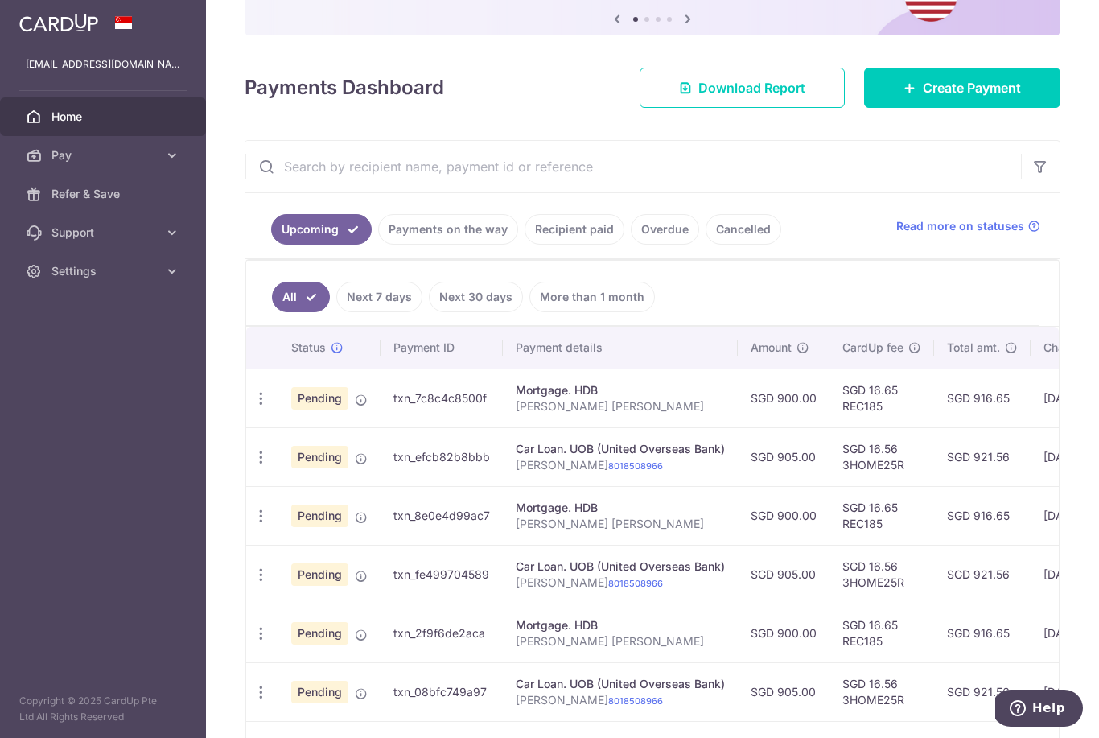
scroll to position [141, 0]
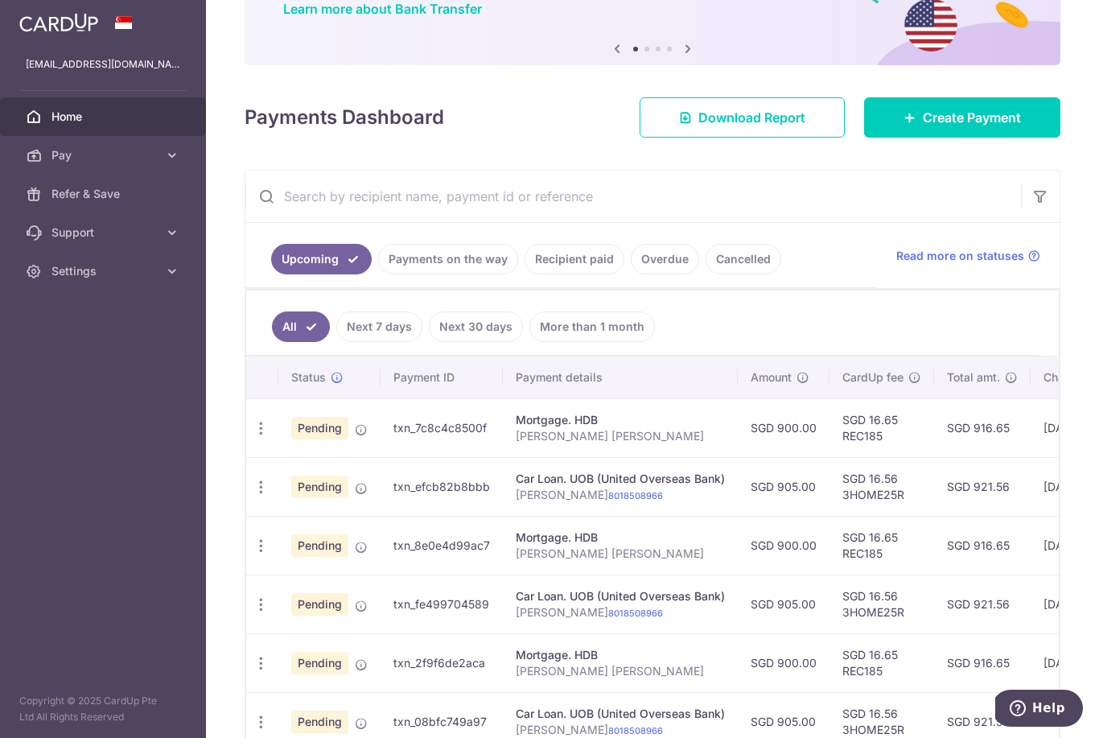
click at [1051, 138] on link "Create Payment" at bounding box center [962, 117] width 196 height 40
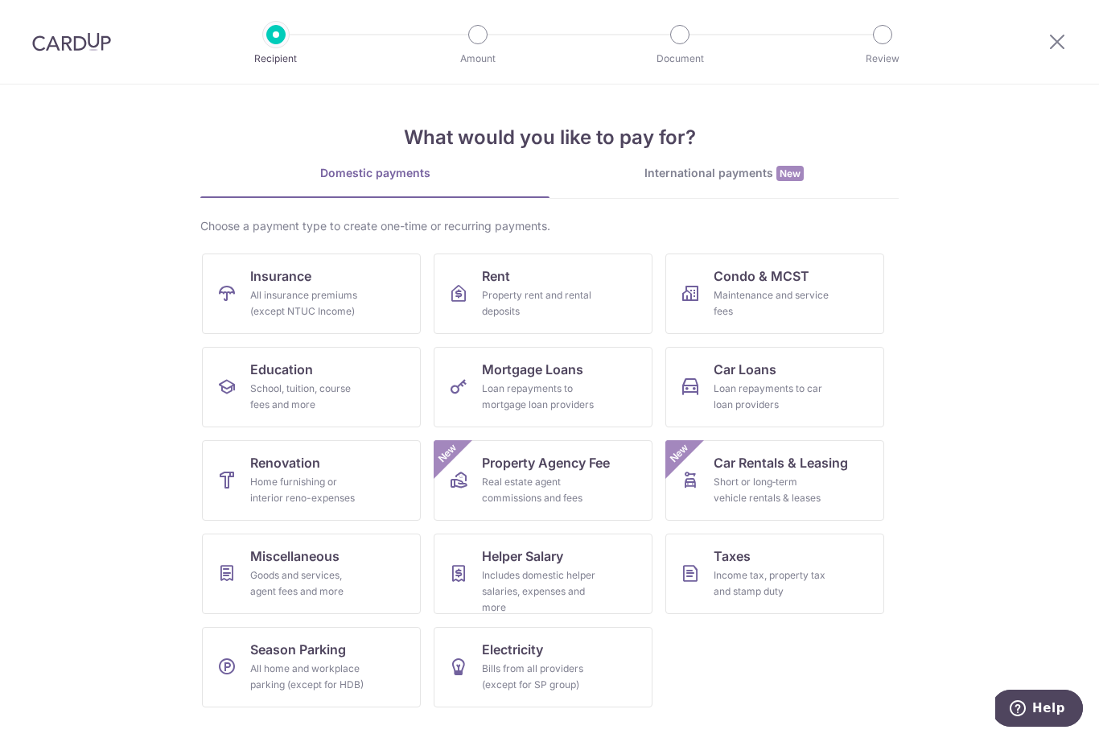
click at [480, 384] on link "Mortgage Loans Loan repayments to mortgage loan providers" at bounding box center [543, 387] width 219 height 80
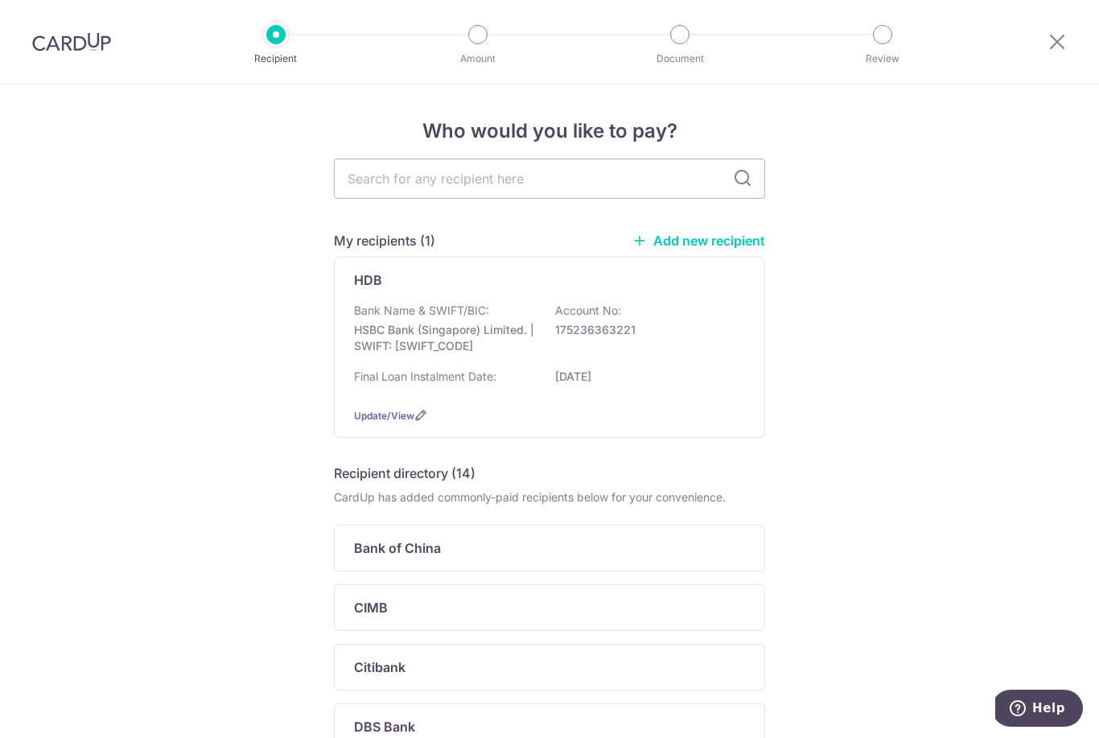
click at [371, 362] on div "Bank Name & SWIFT/BIC: HSBC Bank (Singapore) Limited. | SWIFT: [SWIFT_CODE] Acc…" at bounding box center [549, 333] width 391 height 60
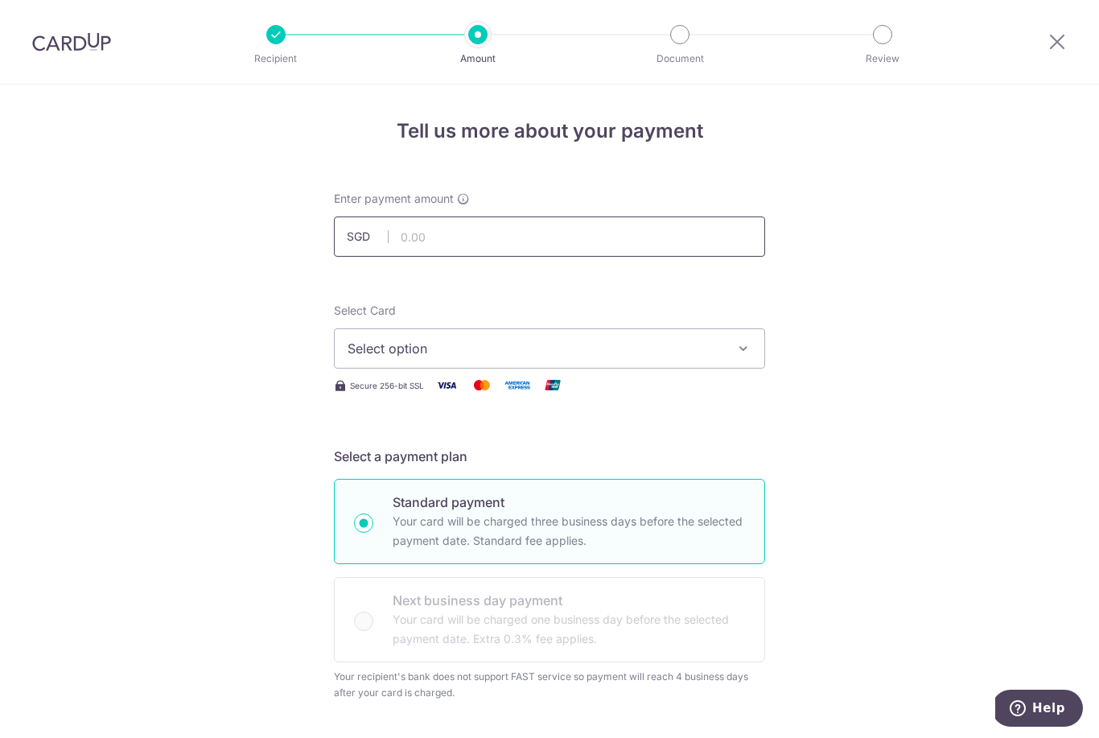
click at [431, 223] on input "text" at bounding box center [549, 236] width 431 height 40
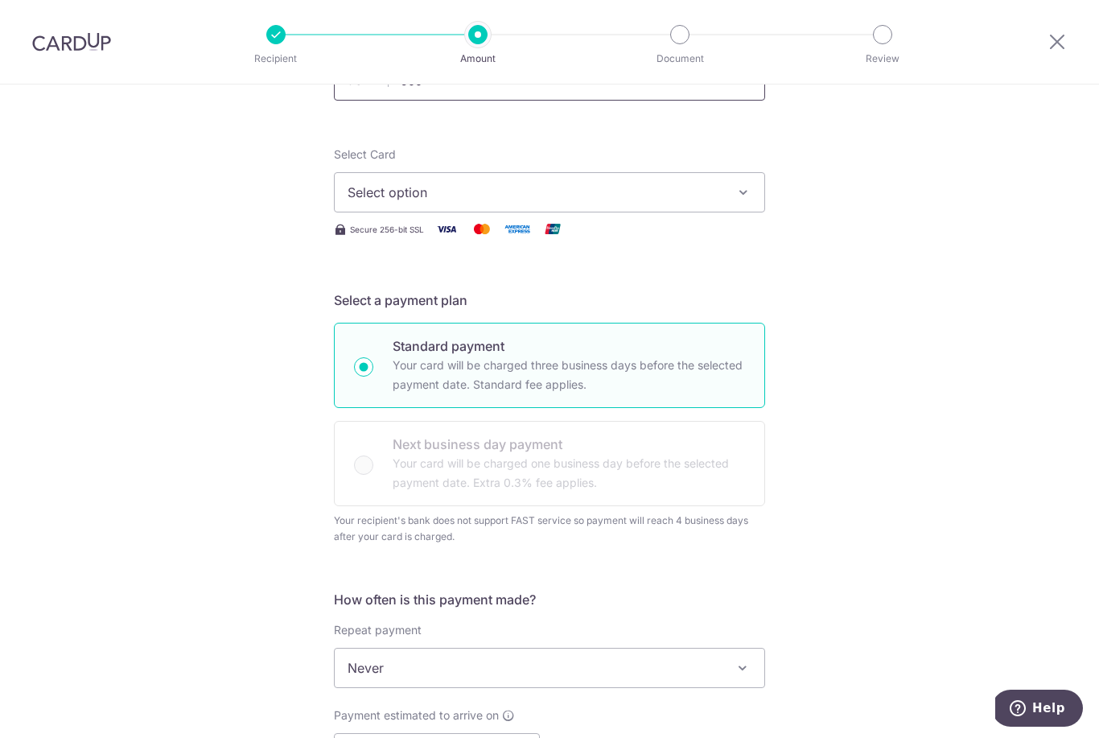
scroll to position [155, 0]
click at [363, 191] on span "Select option" at bounding box center [535, 193] width 375 height 19
type input "900.00"
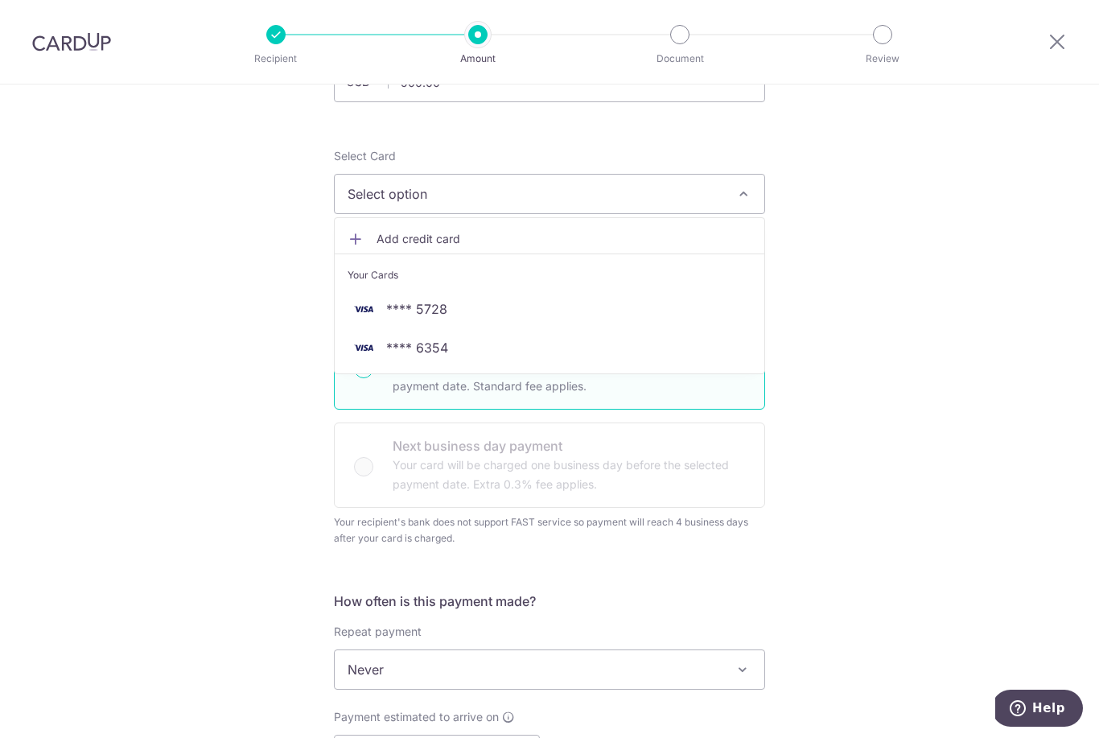
click at [392, 357] on span "**** 6354" at bounding box center [417, 347] width 62 height 19
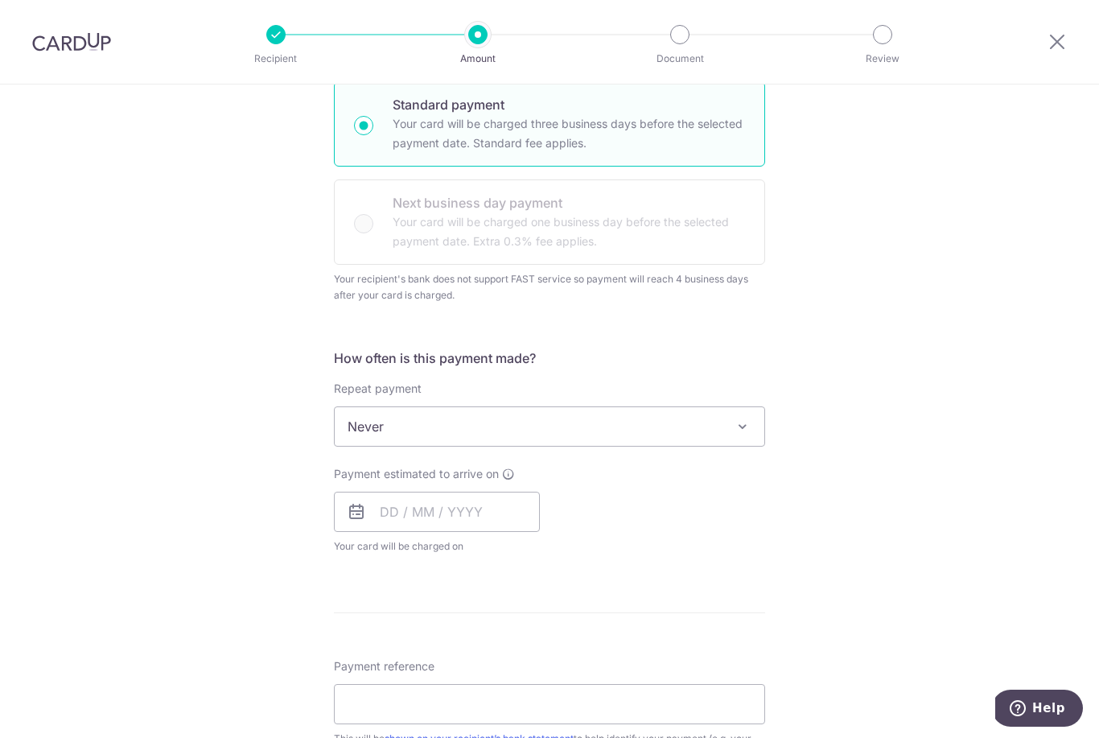
scroll to position [397, 0]
click at [365, 434] on span "Never" at bounding box center [550, 427] width 430 height 39
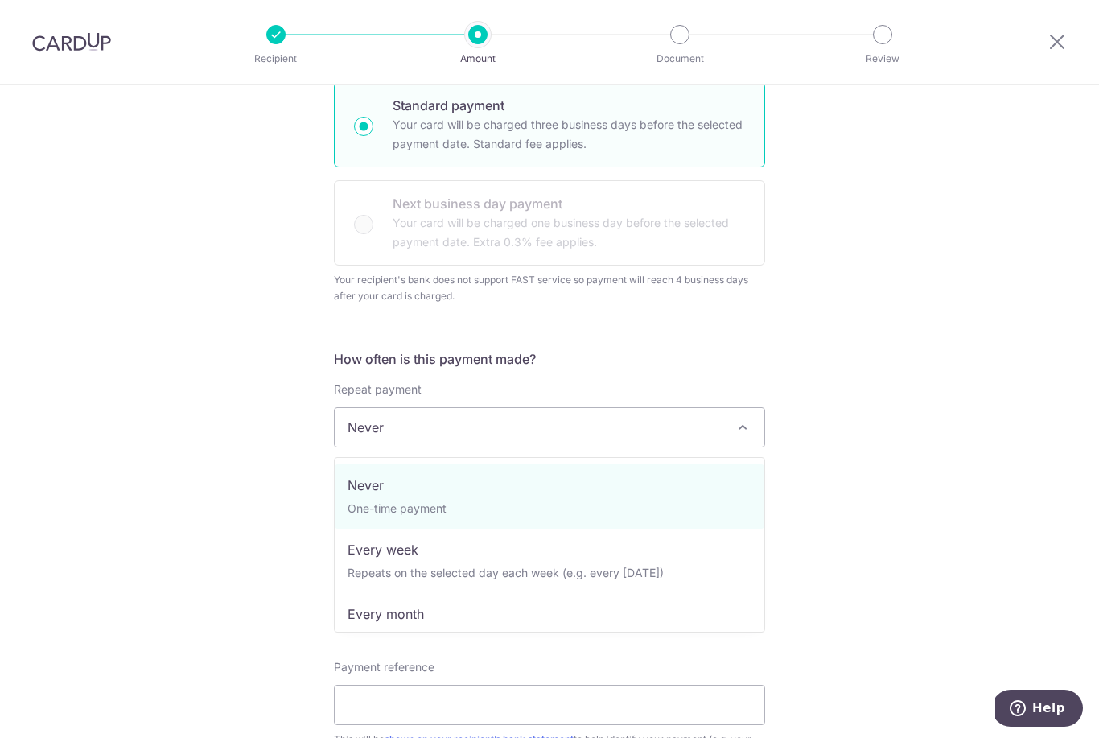
select select "3"
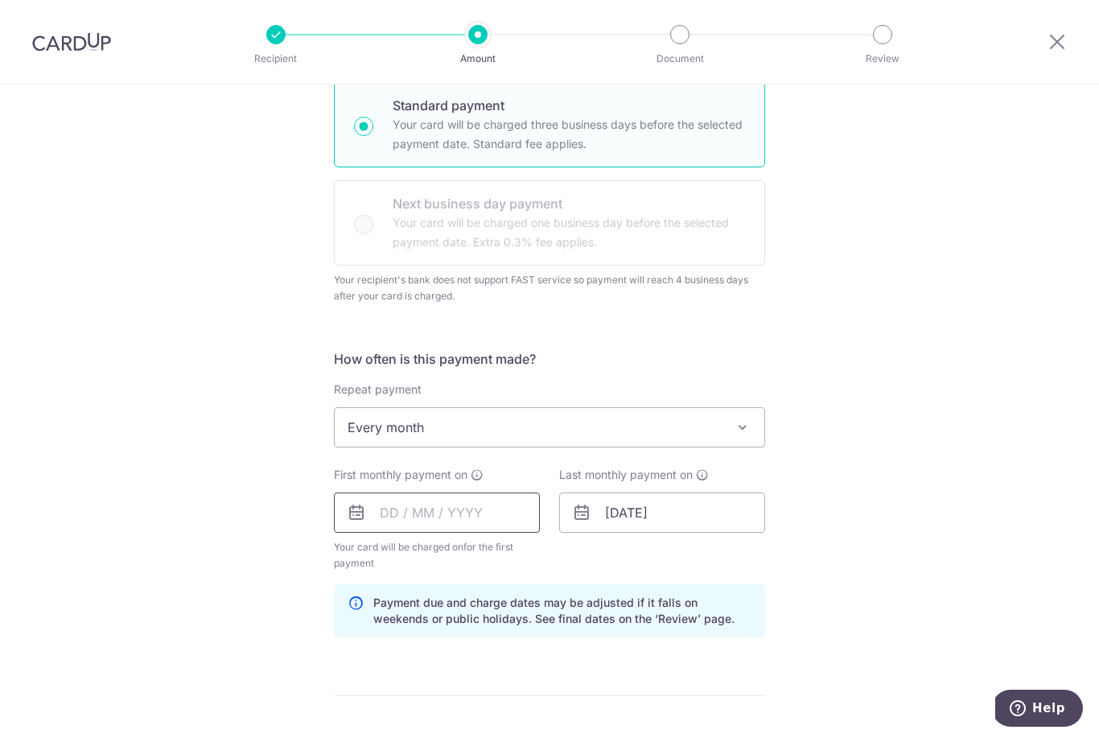
click at [366, 519] on input "text" at bounding box center [437, 513] width 206 height 40
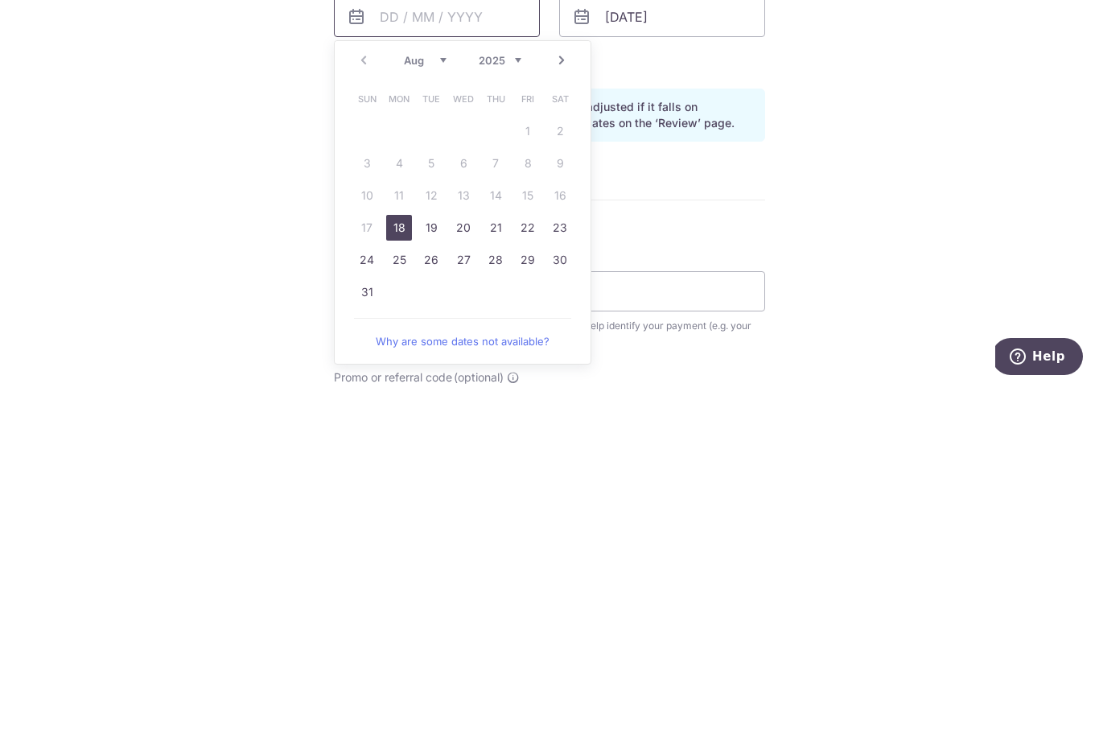
scroll to position [542, 0]
click at [431, 597] on link "26" at bounding box center [431, 610] width 26 height 26
type input "26/08/2025"
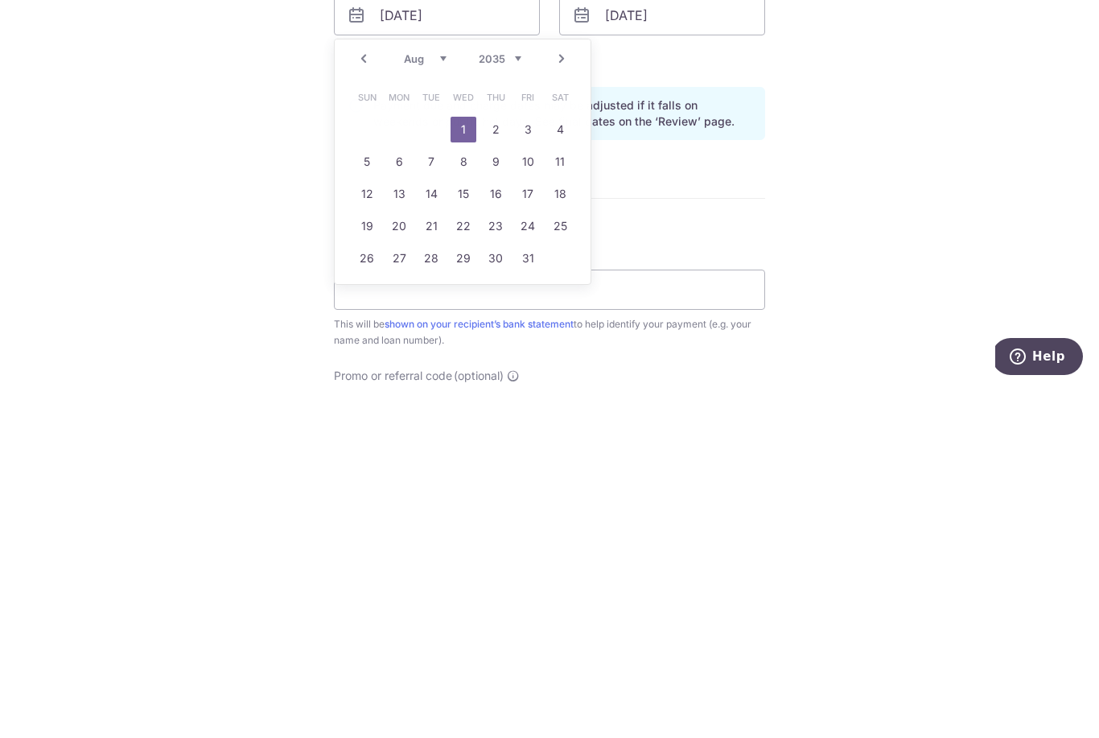
scroll to position [52, 0]
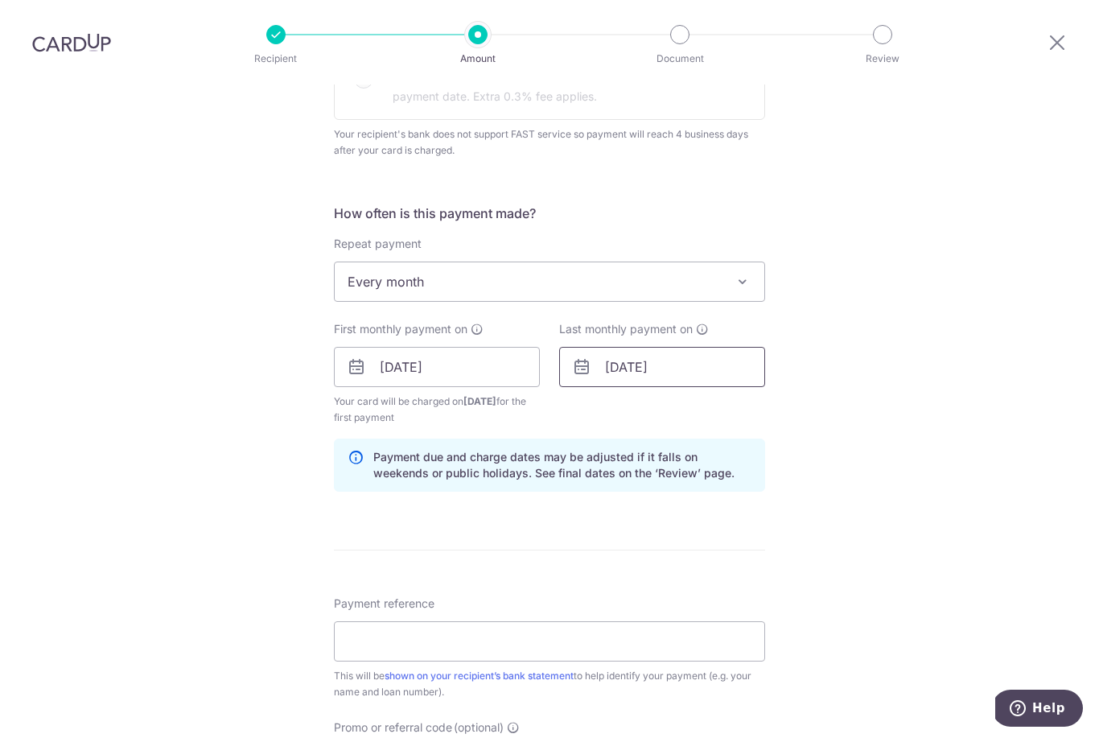
click at [605, 347] on input "01/08/2035" at bounding box center [662, 367] width 206 height 40
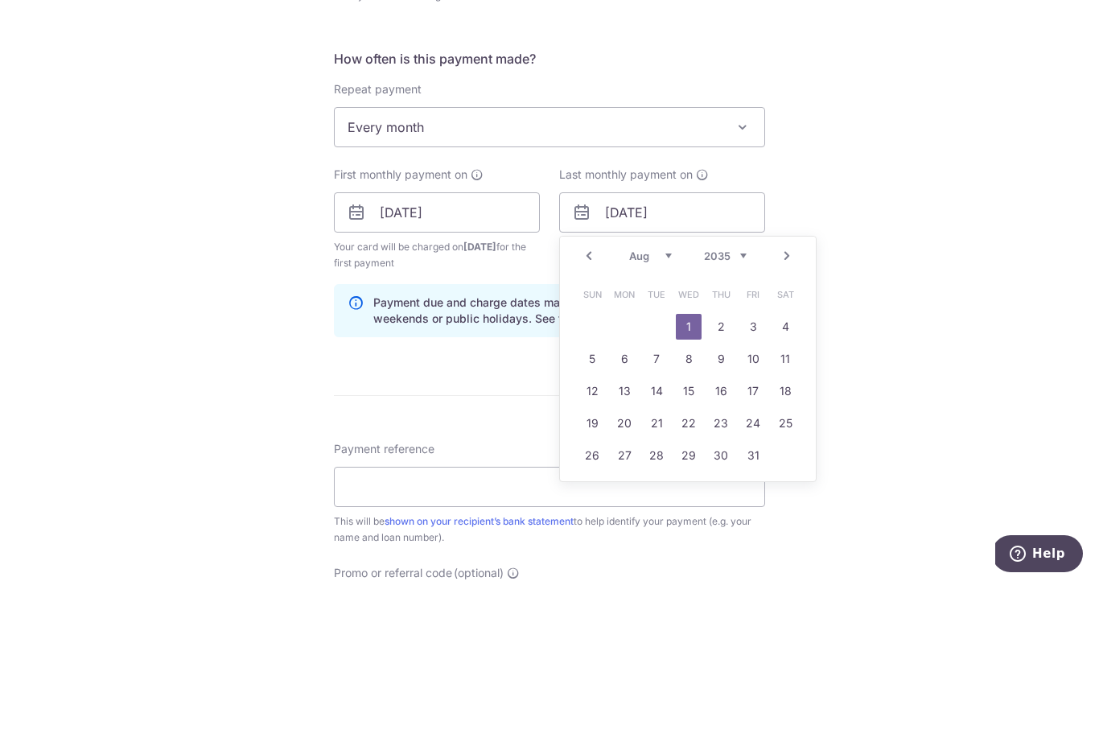
click at [722, 404] on select "2024 2025 2026 2027 2028 2029 2030 2031 2032 2033 2034 2035" at bounding box center [725, 410] width 43 height 13
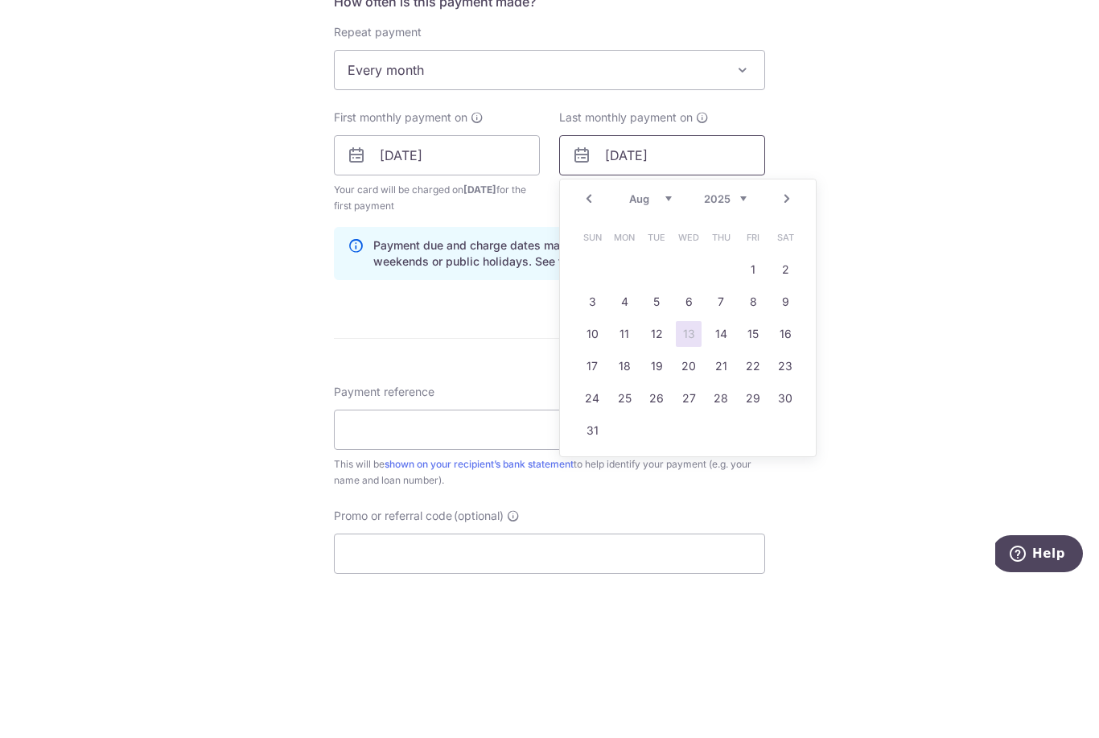
scroll to position [635, 0]
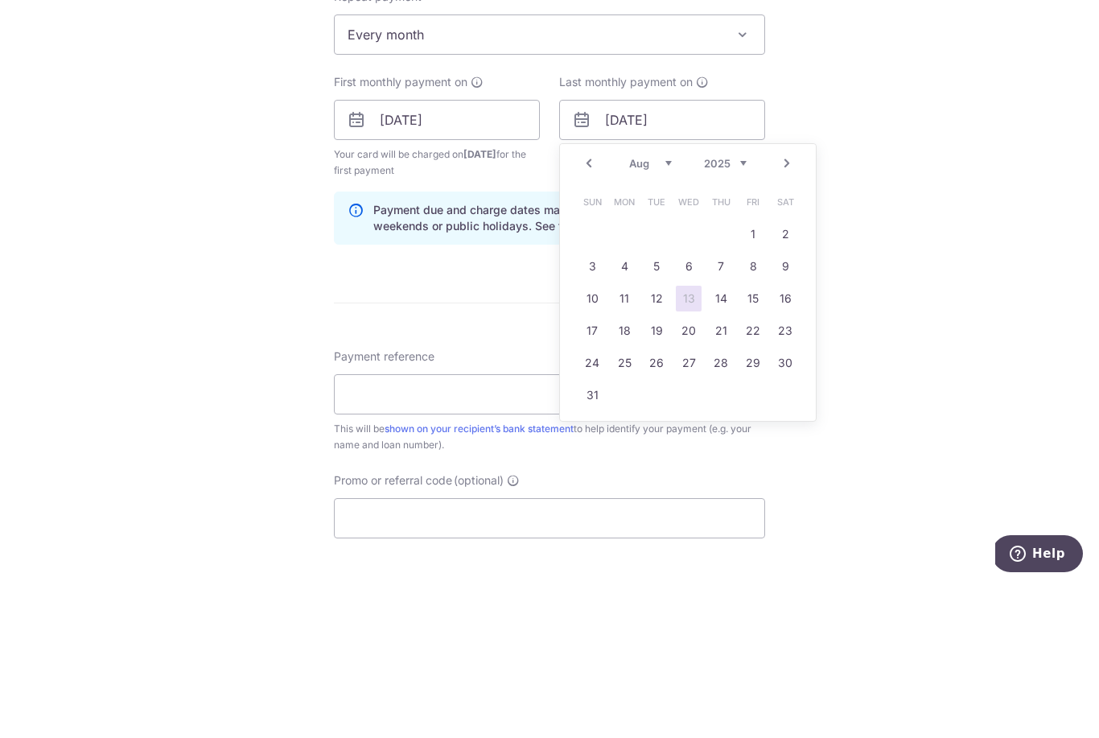
click at [654, 311] on select "Jan Feb Mar Apr May Jun Jul Aug Sep Oct Nov Dec" at bounding box center [650, 317] width 43 height 13
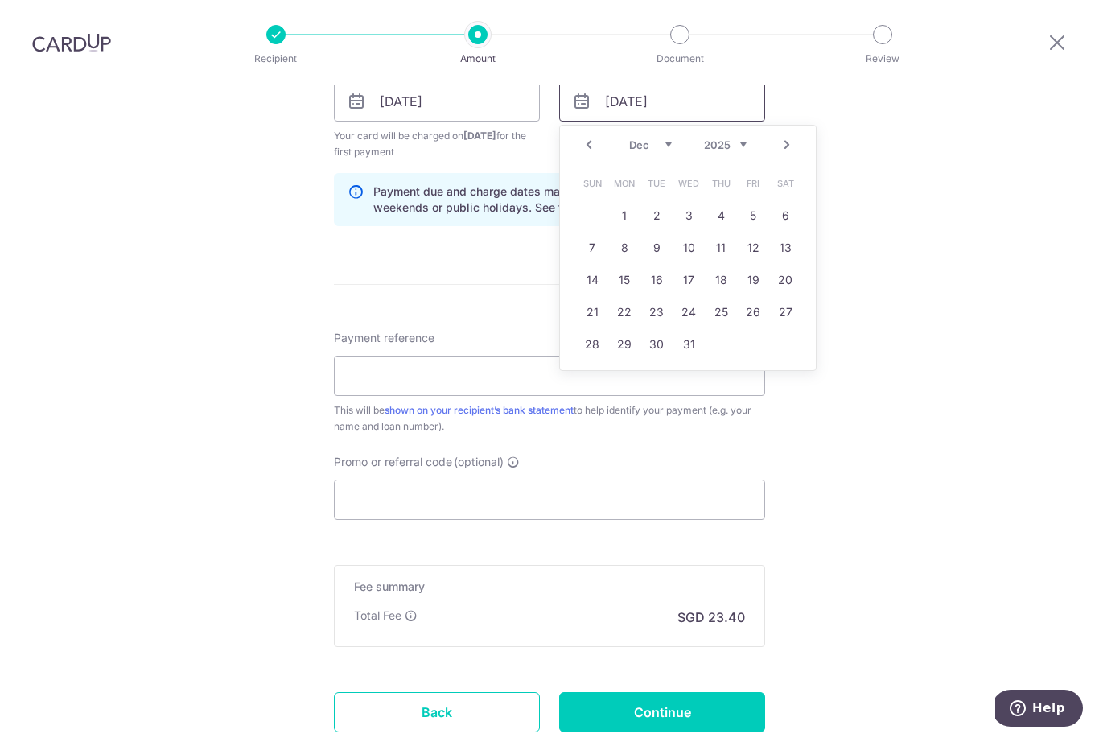
scroll to position [829, 0]
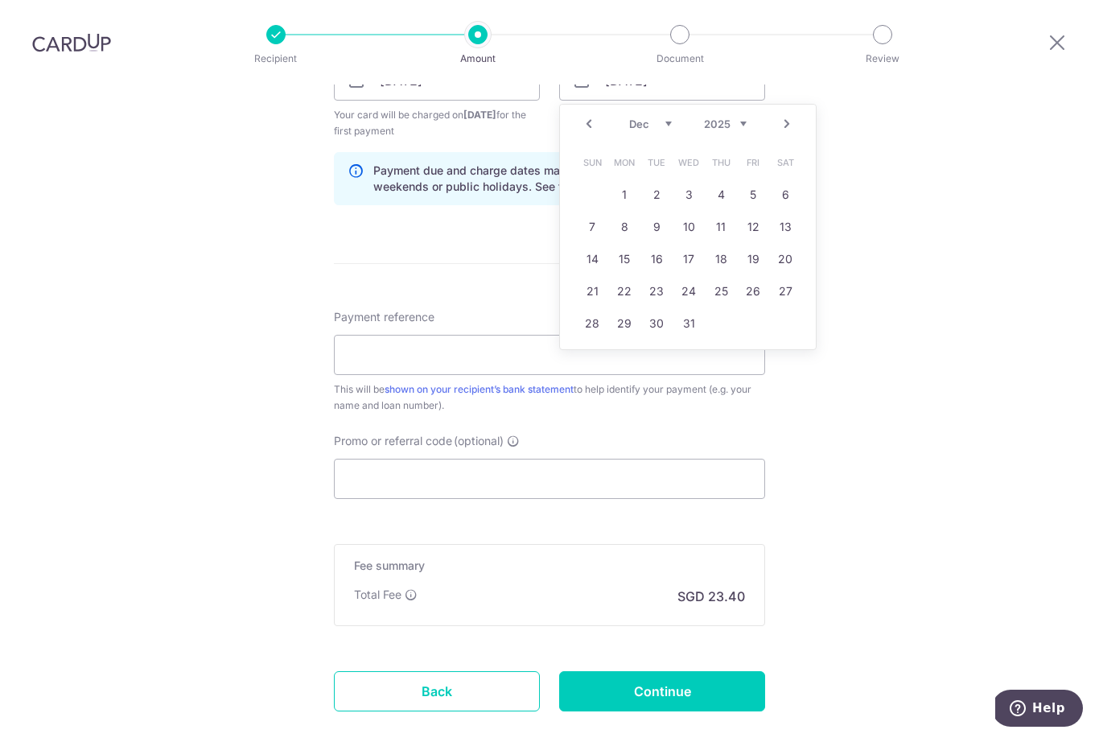
click at [750, 278] on link "26" at bounding box center [753, 291] width 26 height 26
type input "[DATE]"
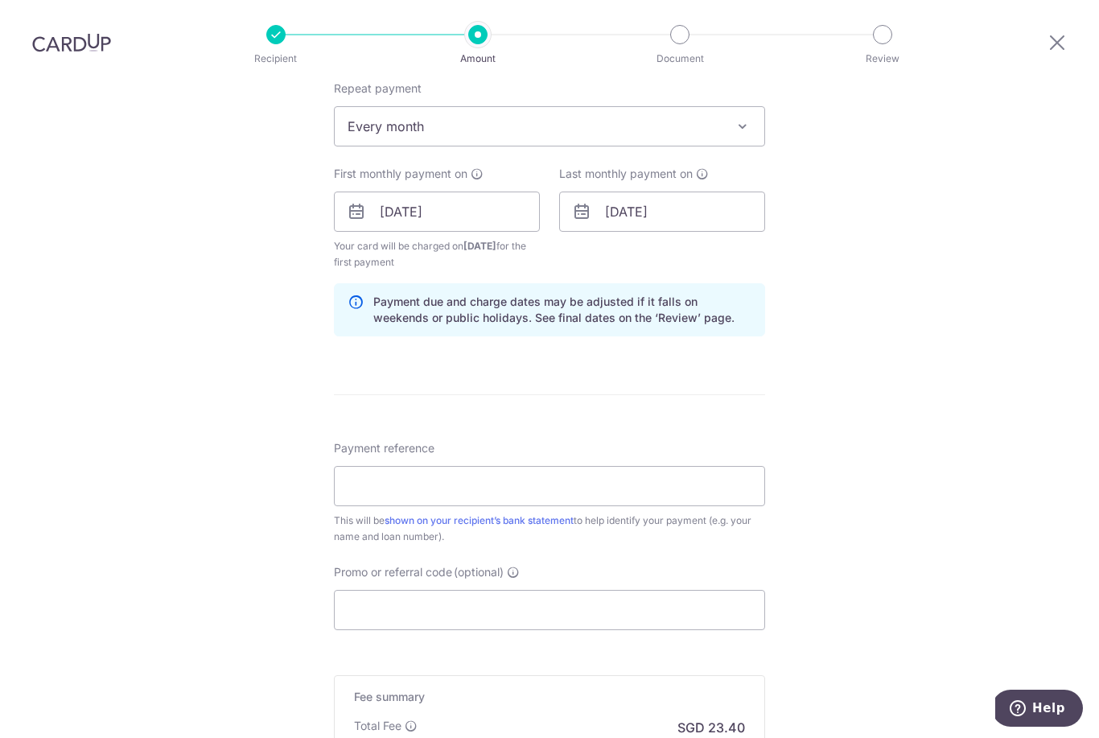
scroll to position [678, 0]
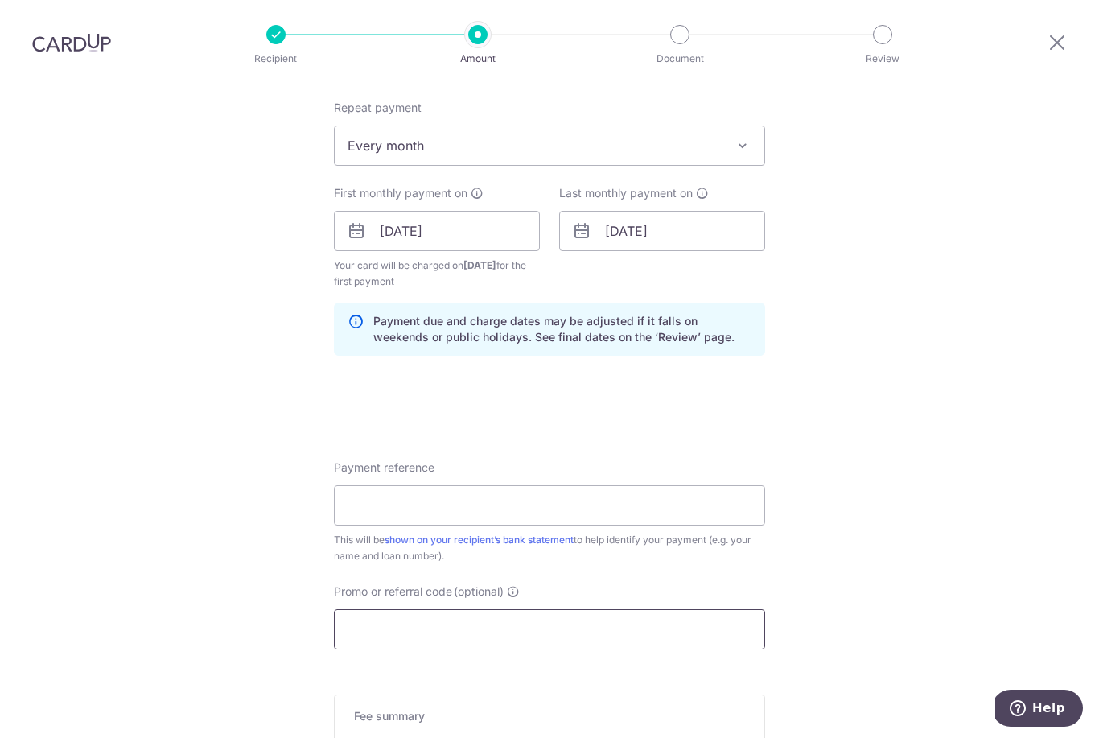
click at [378, 609] on input "Promo or referral code (optional)" at bounding box center [549, 629] width 431 height 40
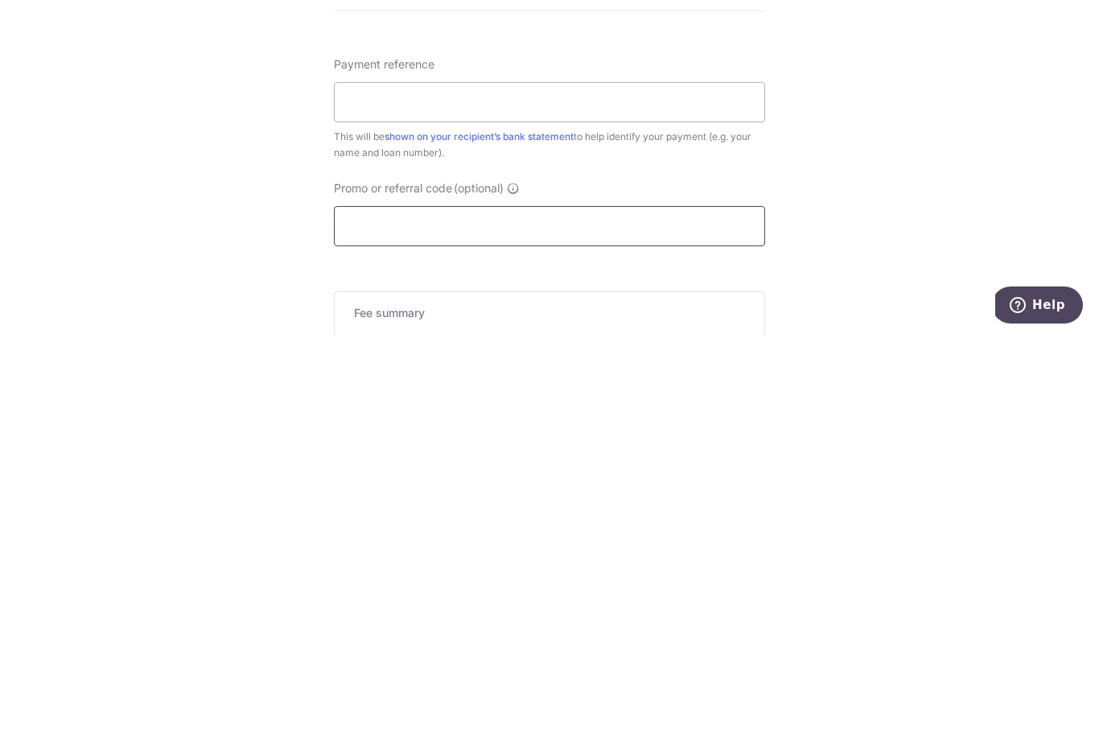
click at [350, 609] on input "Promo or referral code (optional)" at bounding box center [549, 629] width 431 height 40
click at [356, 609] on input "Promo or referral code (optional)" at bounding box center [549, 629] width 431 height 40
paste input "3HOME25R"
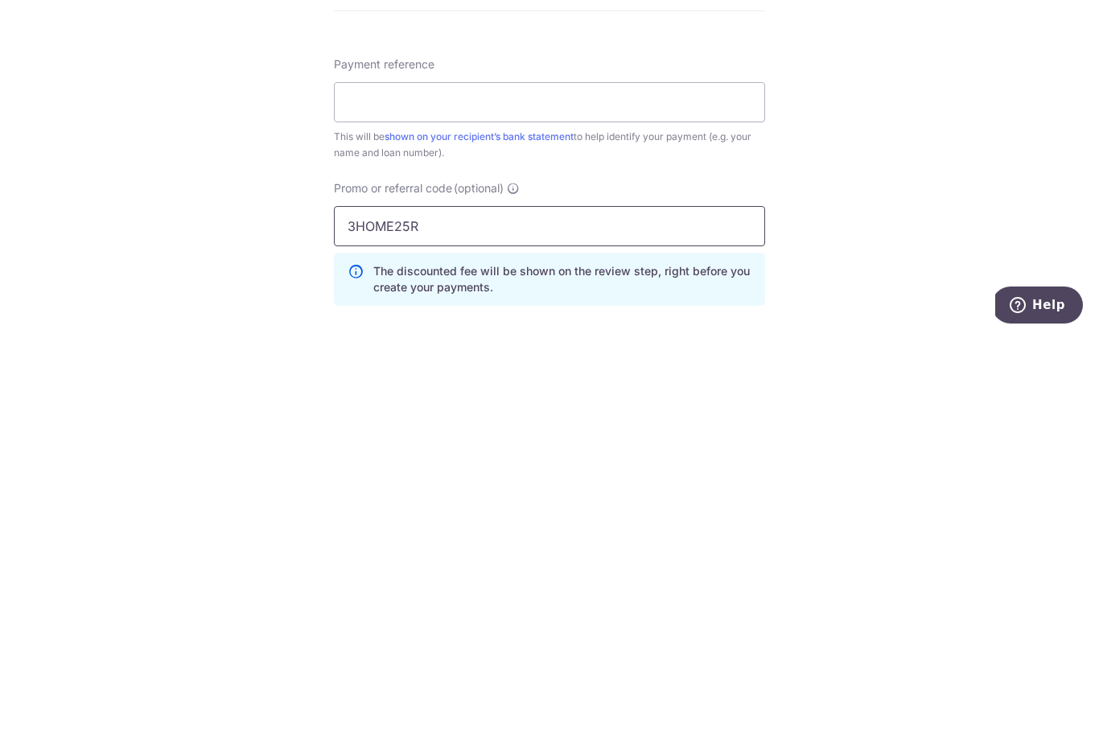
type input "3HOME25R"
click at [362, 485] on input "Payment reference" at bounding box center [549, 505] width 431 height 40
type input "[PERSON_NAME] [PERSON_NAME]"
click at [264, 218] on div "Tell us more about your payment Enter payment amount SGD 900.00 900.00 Select C…" at bounding box center [549, 230] width 1099 height 1649
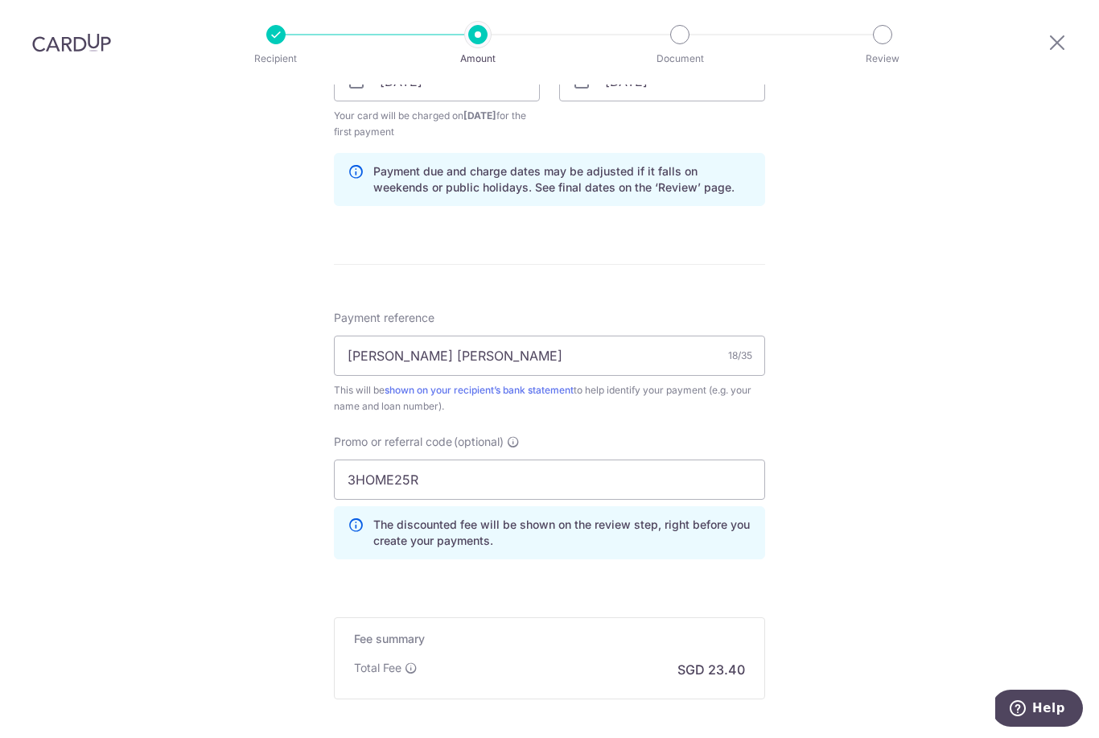
scroll to position [845, 0]
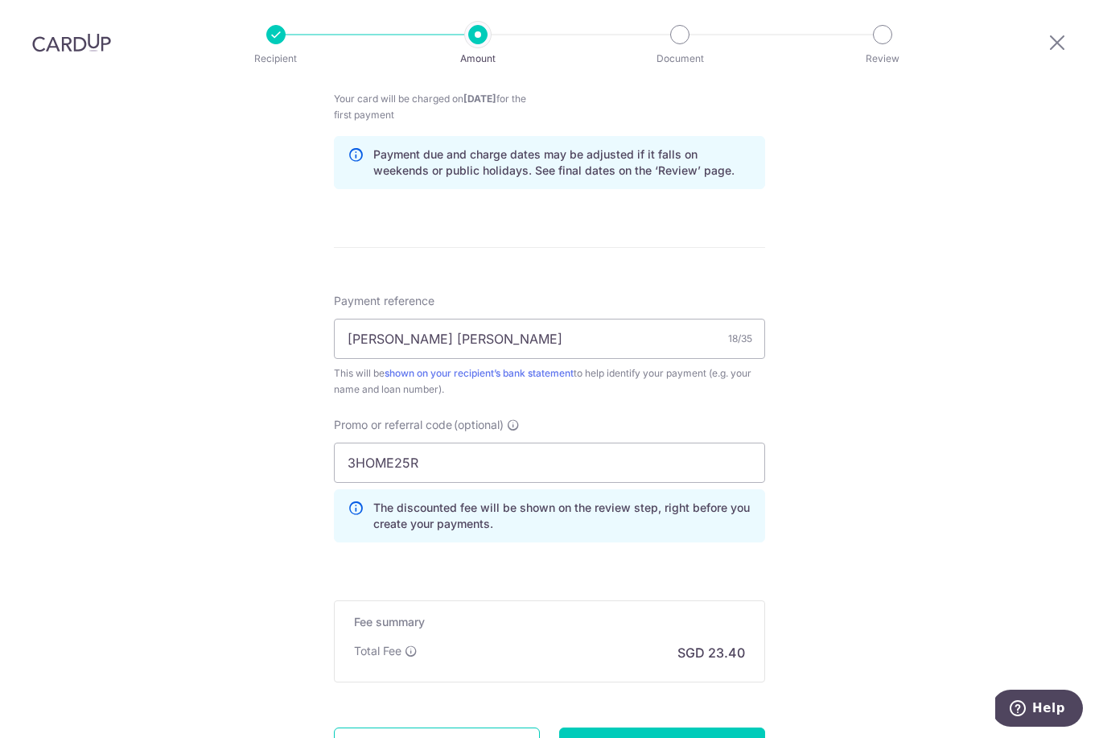
click at [596, 727] on input "Continue" at bounding box center [662, 747] width 206 height 40
type input "Create Schedule"
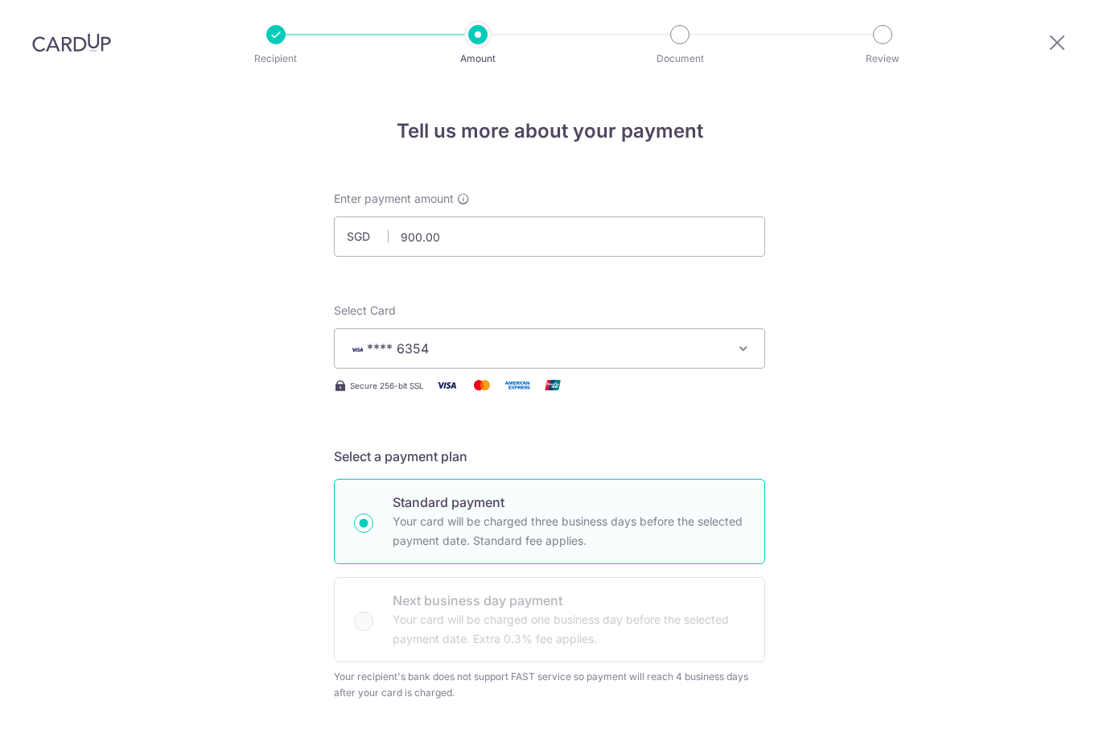
scroll to position [891, 0]
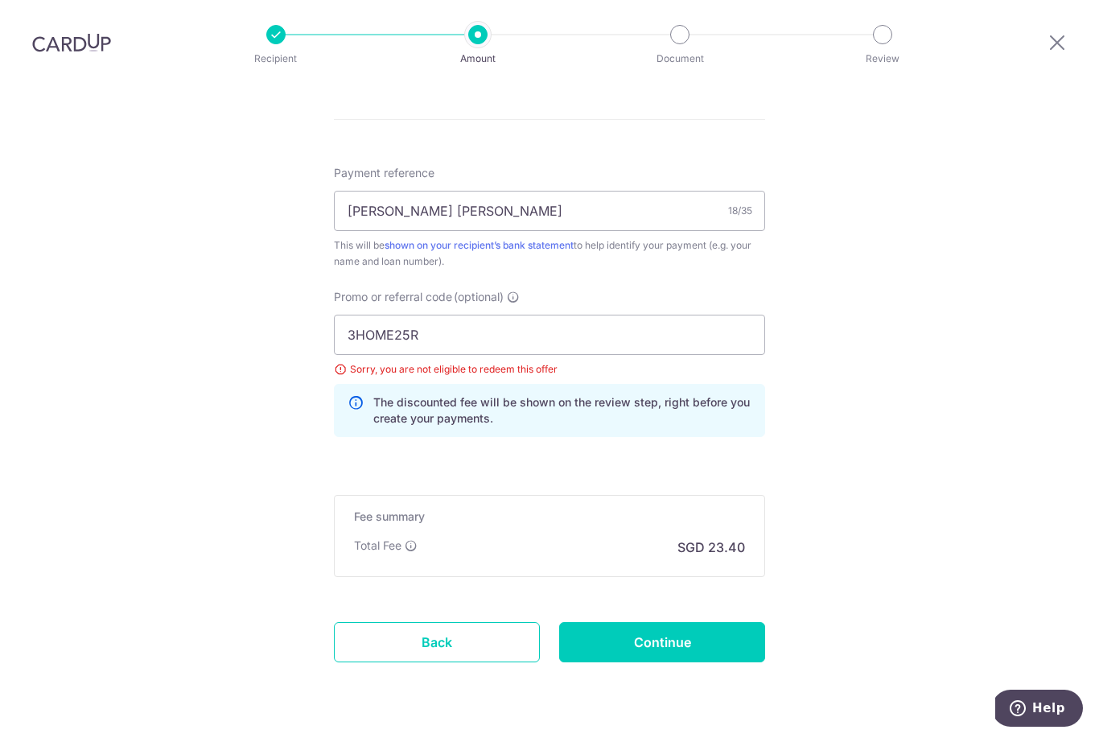
click at [341, 361] on div "Sorry, you are not eligible to redeem this offer" at bounding box center [549, 369] width 431 height 16
click at [346, 361] on div "Sorry, you are not eligible to redeem this offer" at bounding box center [549, 369] width 431 height 16
click at [342, 333] on div "3HOME25R Sorry, you are not eligible to redeem this offer The discounted fee wi…" at bounding box center [549, 376] width 431 height 122
click at [344, 361] on div "Sorry, you are not eligible to redeem this offer" at bounding box center [549, 369] width 431 height 16
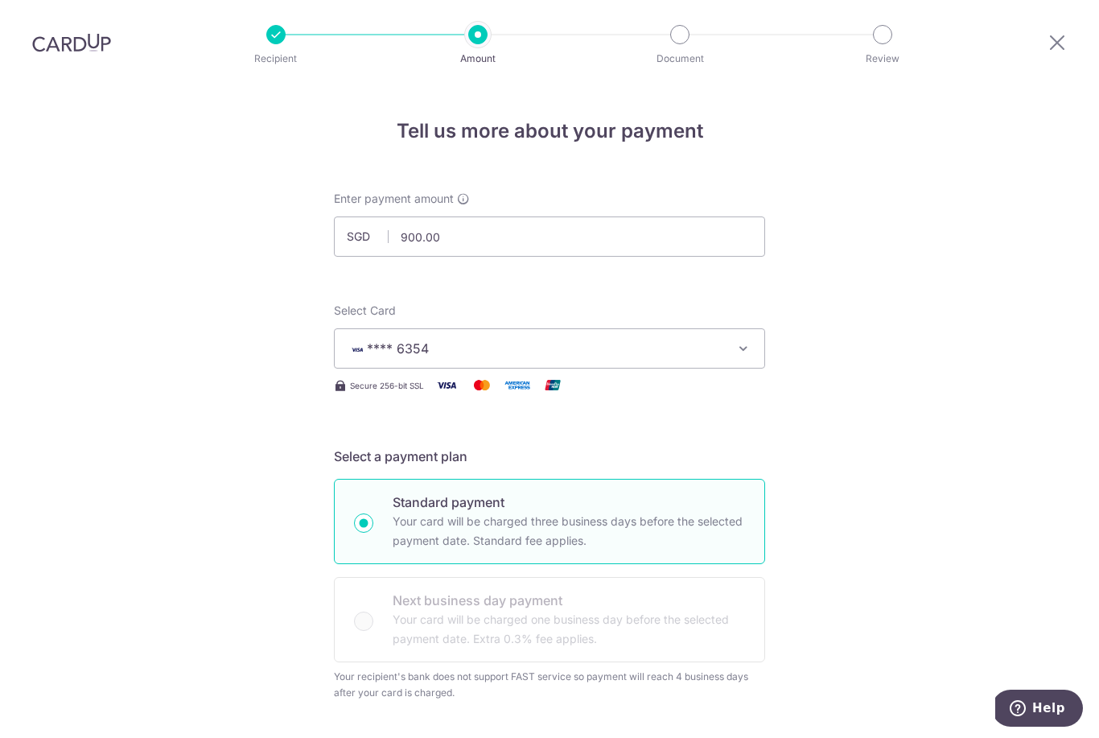
scroll to position [0, 0]
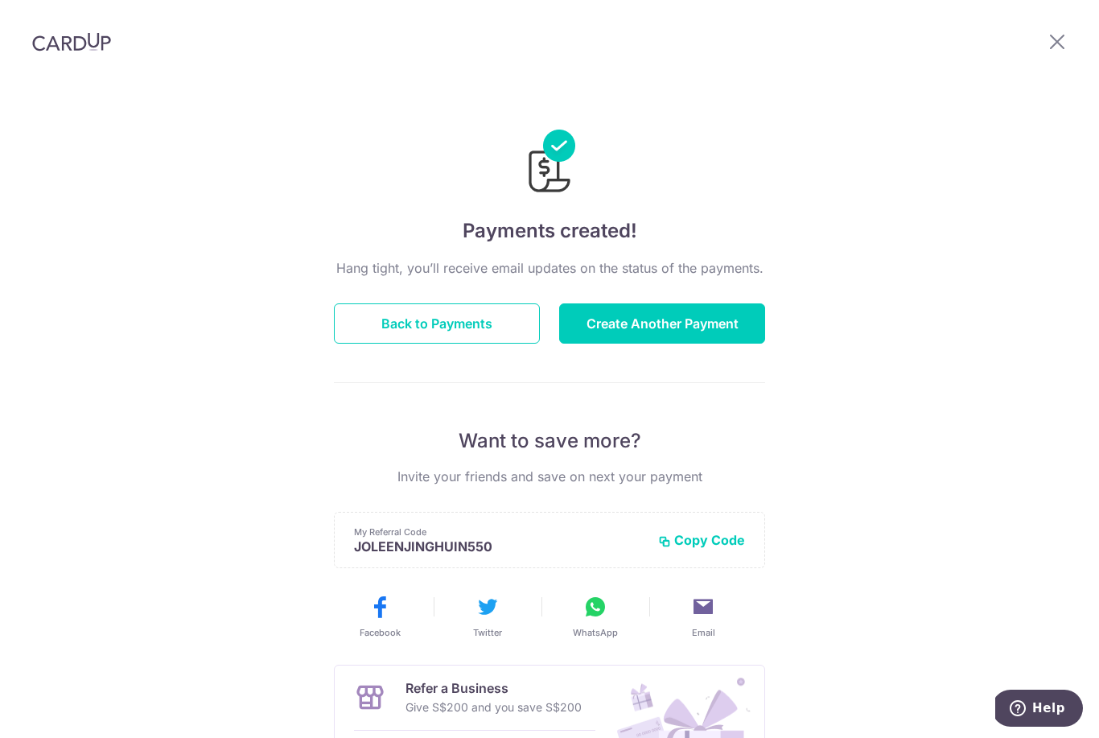
click at [414, 323] on button "Back to Payments" at bounding box center [437, 323] width 206 height 40
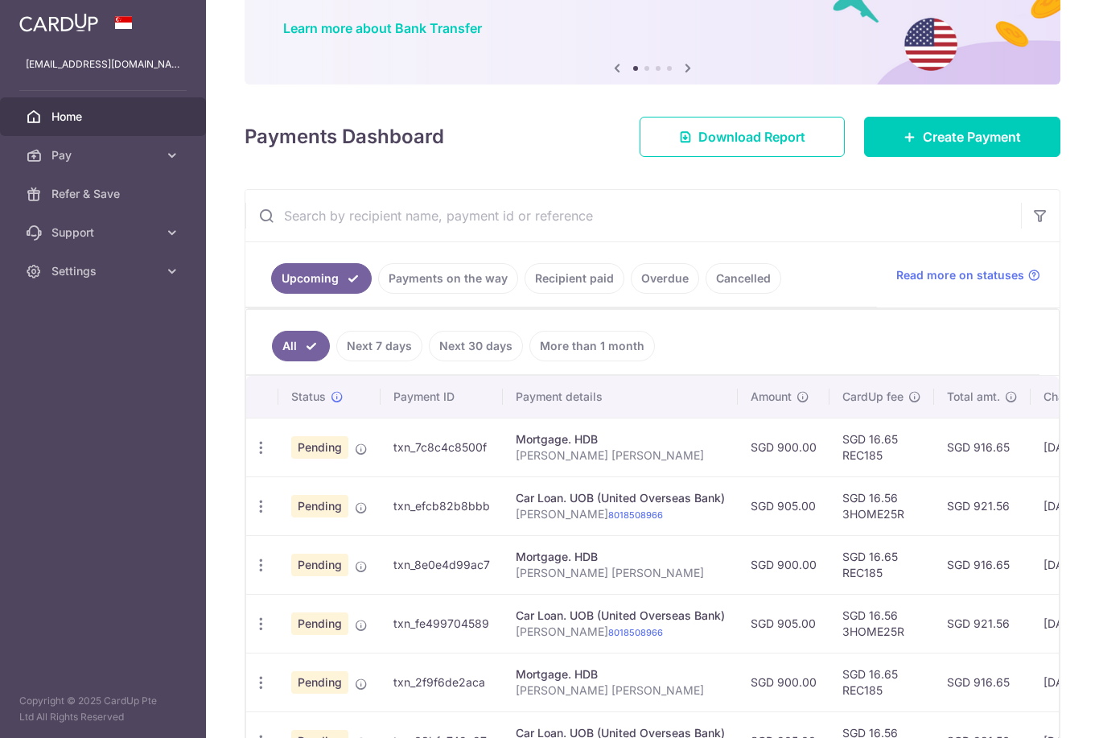
scroll to position [253, 0]
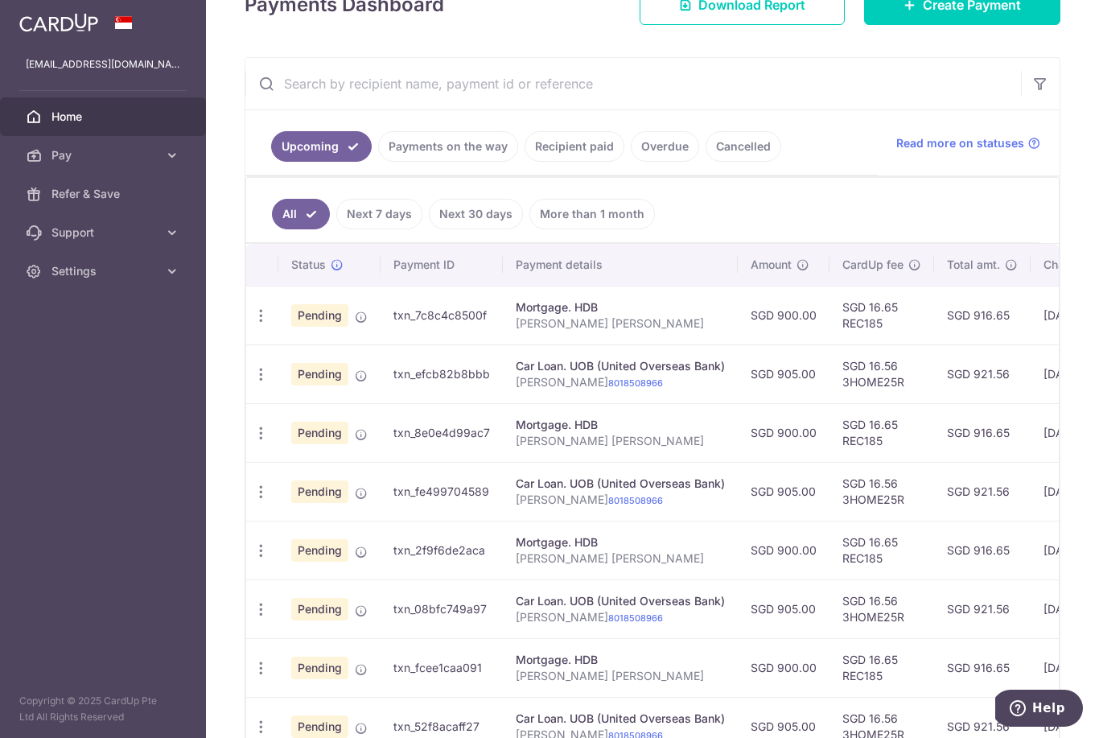
click at [246, 331] on div "Update payment Cancel payment" at bounding box center [261, 316] width 30 height 30
click at [253, 324] on icon "button" at bounding box center [261, 315] width 17 height 17
click at [293, 409] on span "Cancel payment" at bounding box center [347, 398] width 108 height 19
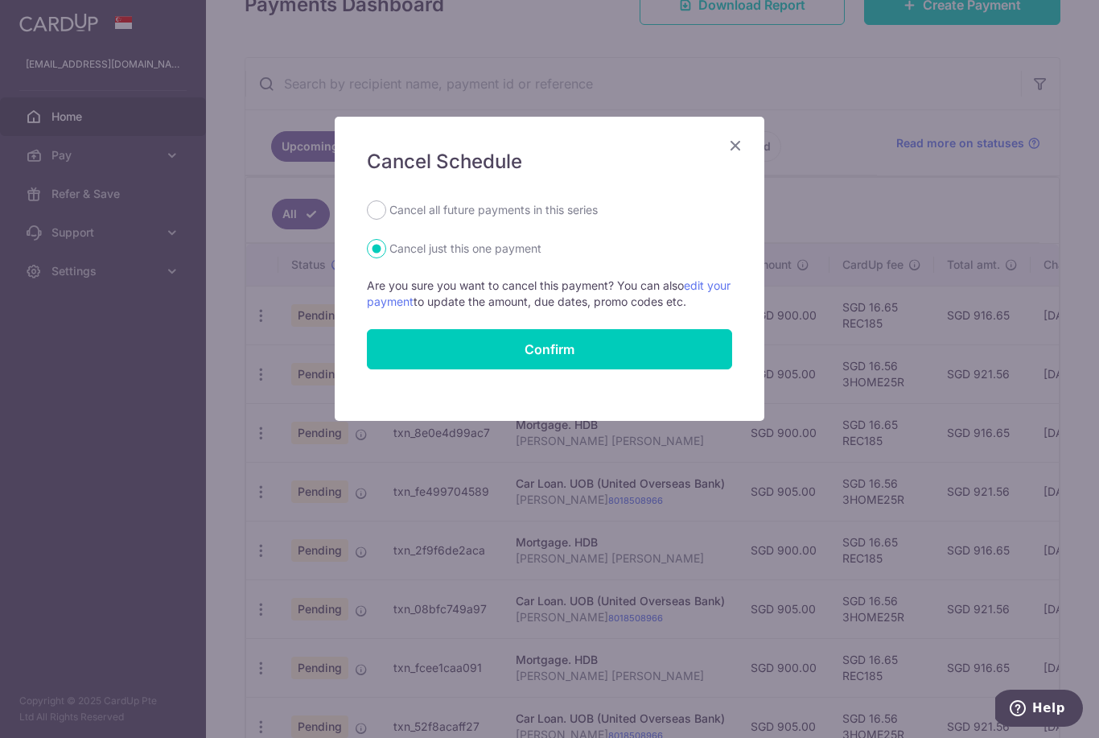
click at [389, 204] on label "Cancel all future payments in this series" at bounding box center [493, 209] width 208 height 19
click at [386, 204] on input "Cancel all future payments in this series" at bounding box center [376, 209] width 19 height 19
radio input "true"
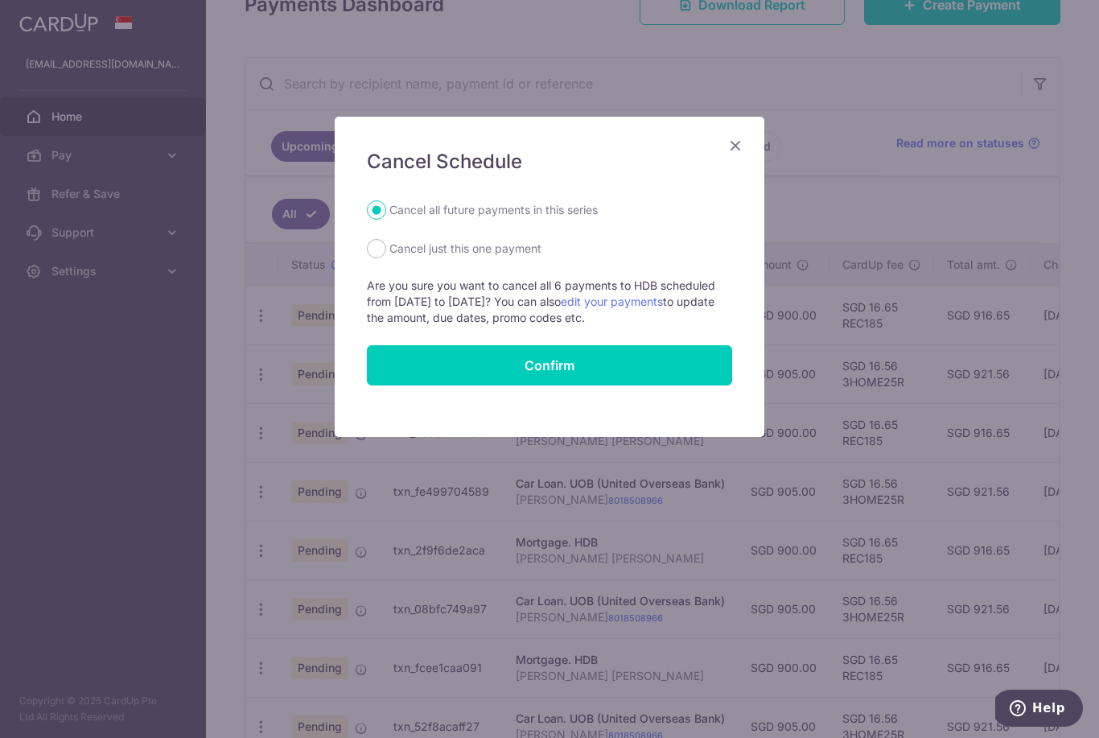
click at [393, 369] on input "Confirm" at bounding box center [549, 365] width 365 height 40
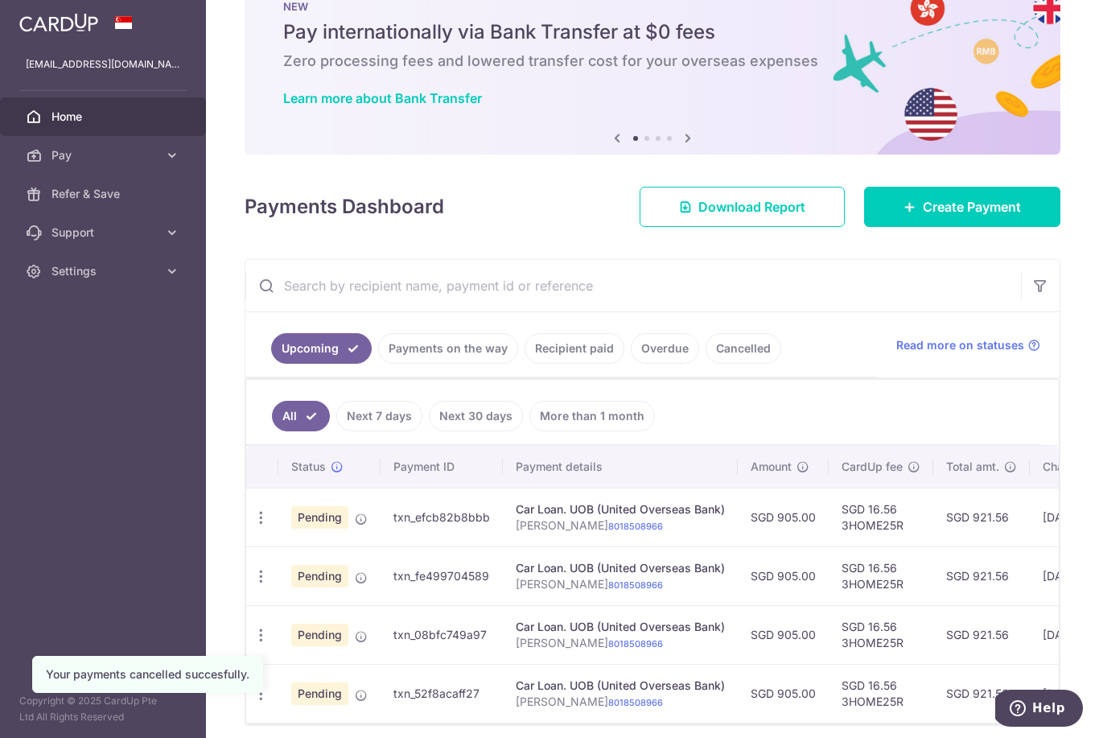
scroll to position [52, 0]
click at [907, 226] on link "Create Payment" at bounding box center [962, 206] width 196 height 40
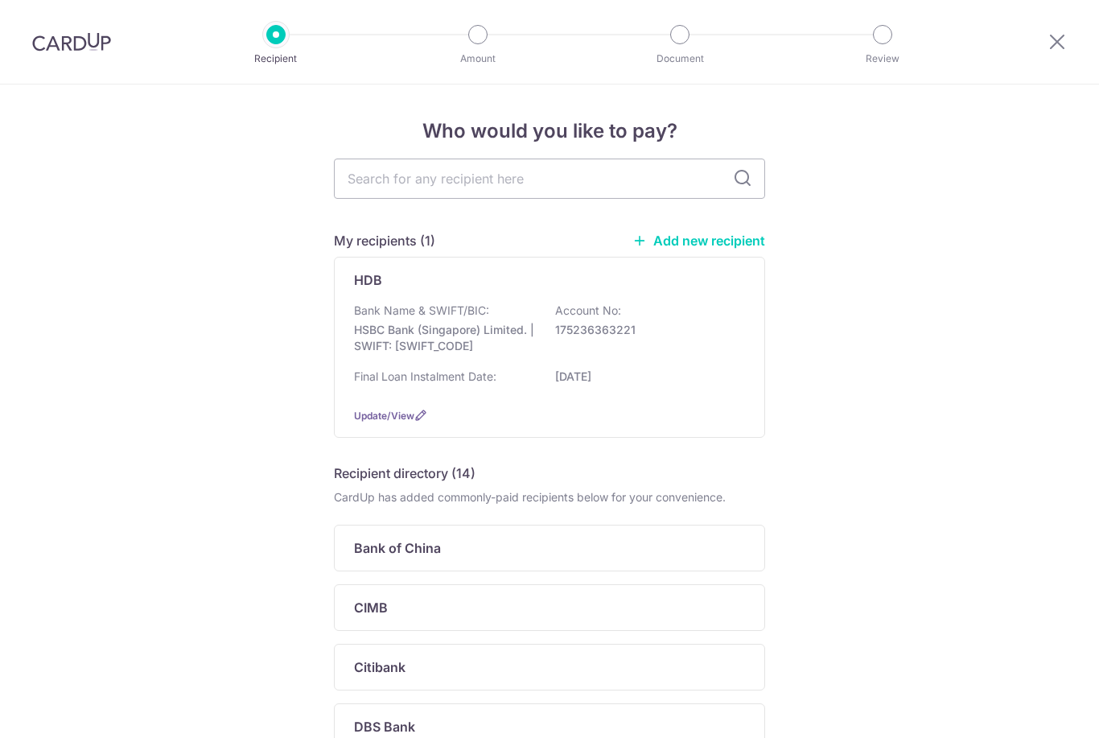
click at [391, 332] on p "HSBC Bank (Singapore) Limited. | SWIFT: [SWIFT_CODE]" at bounding box center [444, 338] width 180 height 32
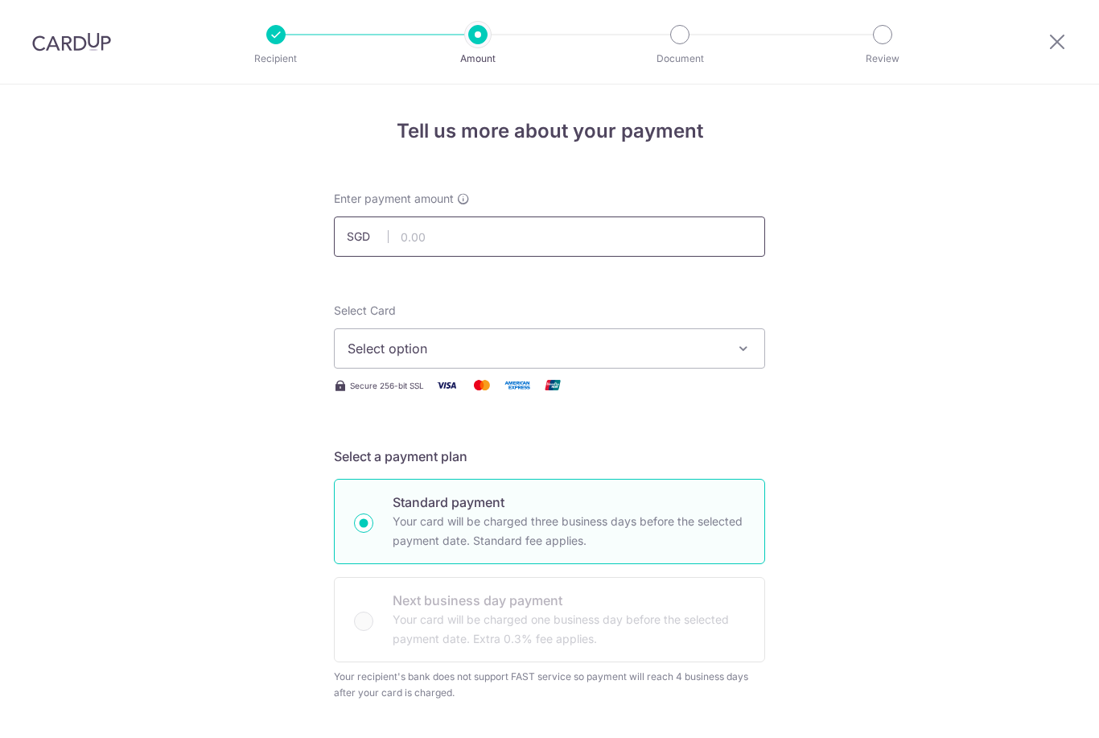
click at [413, 243] on input "text" at bounding box center [549, 236] width 431 height 40
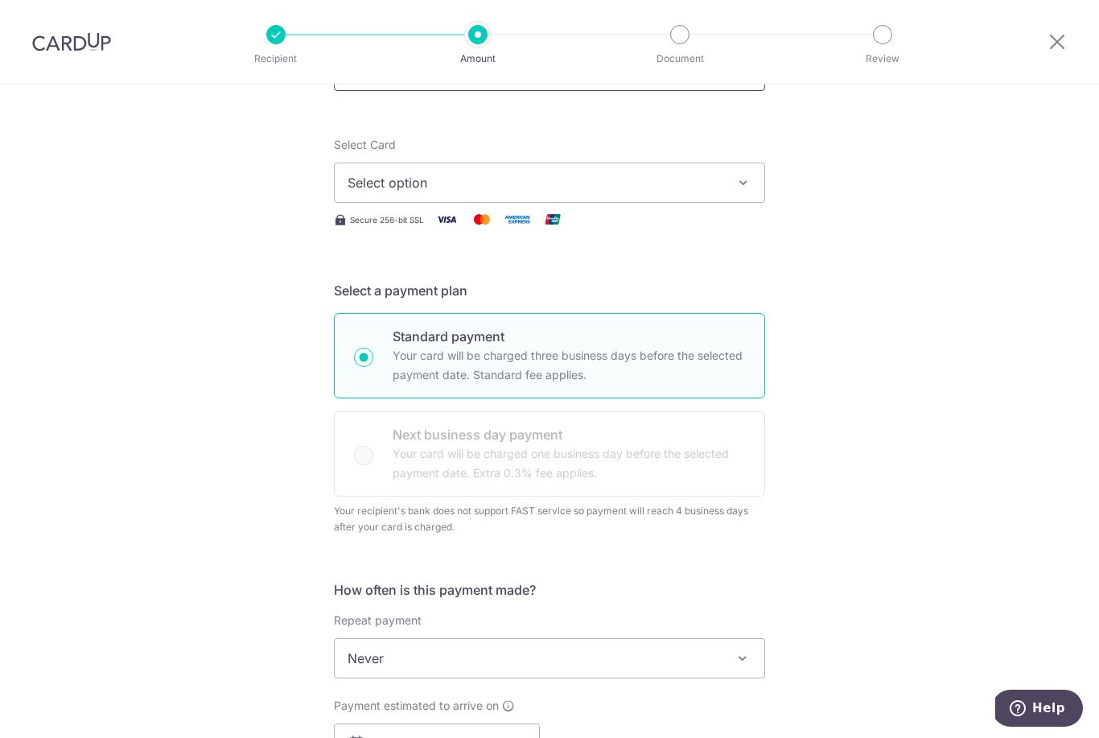
scroll to position [167, 0]
click at [361, 177] on button "Select option" at bounding box center [549, 182] width 431 height 40
type input "900.00"
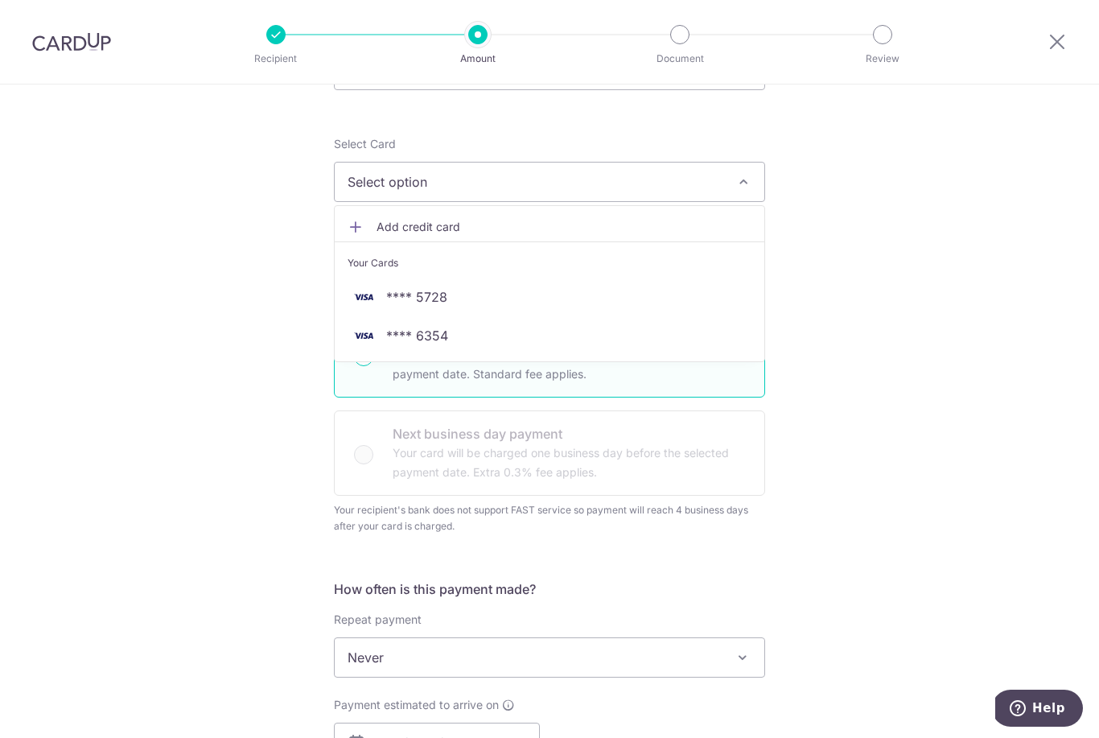
click at [395, 336] on span "**** 6354" at bounding box center [417, 335] width 62 height 19
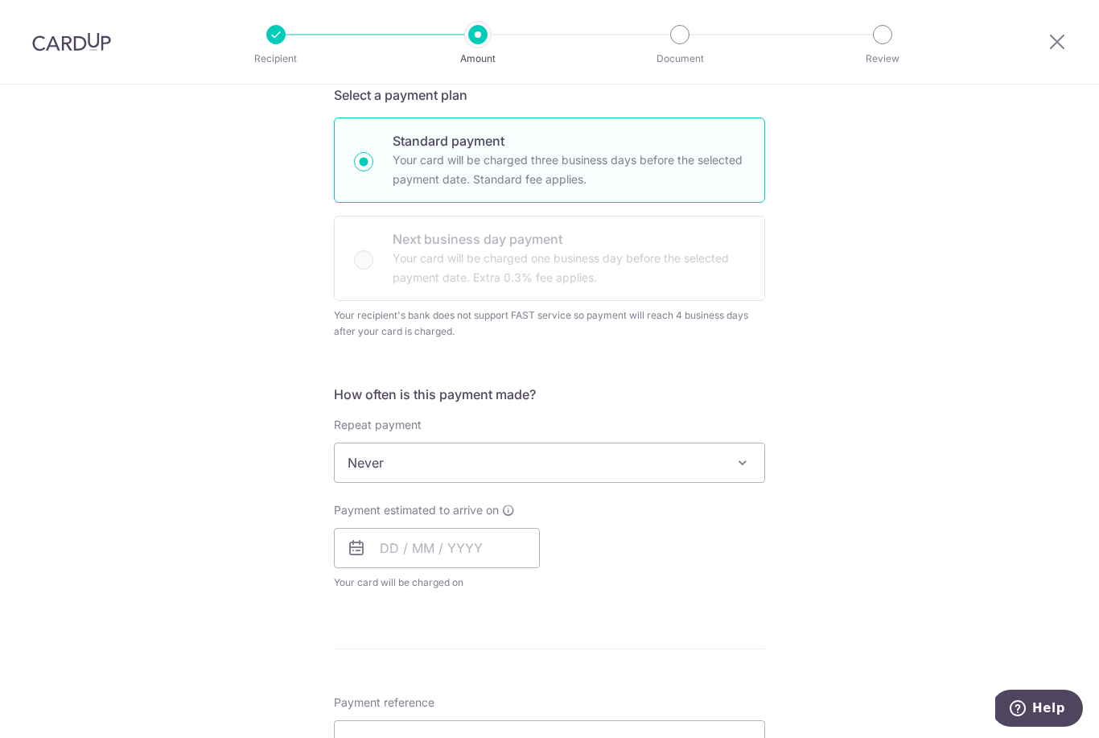
scroll to position [396, 0]
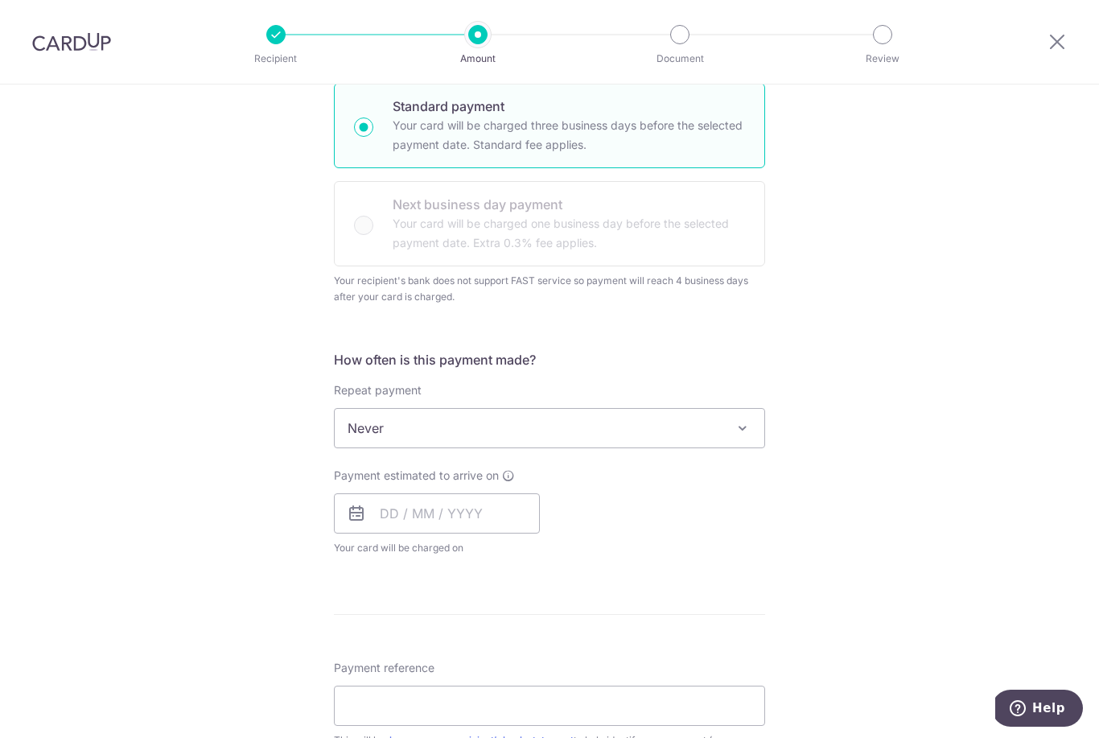
click at [368, 431] on span "Never" at bounding box center [550, 428] width 430 height 39
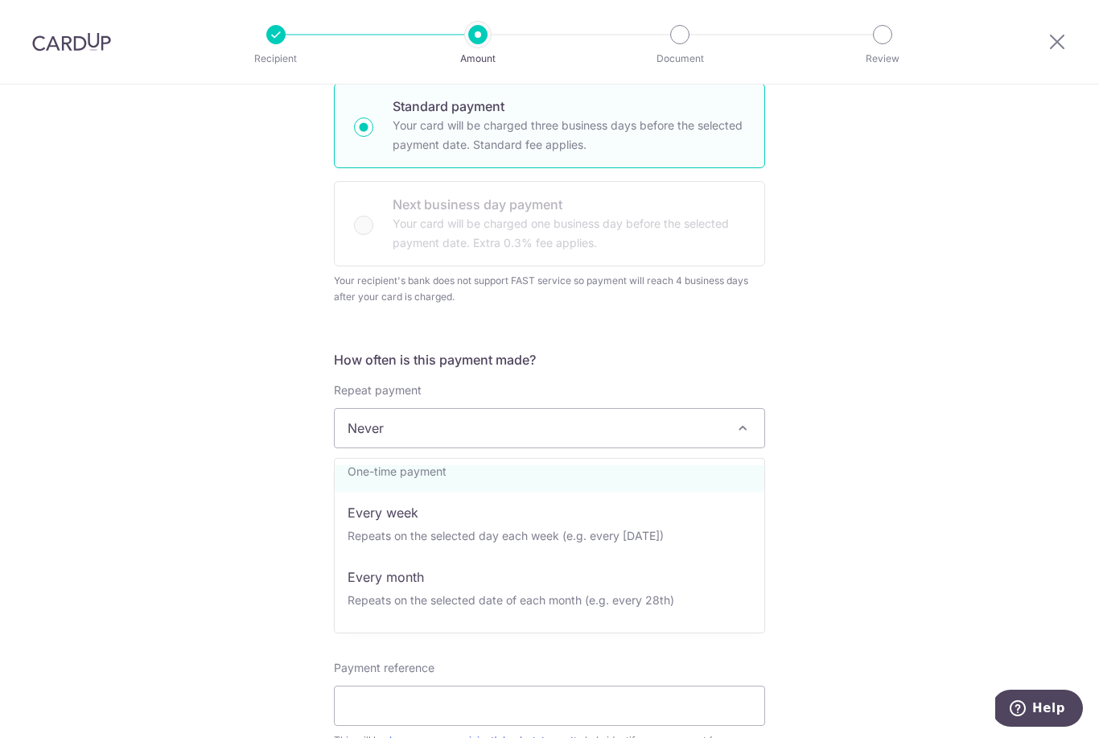
scroll to position [37, 0]
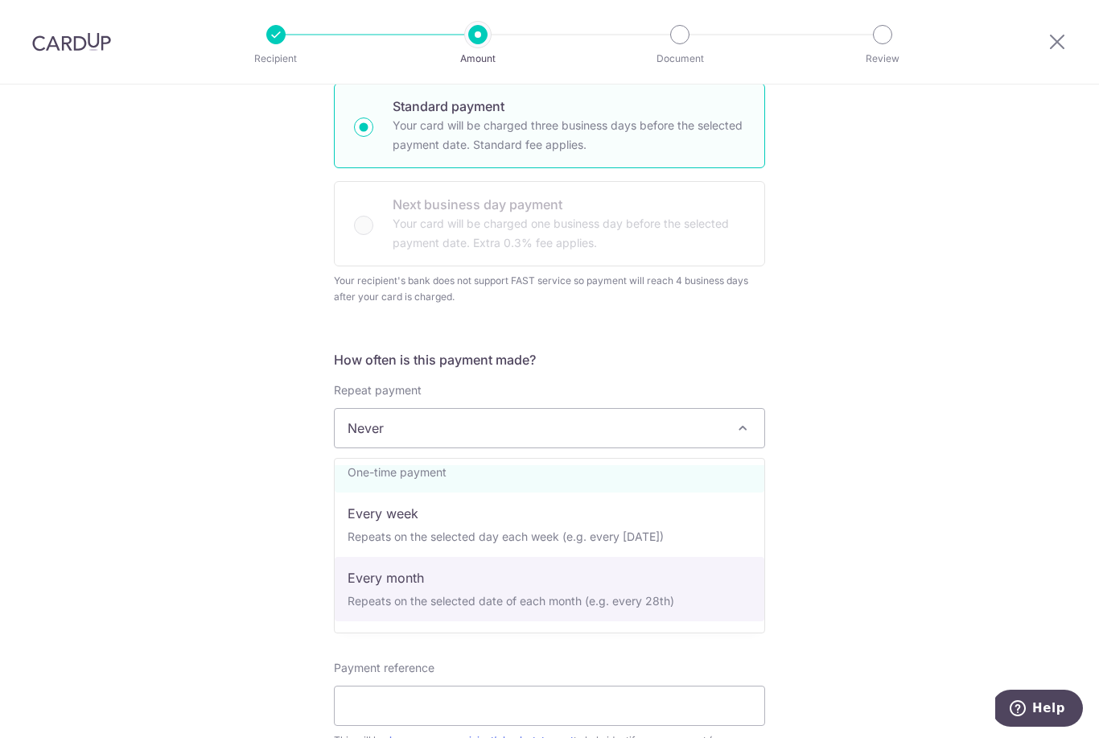
select select "3"
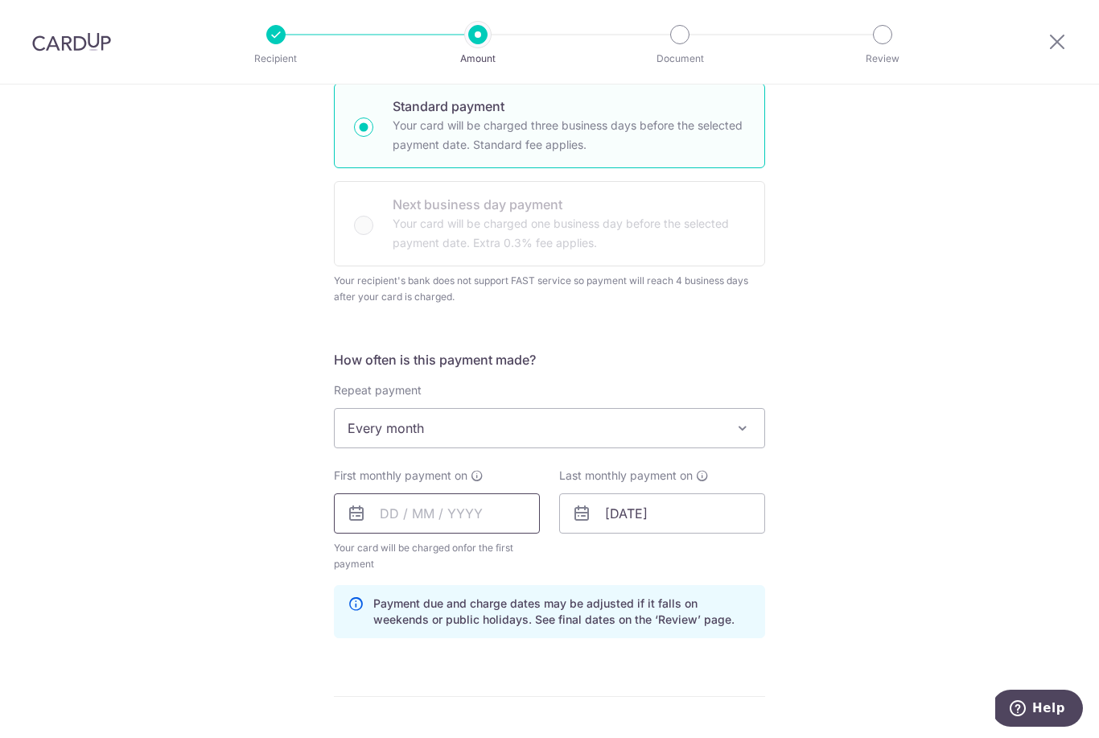
click at [403, 517] on input "text" at bounding box center [437, 513] width 206 height 40
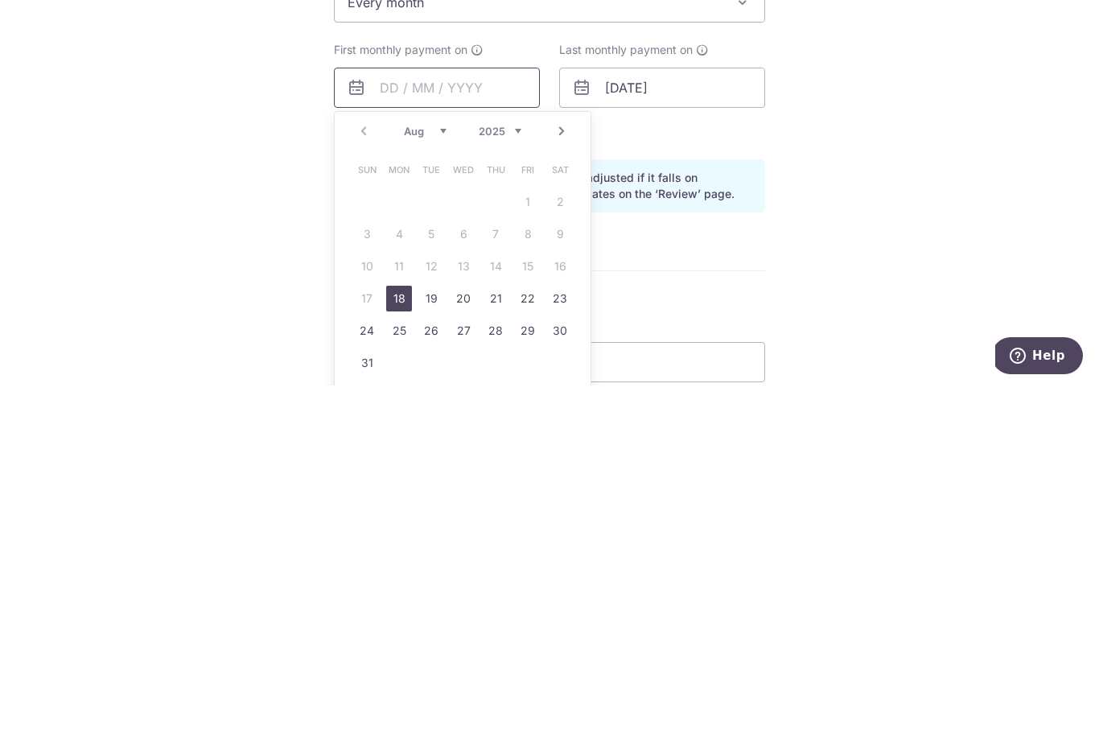
scroll to position [539, 0]
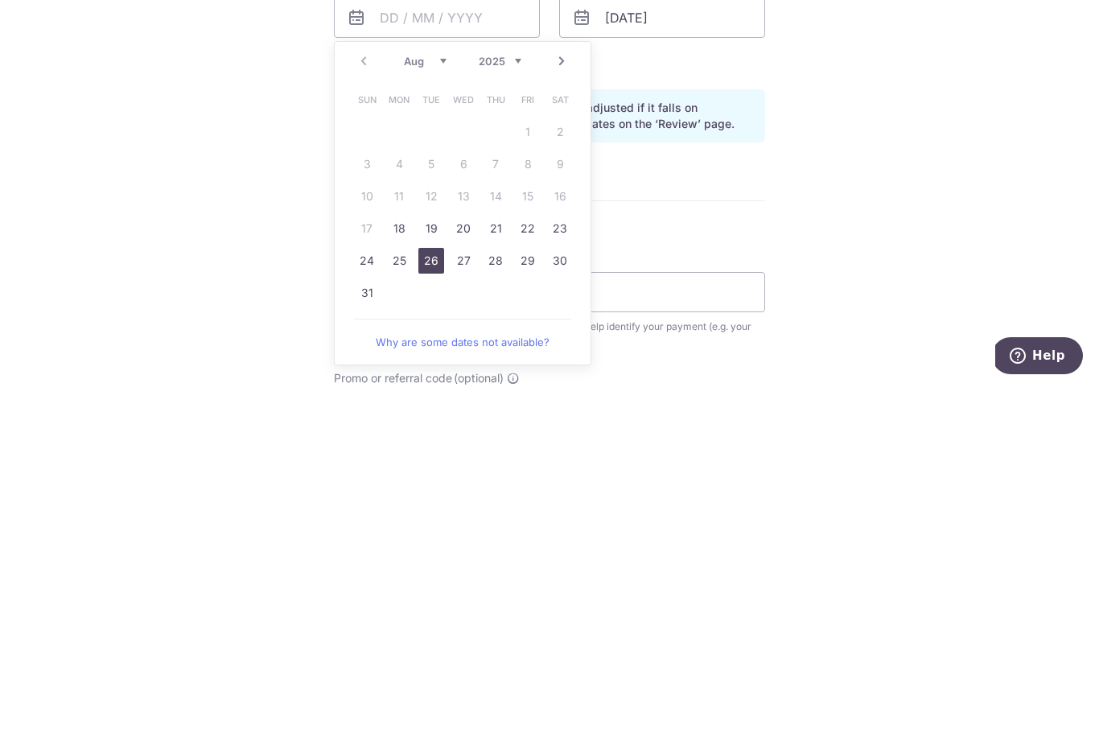
click at [431, 600] on link "26" at bounding box center [431, 613] width 26 height 26
type input "26/08/2025"
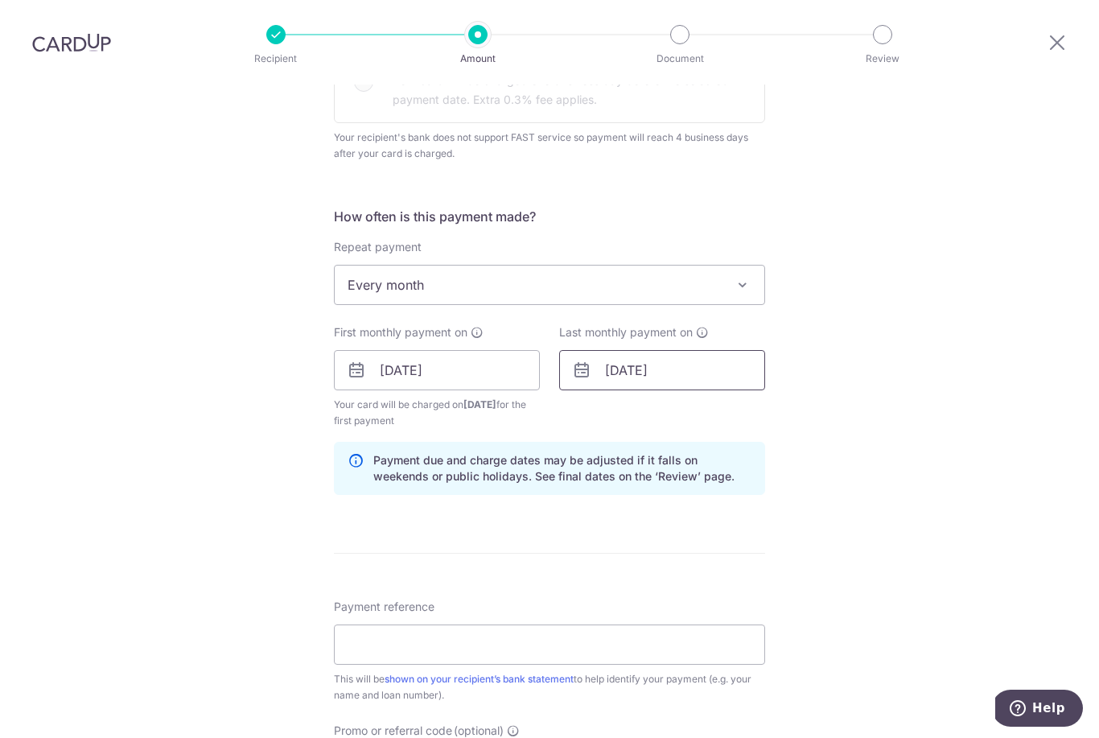
click at [598, 350] on input "01/08/2035" at bounding box center [662, 370] width 206 height 40
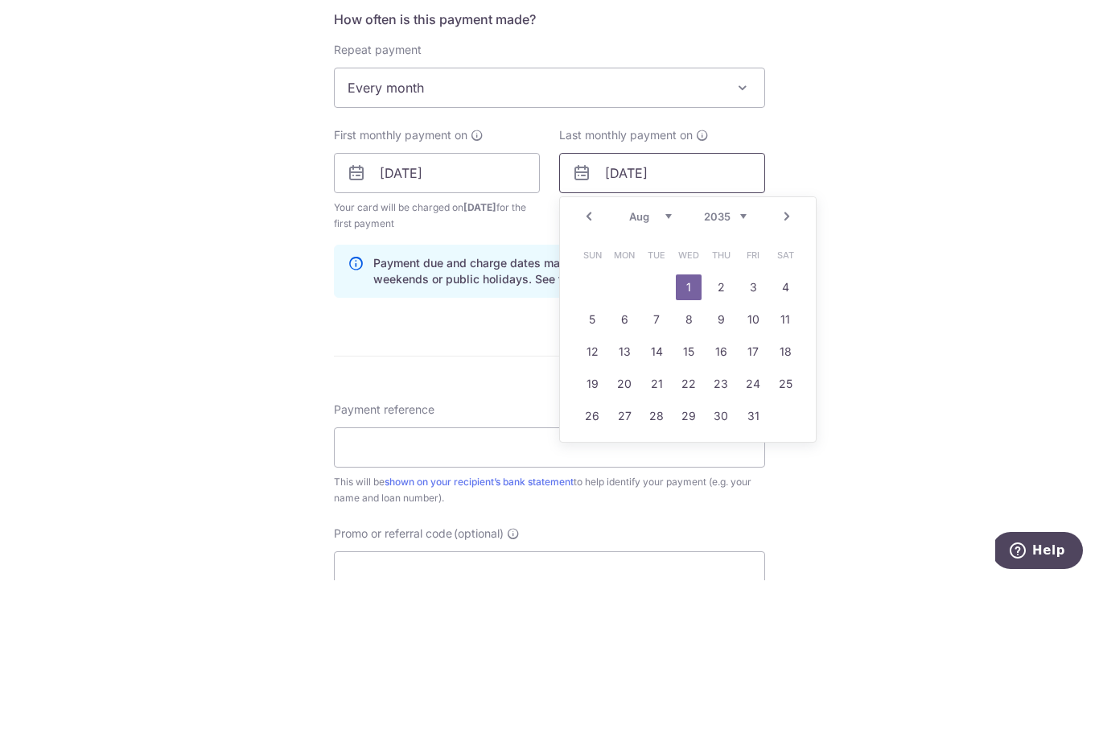
scroll to position [578, 0]
click at [728, 369] on select "2024 2025 2026 2027 2028 2029 2030 2031 2032 2033 2034 2035" at bounding box center [725, 375] width 43 height 13
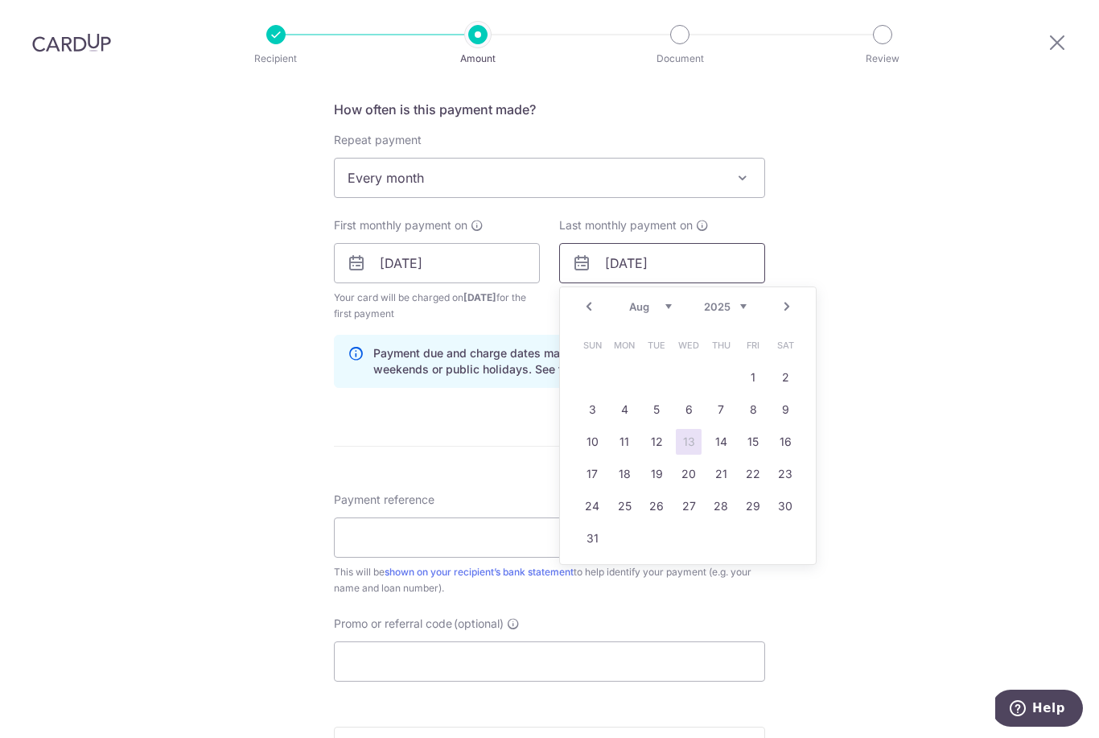
scroll to position [655, 0]
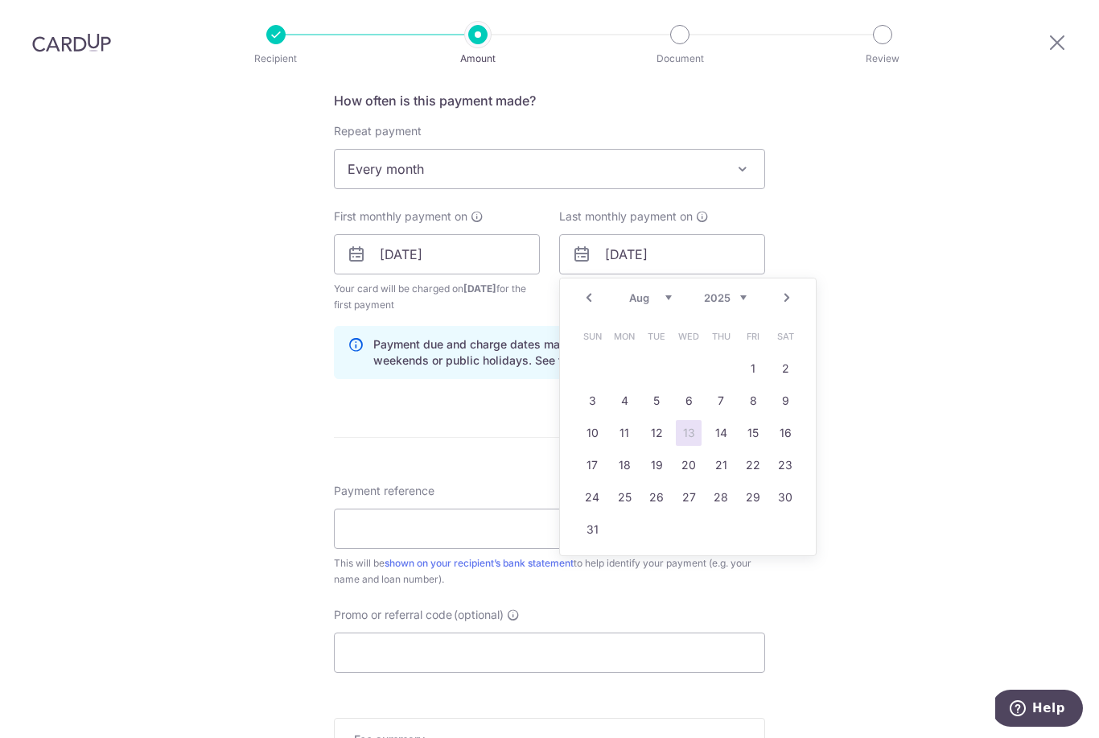
click at [642, 291] on select "Jan Feb Mar Apr May Jun Jul Aug Sep Oct Nov Dec" at bounding box center [650, 297] width 43 height 13
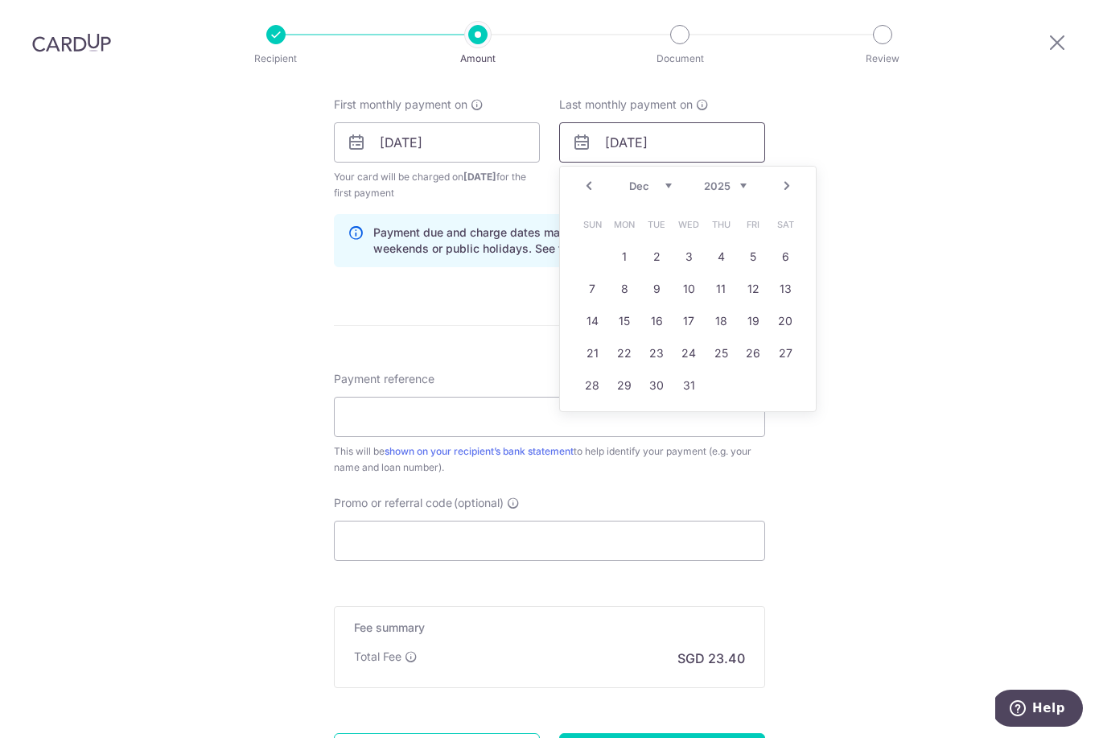
scroll to position [791, 0]
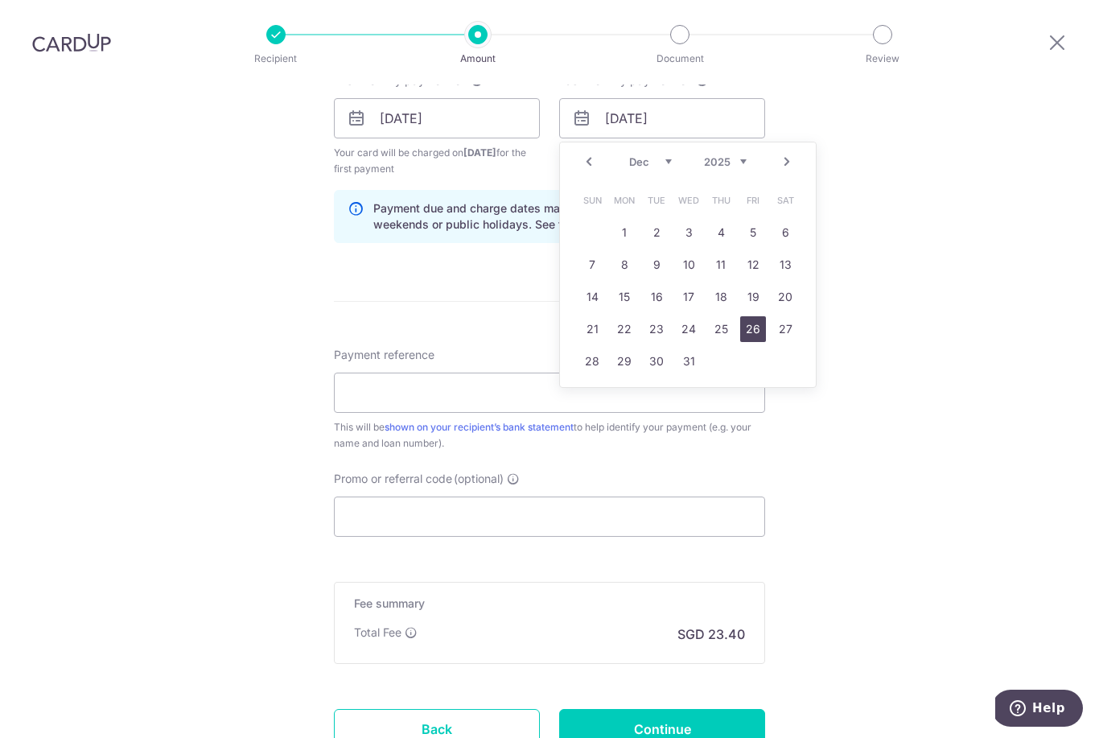
click at [755, 316] on link "26" at bounding box center [753, 329] width 26 height 26
type input "26/12/2025"
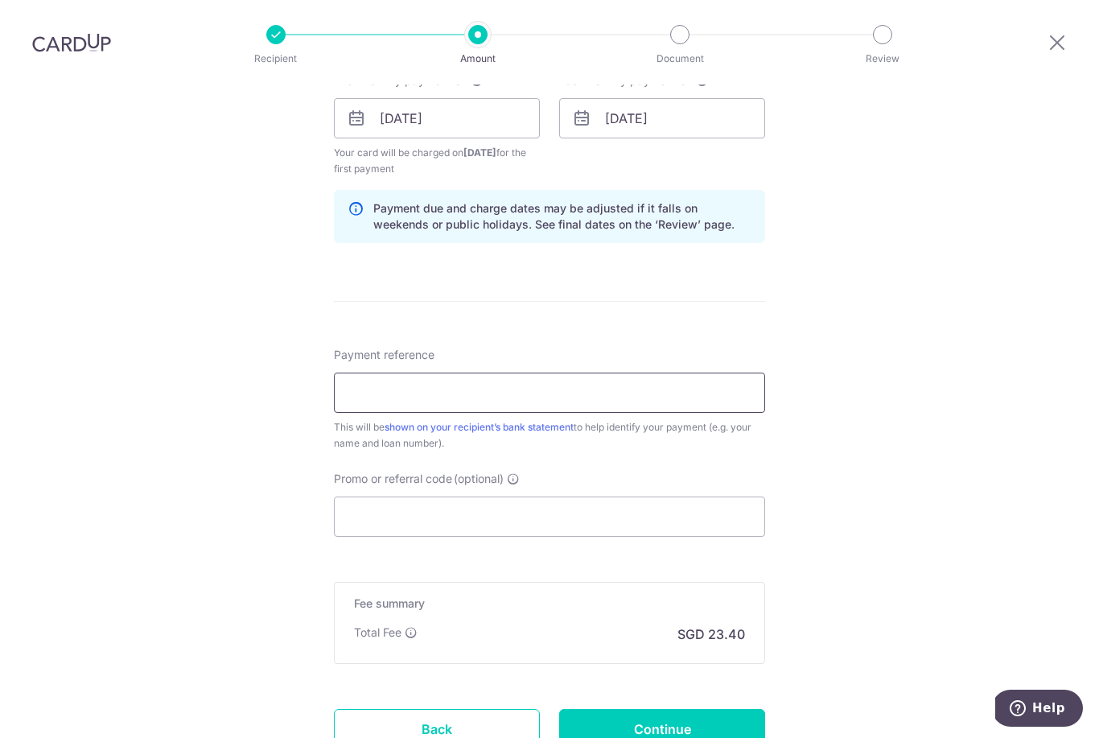
click at [357, 373] on input "Payment reference" at bounding box center [549, 393] width 431 height 40
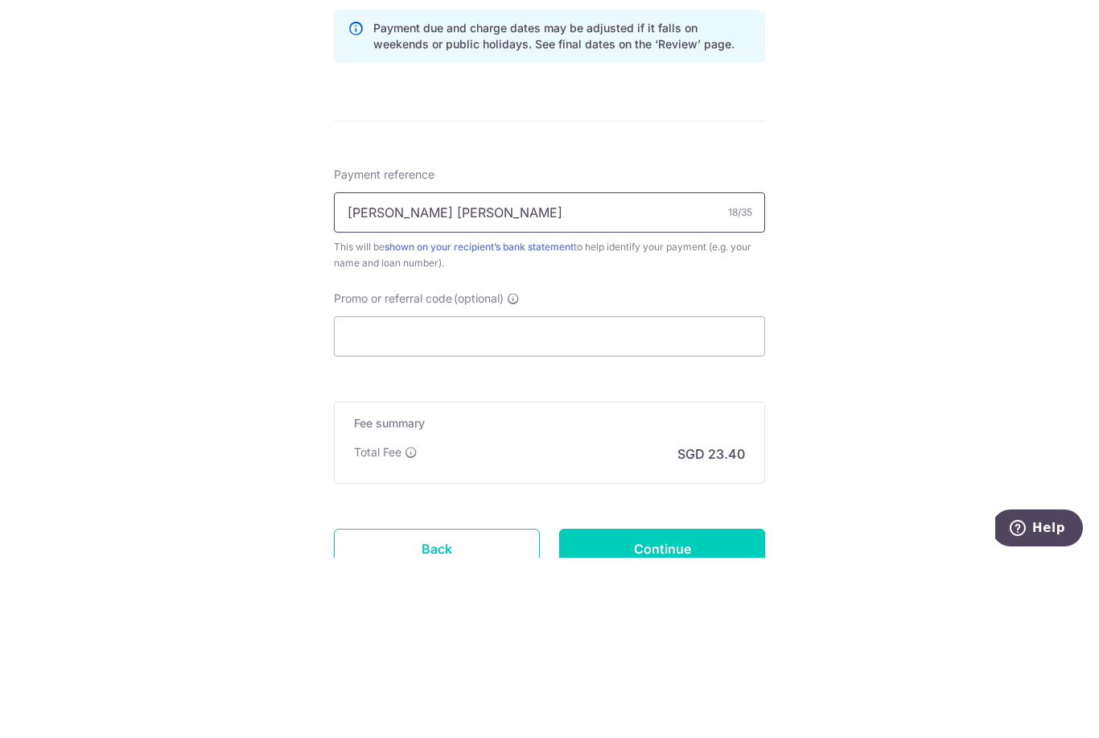
type input "Joleen Ng Jing Hui"
click at [369, 497] on input "Promo or referral code (optional)" at bounding box center [549, 517] width 431 height 40
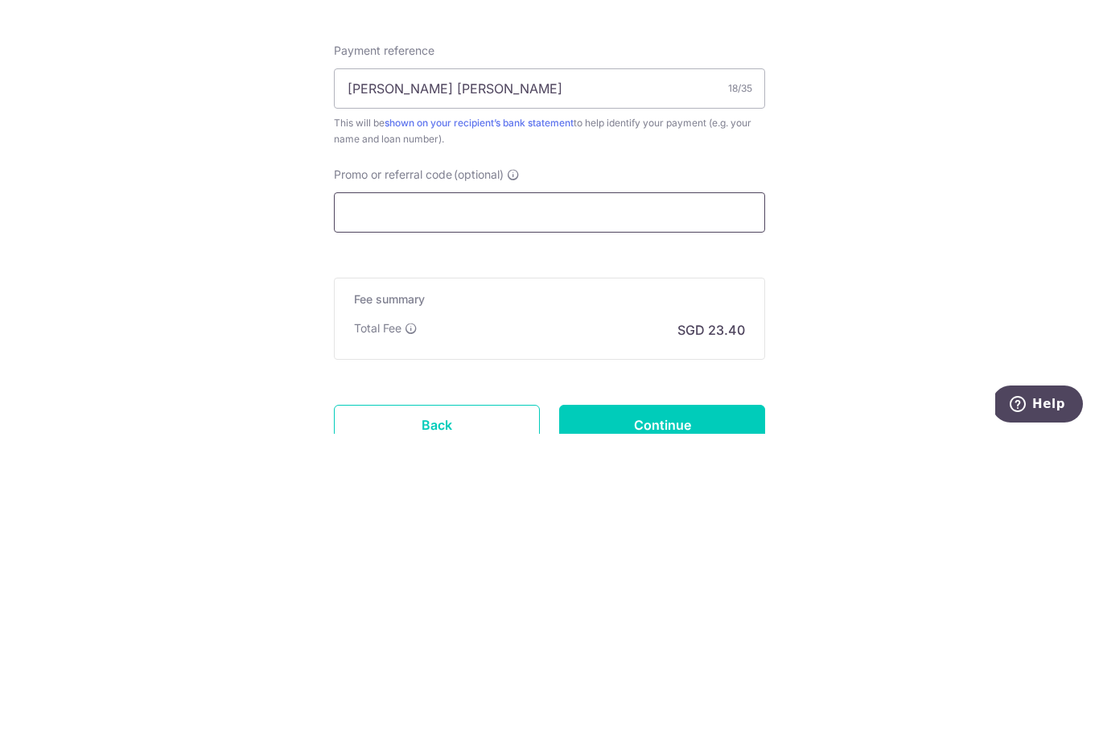
click at [355, 497] on input "Promo or referral code (optional)" at bounding box center [549, 517] width 431 height 40
click at [352, 497] on input "Promo or referral code (optional)" at bounding box center [549, 517] width 431 height 40
paste input "3HOME25R"
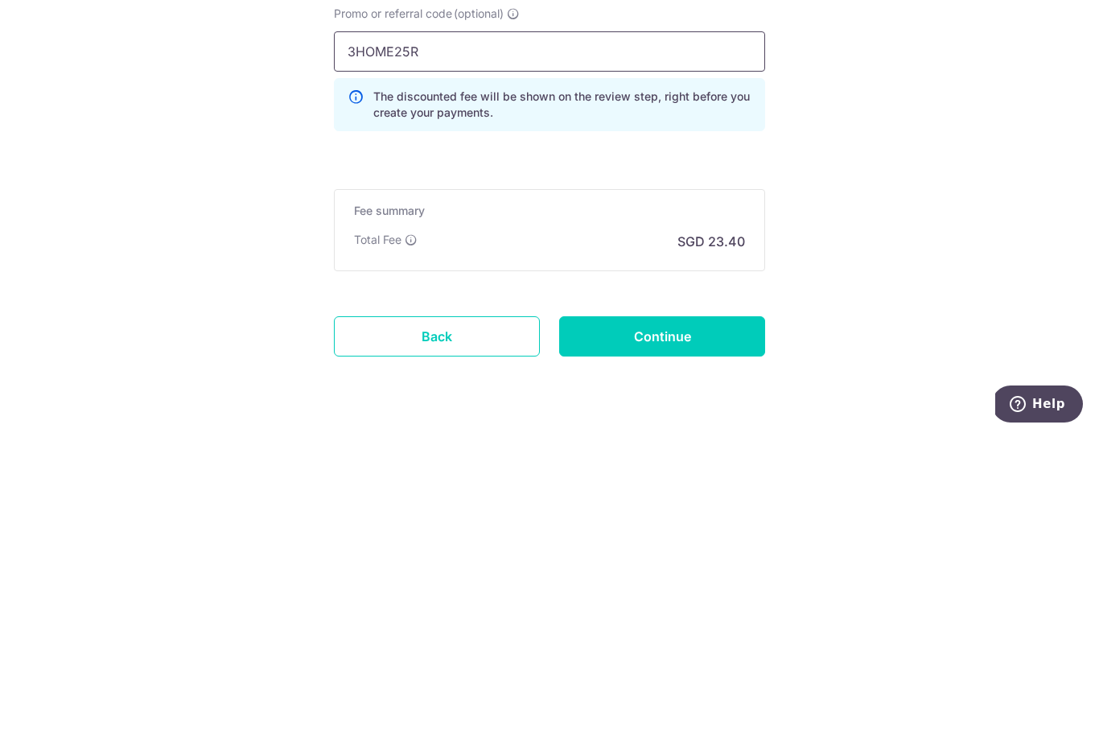
scroll to position [950, 0]
type input "3HOME25R"
click at [611, 622] on input "Continue" at bounding box center [662, 642] width 206 height 40
type input "Create Schedule"
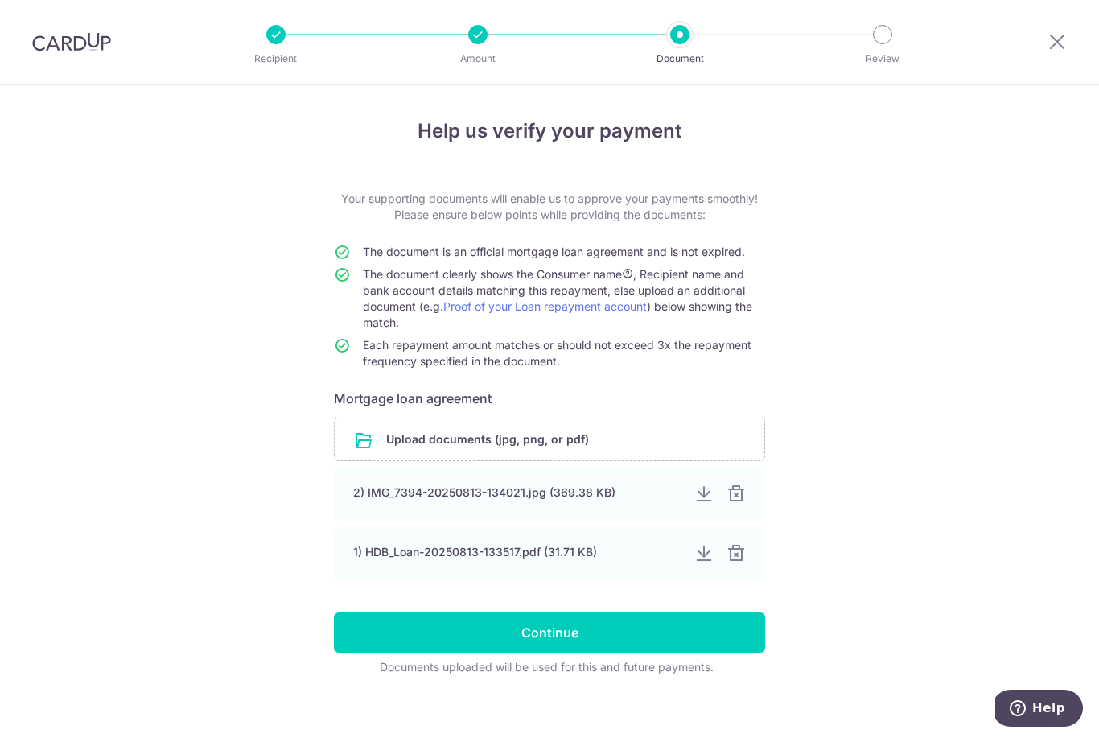
click at [465, 640] on input "Continue" at bounding box center [549, 632] width 431 height 40
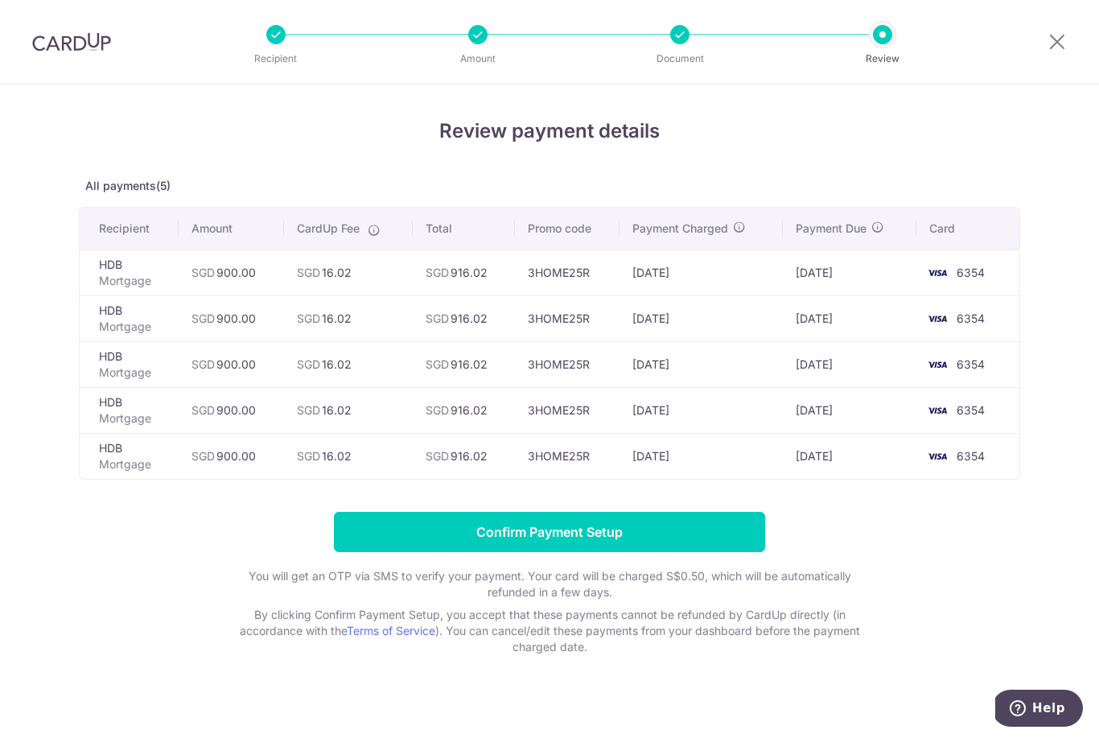
click at [413, 538] on input "Confirm Payment Setup" at bounding box center [549, 532] width 431 height 40
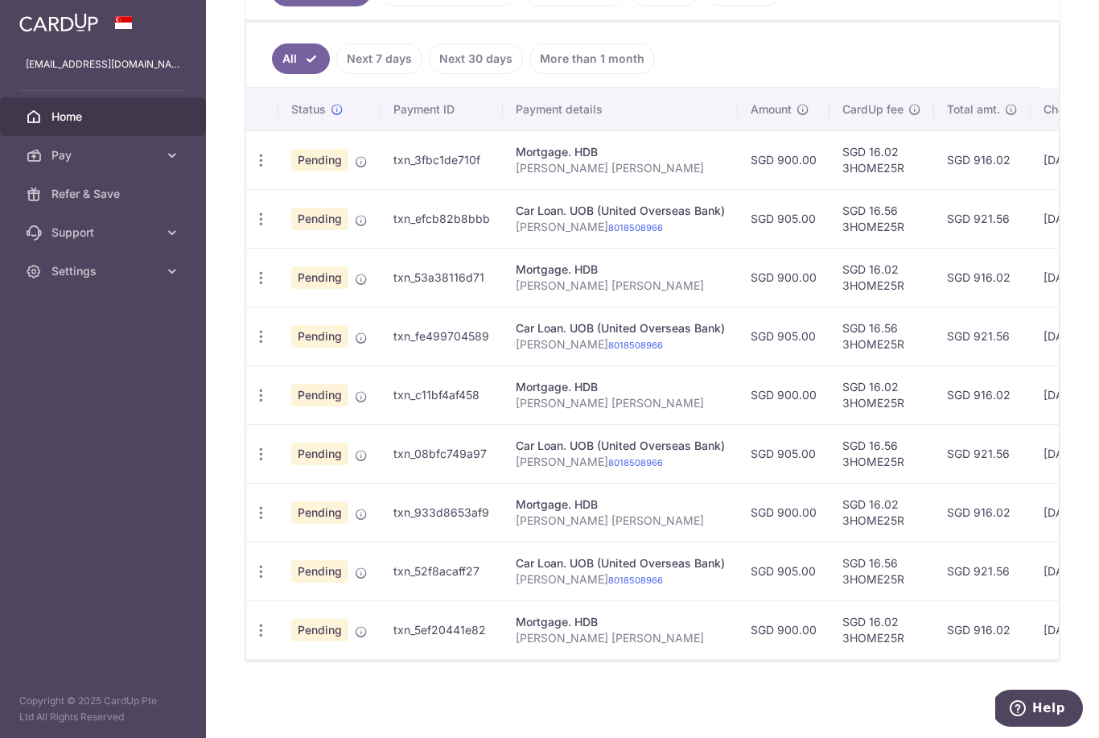
scroll to position [422, 0]
